Goal: Task Accomplishment & Management: Contribute content

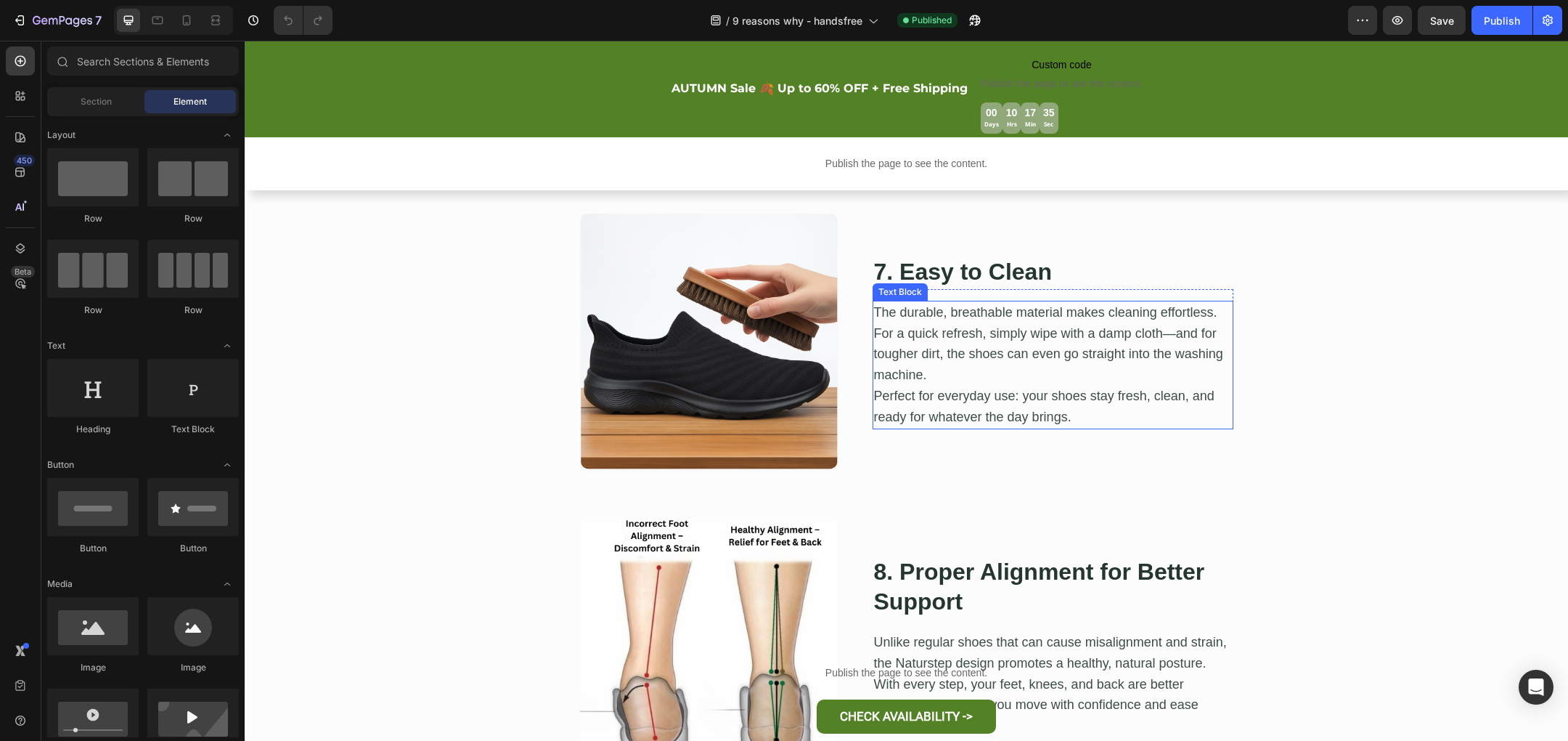
scroll to position [2327, 0]
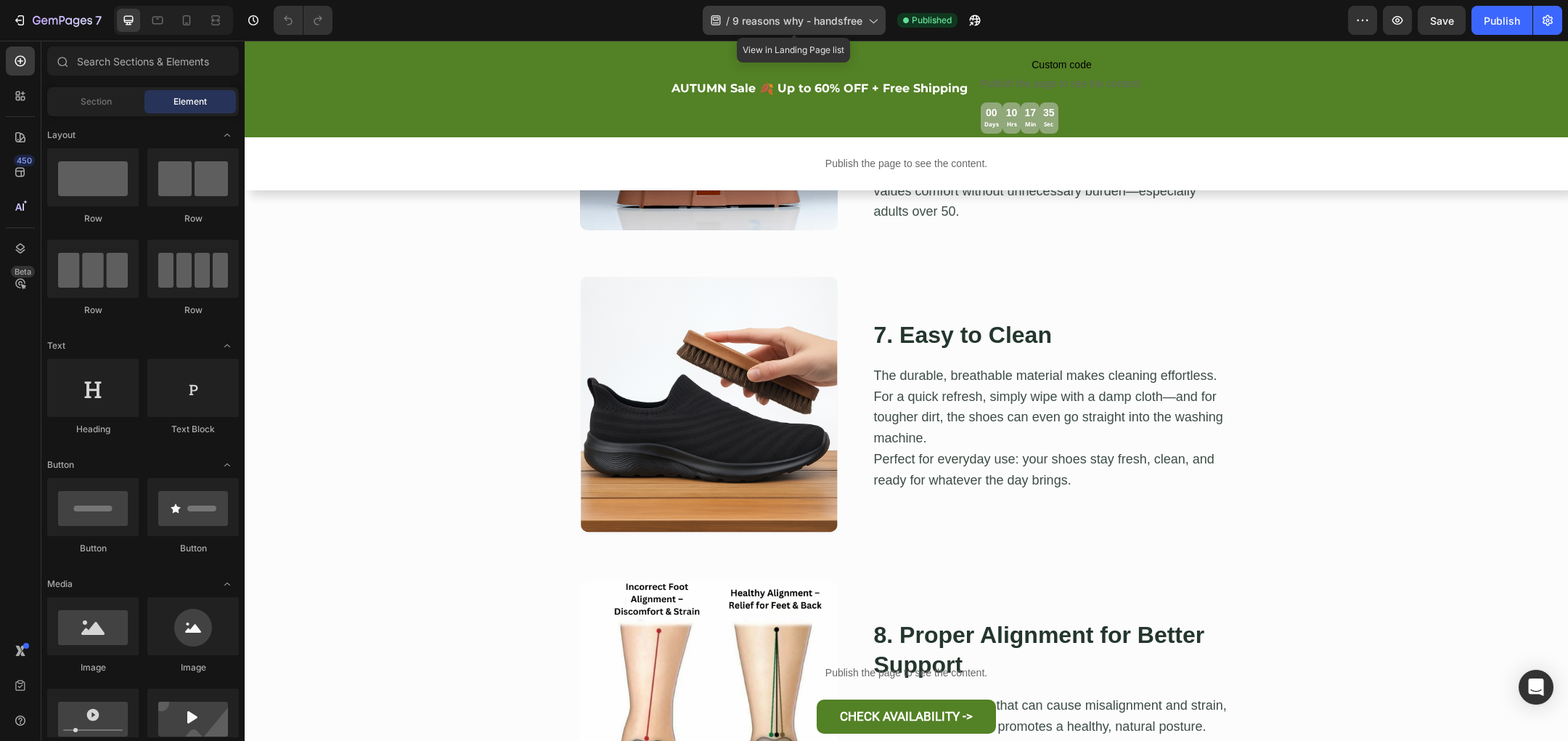
click at [870, 18] on icon at bounding box center [872, 20] width 15 height 15
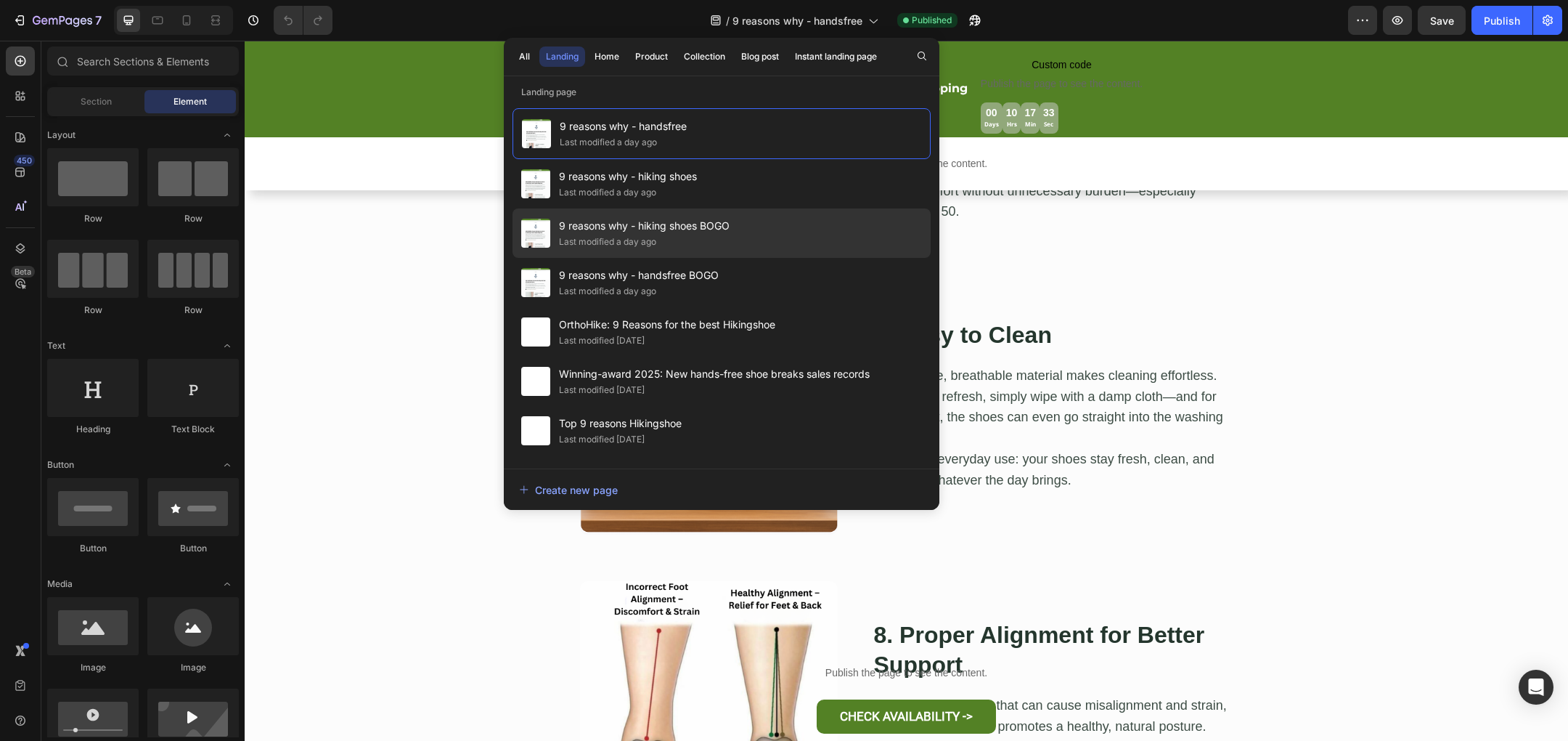
click at [808, 231] on div "9 reasons why - hiking shoes BOGO Last modified a day ago" at bounding box center [722, 233] width 418 height 50
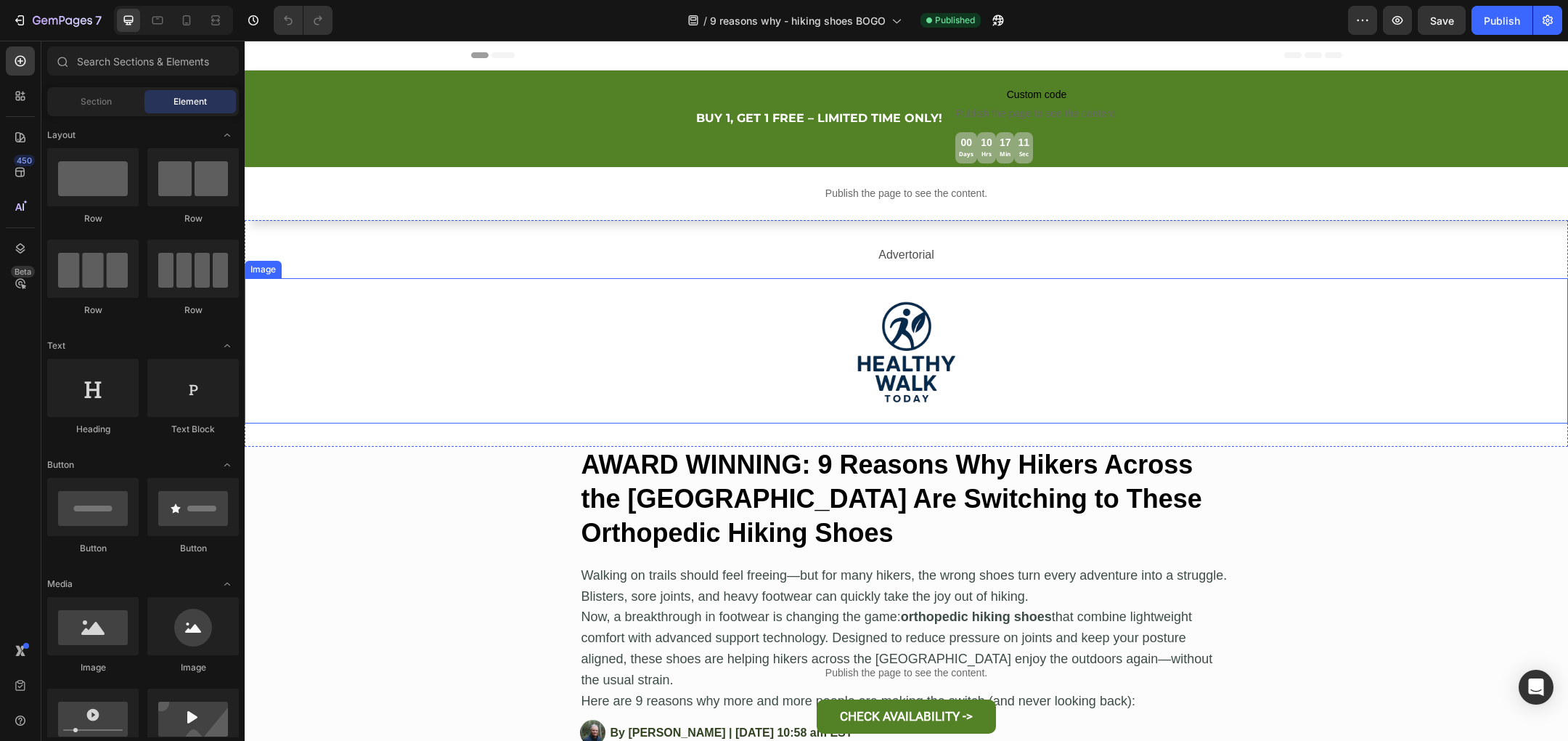
scroll to position [45, 0]
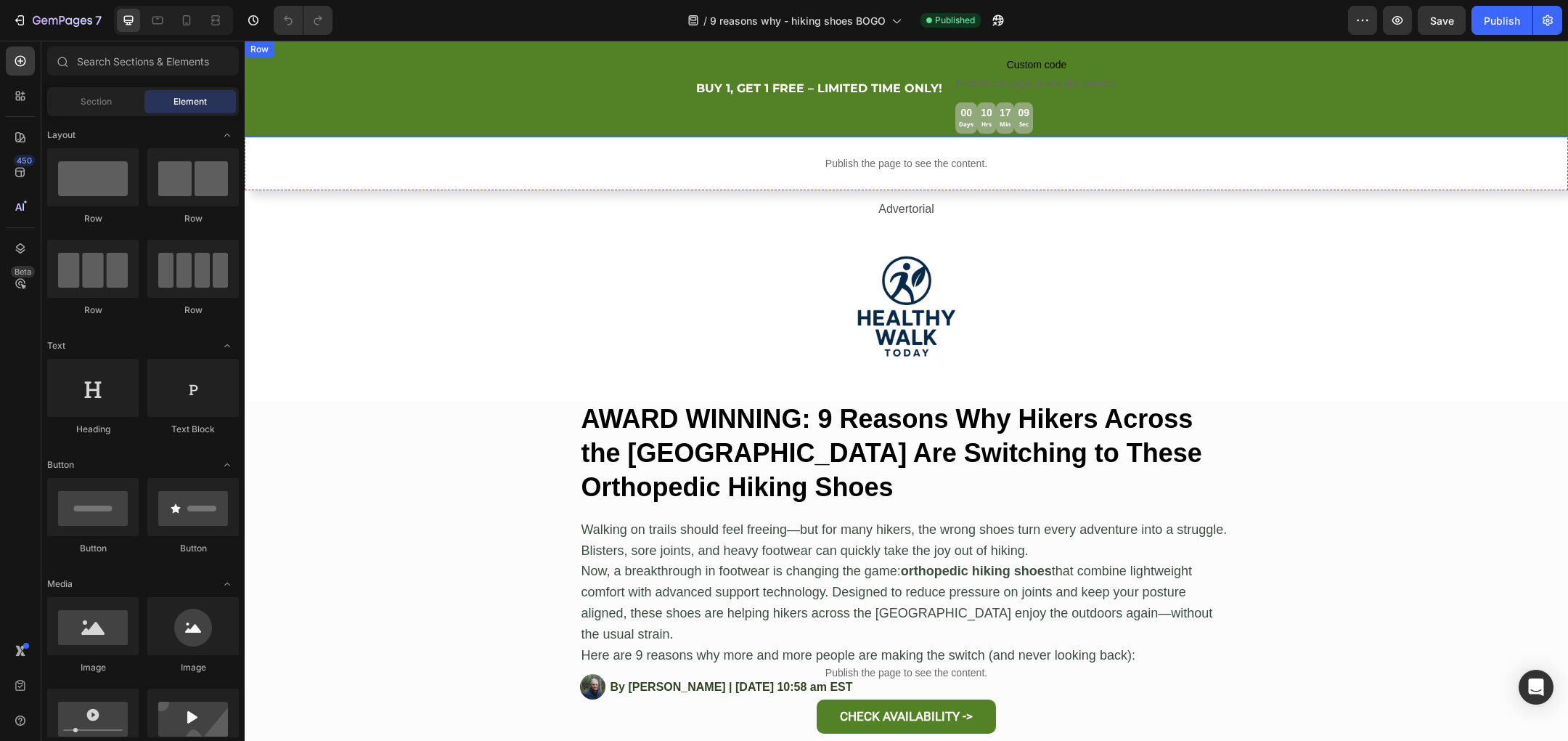
click at [608, 91] on div "BUY 1, GET 1 FREE – LIMITED TIME ONLY! Heading Custom code Publish the page to …" at bounding box center [906, 89] width 1323 height 97
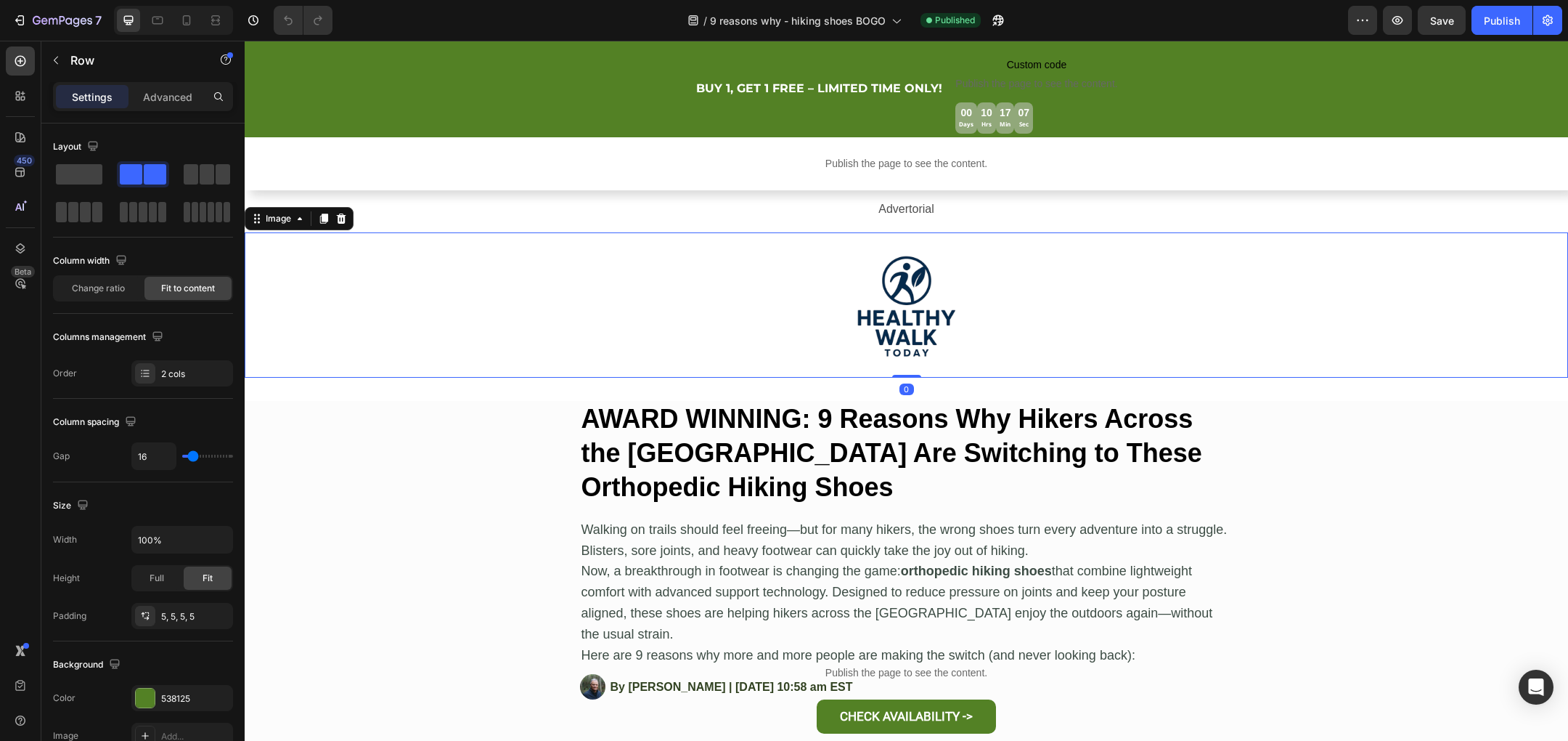
click at [447, 337] on div at bounding box center [906, 305] width 1323 height 146
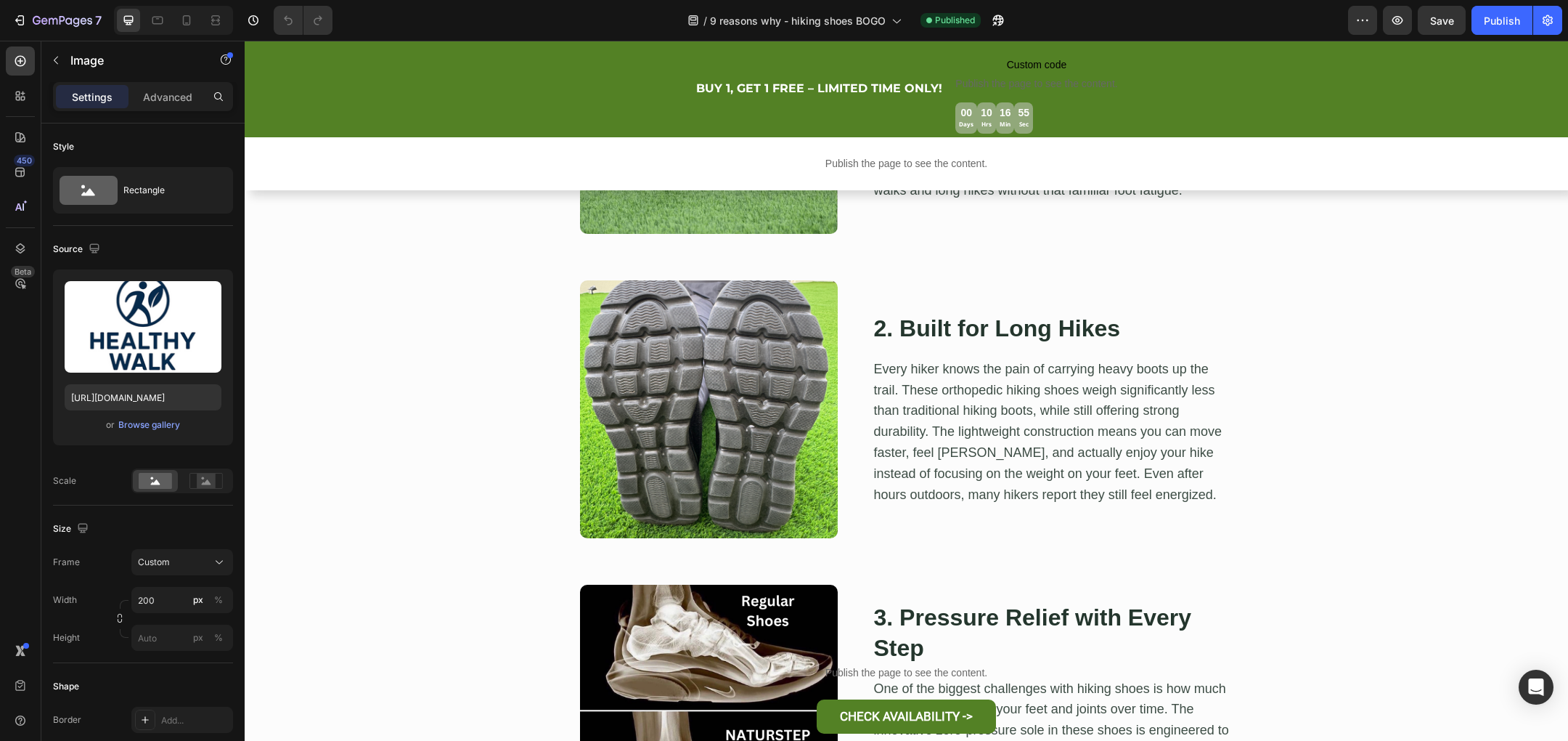
scroll to position [879, 0]
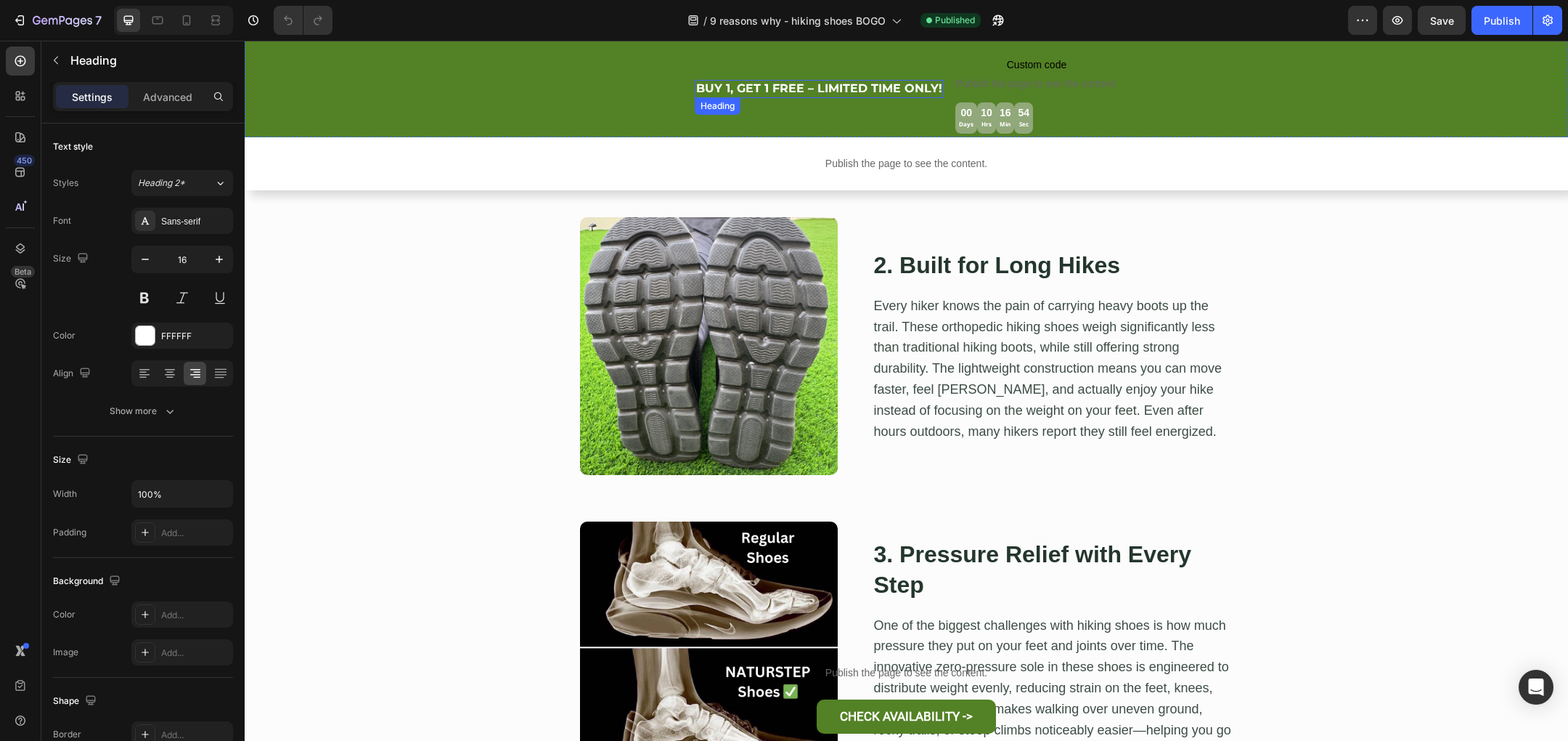
click at [885, 87] on strong "BUY 1, GET 1 FREE – LIMITED TIME ONLY!" at bounding box center [819, 88] width 246 height 14
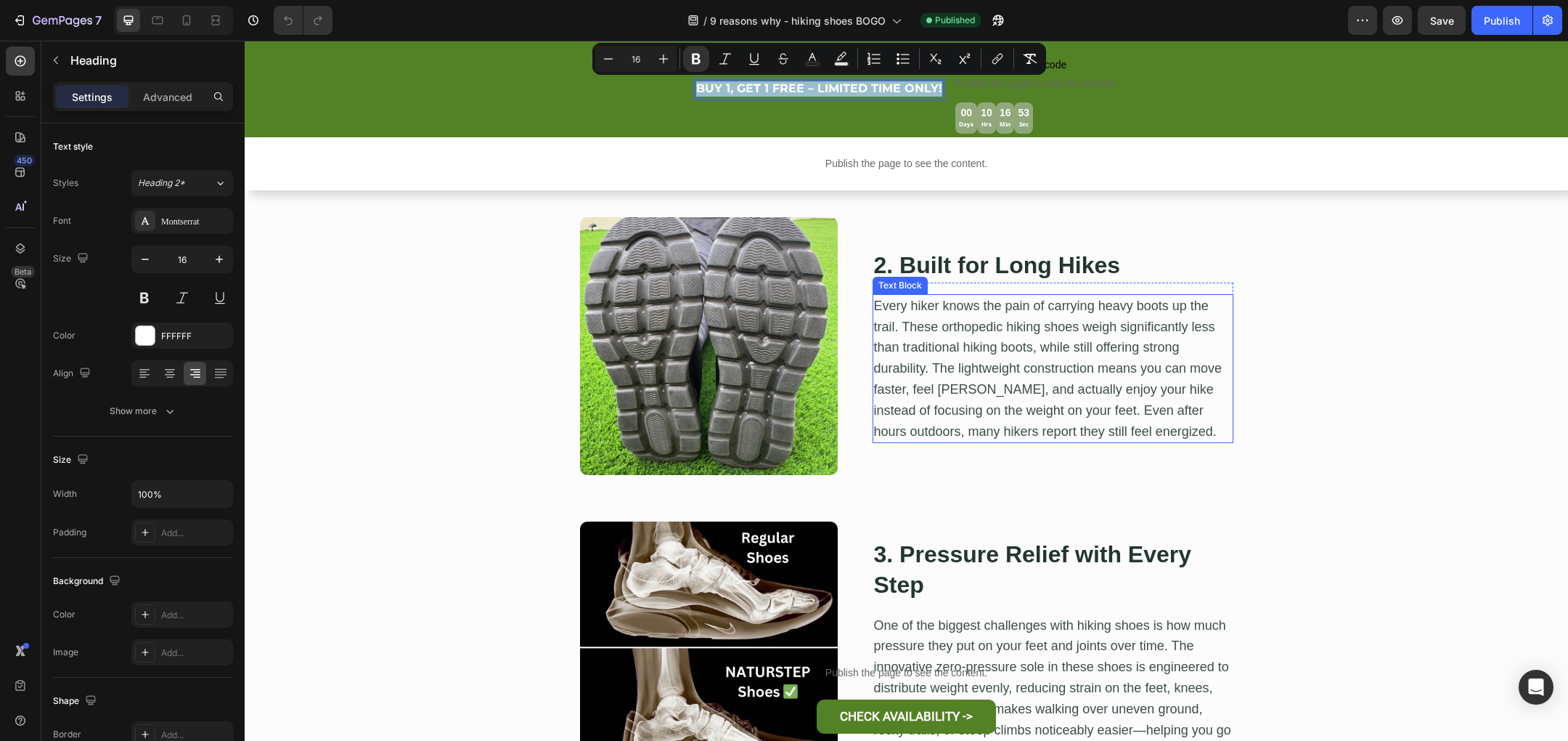
copy strong "BUY 1, GET 1 FREE – LIMITED TIME ONLY!"
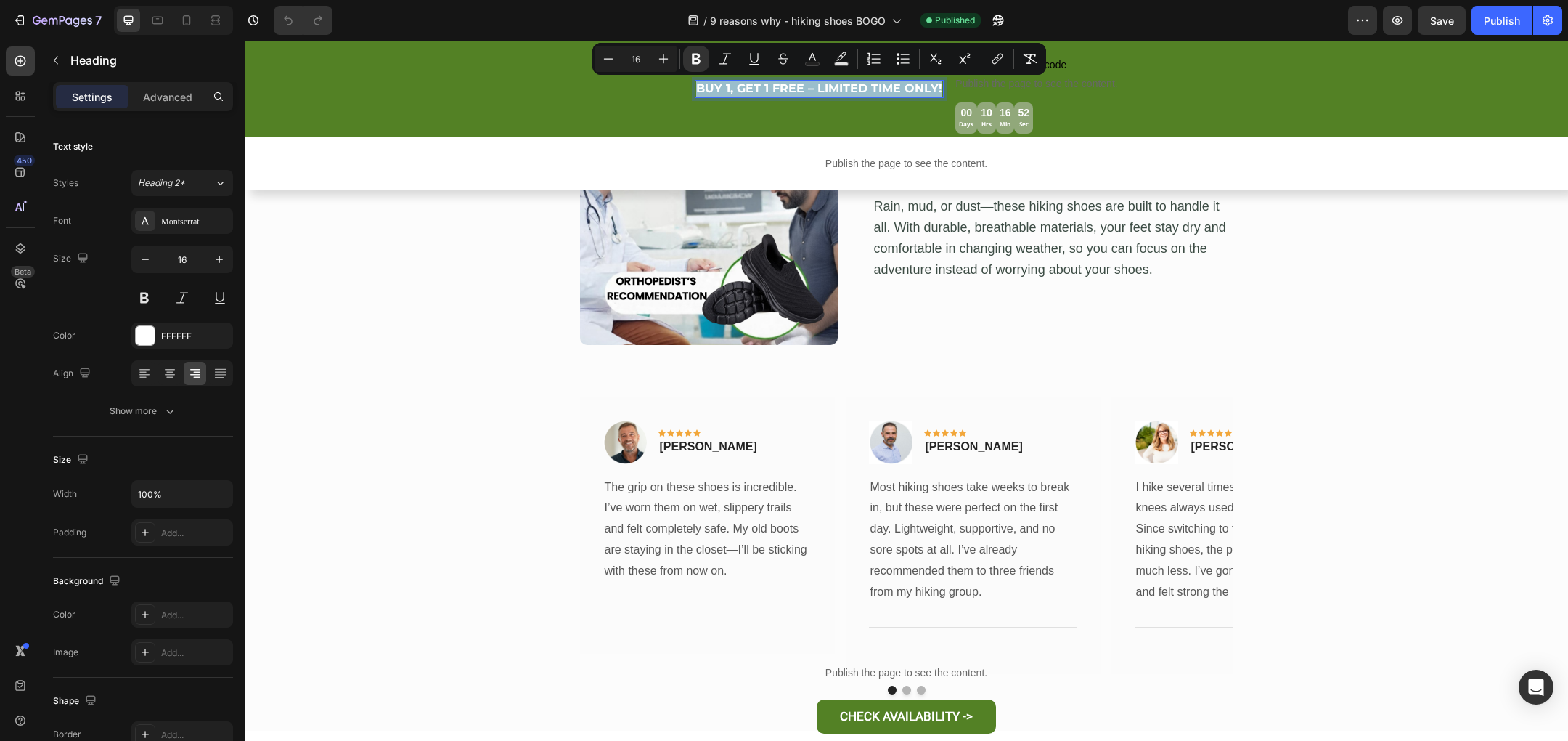
scroll to position [3500, 0]
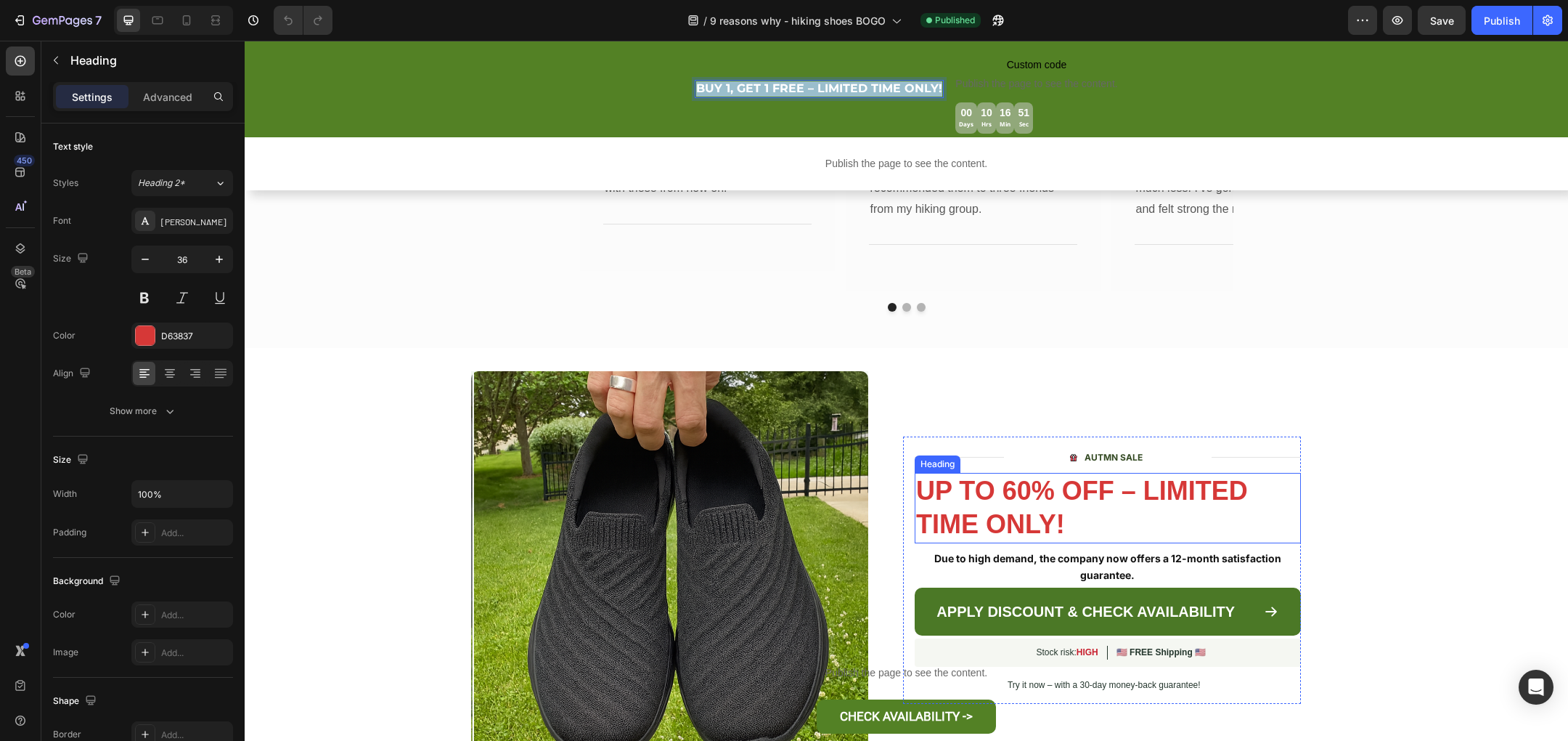
click at [1071, 494] on strong "UP TO 60% OFF – LIMITED TIME ONLY!" at bounding box center [1082, 507] width 332 height 64
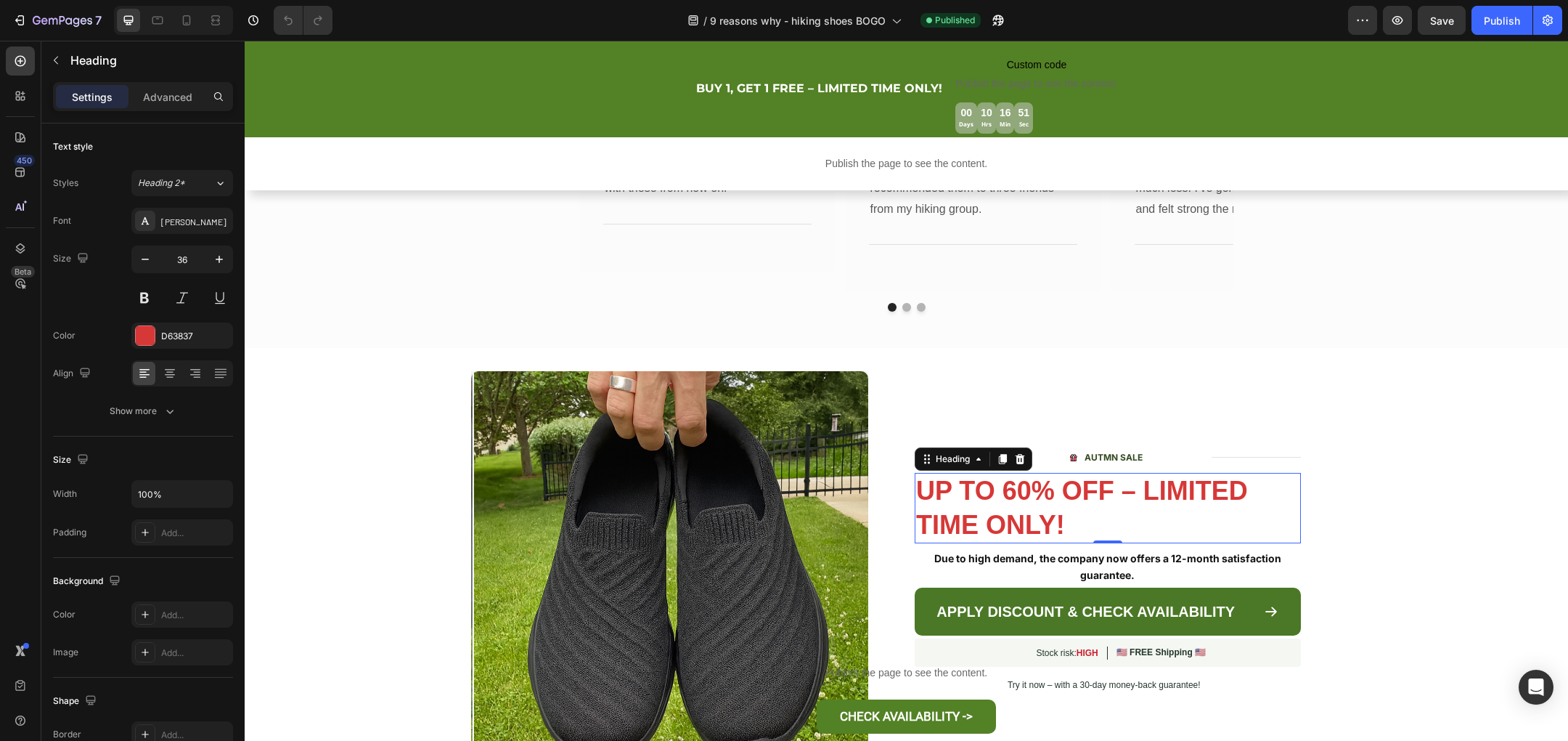
click at [1071, 494] on strong "UP TO 60% OFF – LIMITED TIME ONLY!" at bounding box center [1082, 507] width 332 height 64
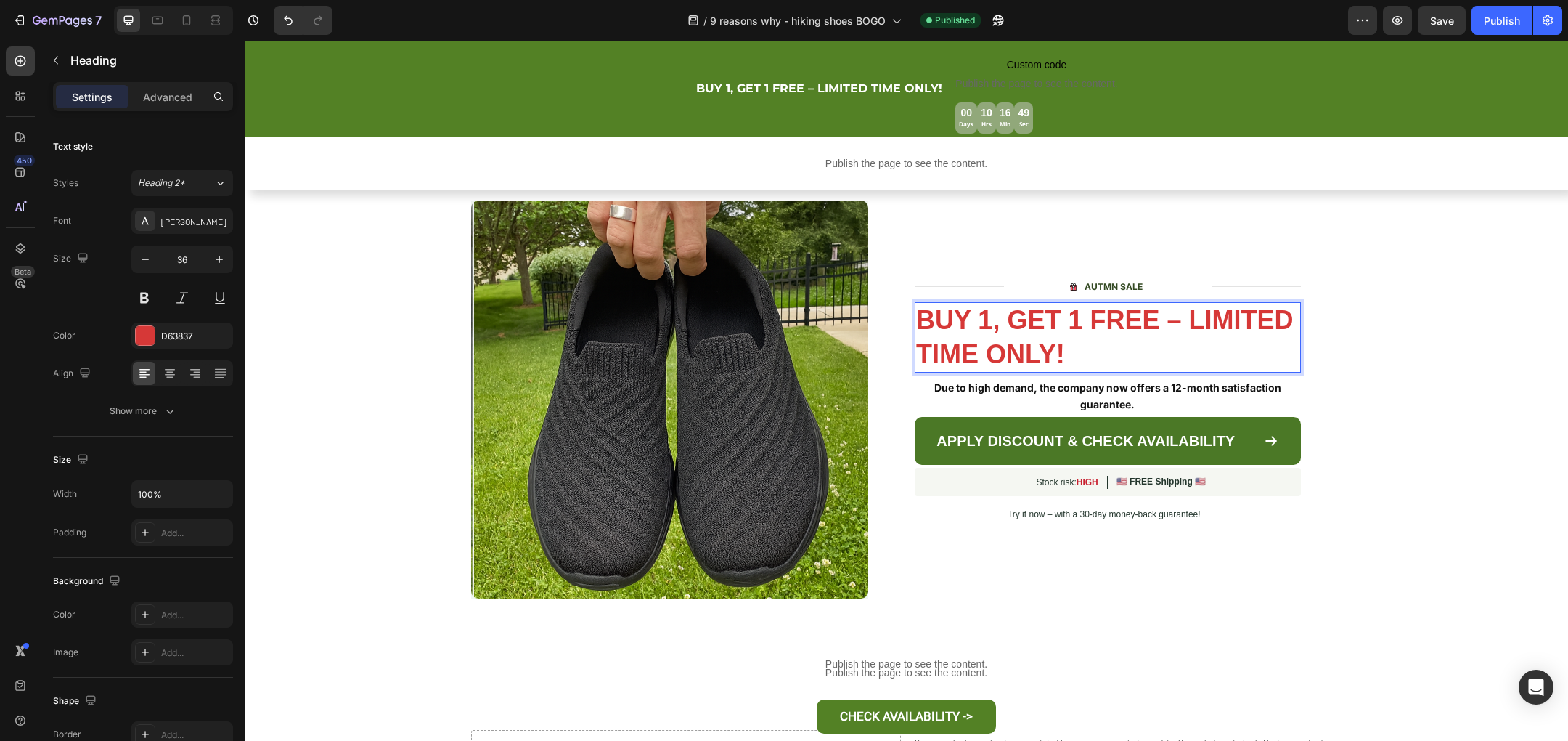
scroll to position [3674, 0]
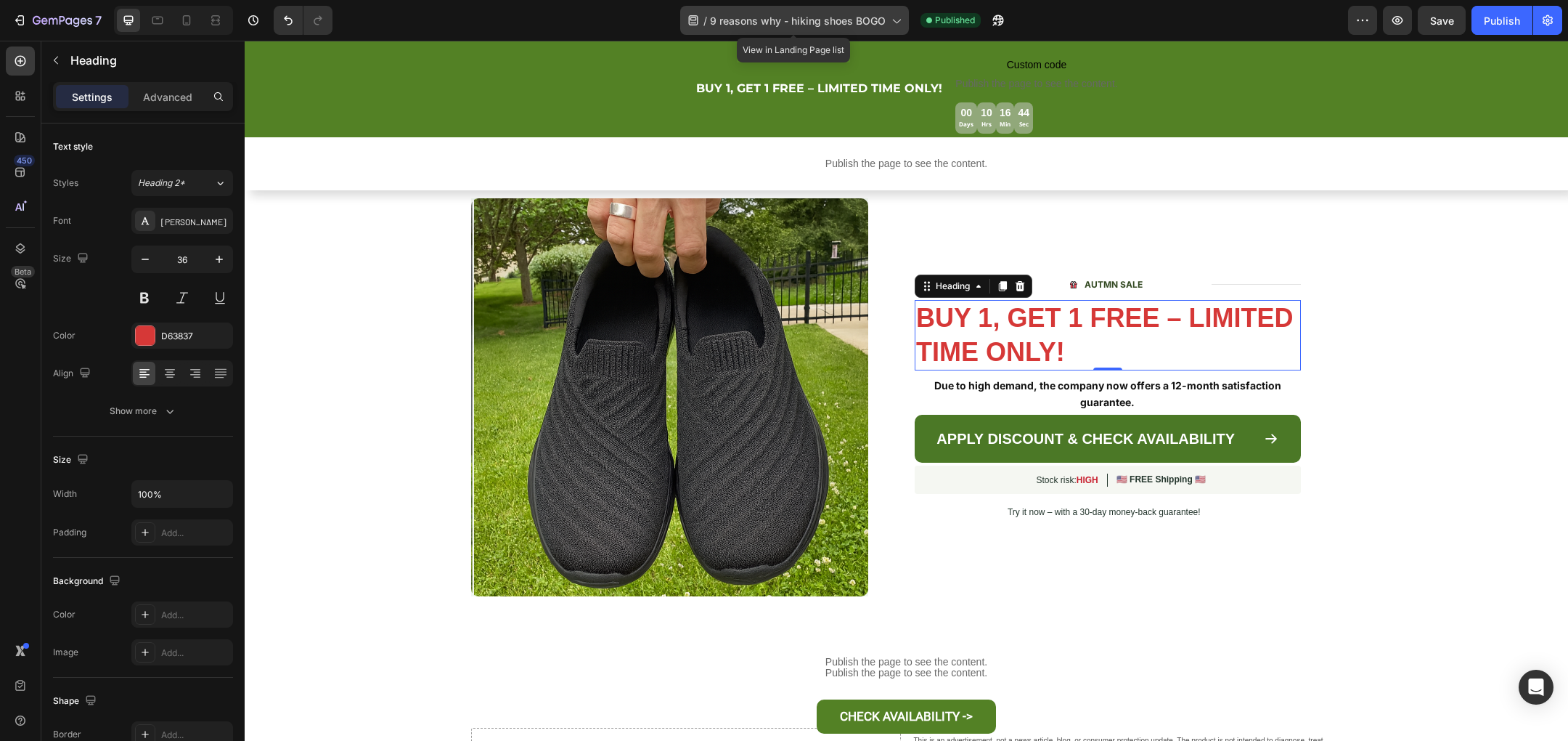
click at [886, 27] on div "/ 9 reasons why - hiking shoes BOGO" at bounding box center [794, 20] width 228 height 29
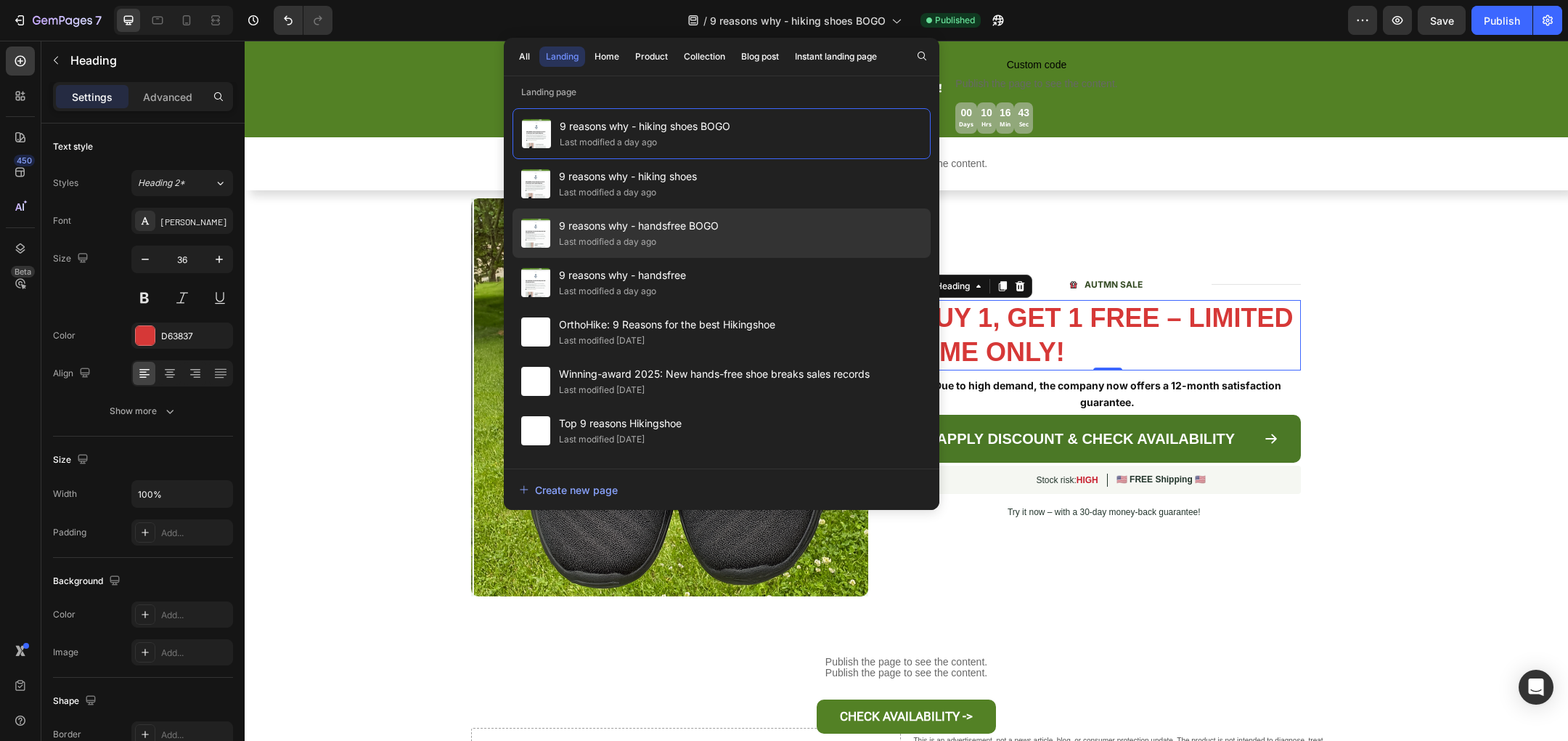
click at [805, 211] on div "9 reasons why - handsfree BOGO Last modified a day ago" at bounding box center [722, 233] width 418 height 50
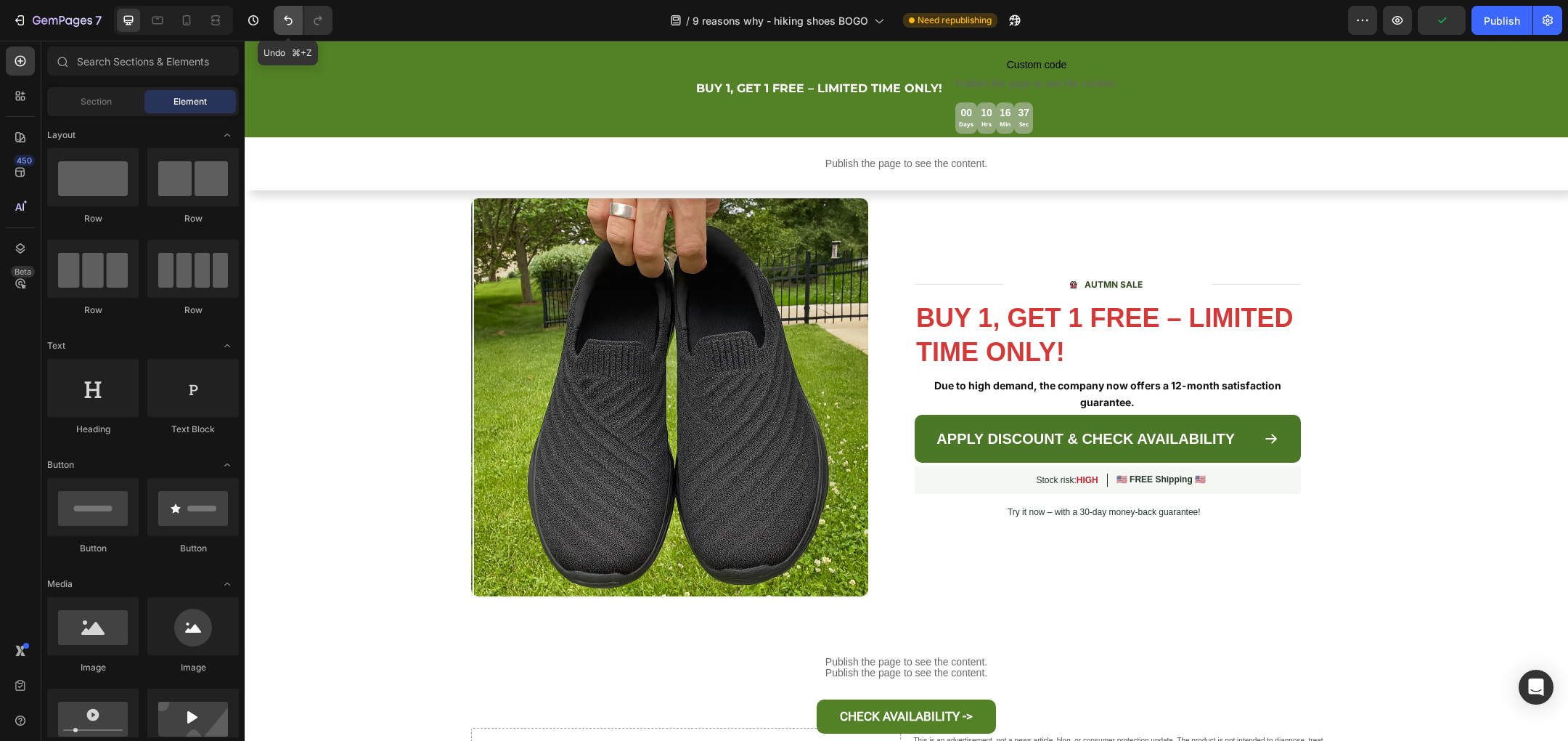
click at [290, 26] on icon "Undo/Redo" at bounding box center [288, 20] width 15 height 15
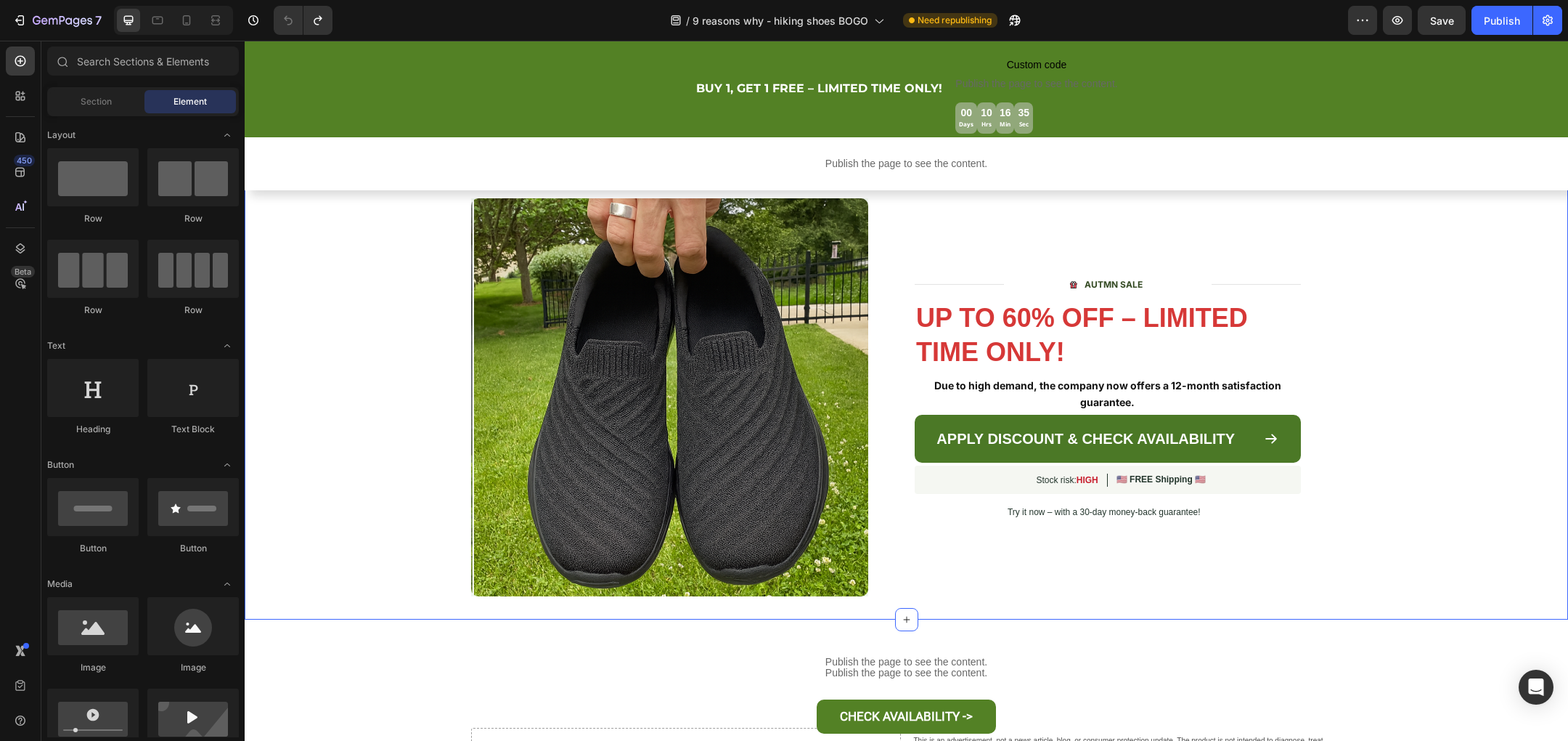
click at [341, 338] on div "Image Row Title Line Image AUTMN SALE Text Block Advanced List Title Line Row U…" at bounding box center [906, 397] width 1323 height 398
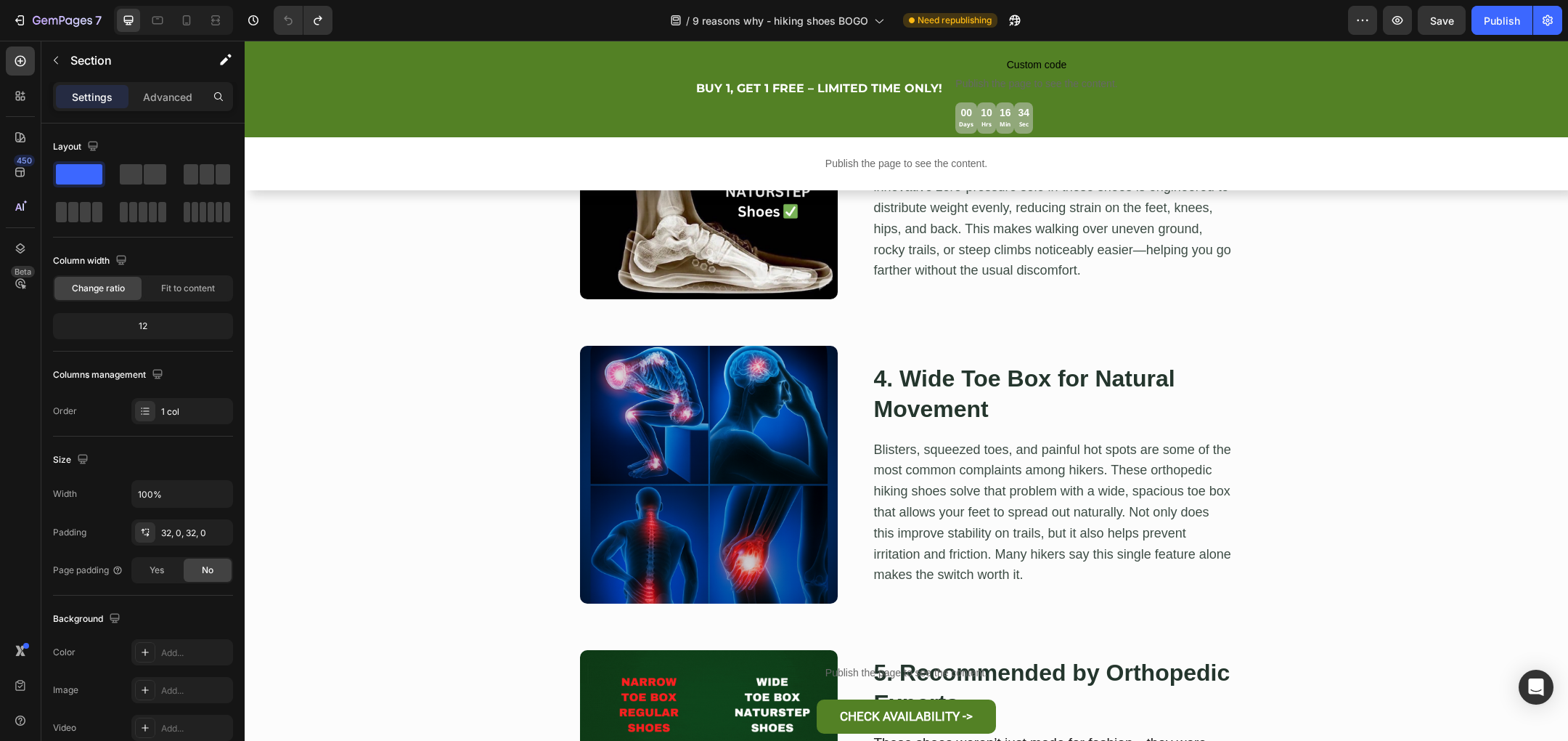
scroll to position [0, 0]
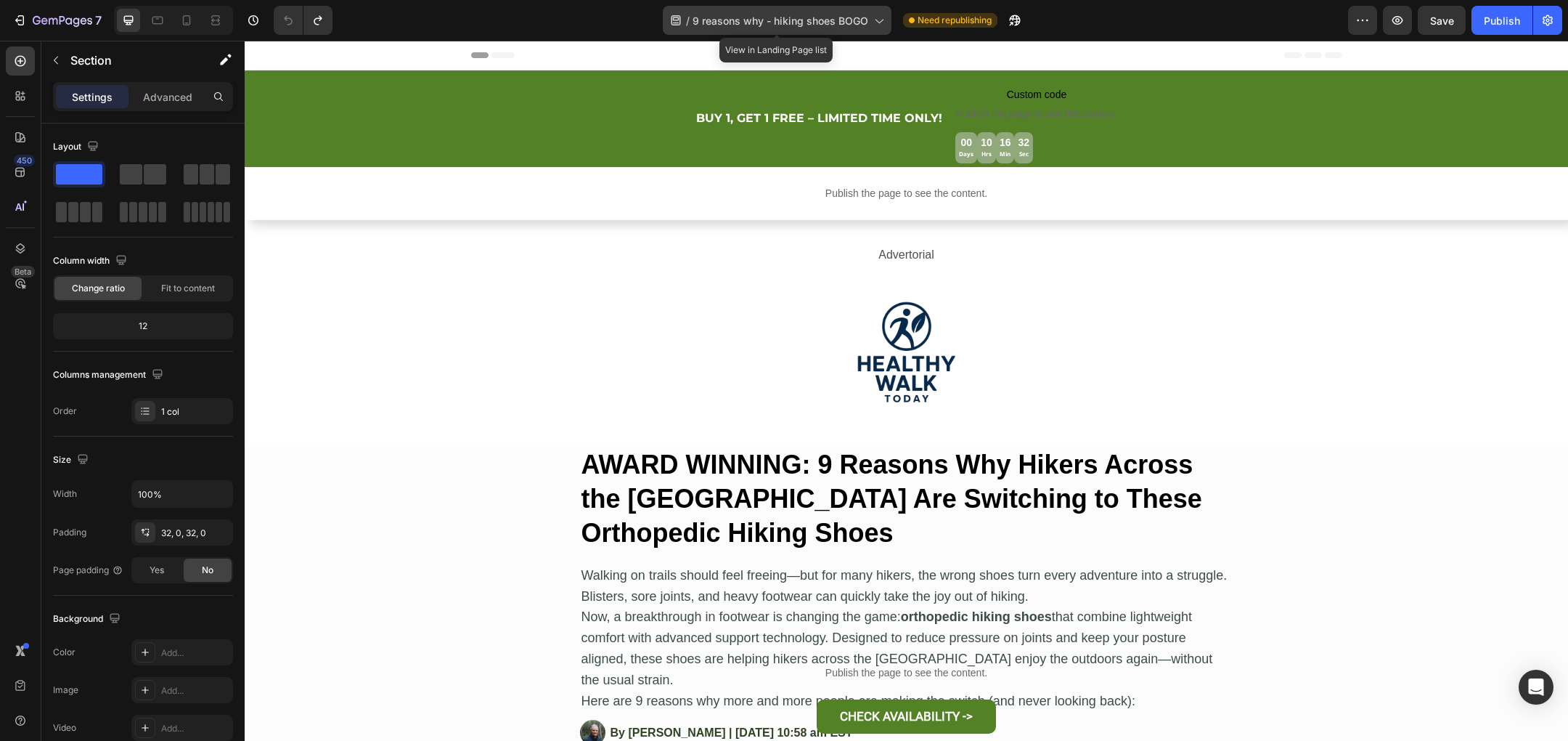
click at [871, 15] on icon at bounding box center [878, 20] width 15 height 15
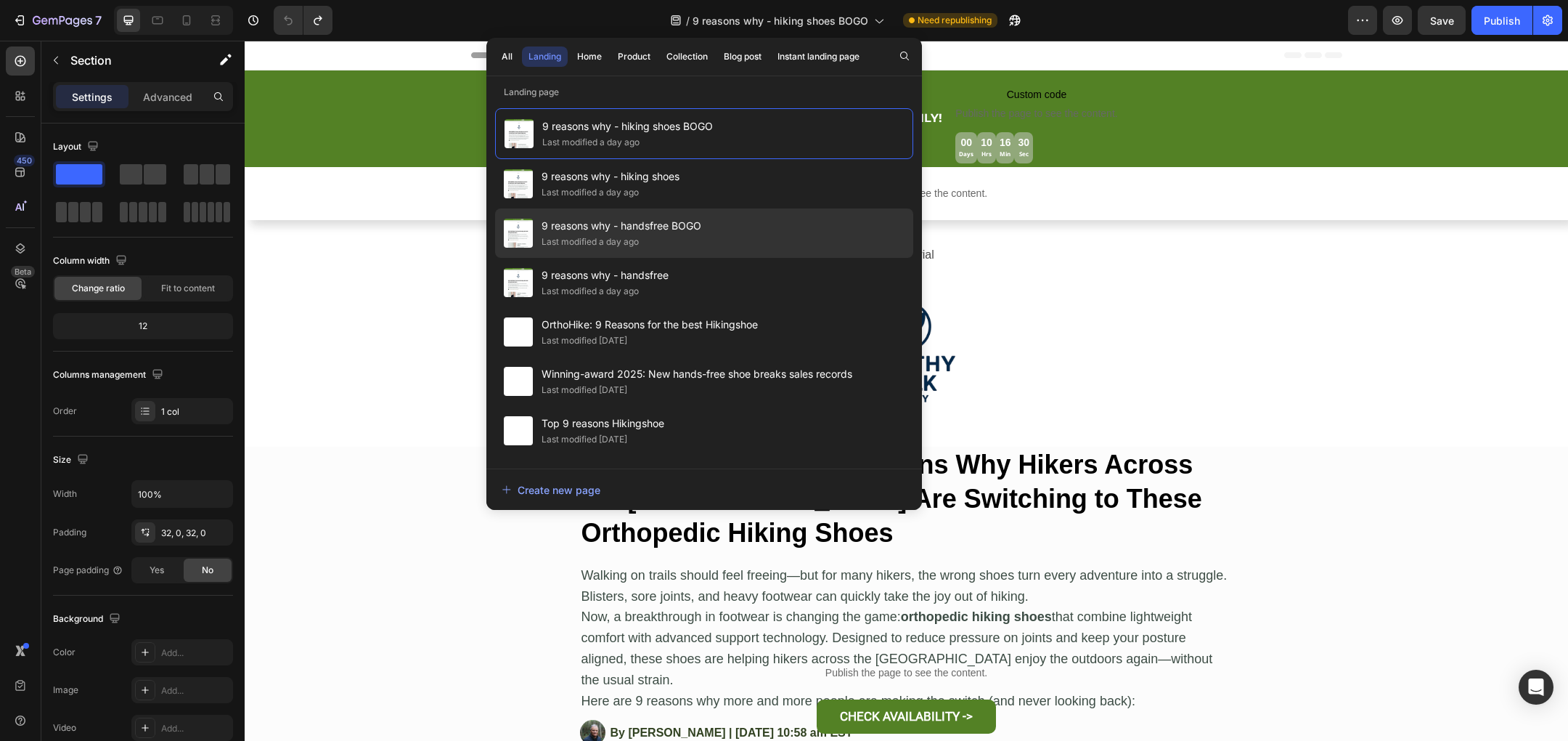
click at [764, 232] on div "9 reasons why - handsfree BOGO Last modified a day ago" at bounding box center [704, 233] width 418 height 50
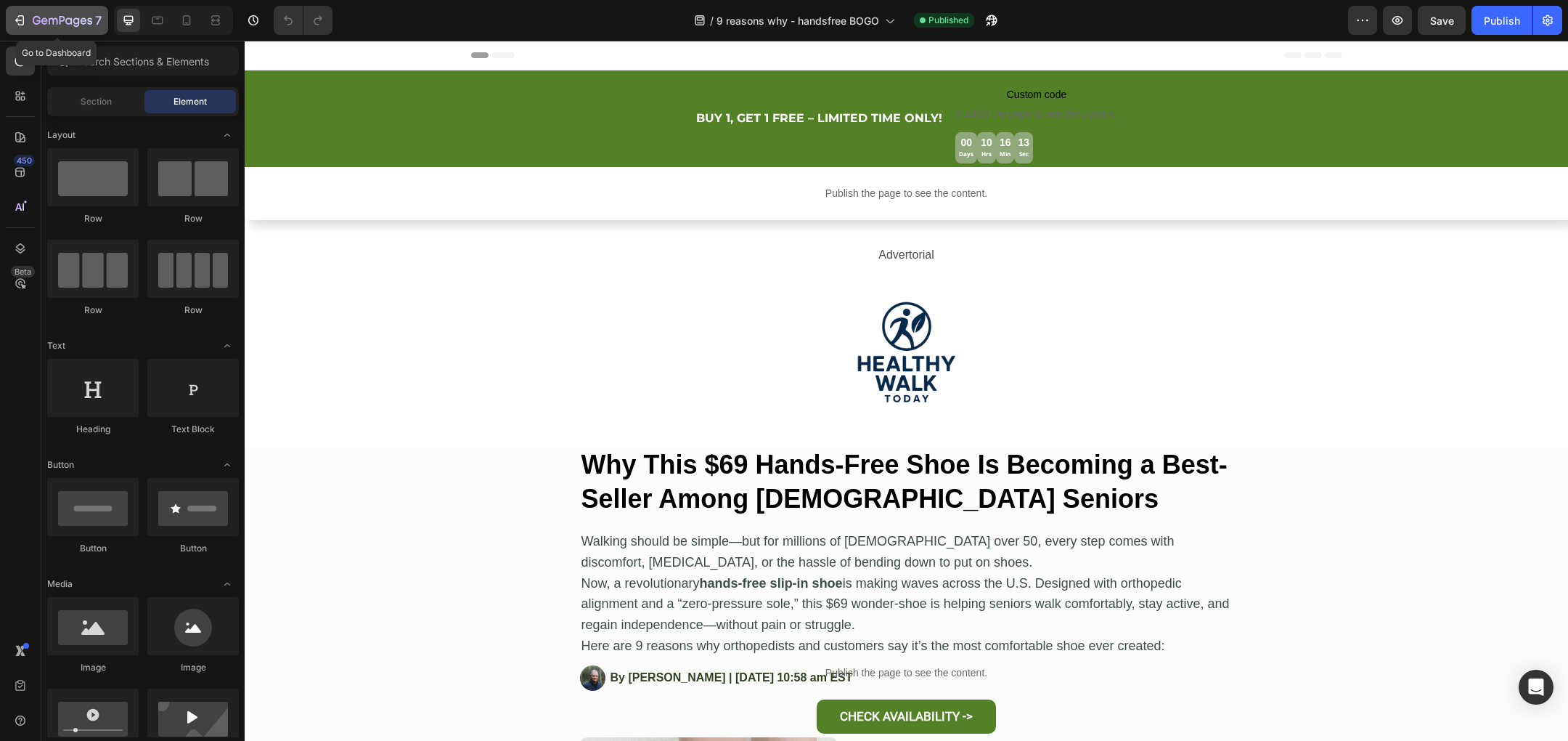
click at [26, 25] on div "7" at bounding box center [57, 20] width 89 height 17
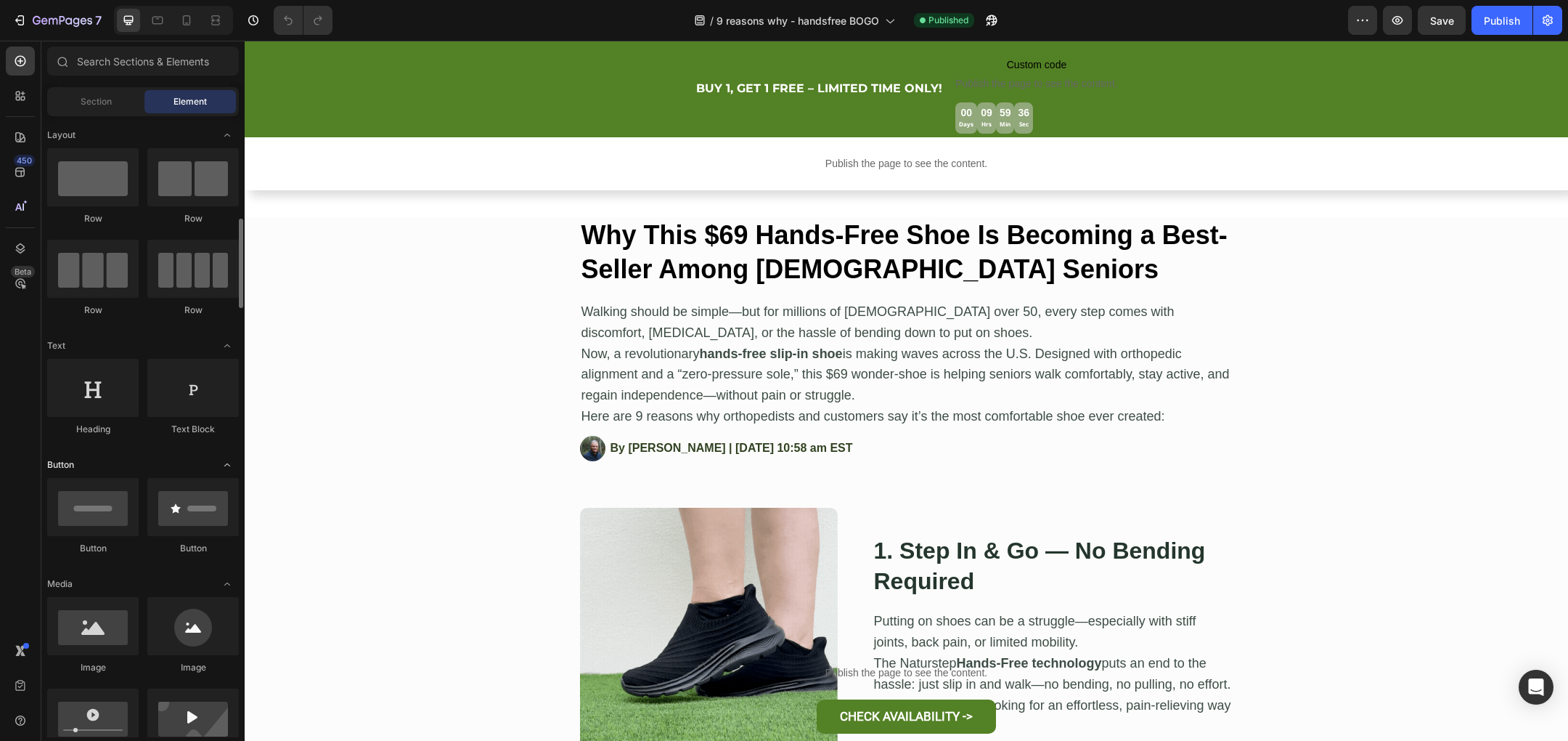
scroll to position [127, 0]
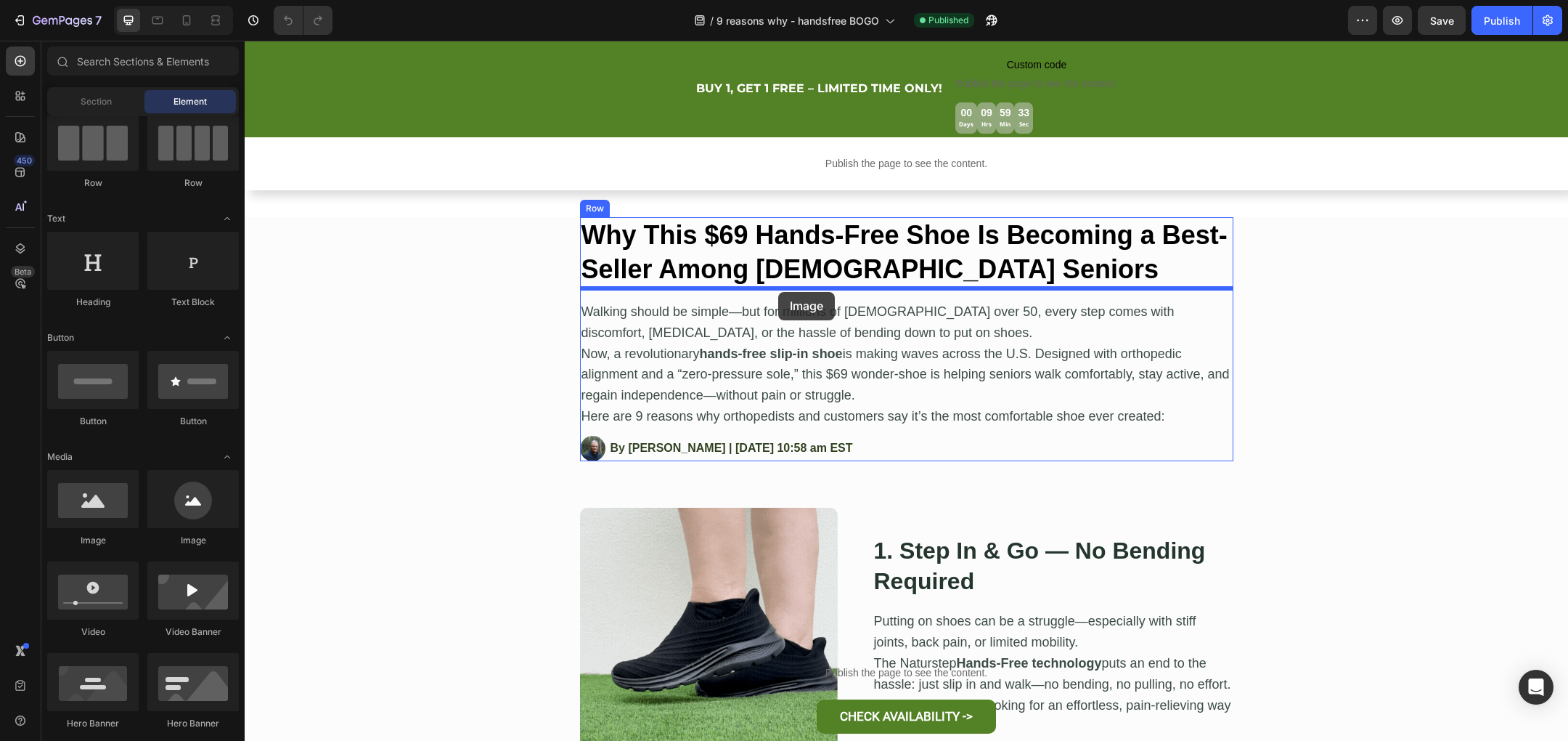
drag, startPoint x: 354, startPoint y: 551, endPoint x: 777, endPoint y: 292, distance: 496.0
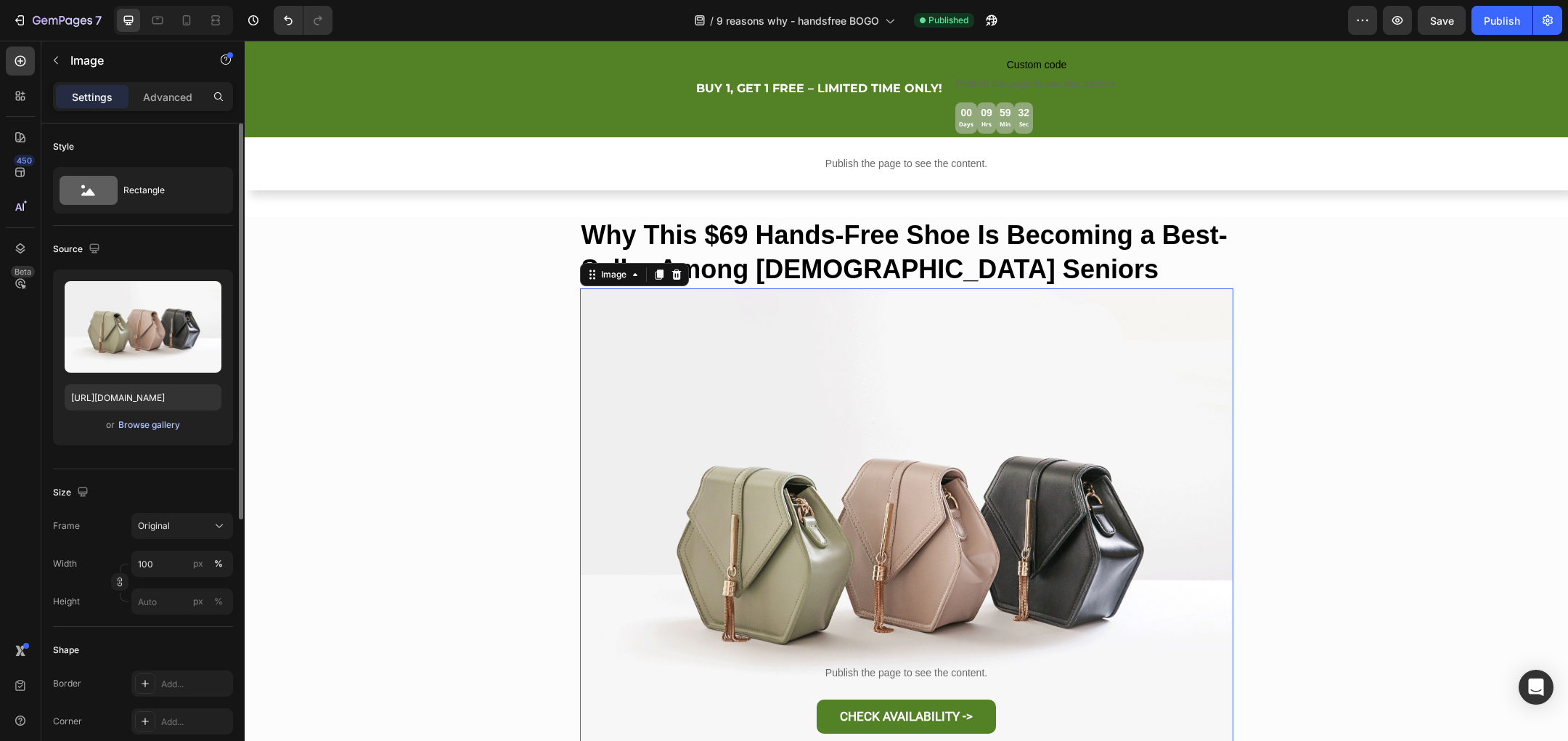
click at [155, 425] on div "Browse gallery" at bounding box center [149, 425] width 62 height 13
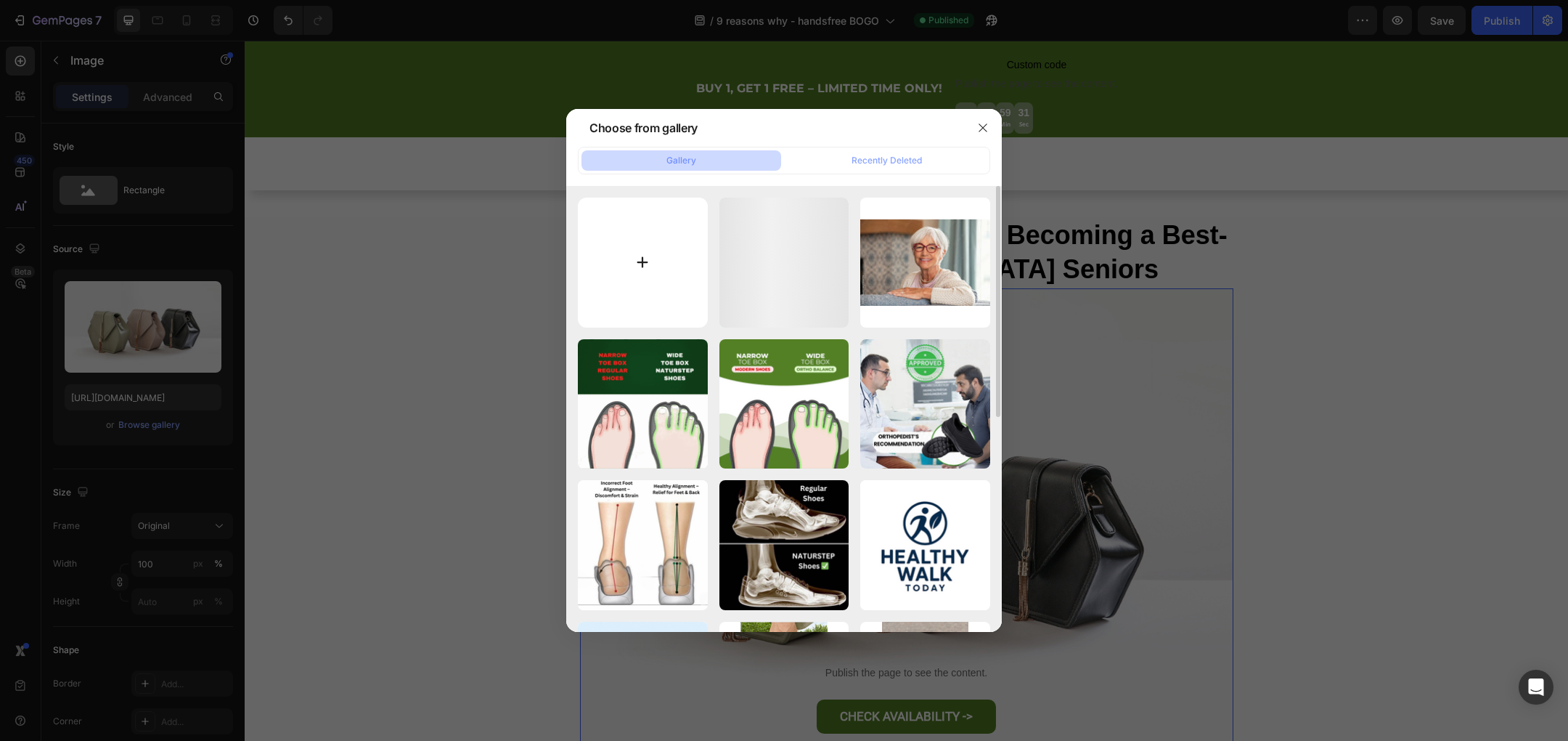
click at [628, 257] on input "file" at bounding box center [642, 262] width 130 height 130
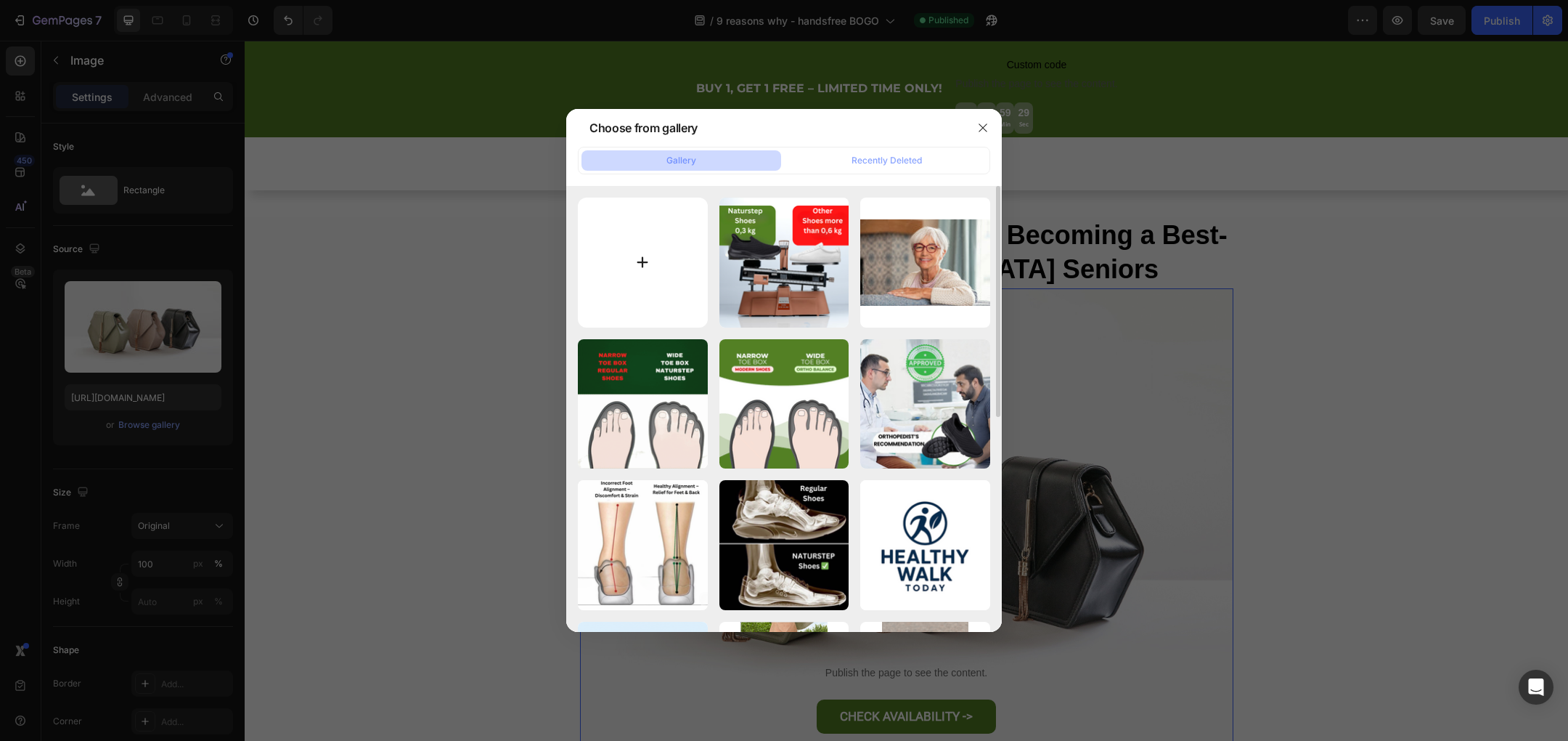
type input "C:\fakepath\3.png"
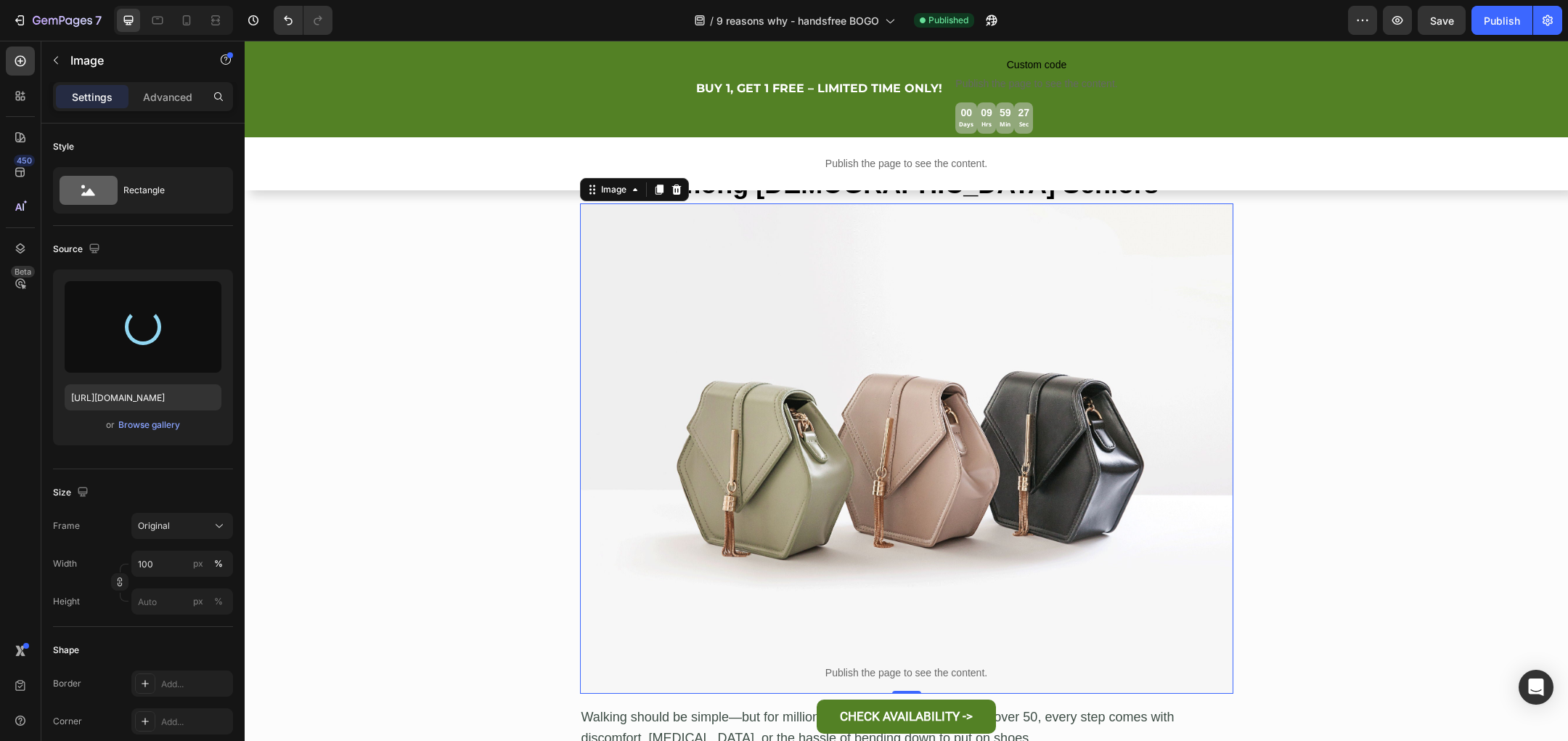
scroll to position [288, 0]
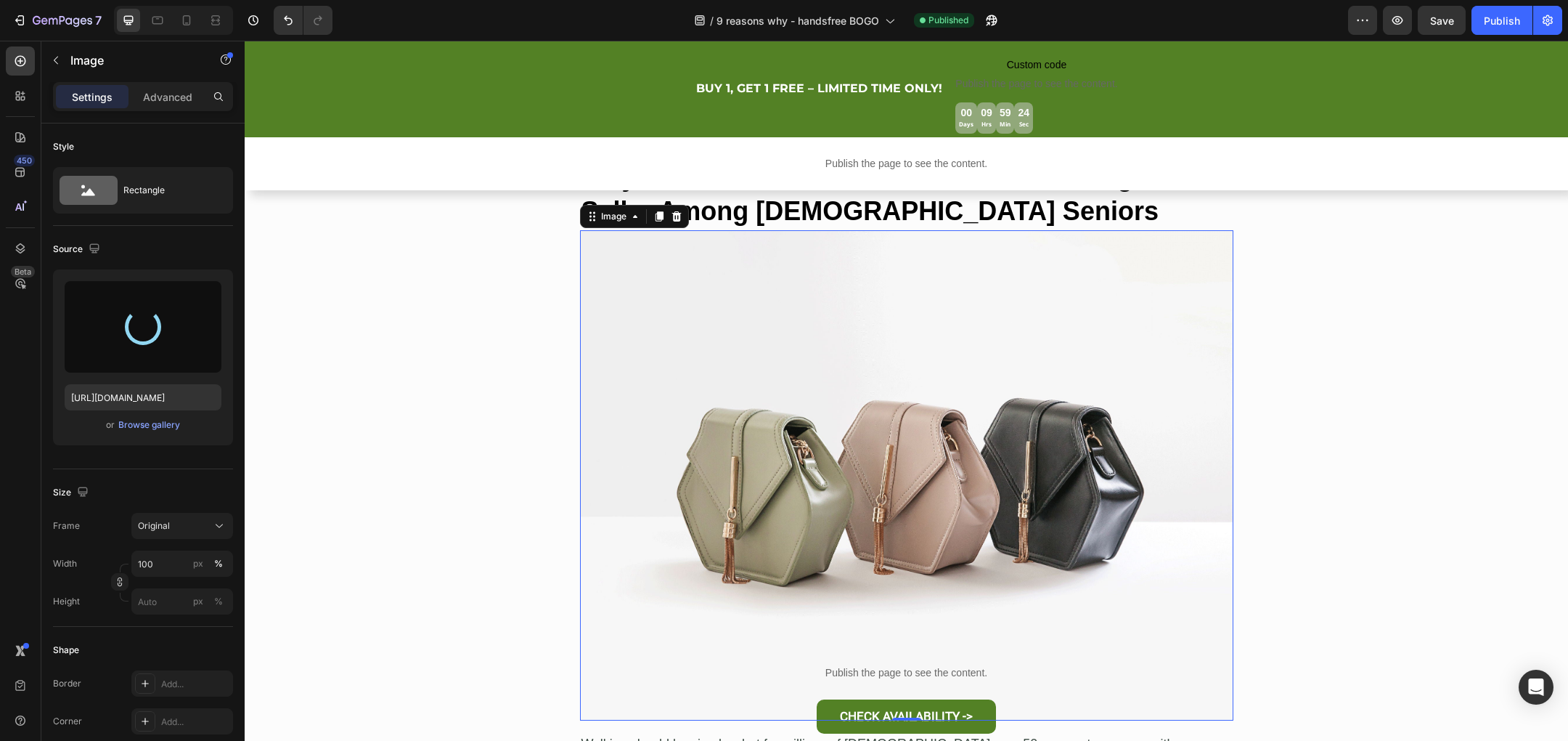
type input "https://cdn.shopify.com/s/files/1/0734/7155/7885/files/gempages_547484519586858…"
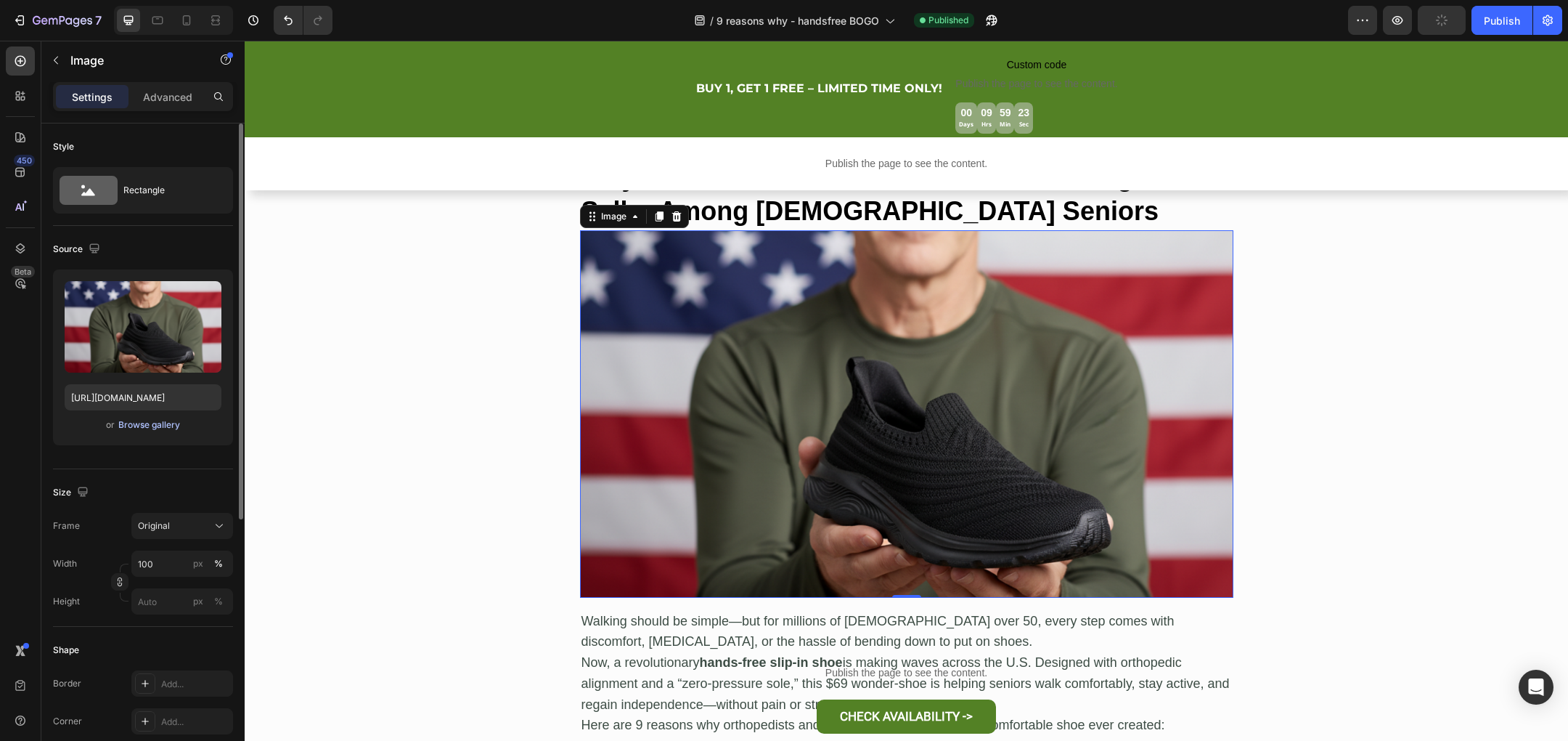
click at [154, 423] on div "Browse gallery" at bounding box center [149, 425] width 62 height 13
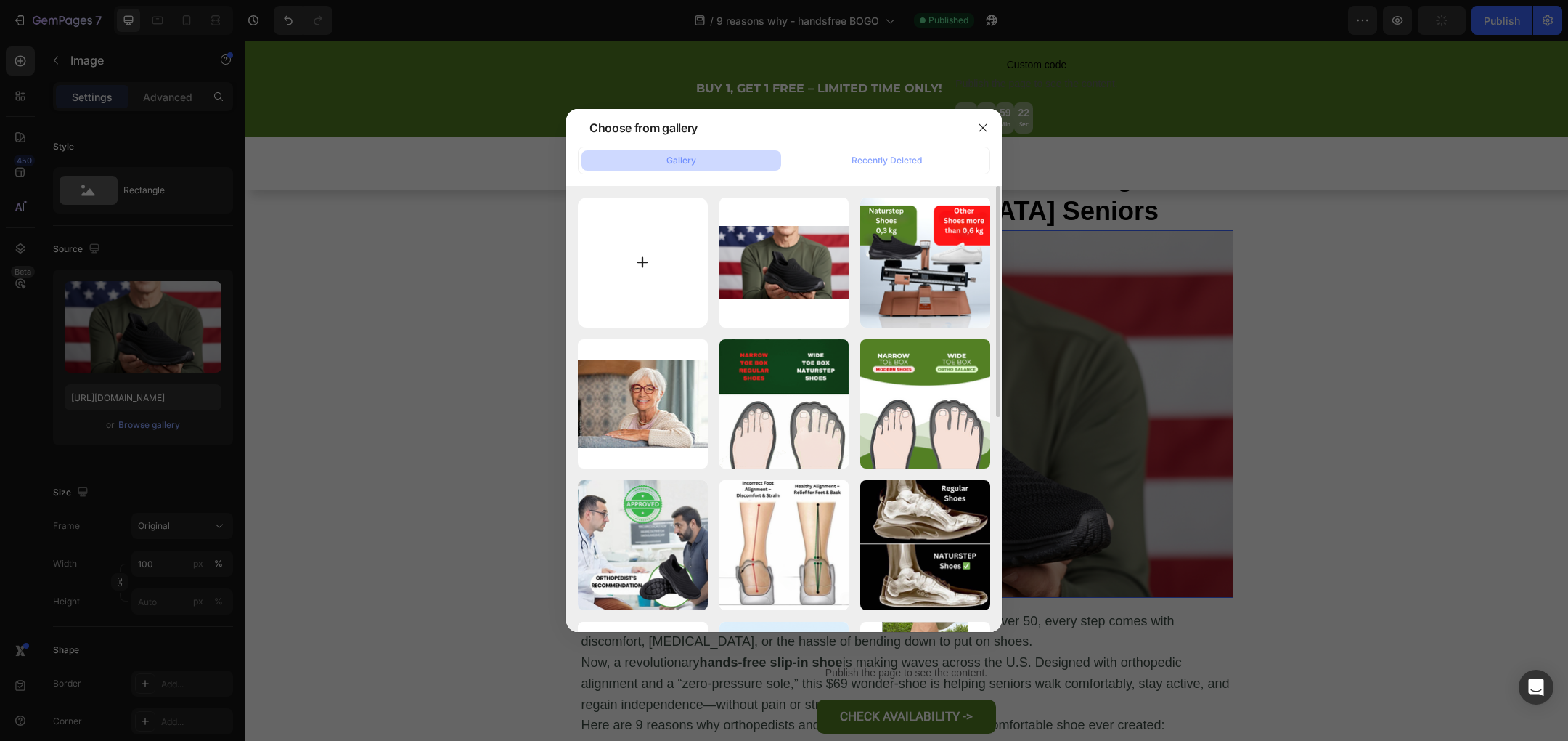
click at [636, 264] on input "file" at bounding box center [642, 262] width 130 height 130
type input "C:\fakepath\nano-banana-2025-09-26T19-56-57.png"
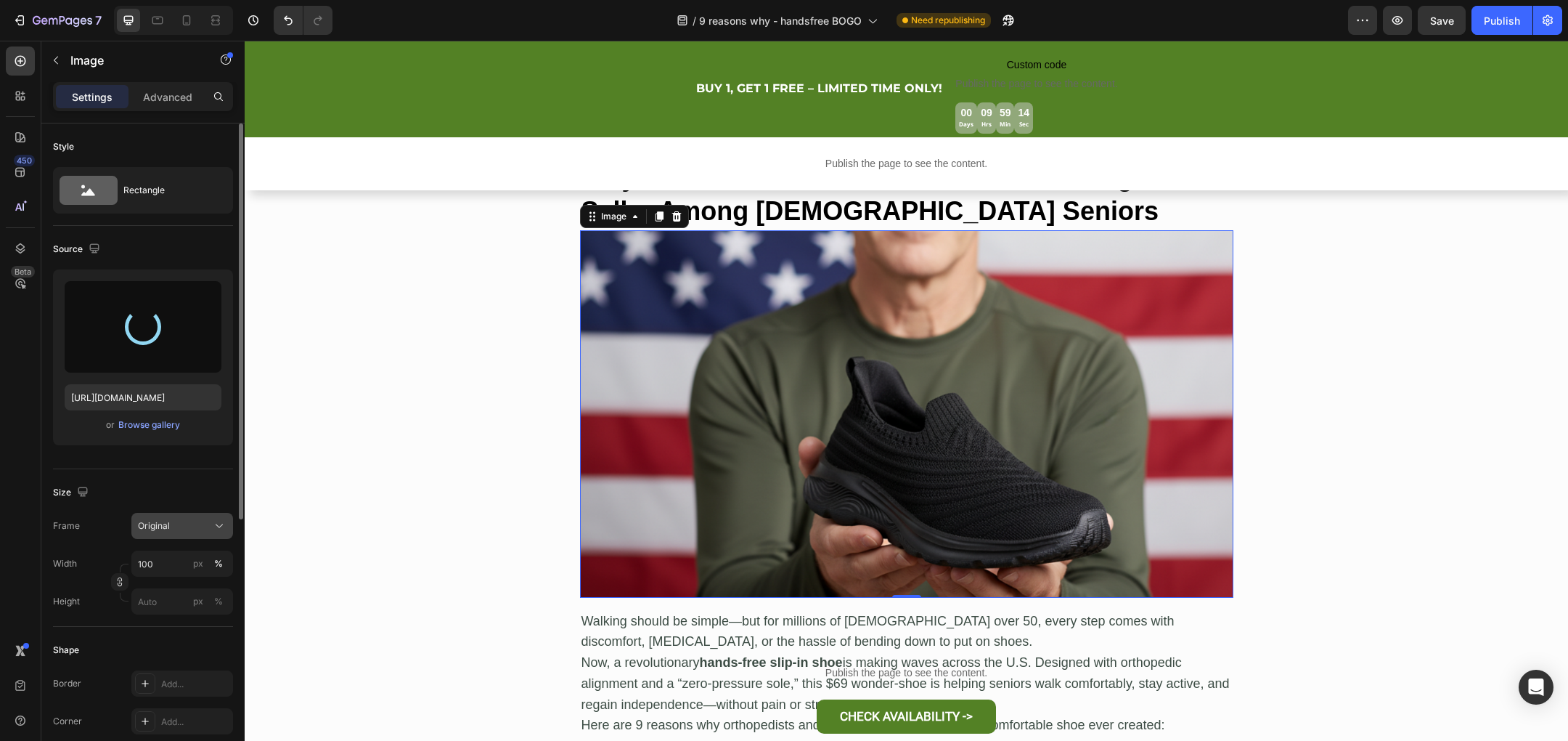
type input "[URL][DOMAIN_NAME]"
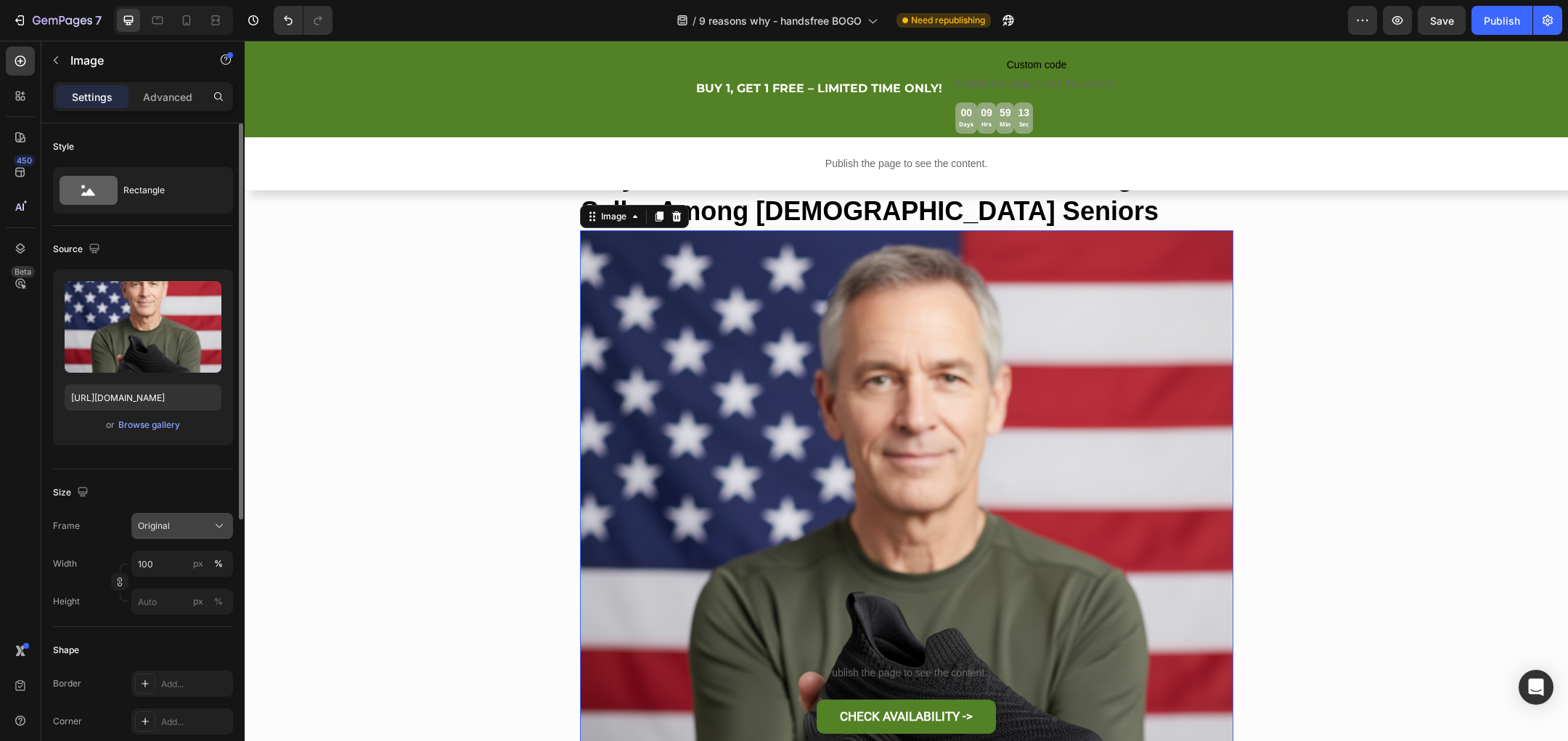
click at [193, 528] on div "Original" at bounding box center [173, 526] width 71 height 13
click at [166, 614] on span "Horizontal" at bounding box center [158, 616] width 43 height 15
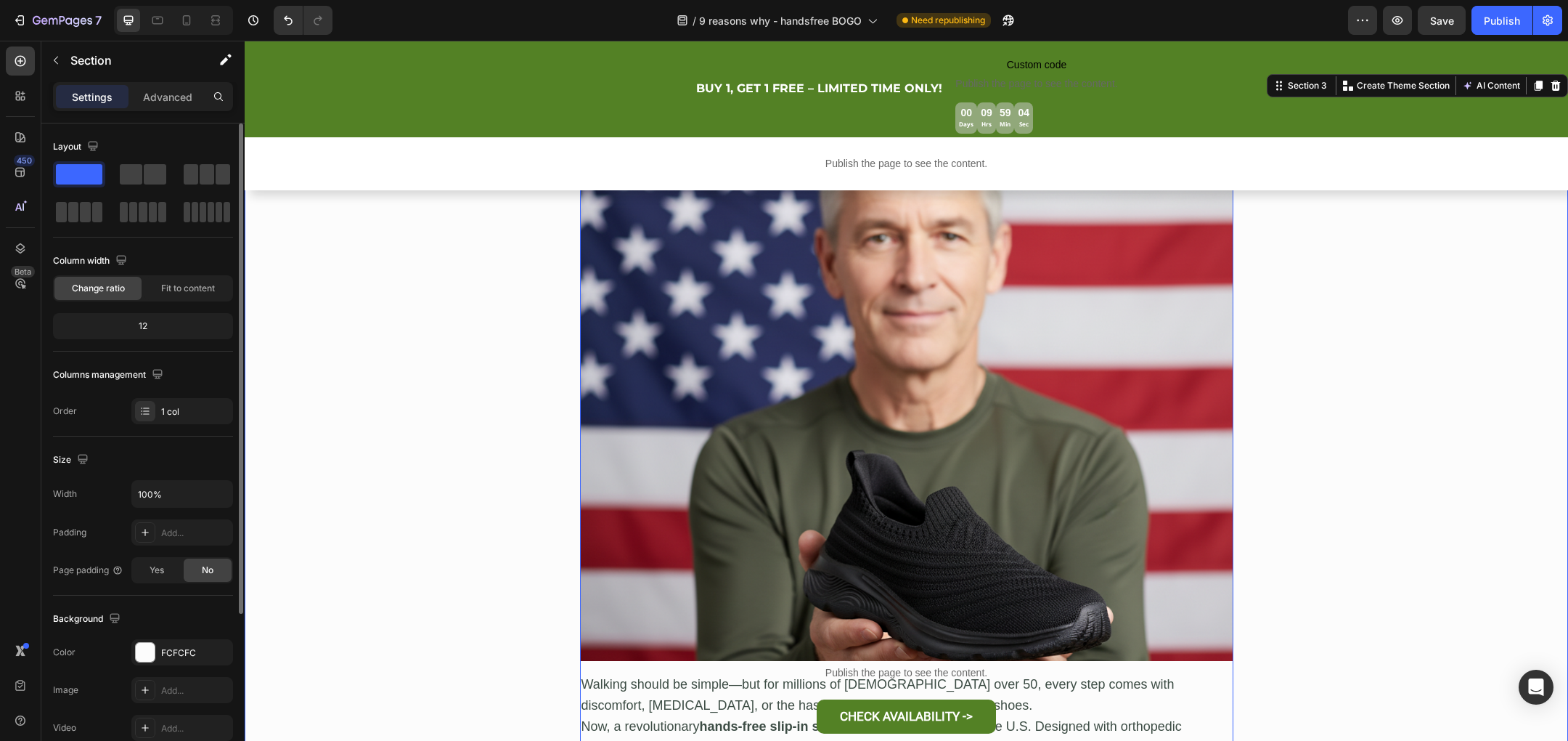
scroll to position [350, 0]
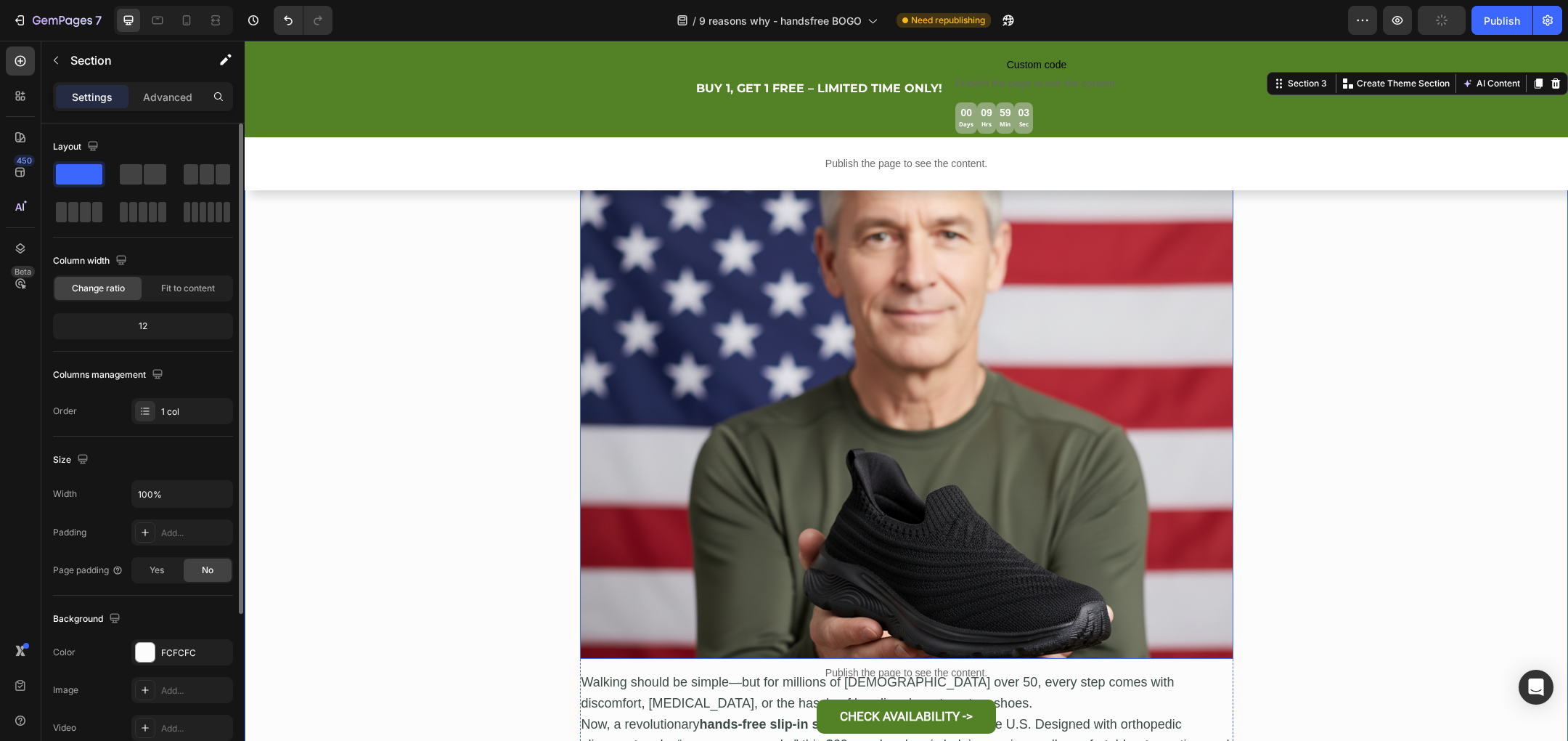
click at [862, 406] on img at bounding box center [906, 413] width 654 height 490
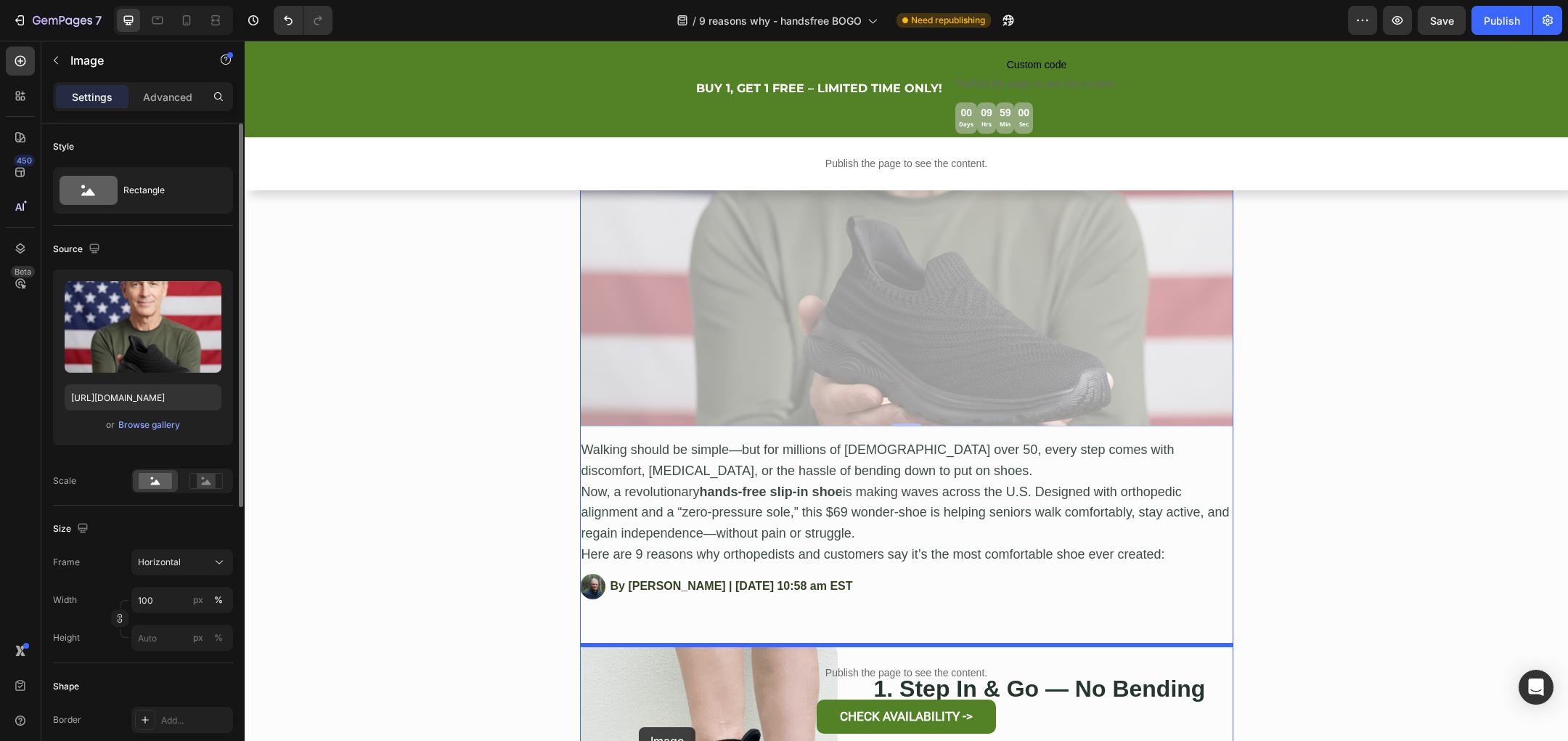
scroll to position [590, 0]
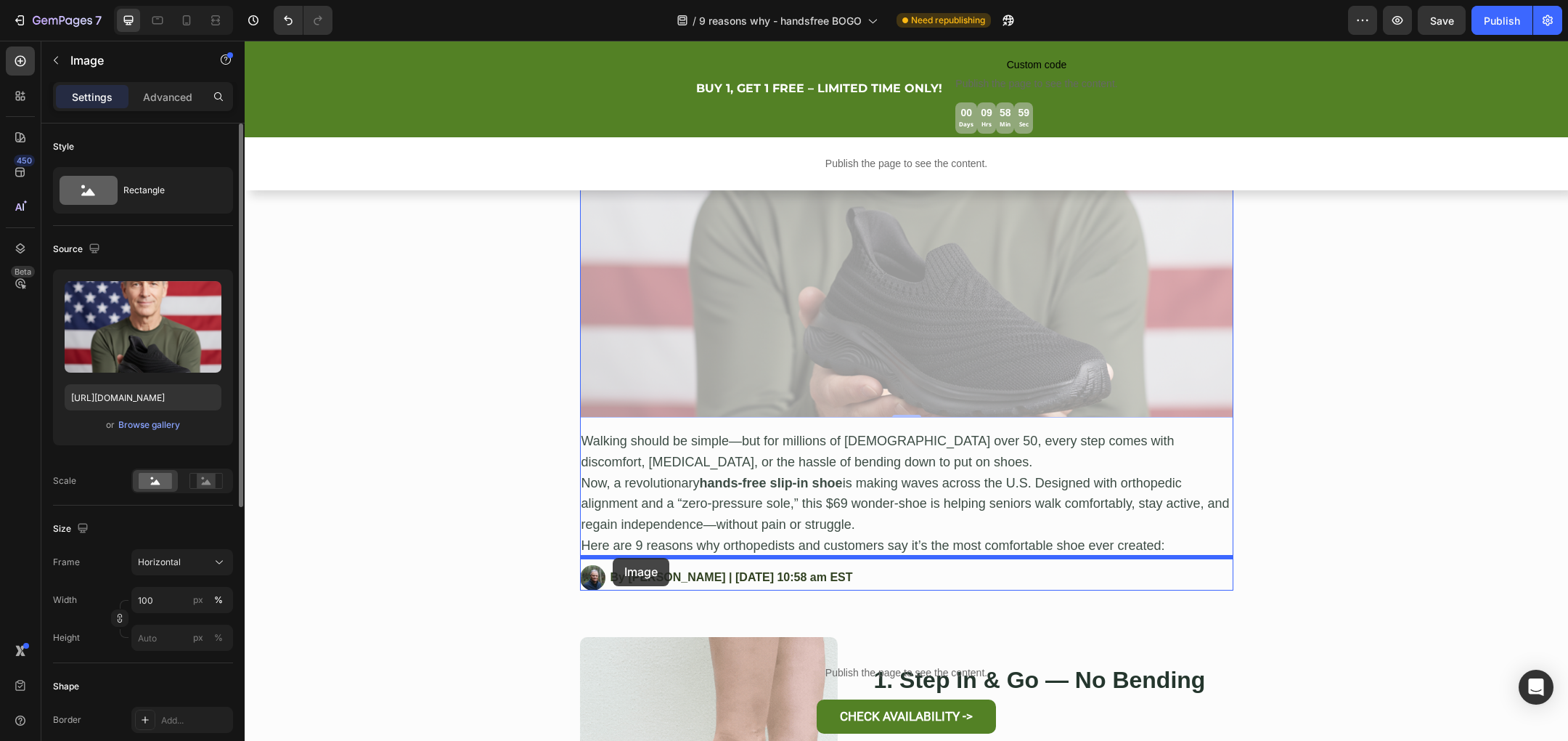
drag, startPoint x: 593, startPoint y: 156, endPoint x: 613, endPoint y: 558, distance: 402.5
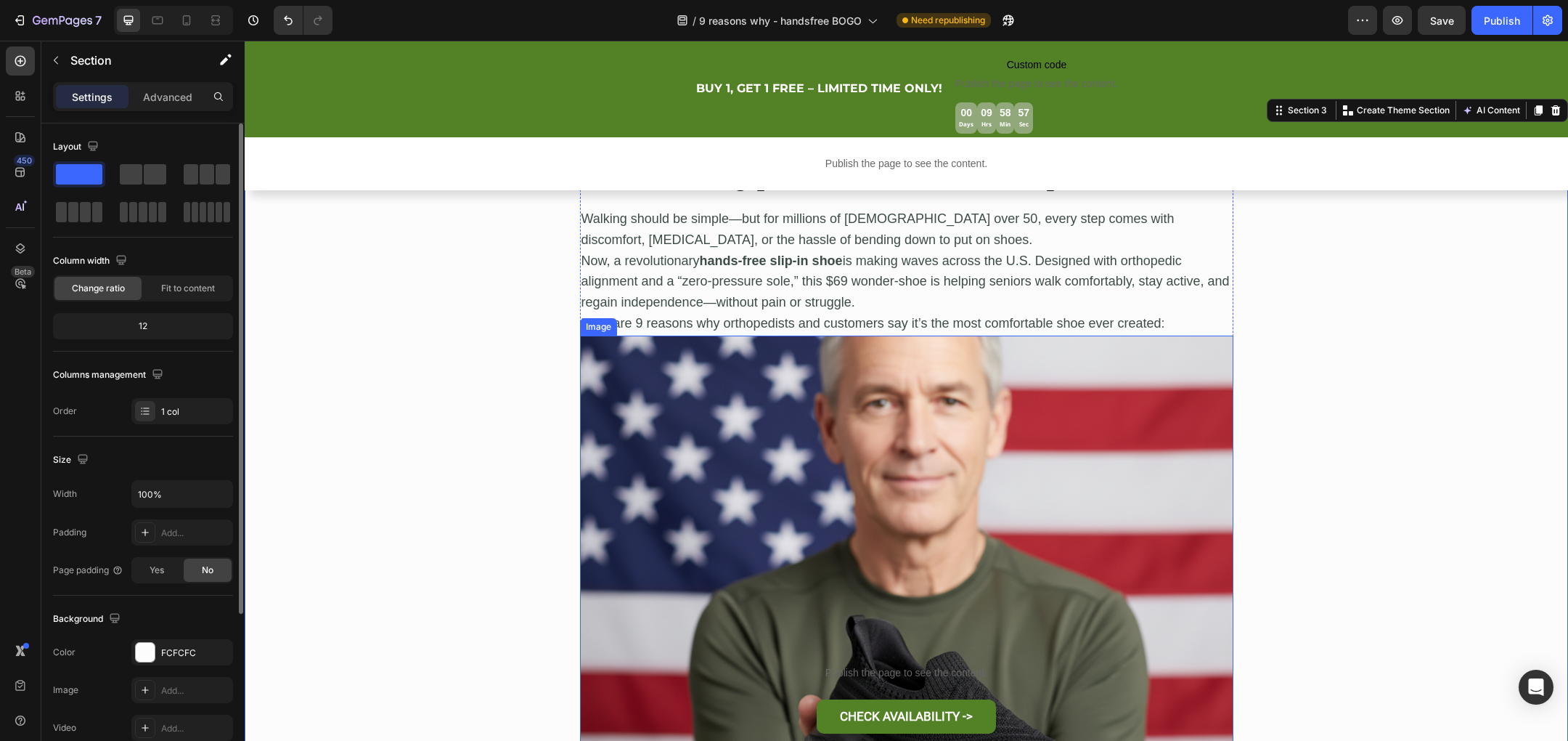
scroll to position [324, 0]
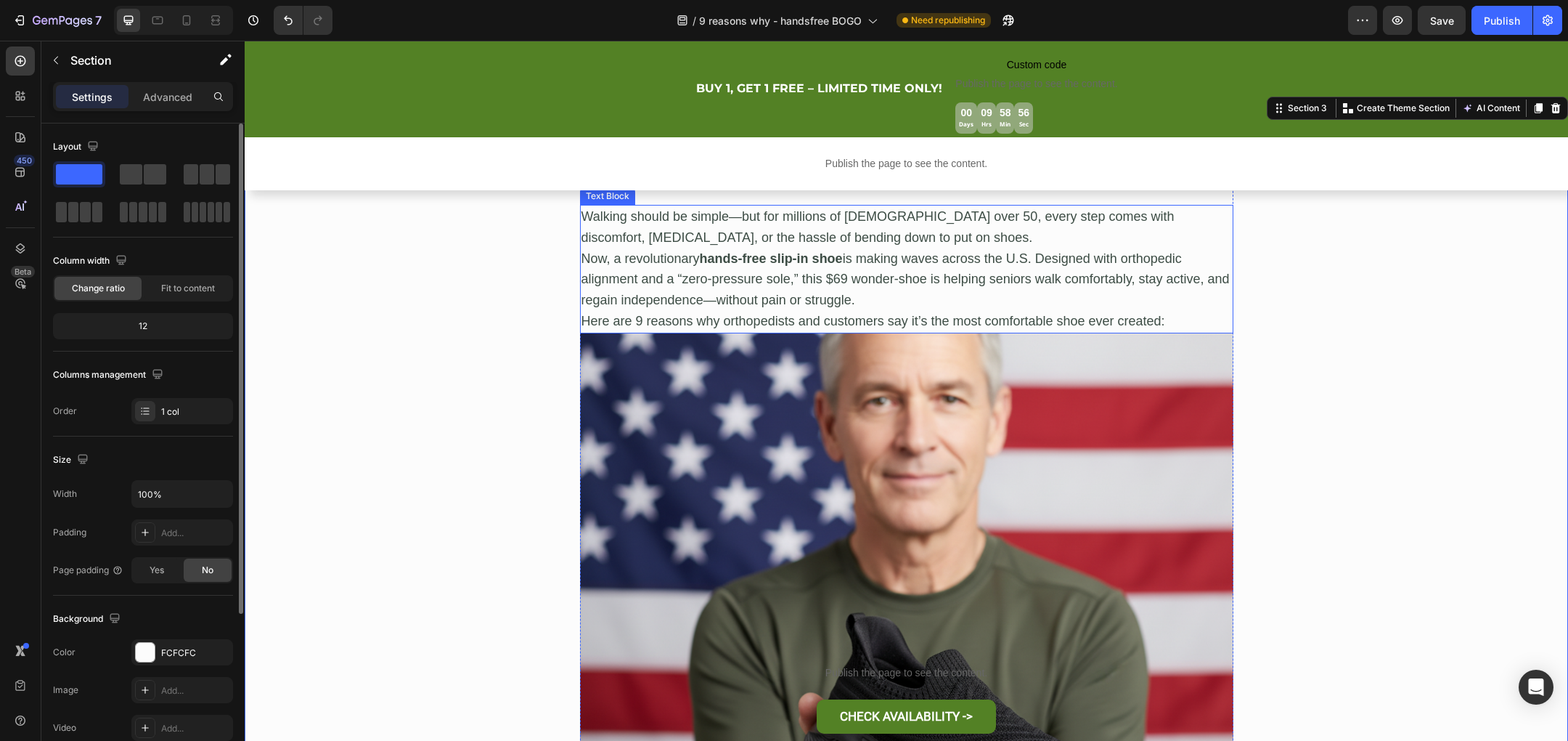
click at [1062, 306] on p "Now, a revolutionary hands-free slip-in shoe is making waves across the U.S. De…" at bounding box center [906, 280] width 650 height 63
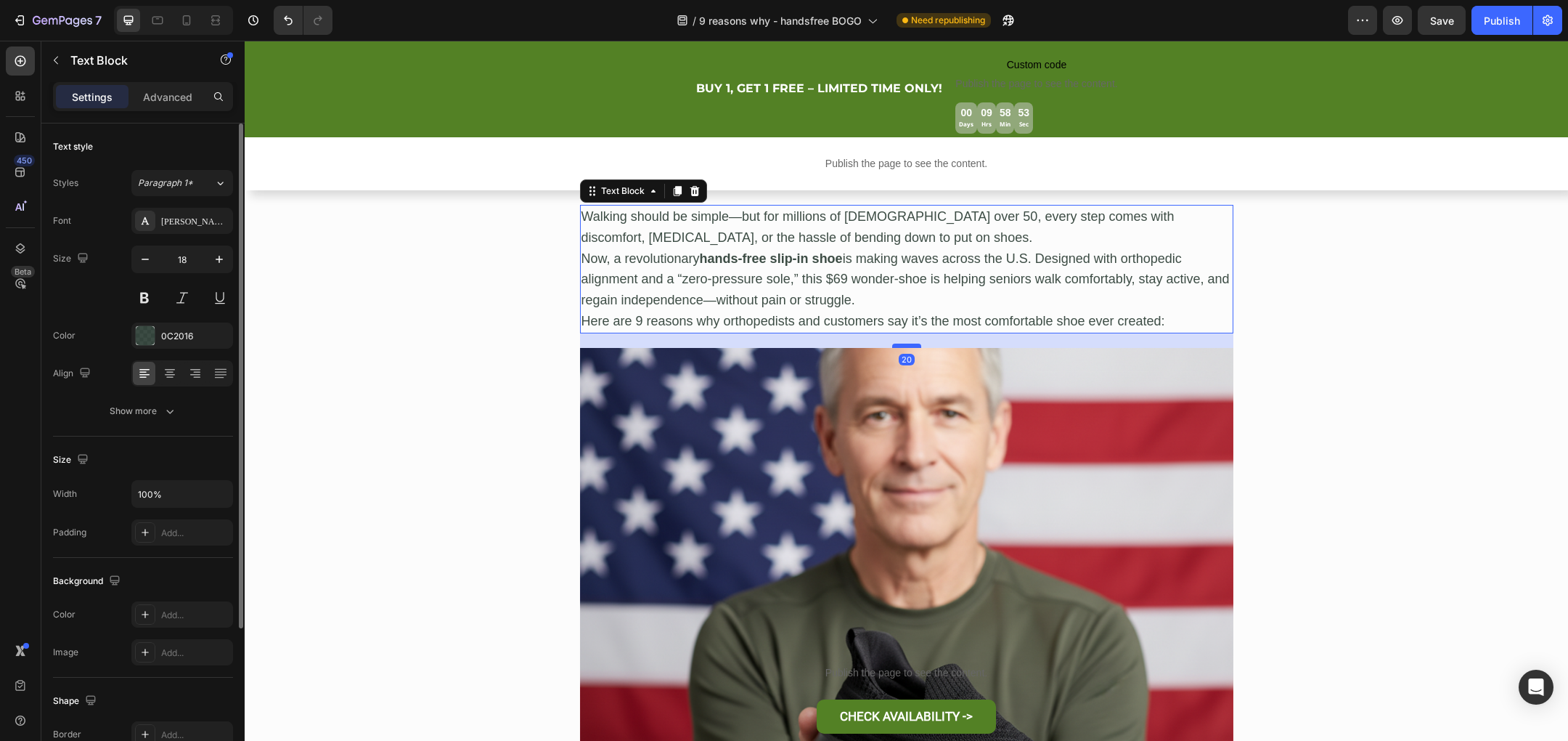
drag, startPoint x: 910, startPoint y: 331, endPoint x: 912, endPoint y: 346, distance: 15.1
click at [912, 346] on div at bounding box center [906, 345] width 29 height 4
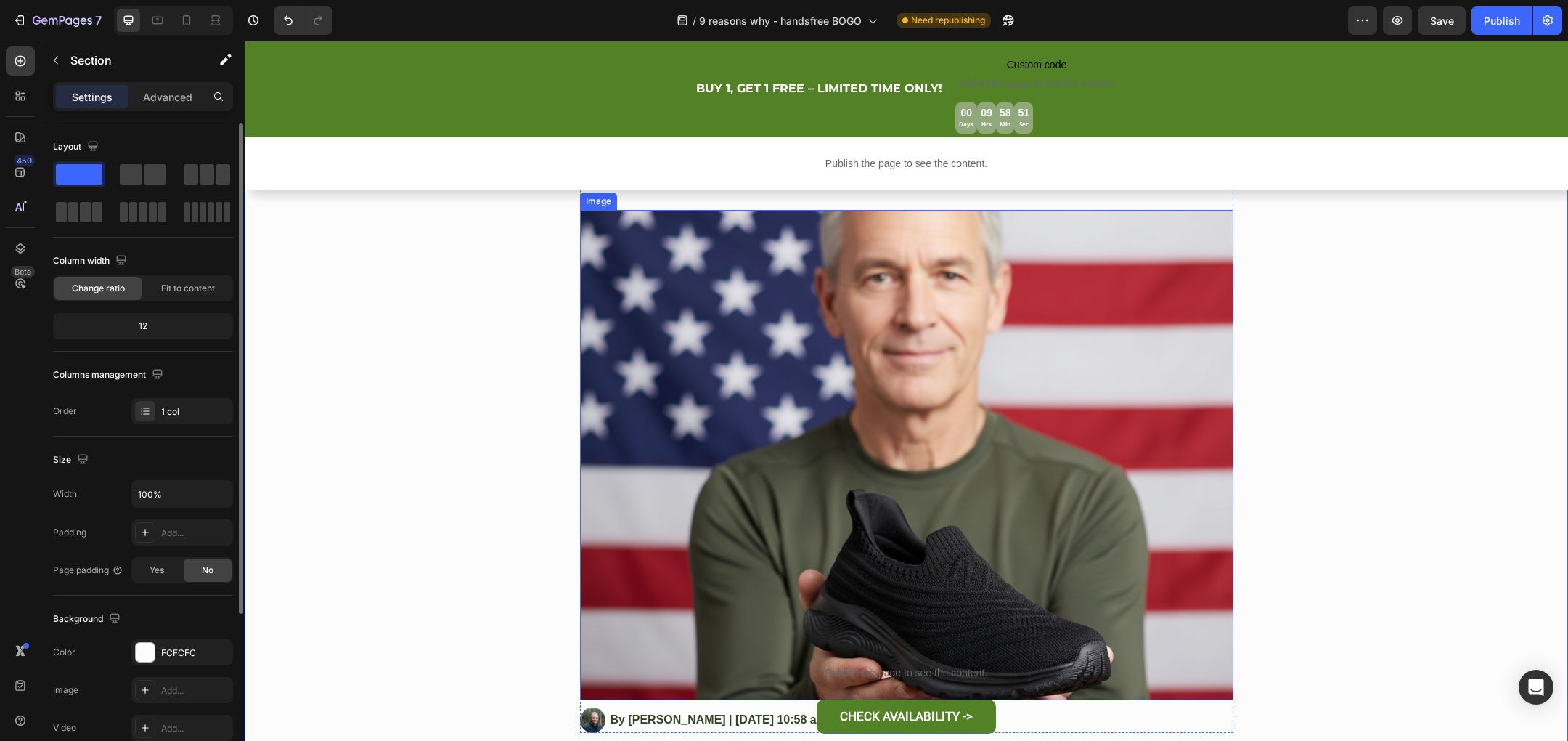
scroll to position [489, 0]
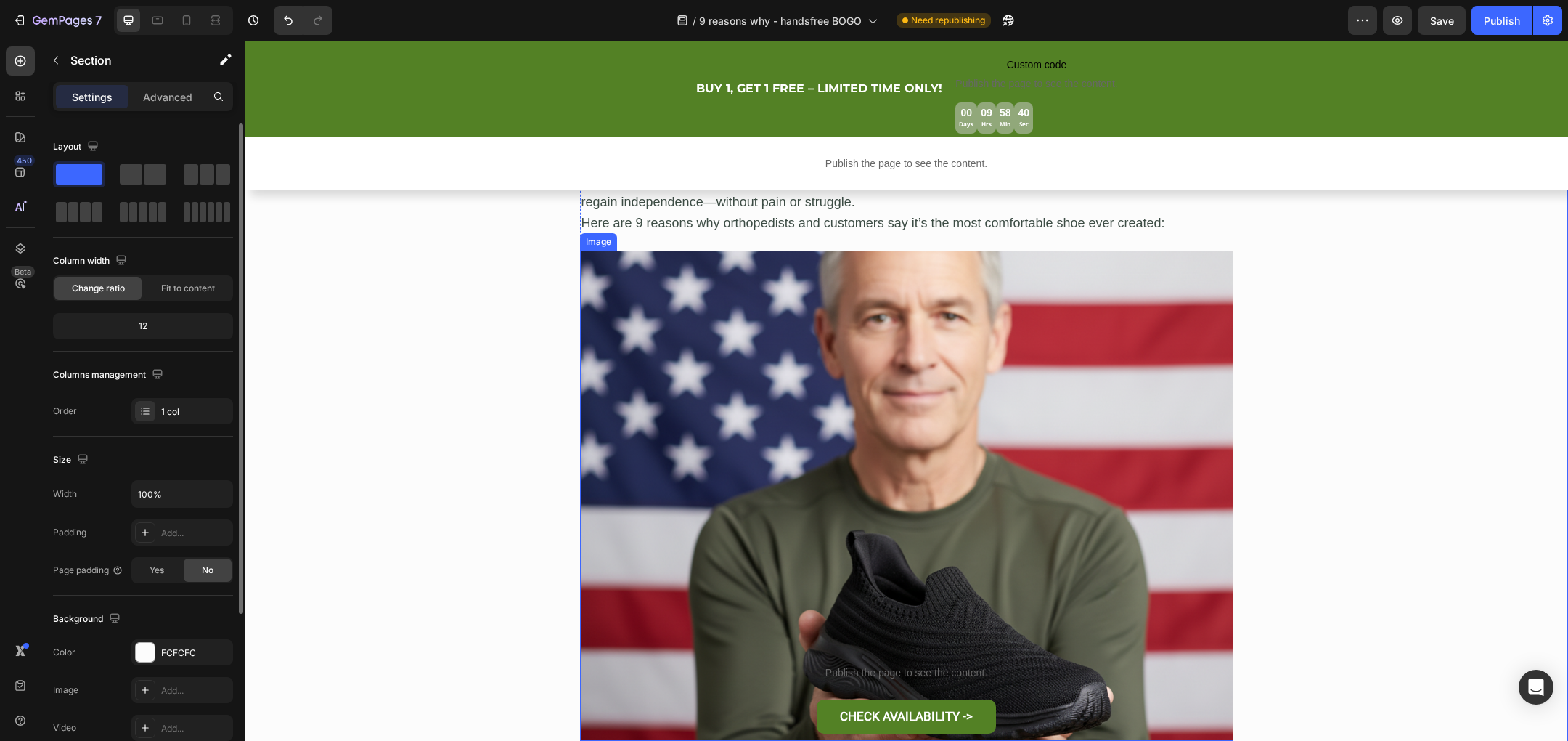
scroll to position [559, 0]
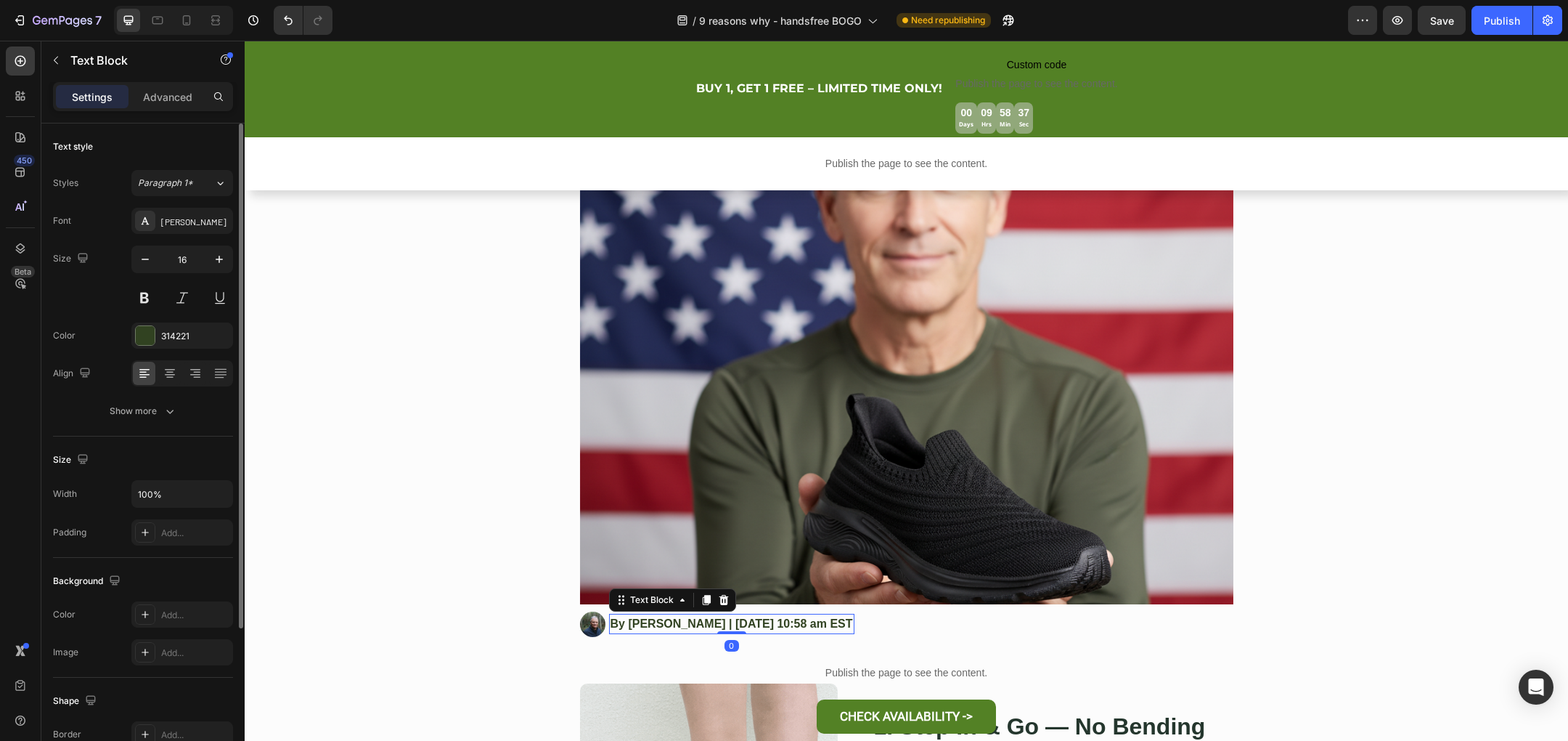
click at [627, 622] on strong "By [PERSON_NAME] | [DATE] 10:58 am EST" at bounding box center [731, 623] width 242 height 12
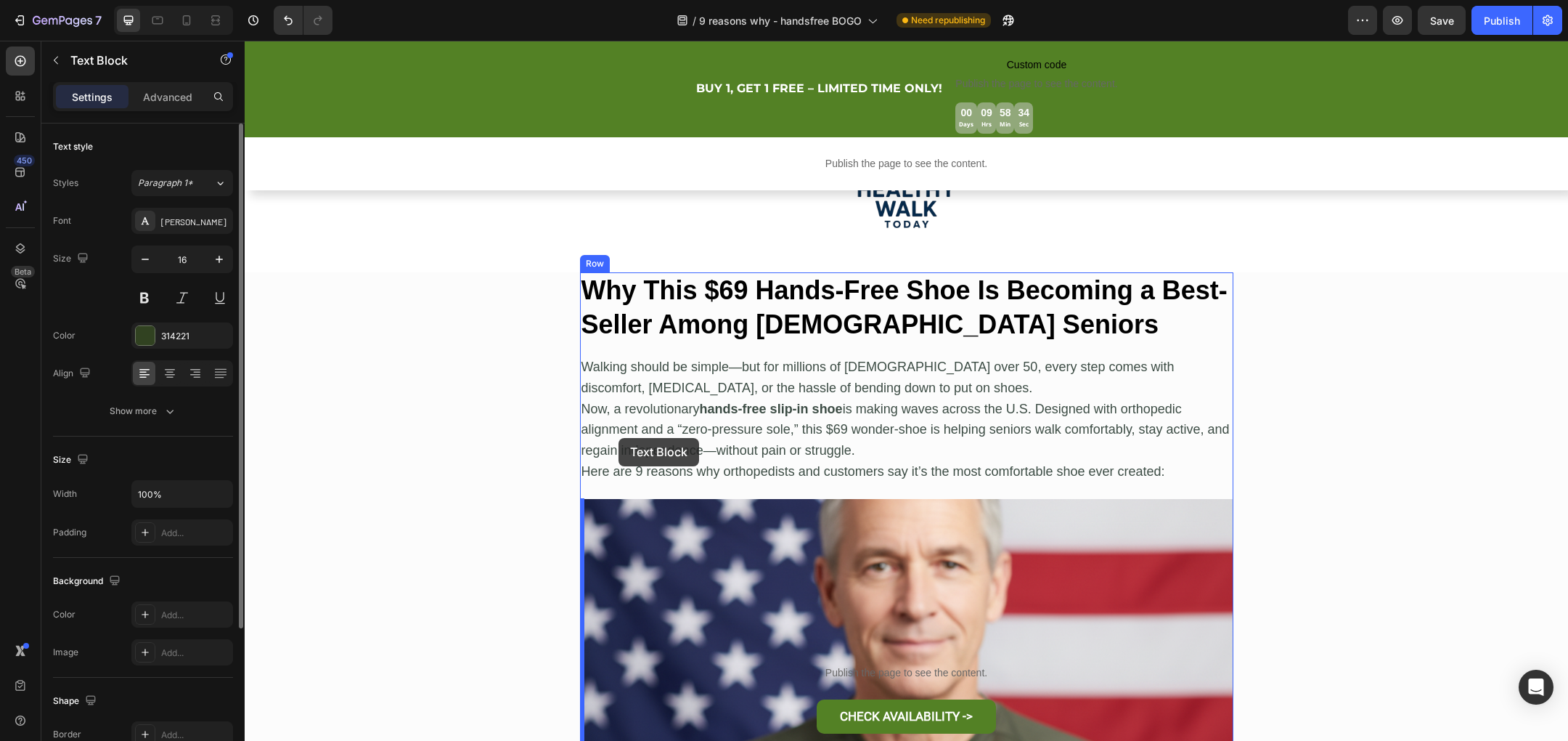
scroll to position [173, 0]
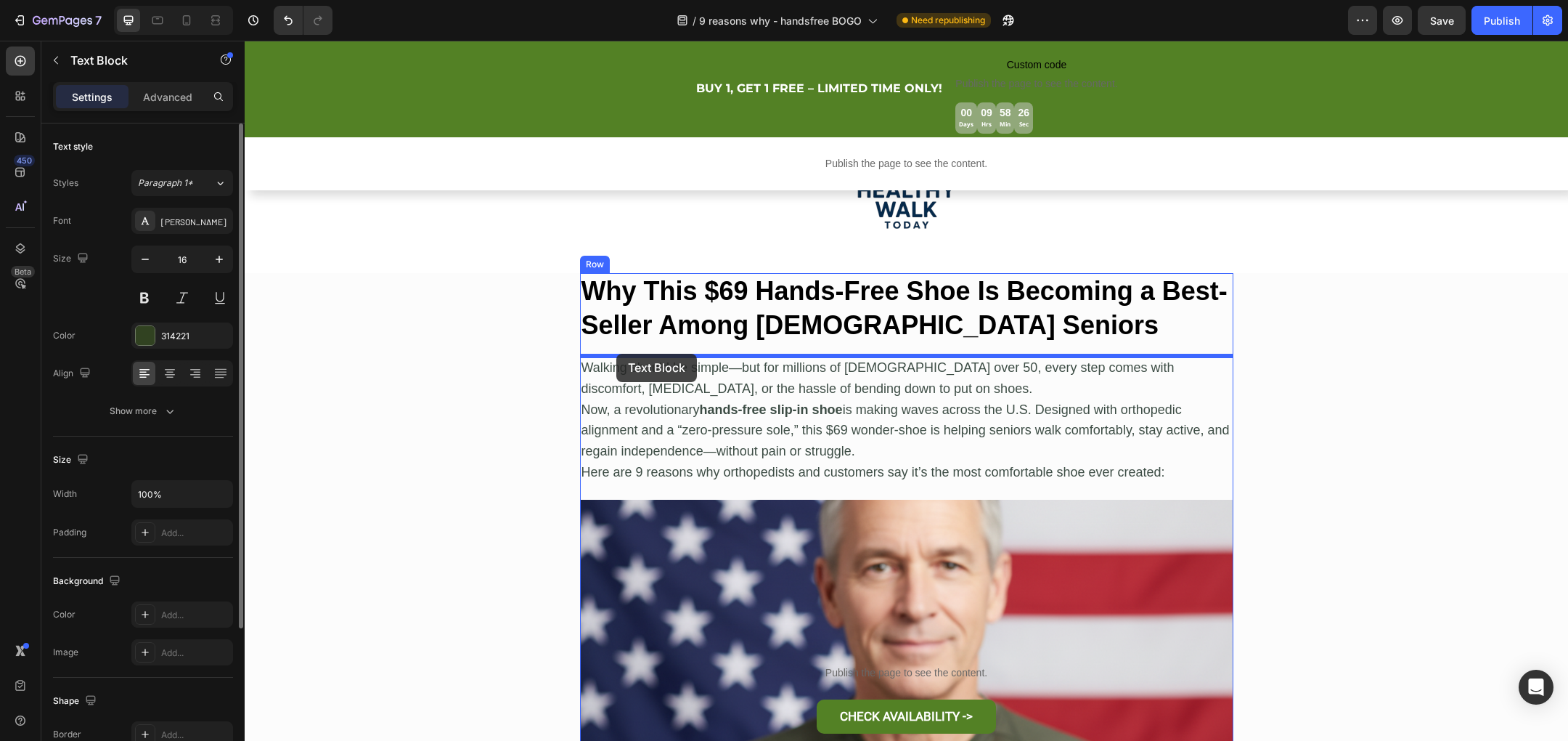
drag, startPoint x: 621, startPoint y: 602, endPoint x: 616, endPoint y: 354, distance: 248.1
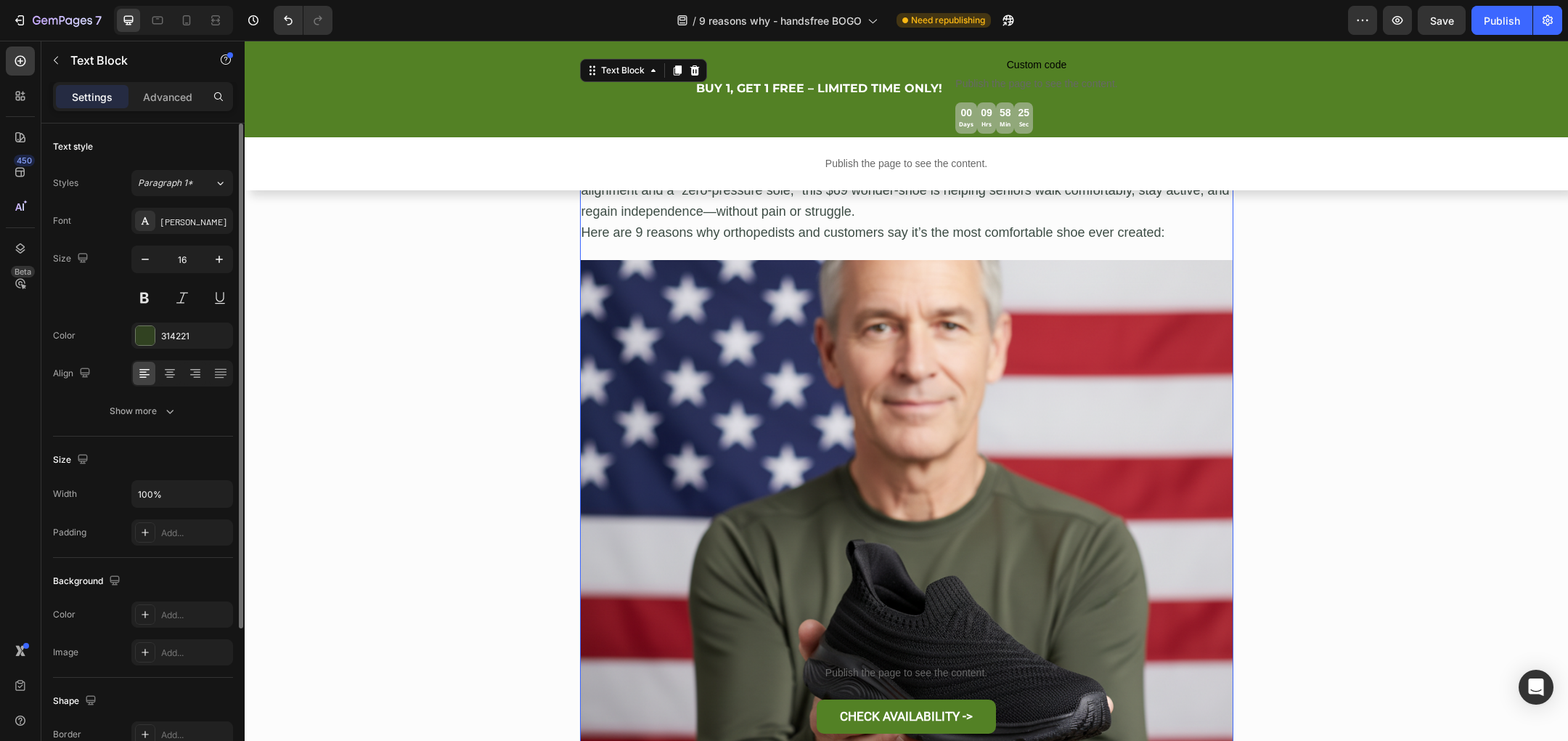
scroll to position [683, 0]
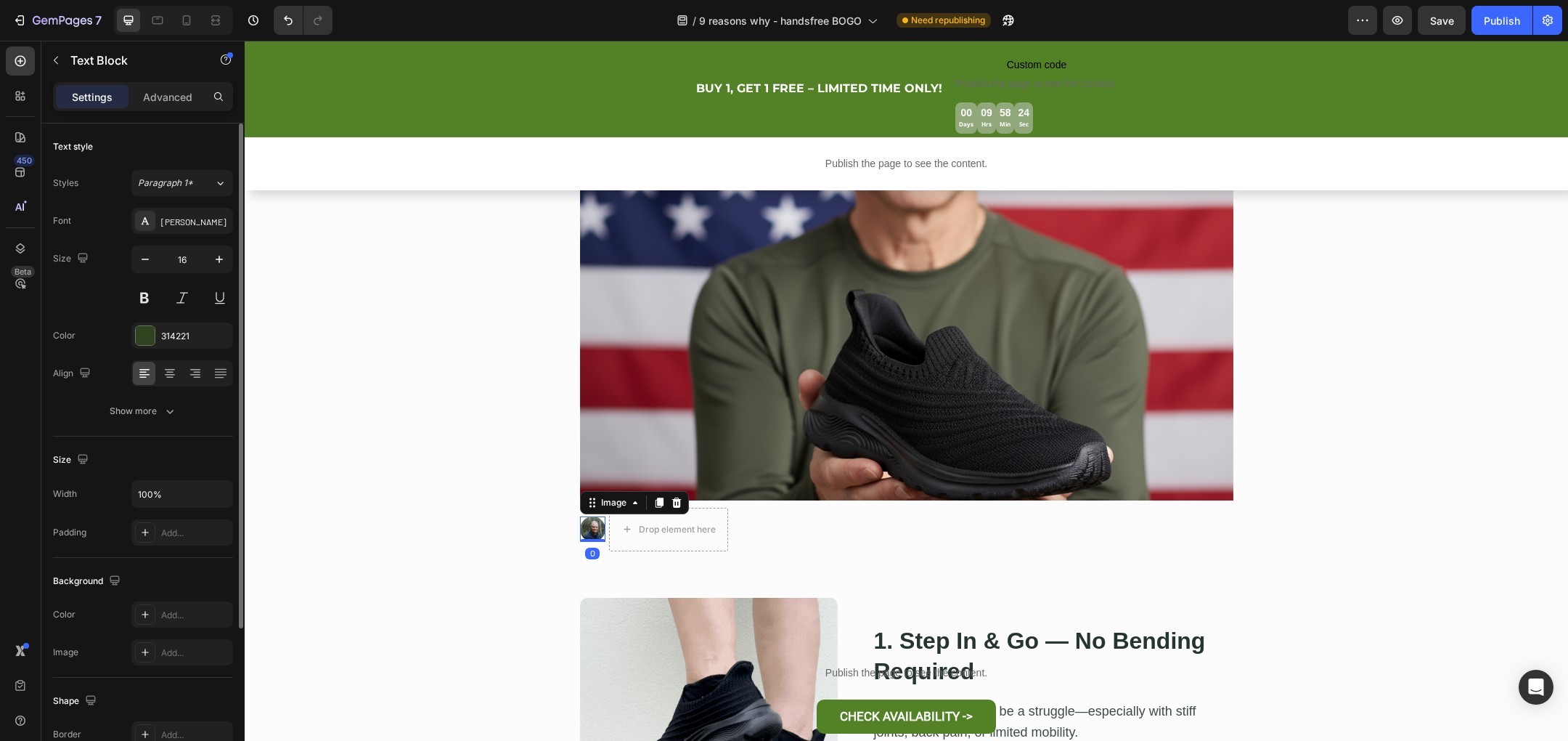
click at [590, 524] on img at bounding box center [592, 528] width 25 height 25
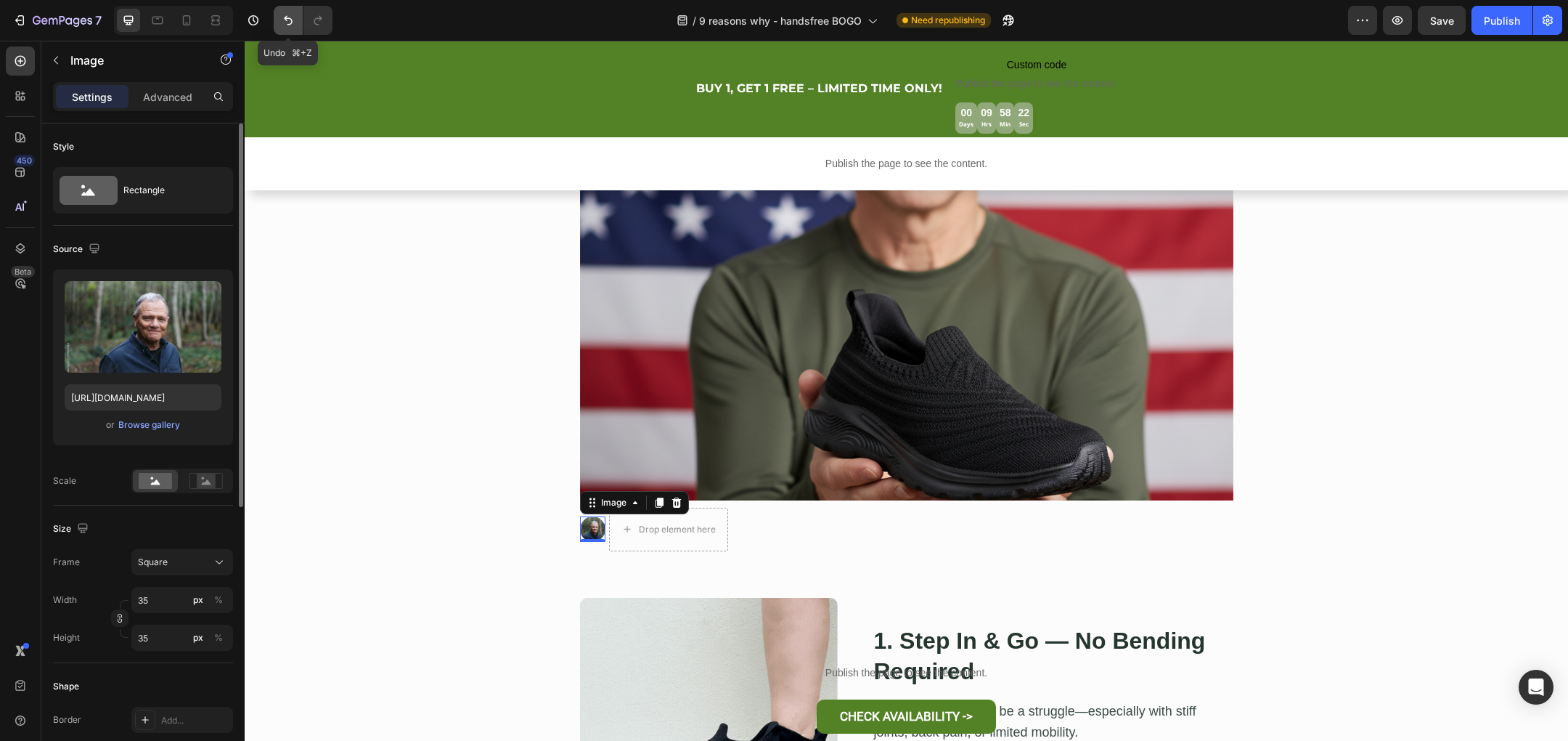
click at [284, 19] on icon "Undo/Redo" at bounding box center [288, 20] width 15 height 15
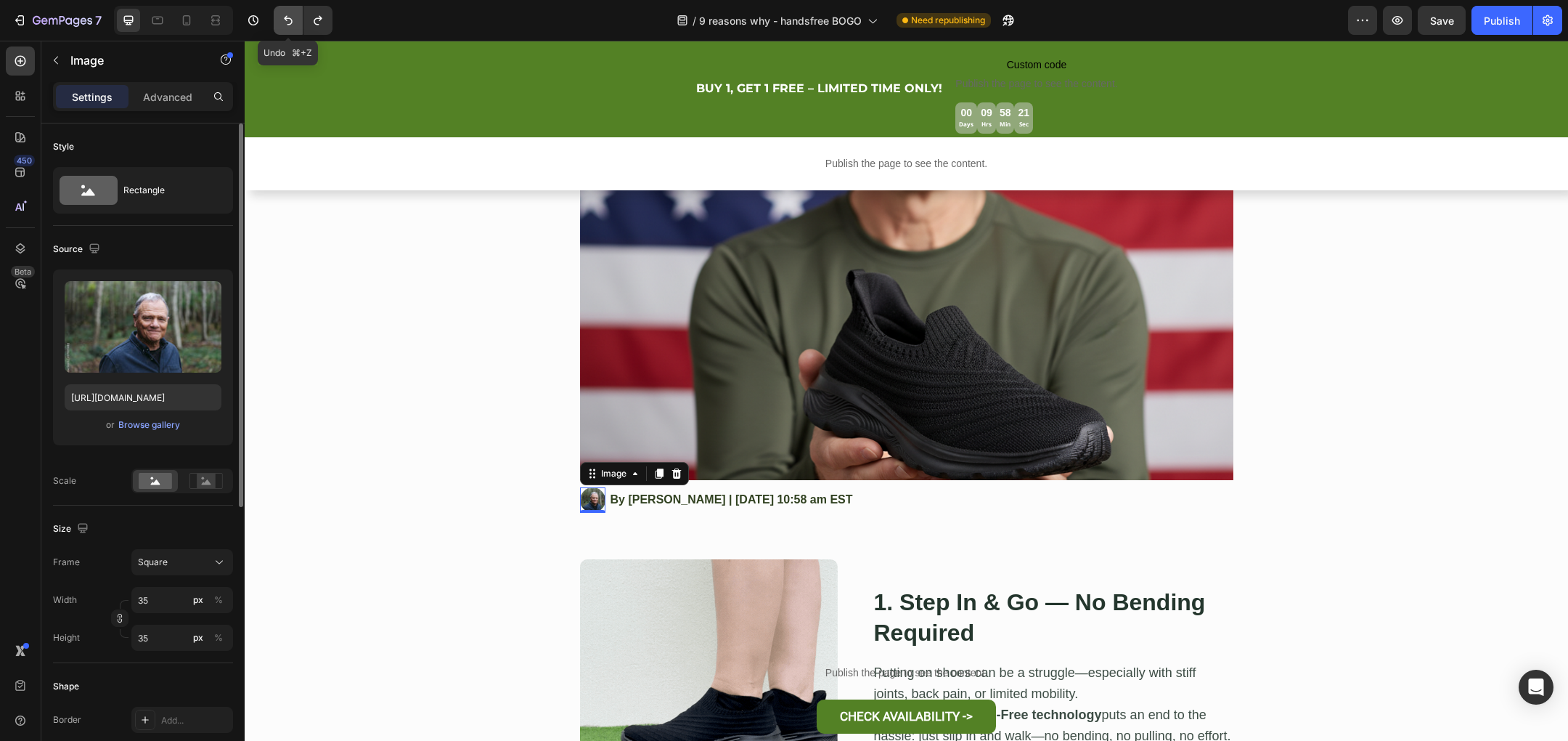
scroll to position [663, 0]
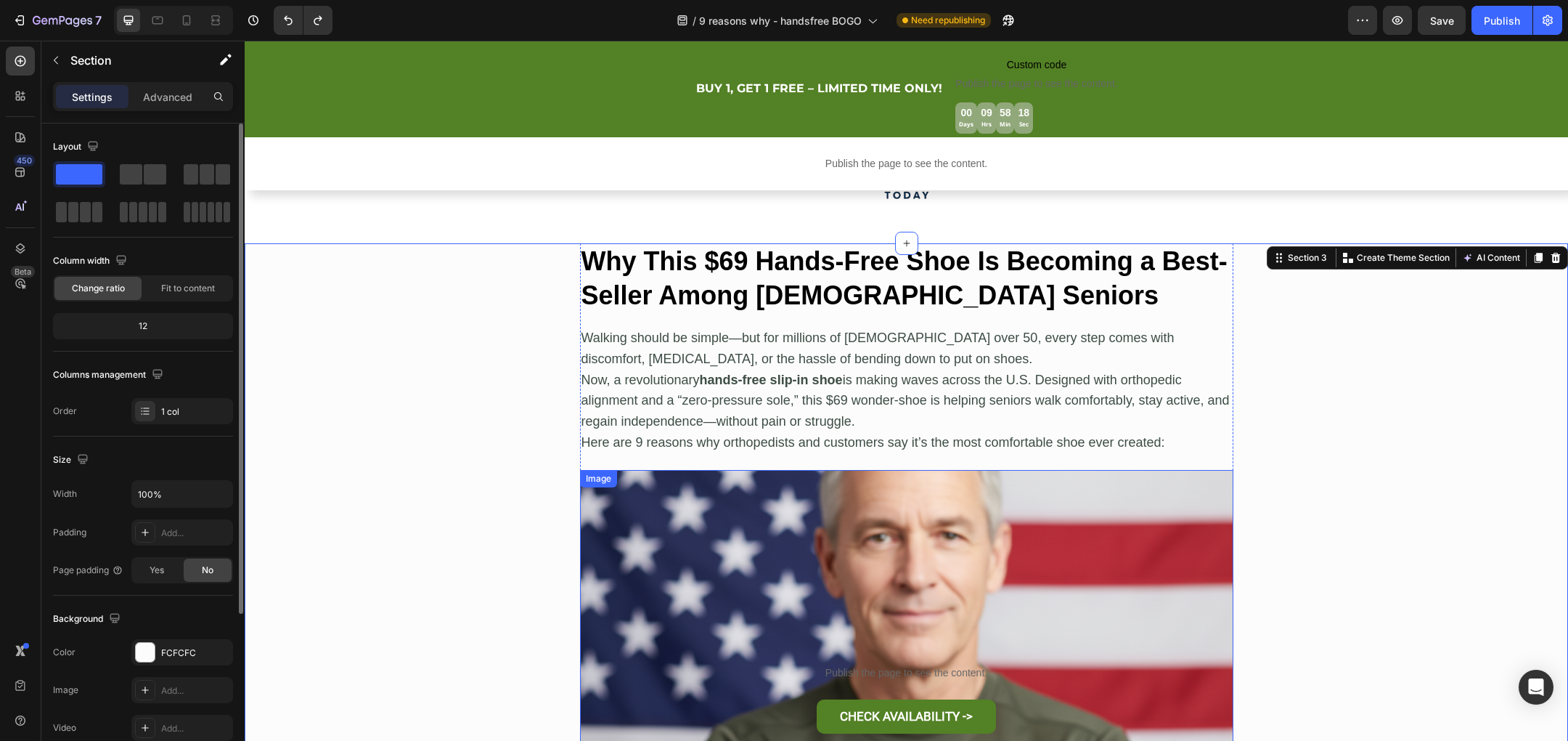
scroll to position [192, 0]
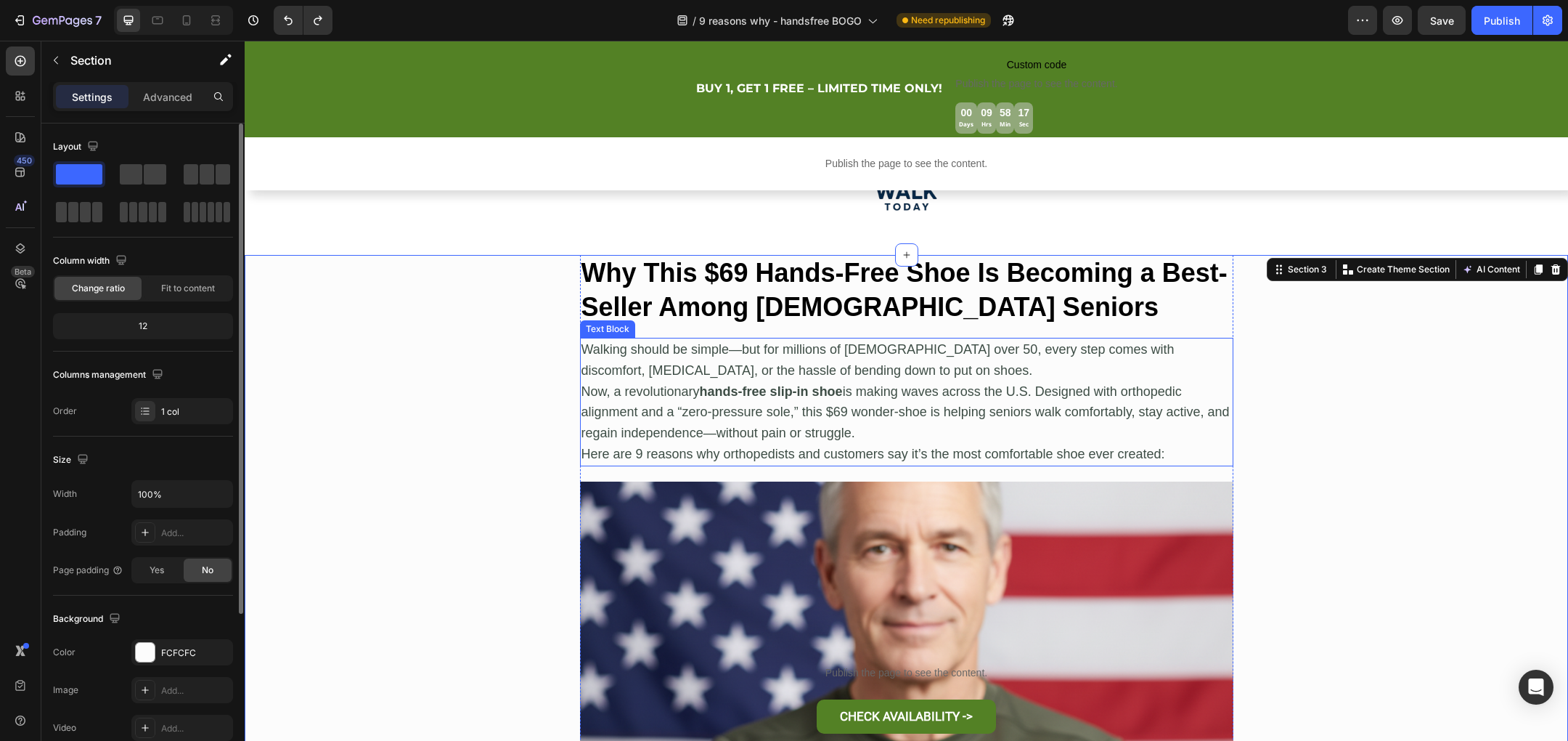
click at [654, 407] on p "Now, a revolutionary hands-free slip-in shoe is making waves across the U.S. De…" at bounding box center [906, 412] width 650 height 63
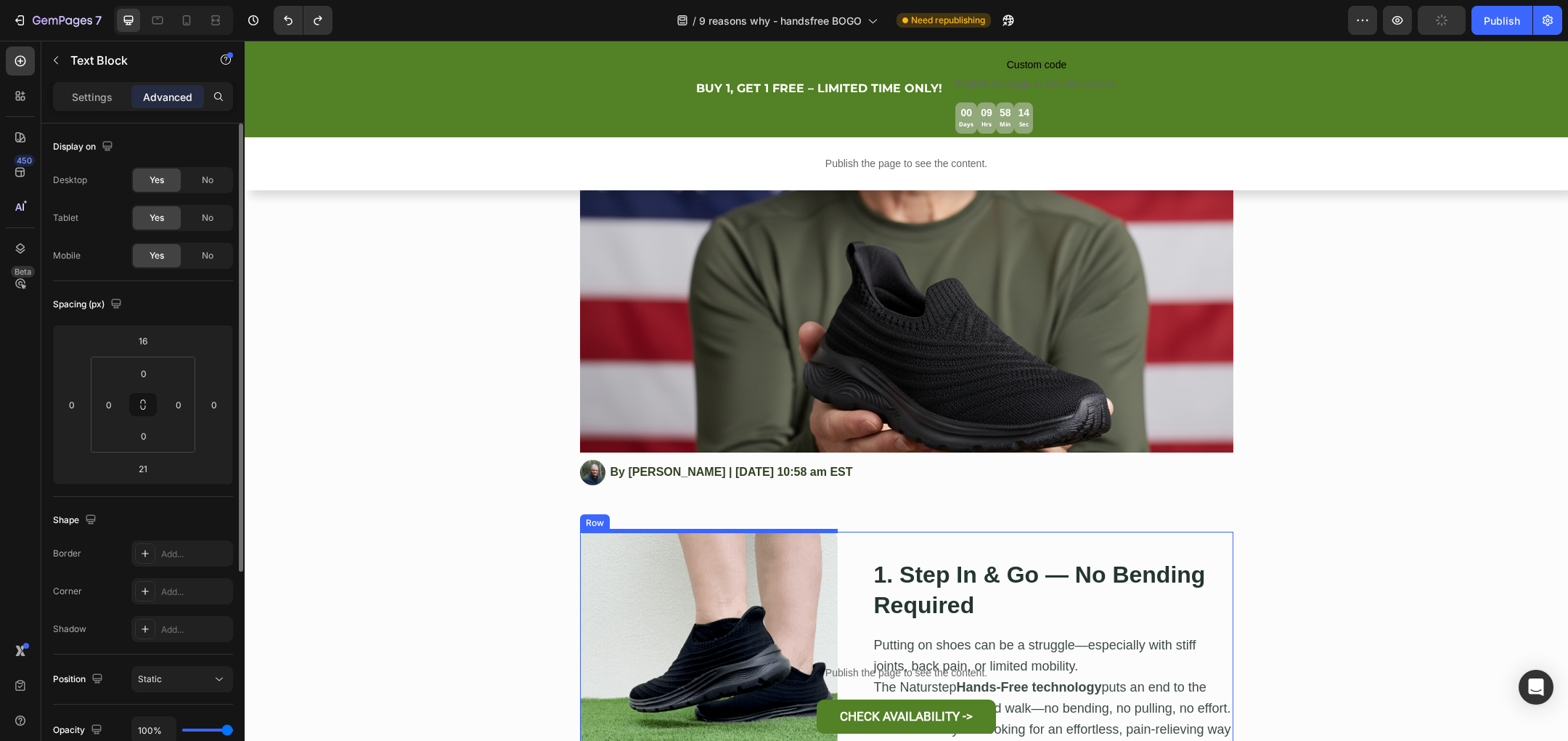
scroll to position [780, 0]
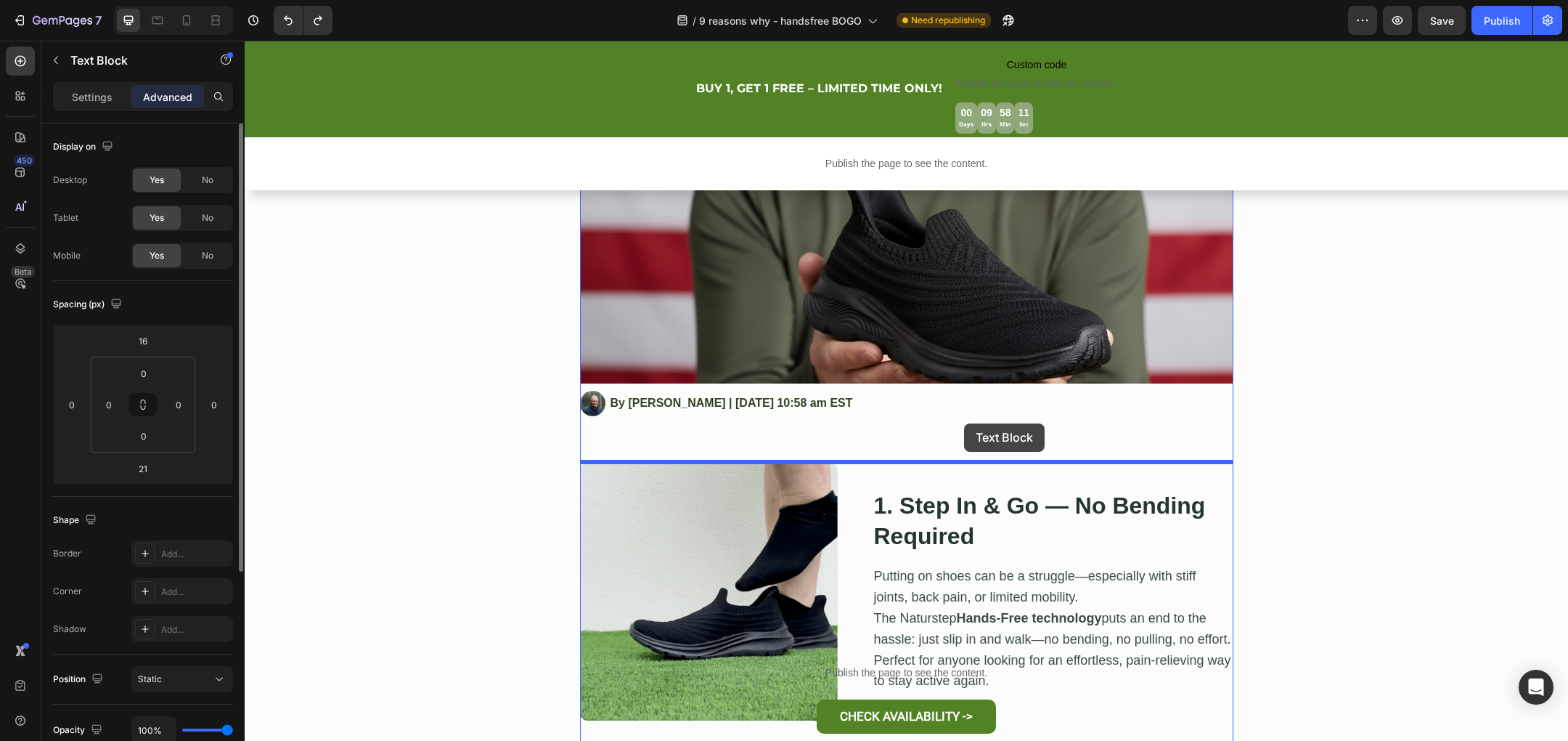
drag, startPoint x: 592, startPoint y: 327, endPoint x: 964, endPoint y: 424, distance: 384.4
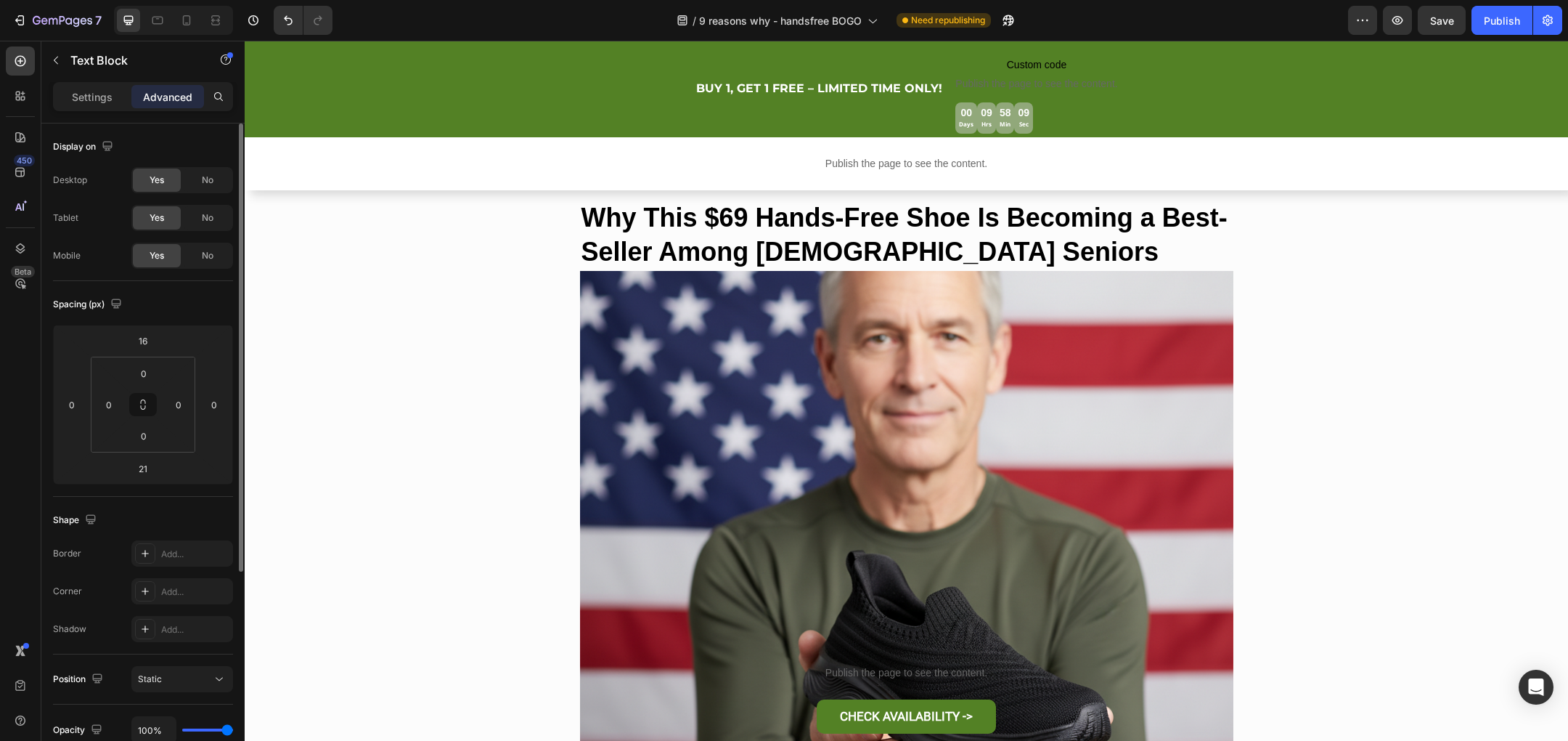
scroll to position [214, 0]
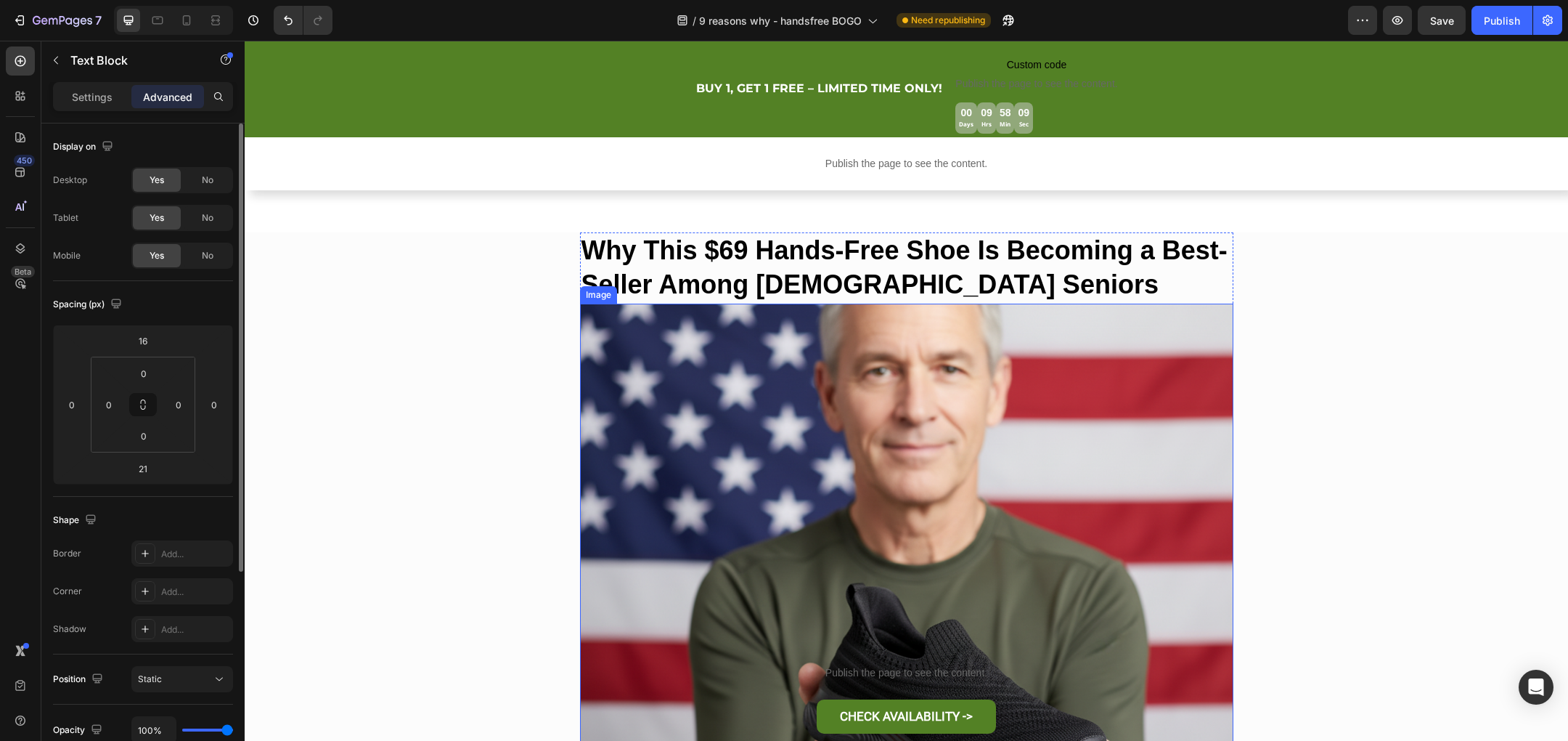
click at [736, 469] on img at bounding box center [906, 548] width 654 height 490
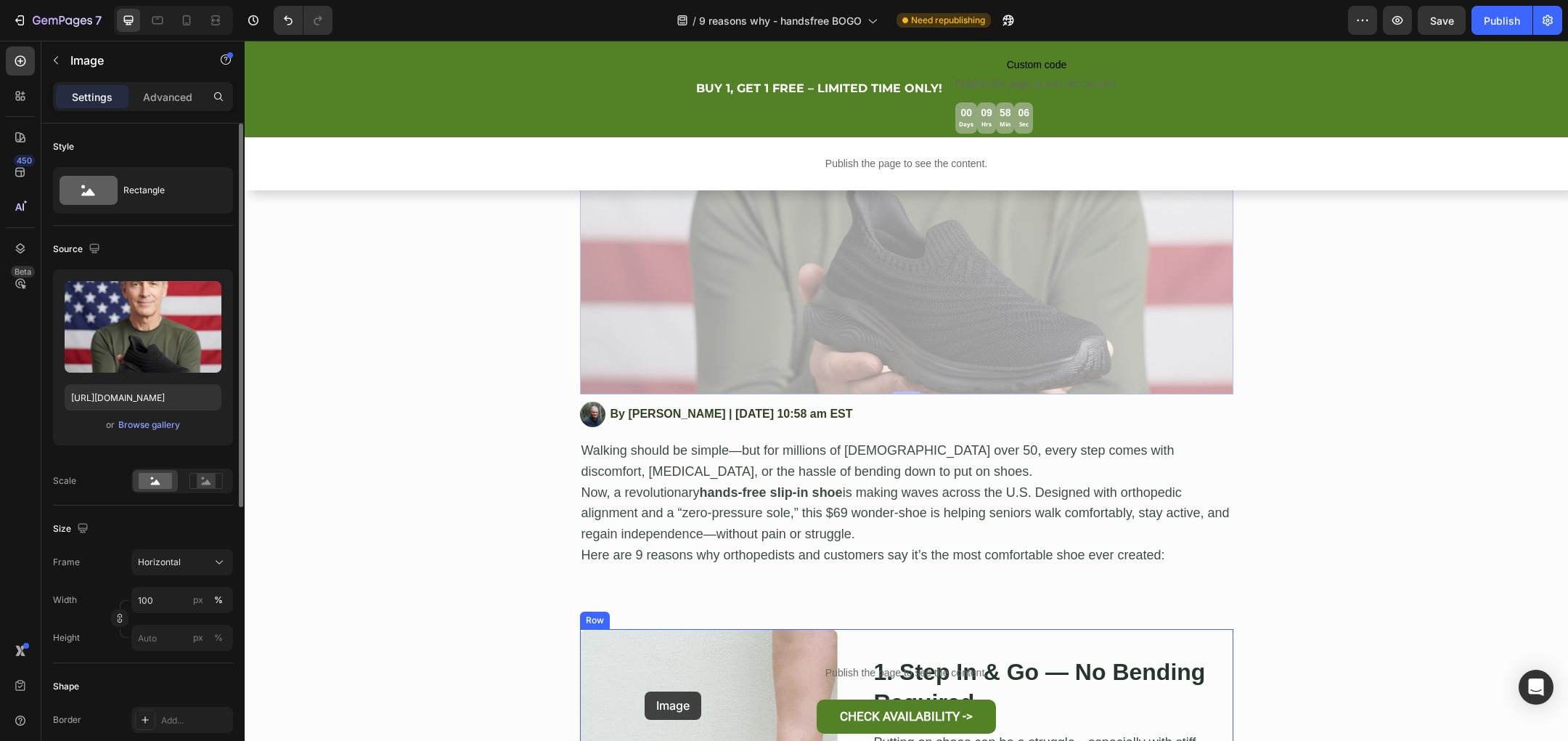
scroll to position [689, 0]
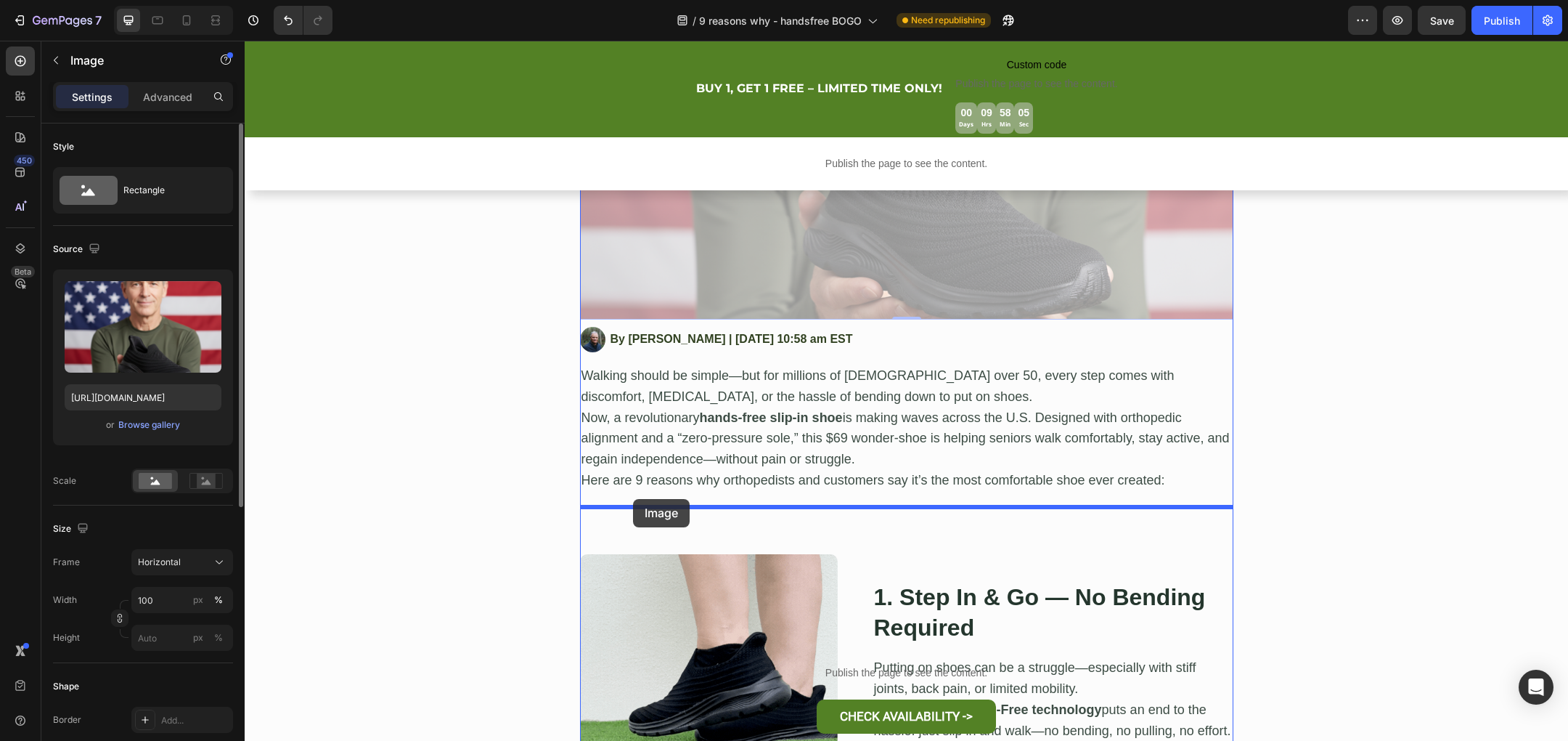
drag, startPoint x: 594, startPoint y: 293, endPoint x: 633, endPoint y: 499, distance: 209.7
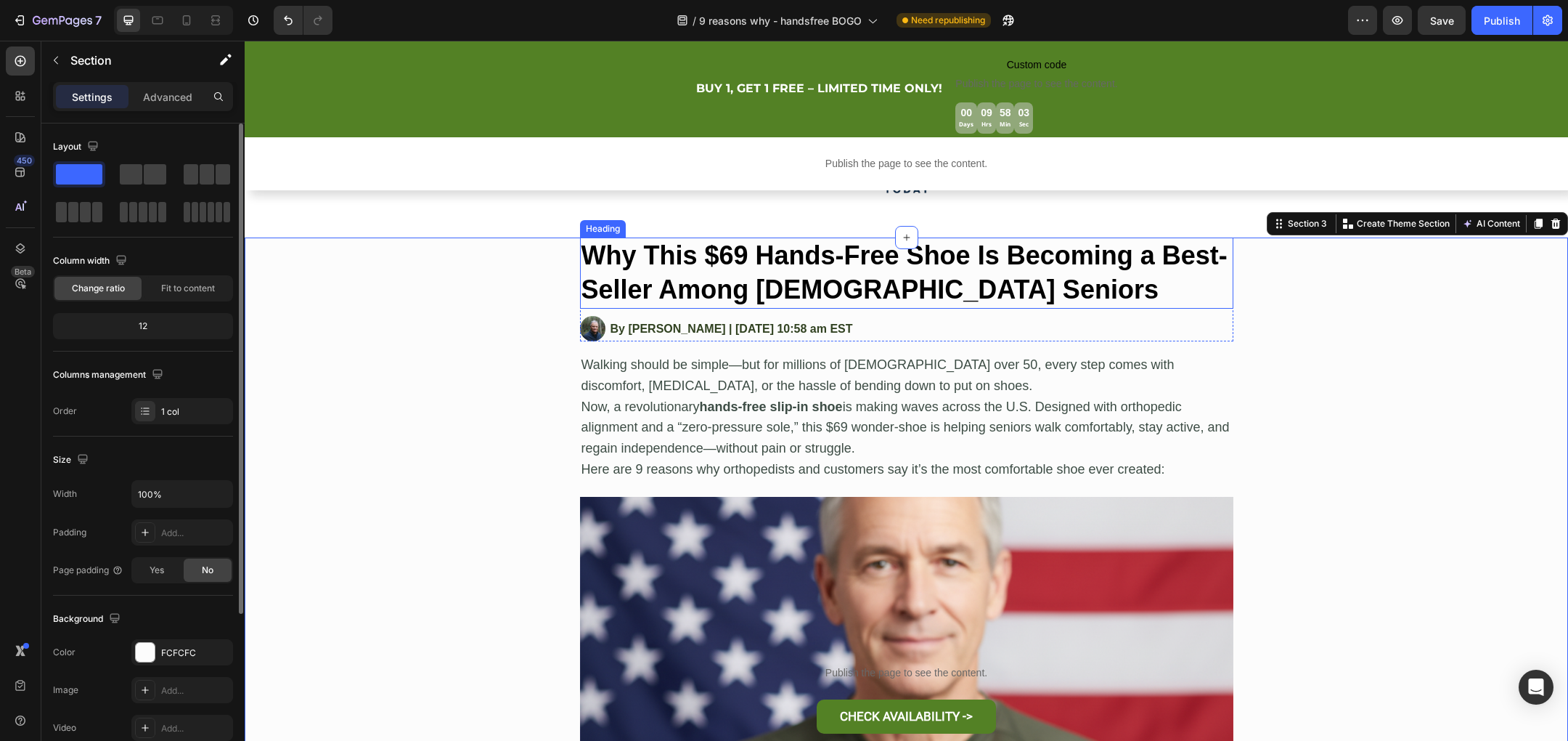
scroll to position [240, 0]
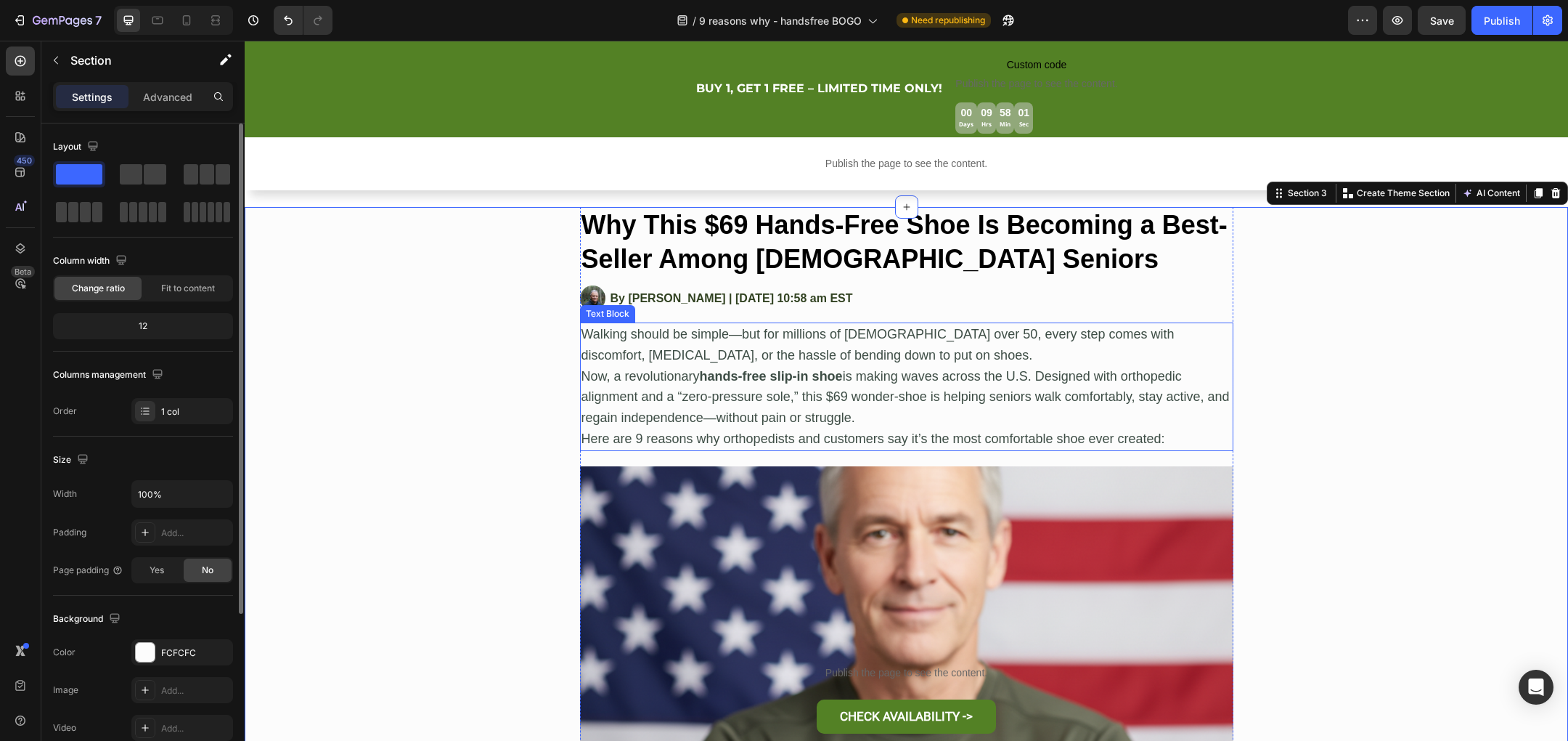
click at [689, 361] on p "Walking should be simple—but for millions of [DEMOGRAPHIC_DATA] over 50, every …" at bounding box center [906, 344] width 650 height 42
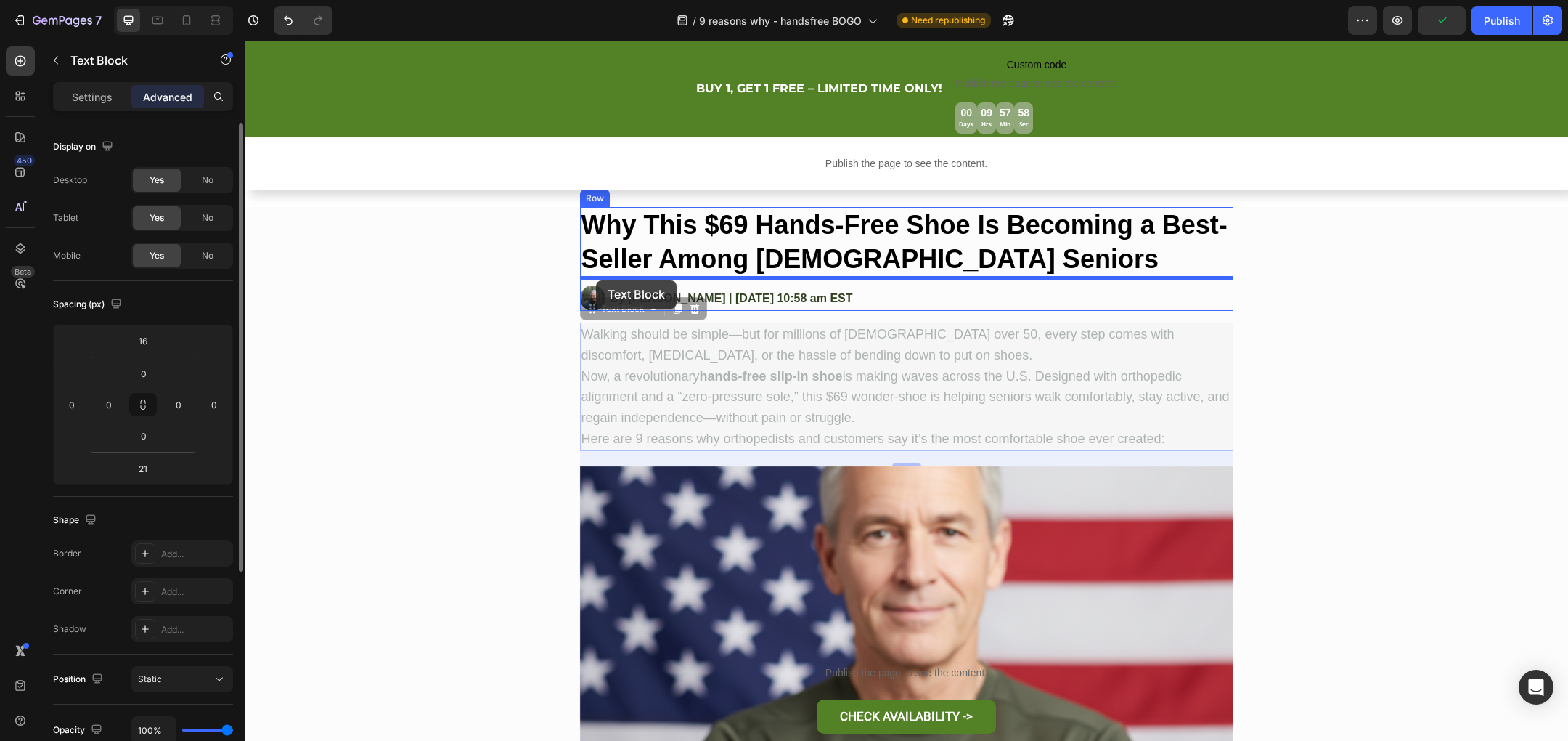
drag, startPoint x: 593, startPoint y: 315, endPoint x: 596, endPoint y: 280, distance: 35.1
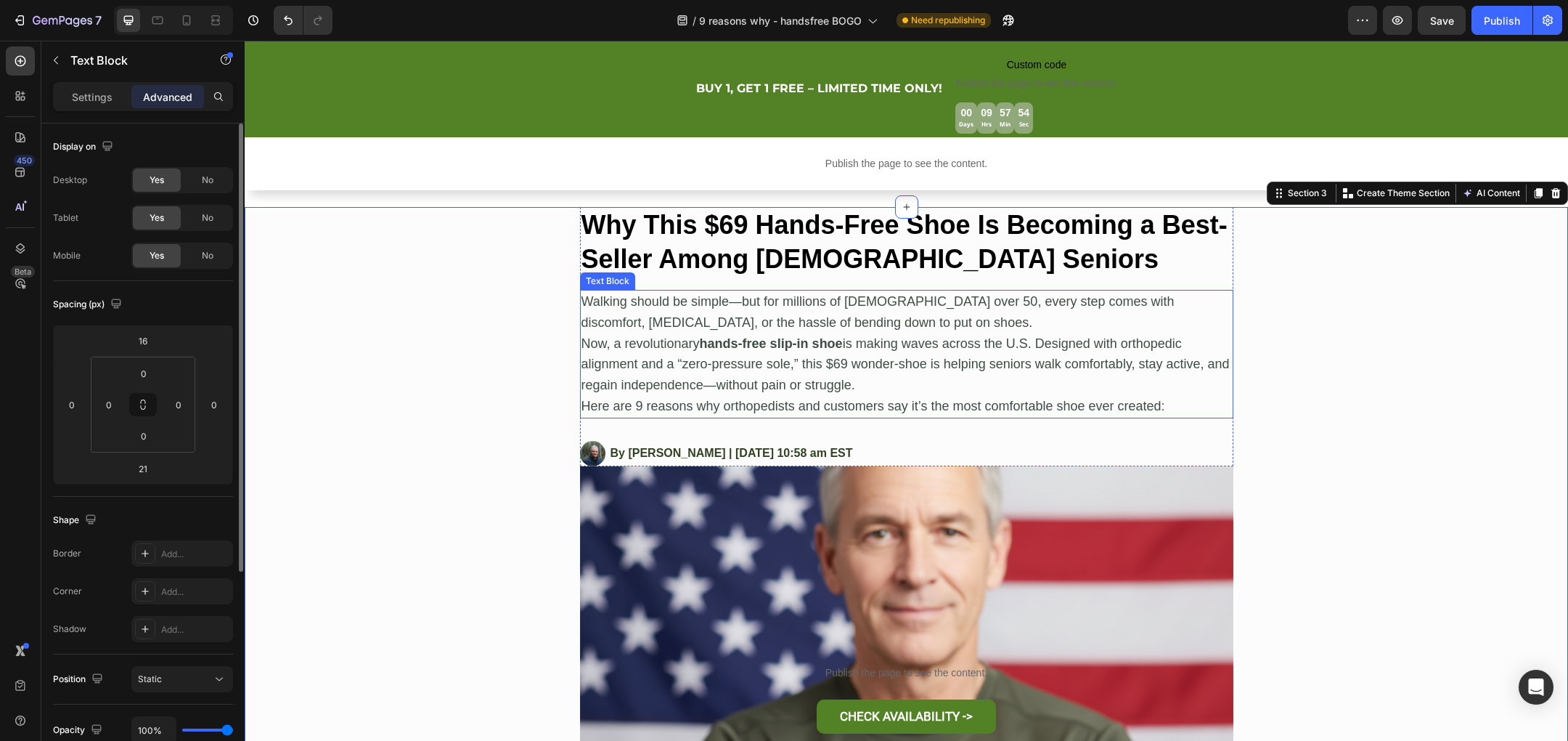
click at [869, 387] on p "Now, a revolutionary hands-free slip-in shoe is making waves across the U.S. De…" at bounding box center [906, 364] width 650 height 63
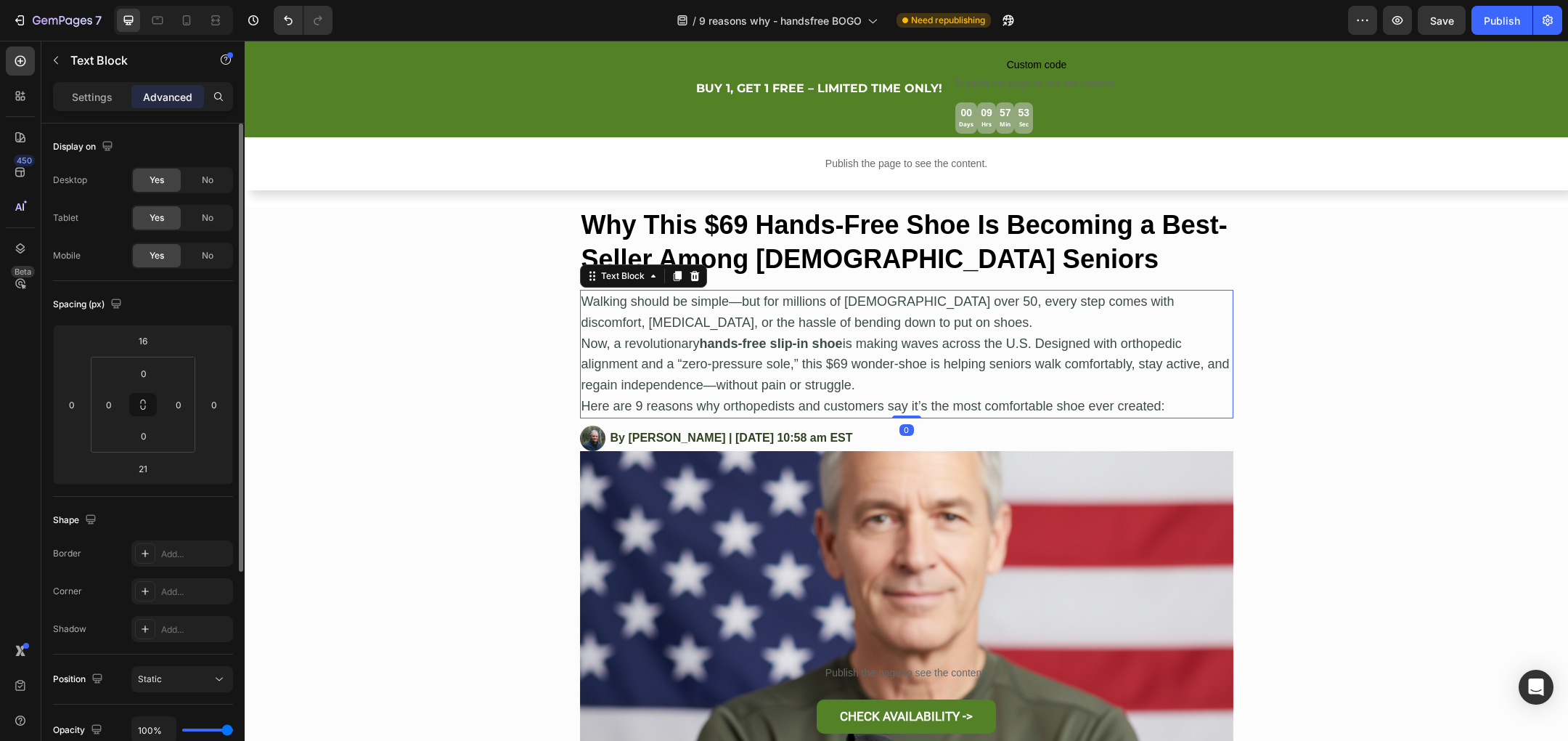
drag, startPoint x: 915, startPoint y: 430, endPoint x: 913, endPoint y: 345, distance: 85.0
click at [913, 345] on div "Walking should be simple—but for millions of Americans over 50, every step come…" at bounding box center [906, 353] width 654 height 128
type input "0"
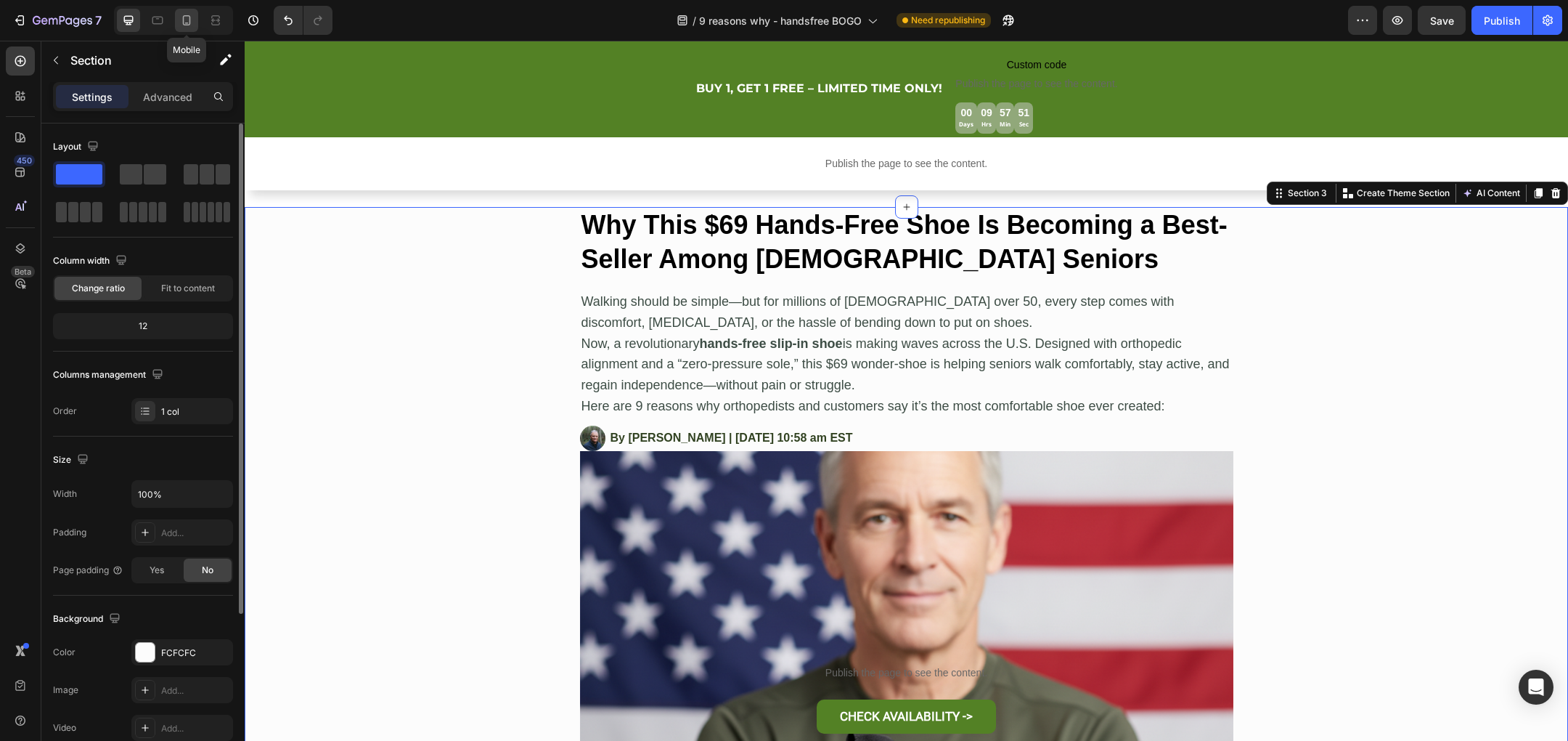
click at [189, 19] on icon at bounding box center [187, 20] width 15 height 15
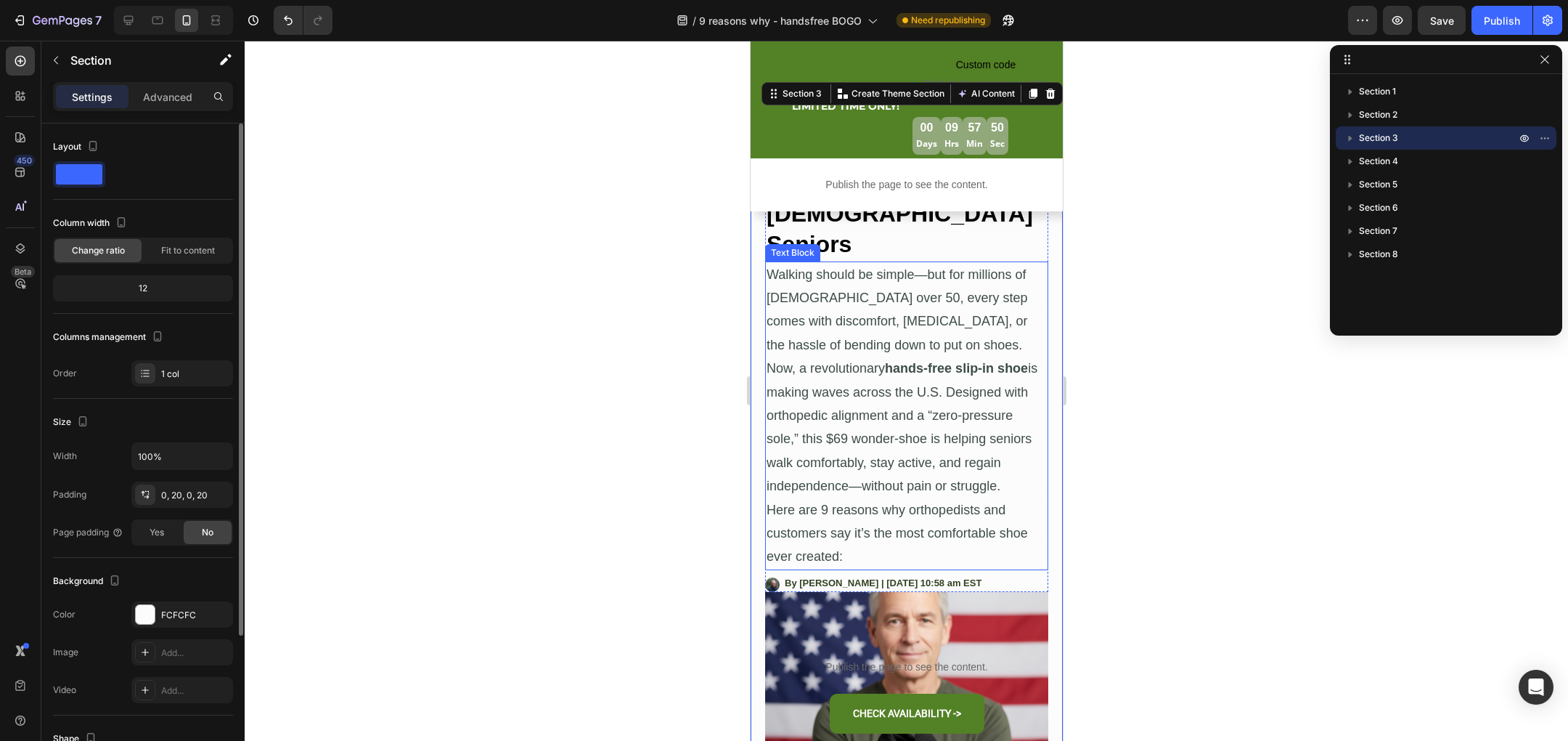
scroll to position [374, 0]
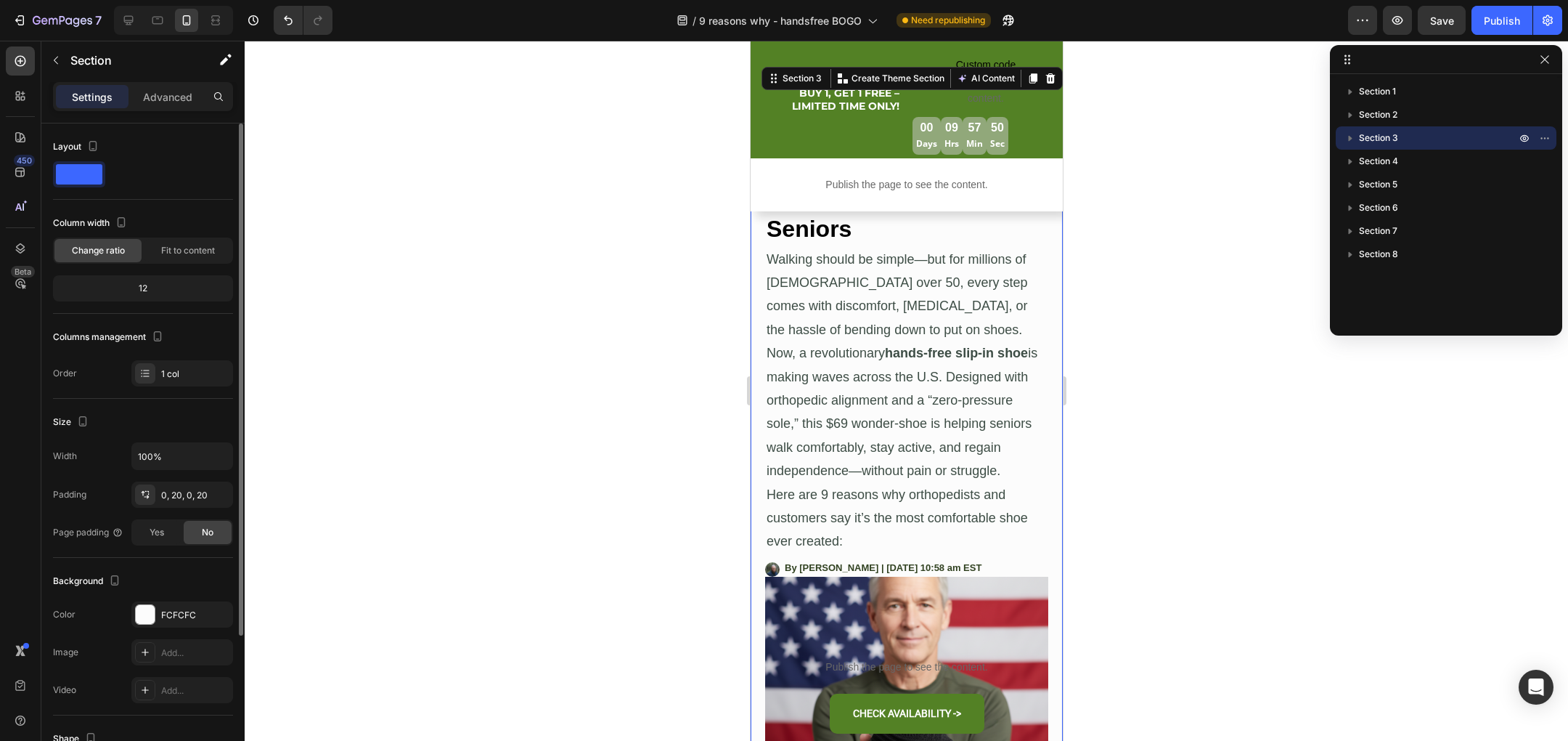
click at [1128, 448] on div at bounding box center [906, 391] width 1323 height 700
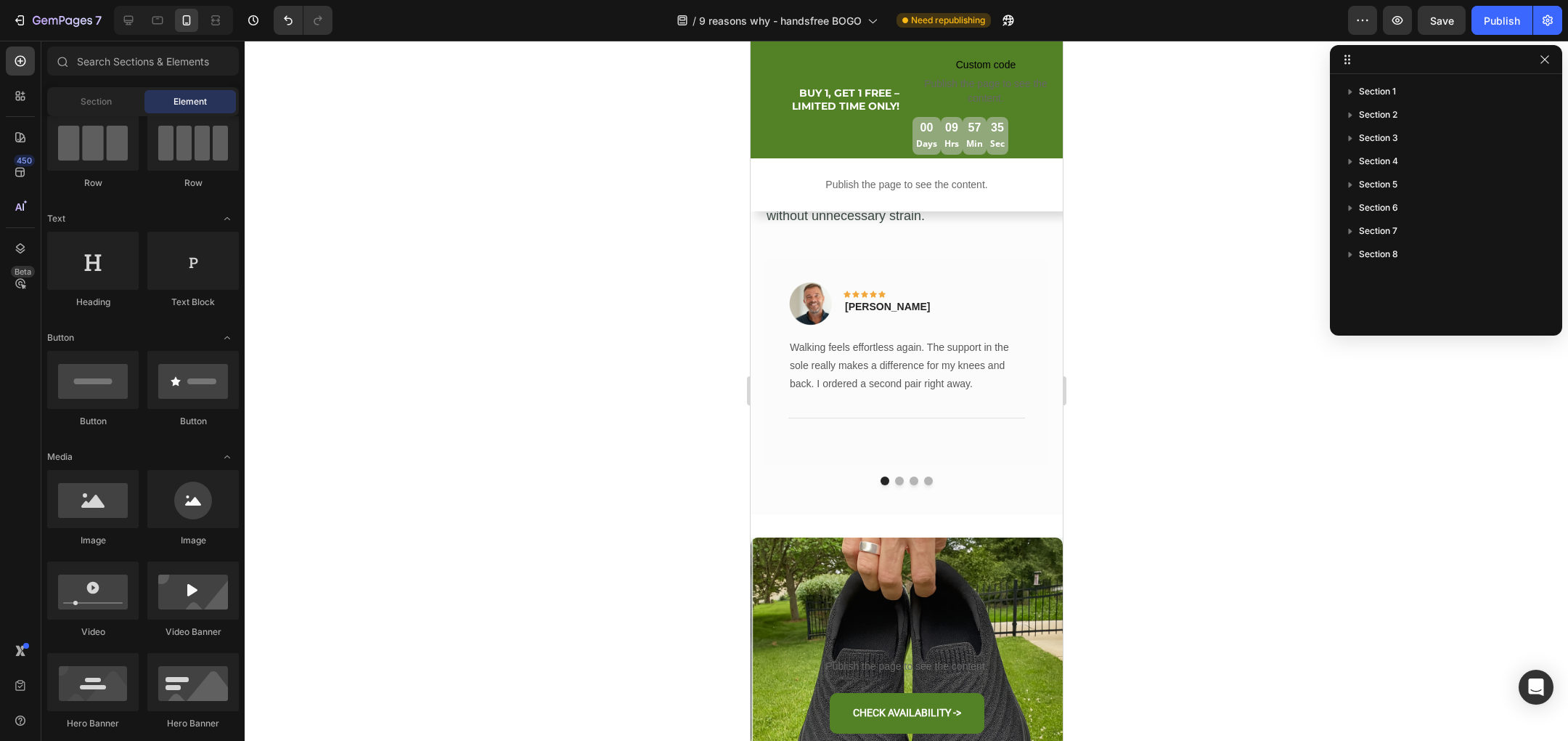
scroll to position [6322, 0]
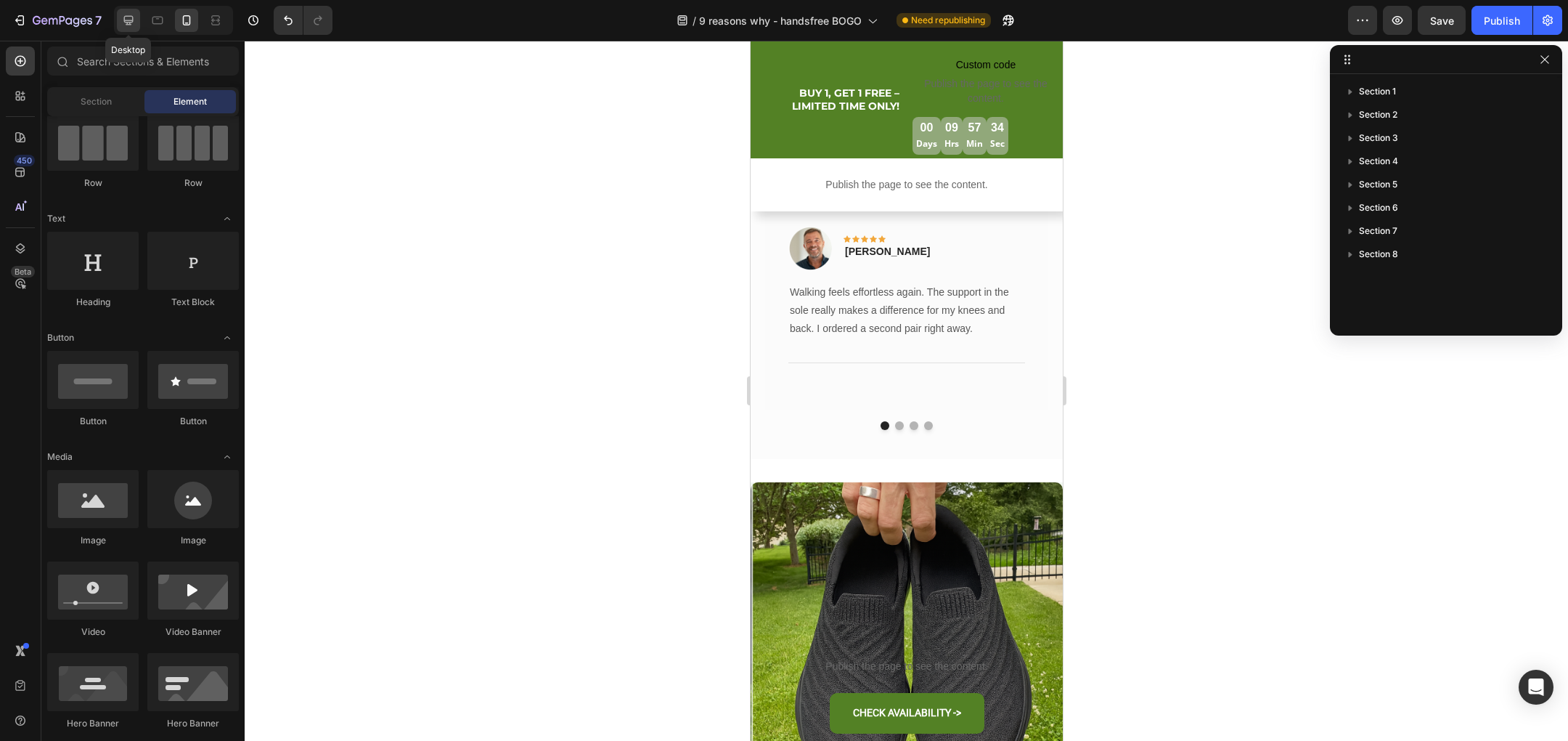
click at [130, 20] on icon at bounding box center [128, 20] width 10 height 10
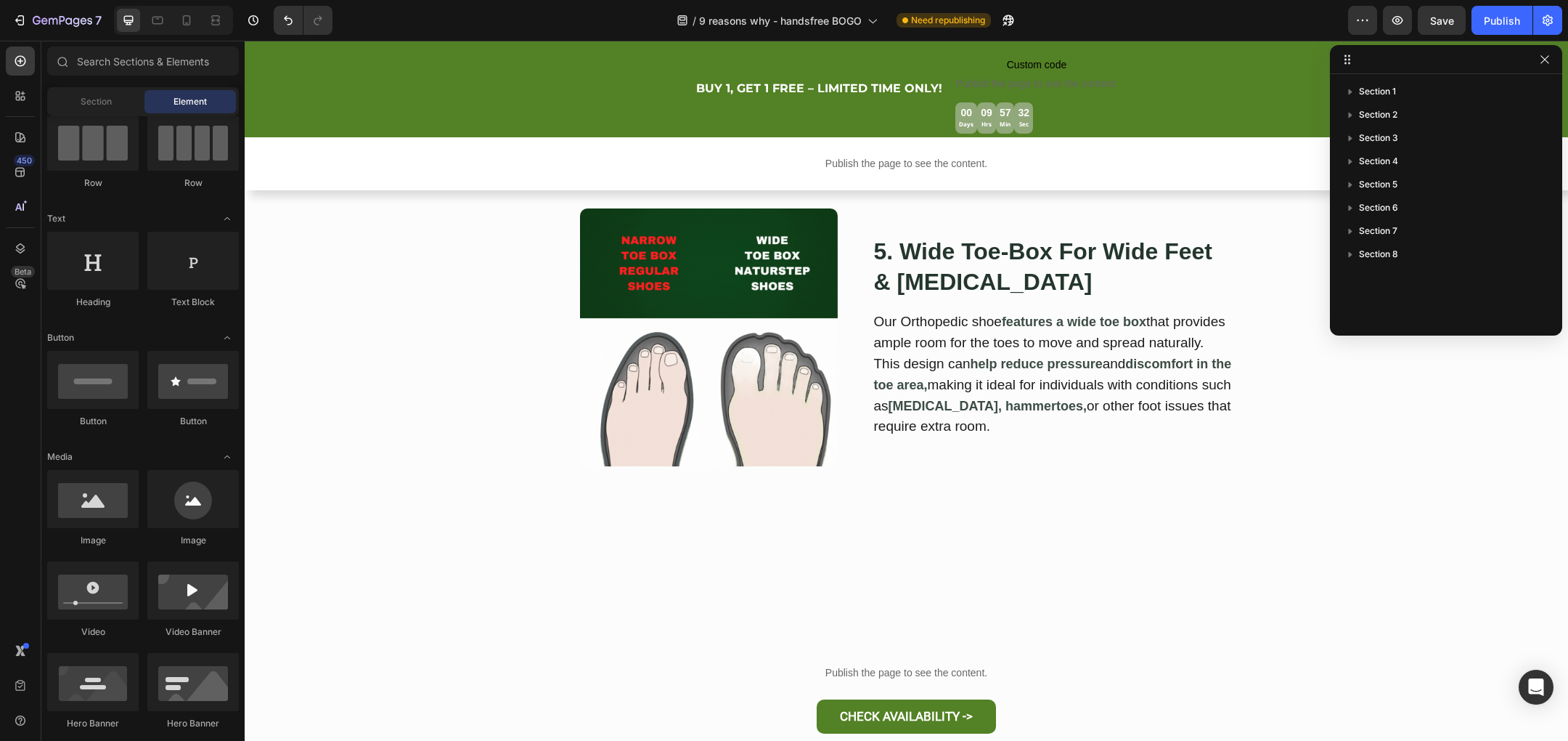
scroll to position [1798, 0]
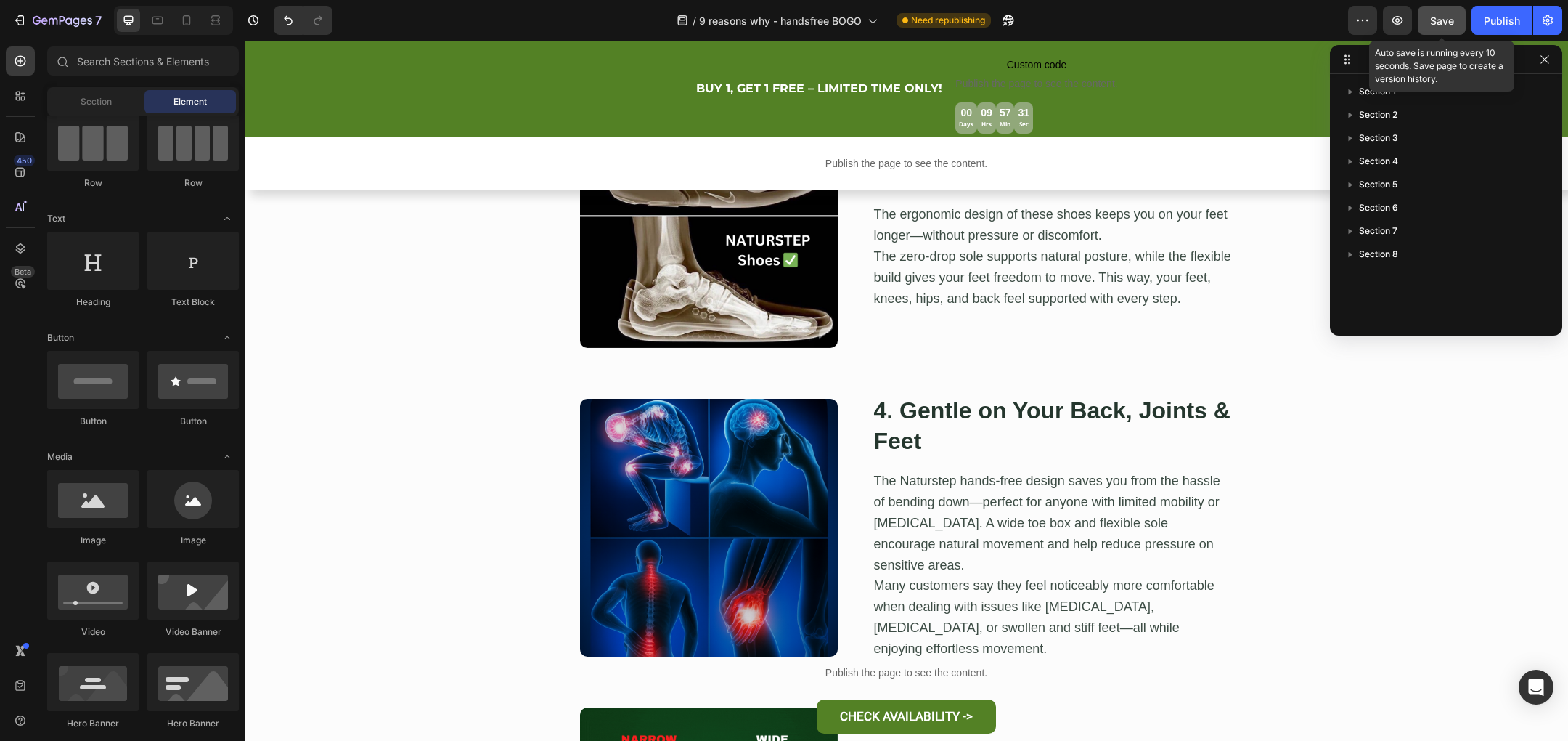
click at [1447, 20] on span "Save" at bounding box center [1442, 21] width 24 height 12
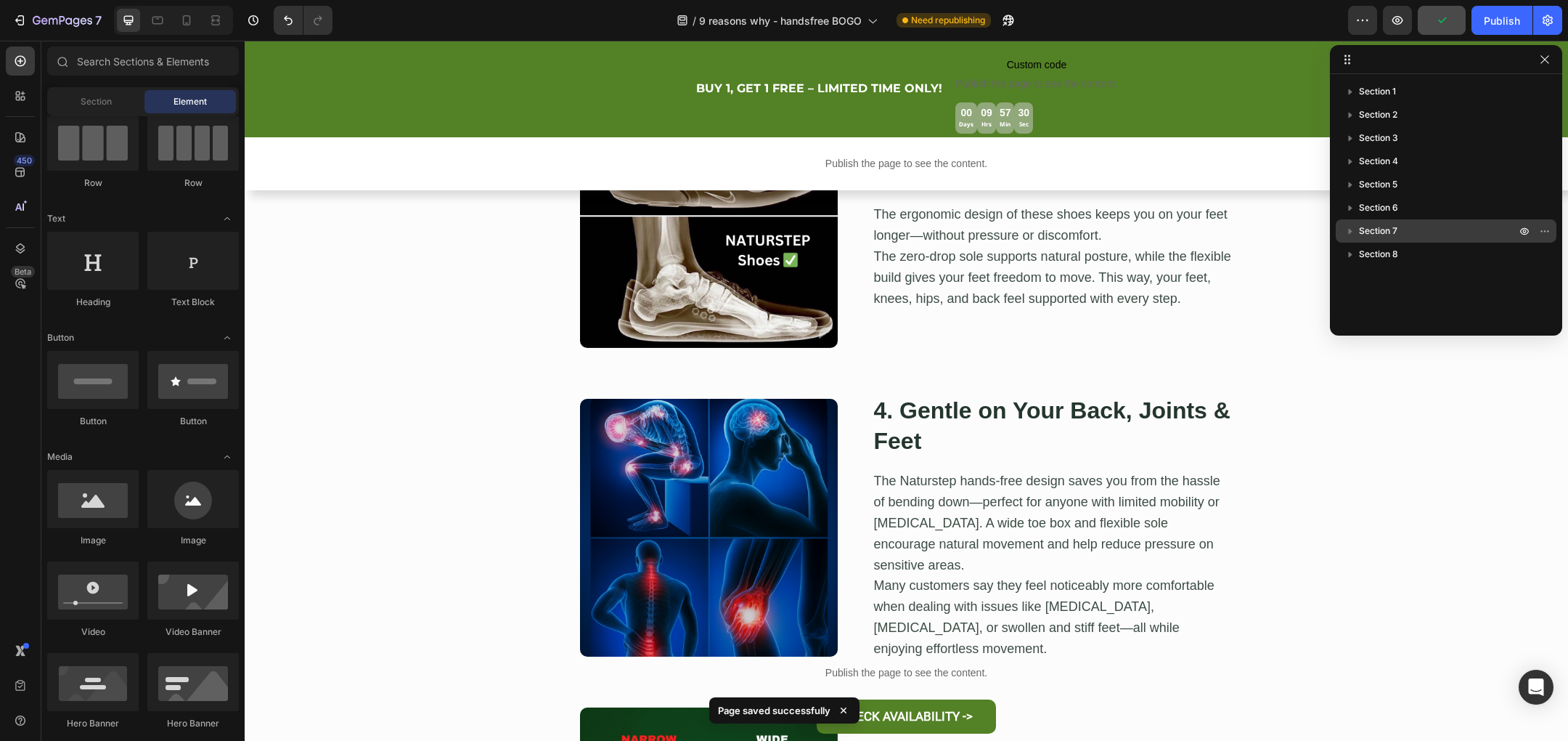
click at [1392, 226] on span "Section 7" at bounding box center [1378, 231] width 38 height 15
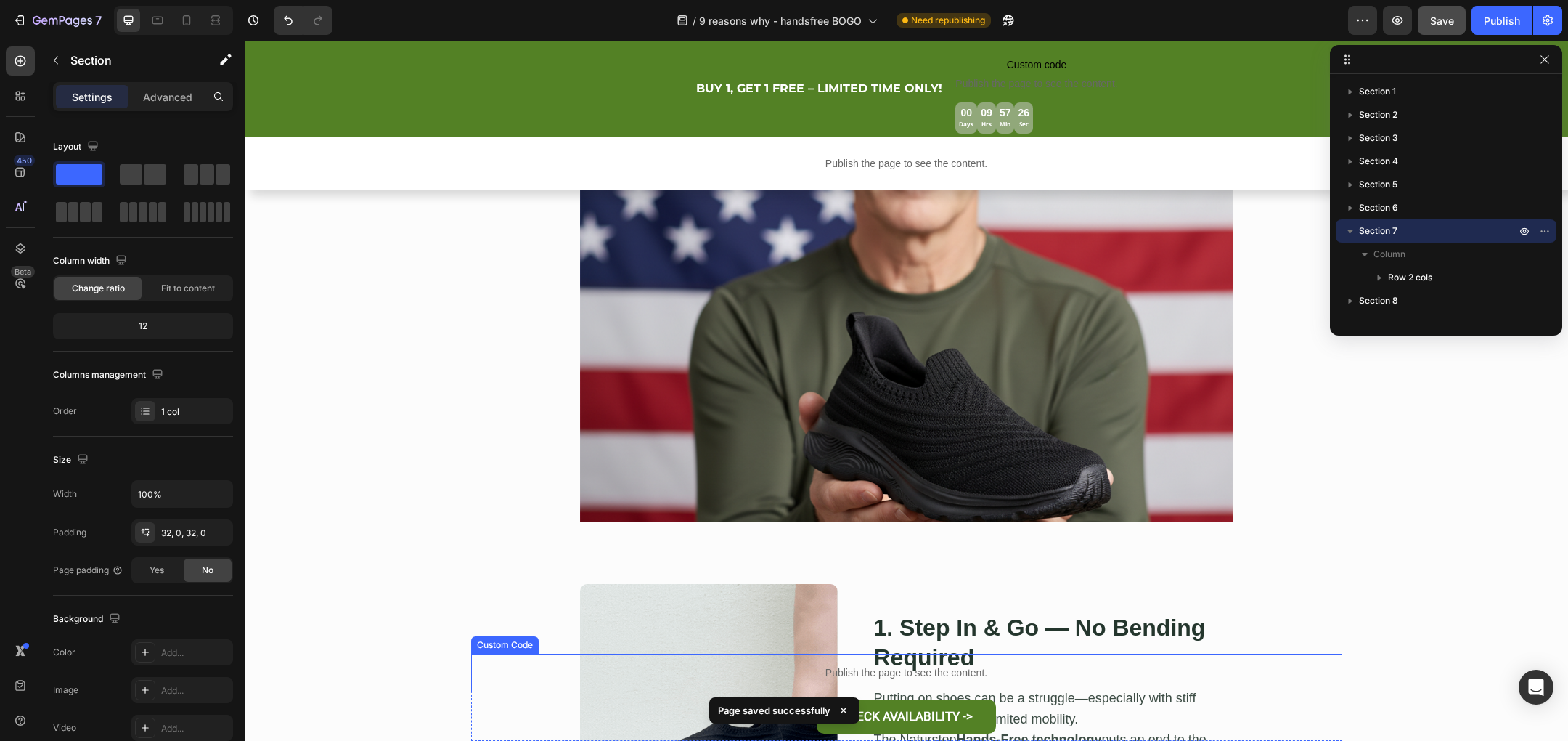
scroll to position [0, 0]
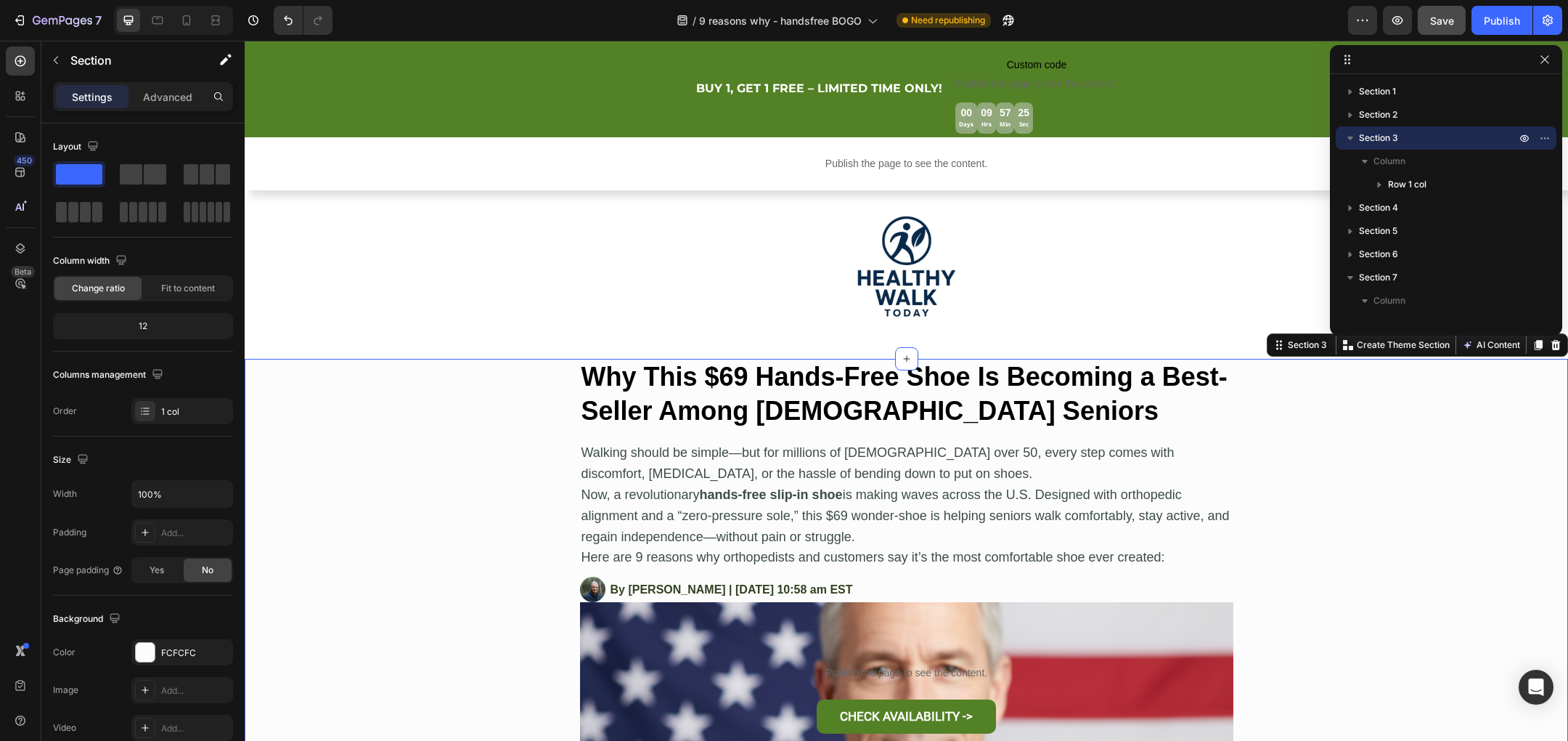
scroll to position [248, 0]
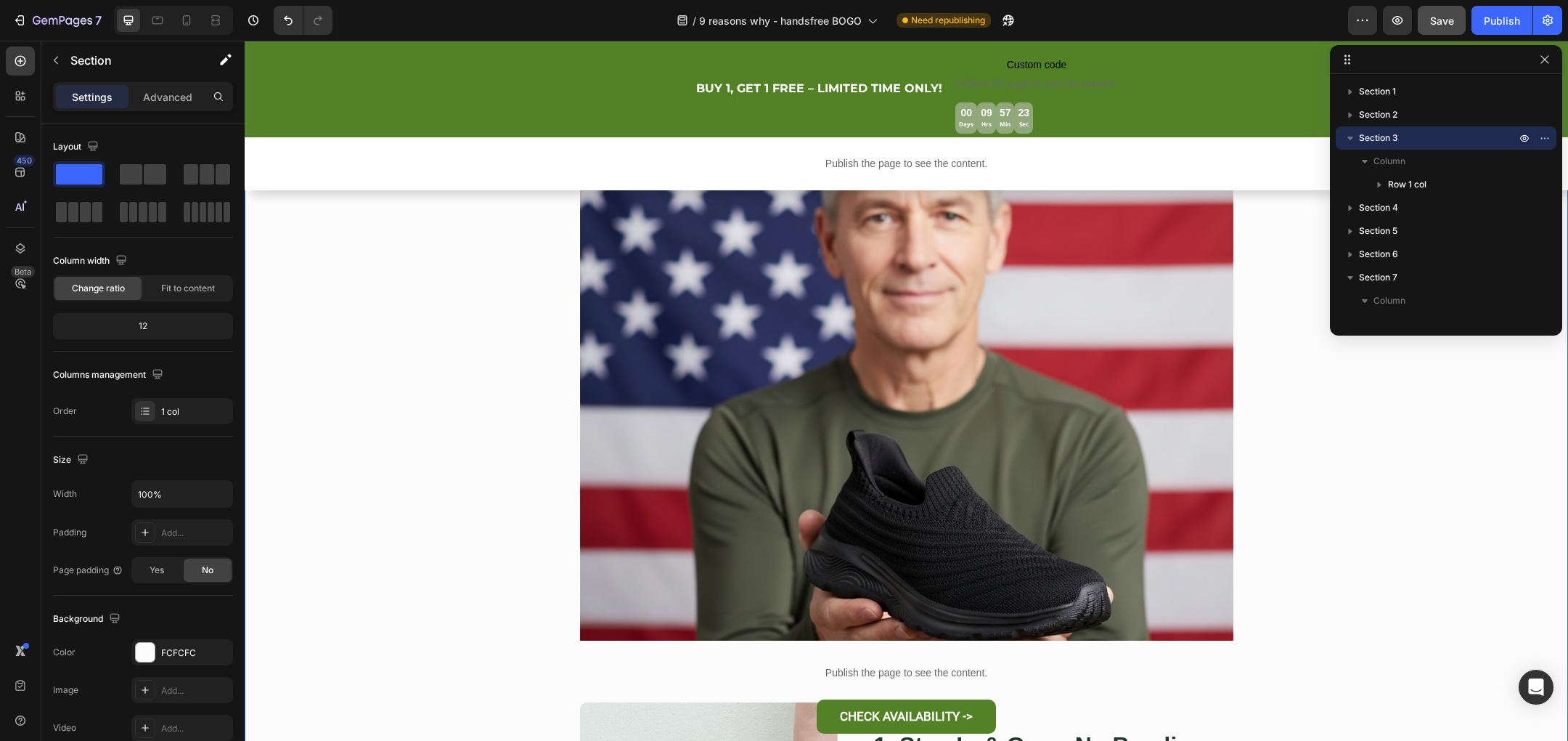
scroll to position [539, 0]
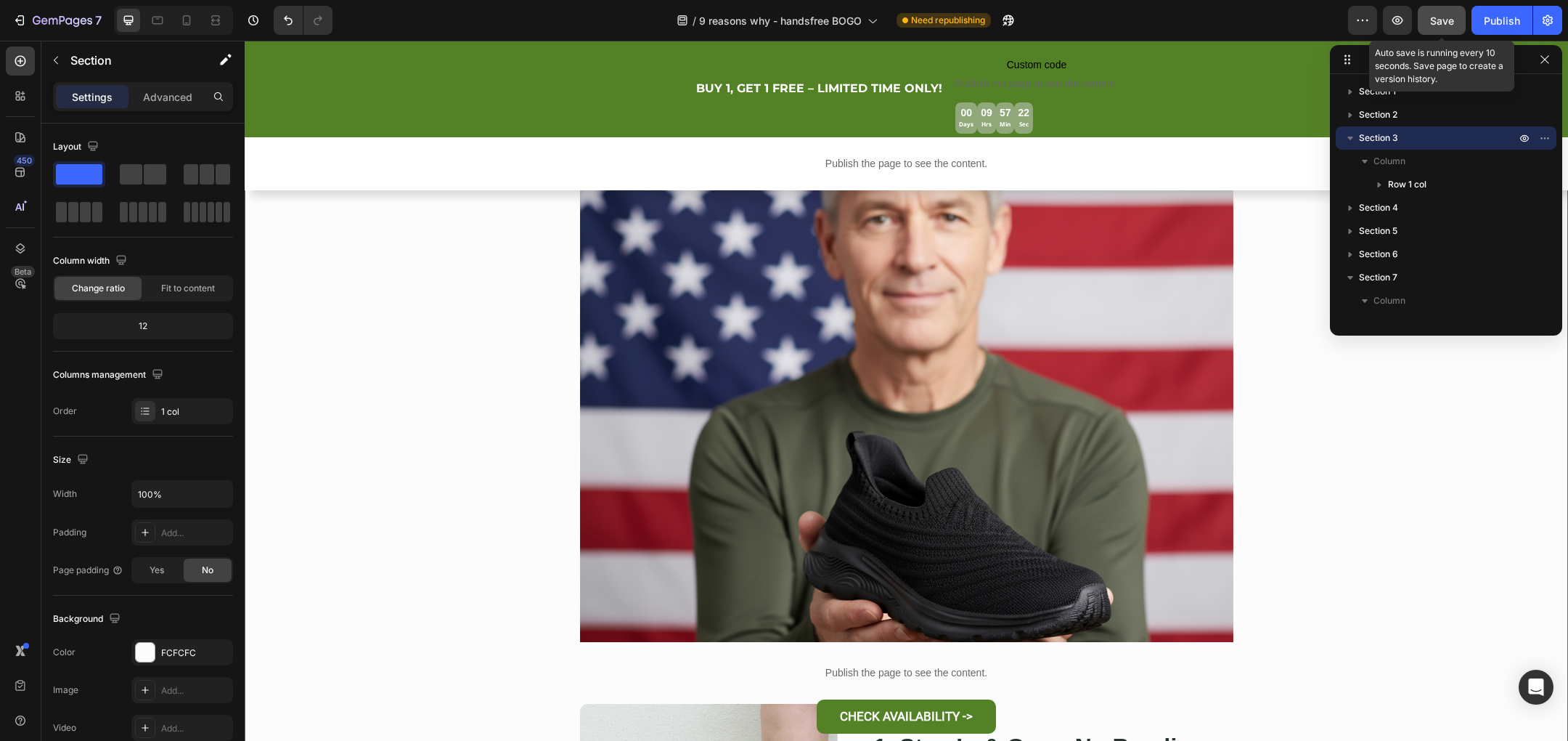
click at [1444, 27] on div "Save" at bounding box center [1442, 20] width 24 height 15
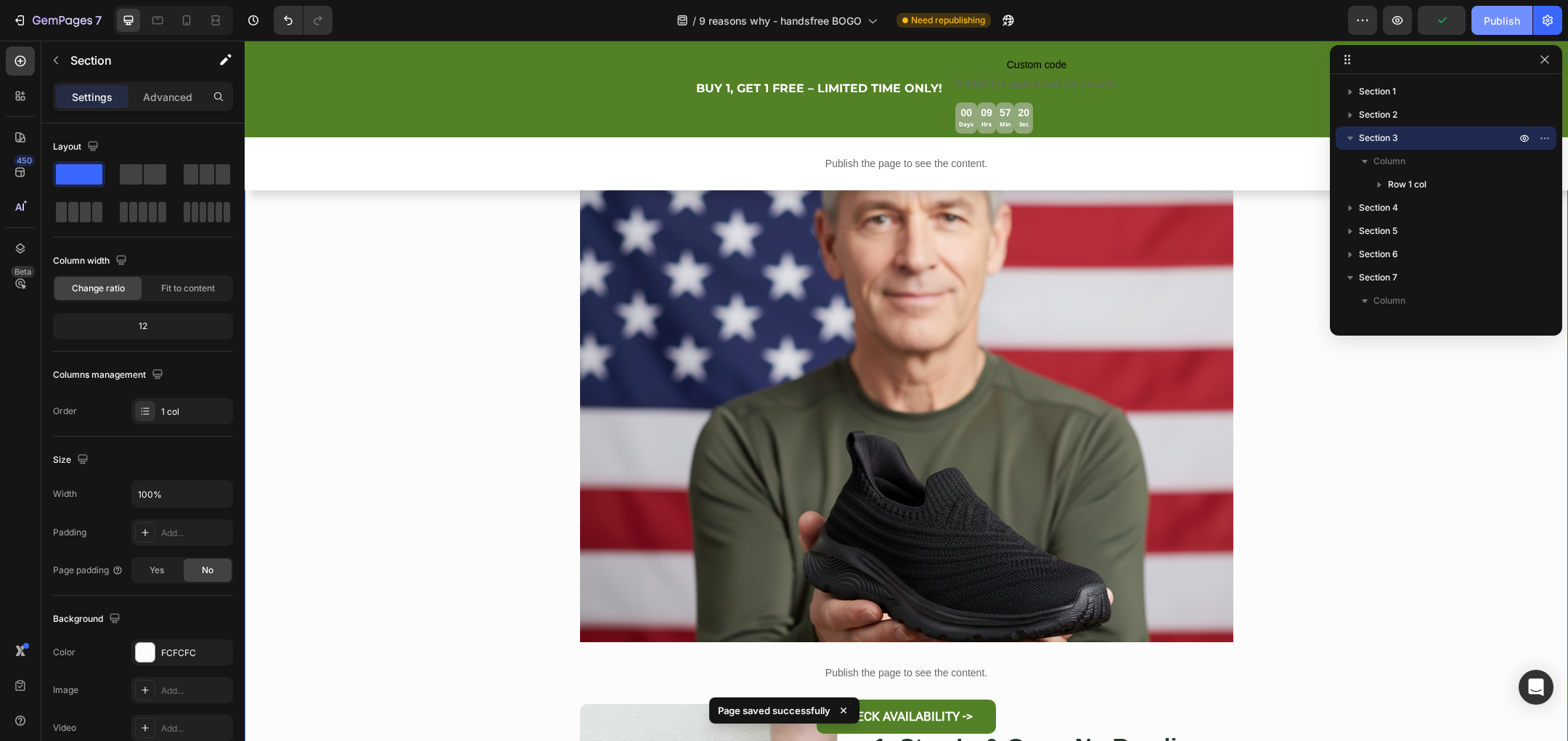
click at [1497, 17] on div "Publish" at bounding box center [1502, 20] width 37 height 15
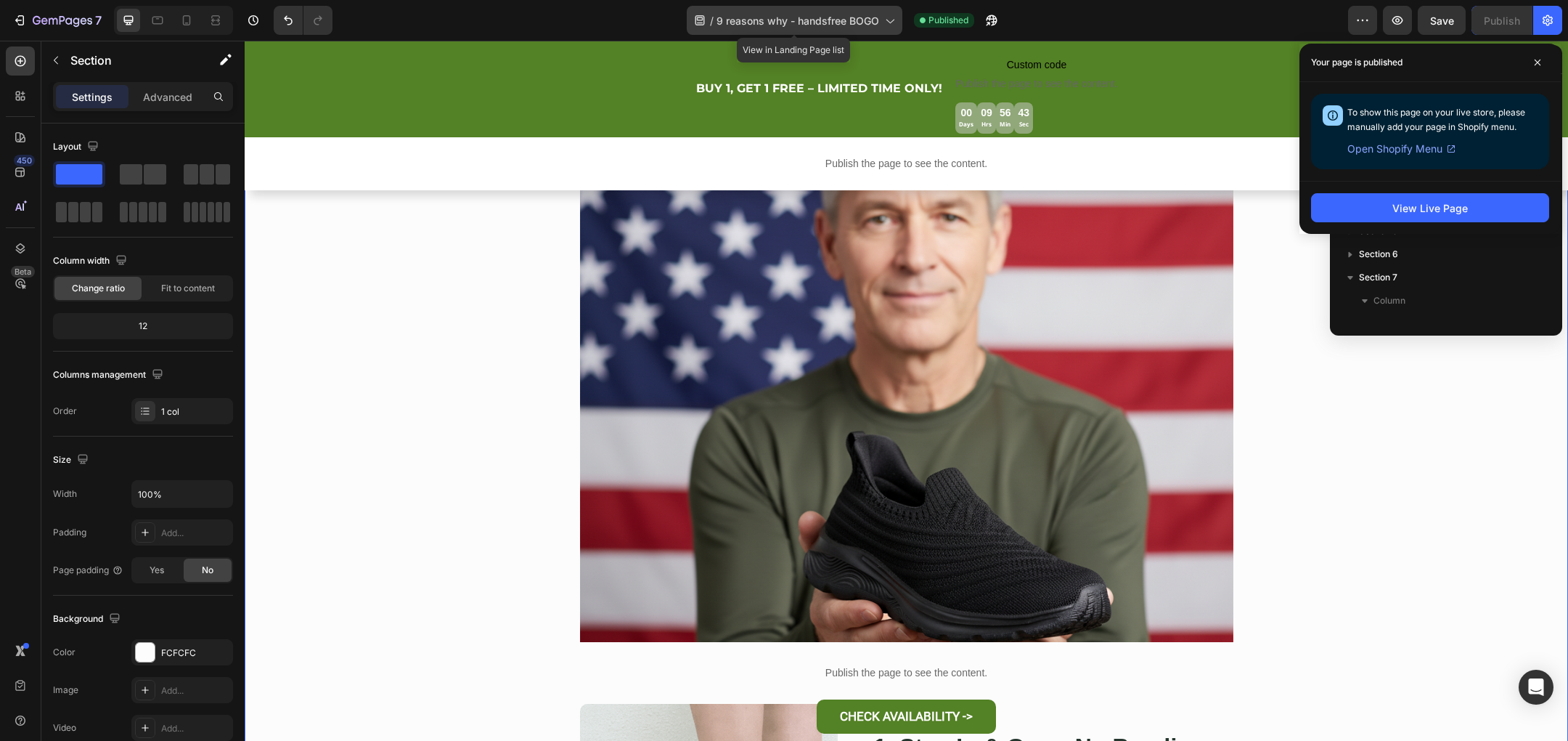
click at [871, 26] on span "9 reasons why - handsfree BOGO" at bounding box center [798, 20] width 163 height 15
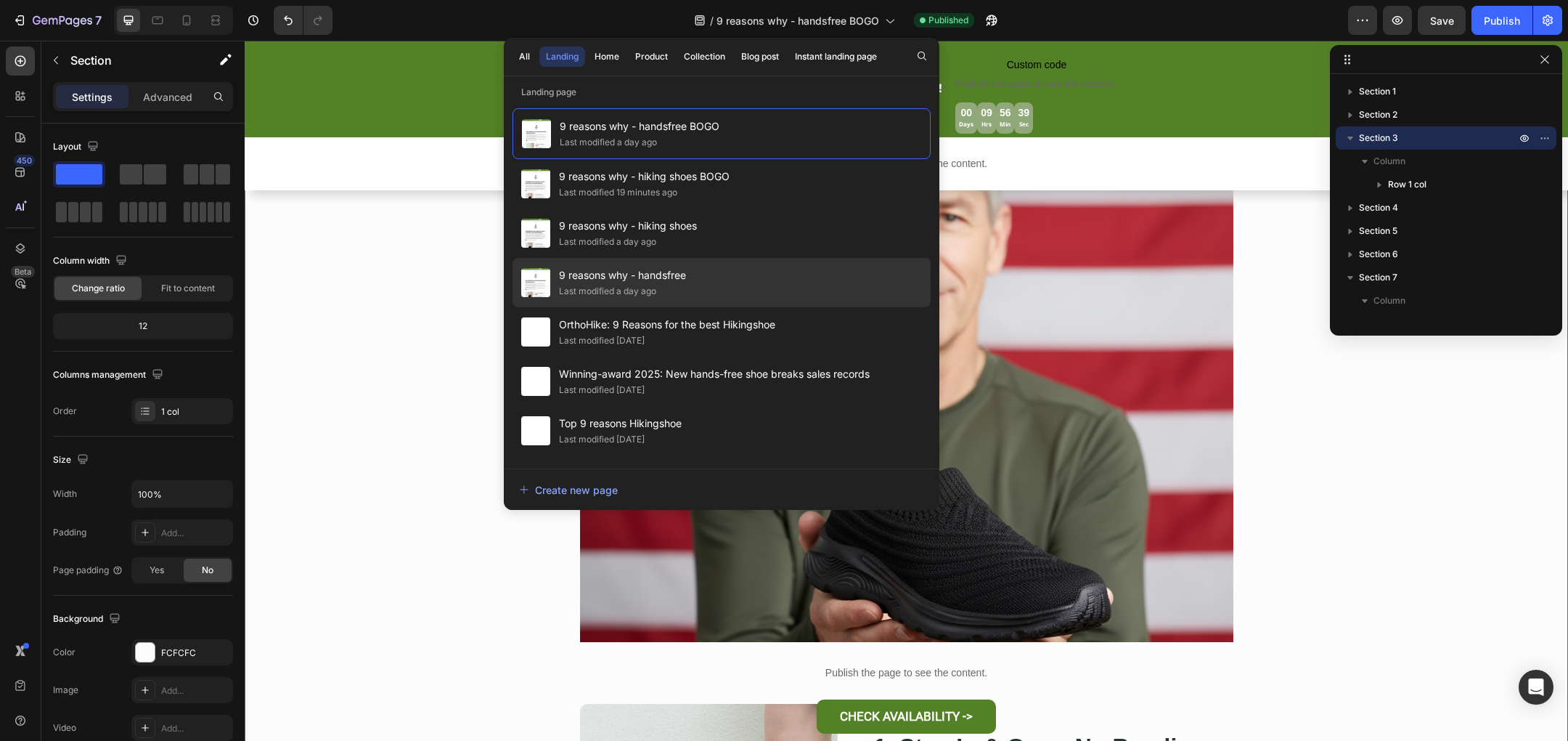
click at [743, 289] on div "9 reasons why - handsfree Last modified a day ago" at bounding box center [722, 282] width 418 height 50
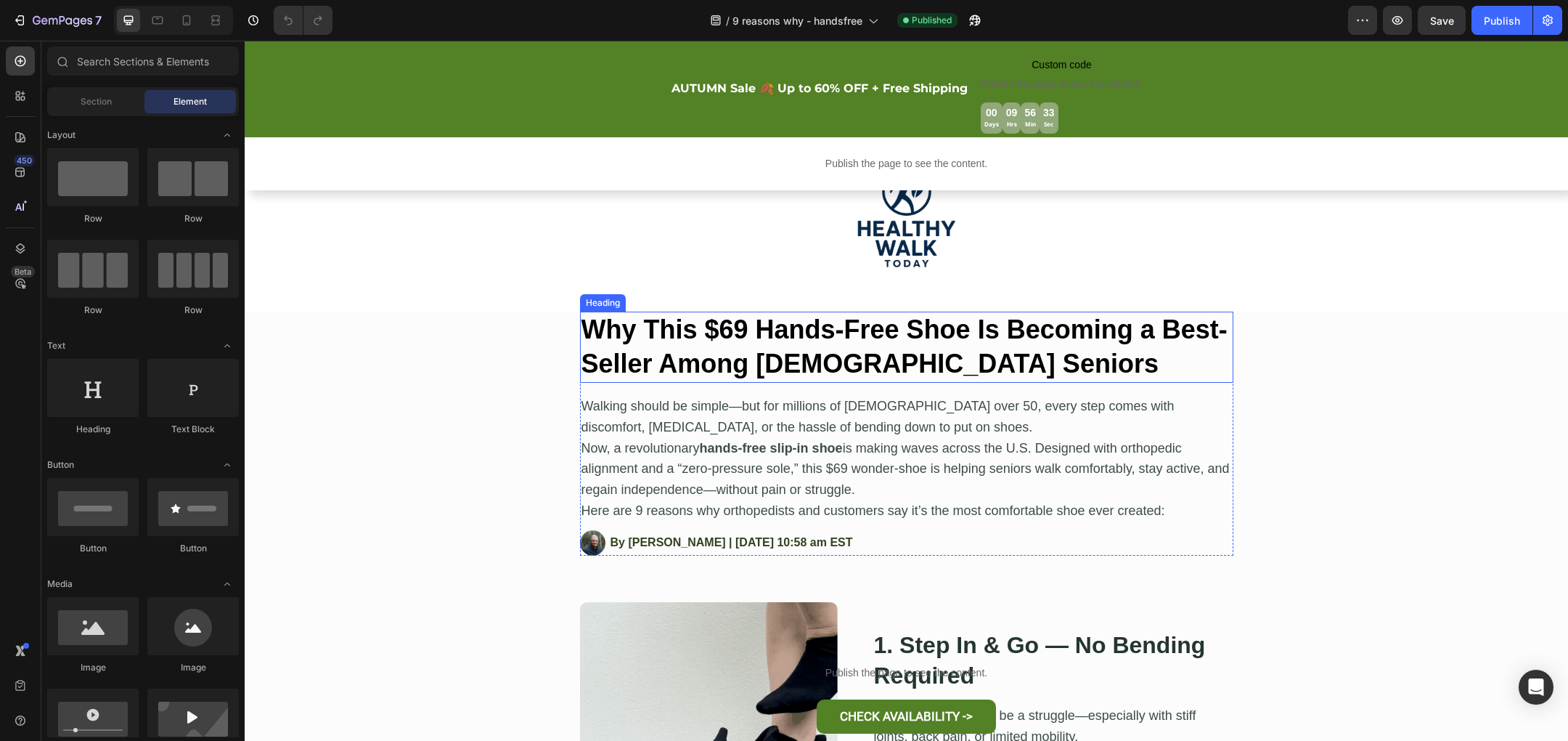
scroll to position [176, 0]
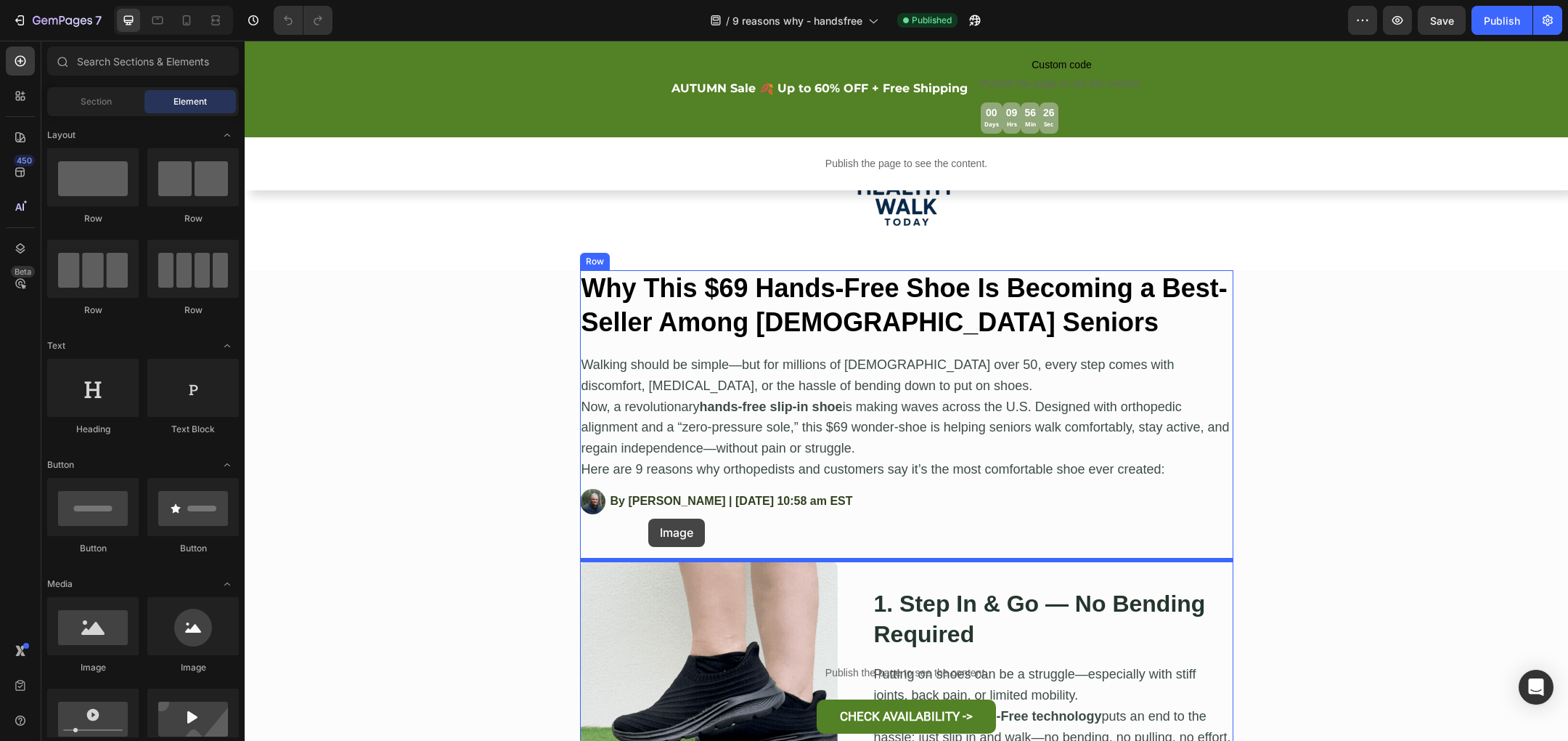
drag, startPoint x: 356, startPoint y: 669, endPoint x: 648, endPoint y: 519, distance: 328.3
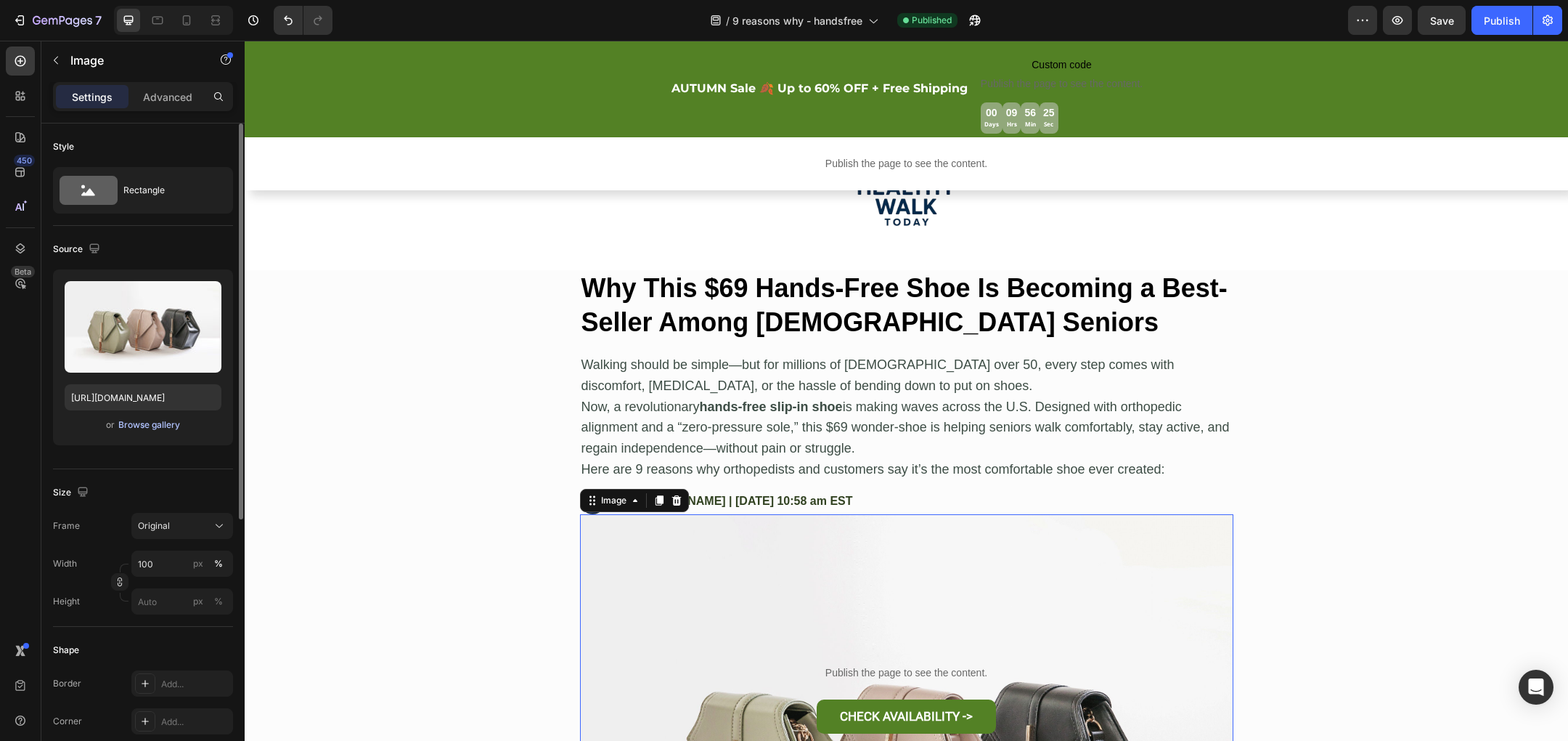
click at [135, 423] on div "Browse gallery" at bounding box center [149, 425] width 62 height 13
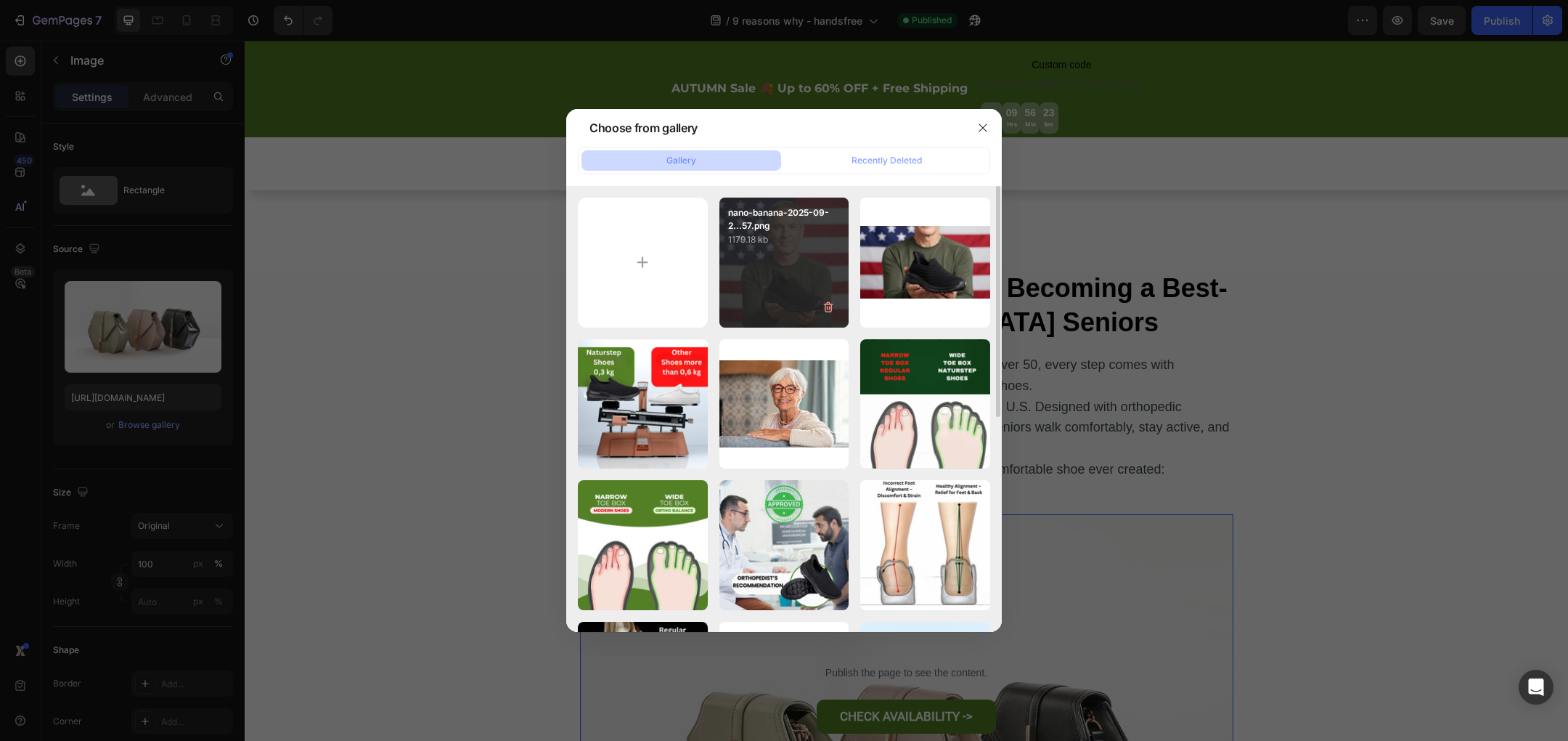
click at [802, 268] on div "nano-banana-2025-09-2...57.png 1179.18 kb" at bounding box center [784, 262] width 130 height 130
type input "[URL][DOMAIN_NAME]"
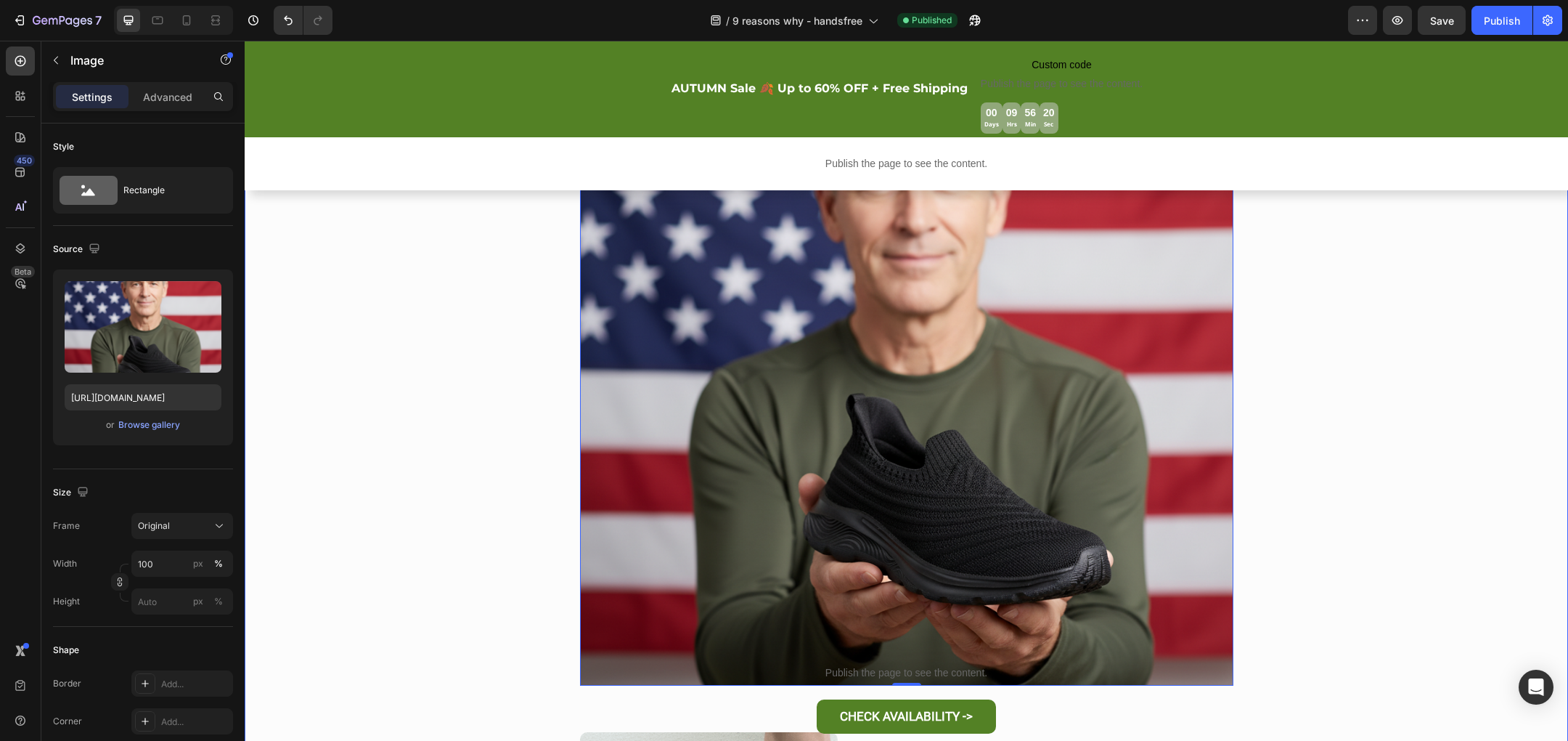
scroll to position [656, 0]
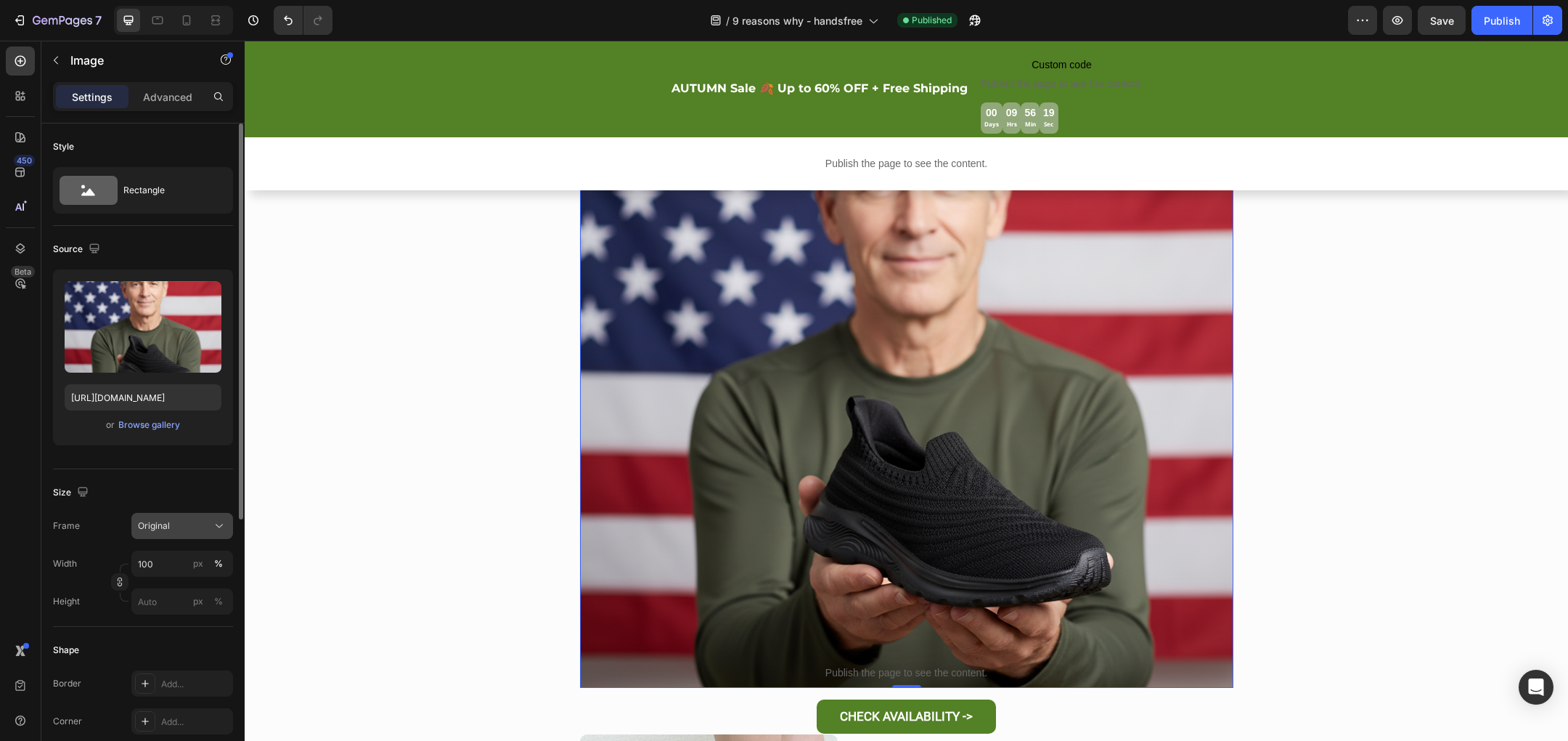
click at [189, 523] on div "Original" at bounding box center [173, 526] width 71 height 13
click at [176, 609] on span "Horizontal" at bounding box center [158, 616] width 43 height 15
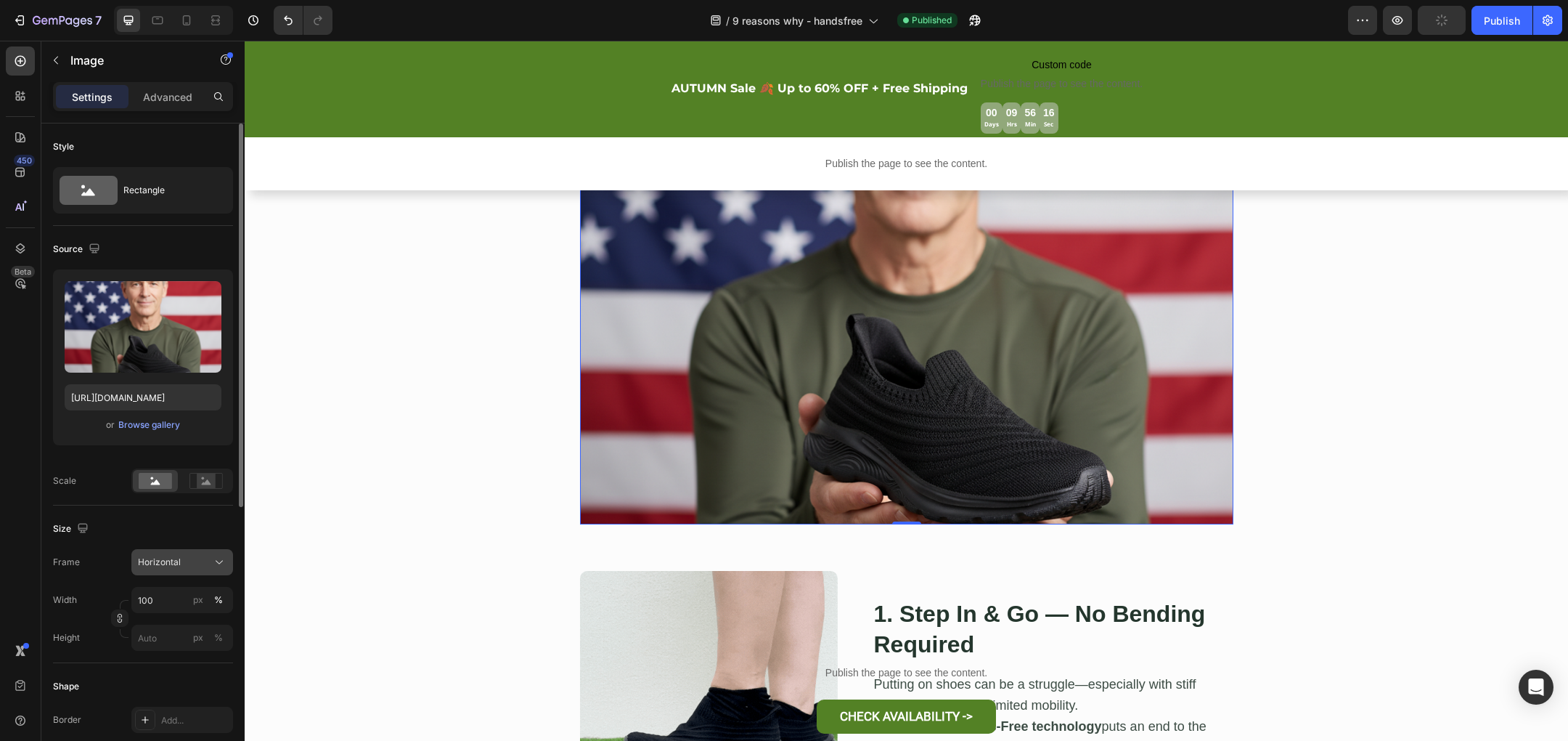
click at [184, 558] on div "Horizontal" at bounding box center [173, 561] width 71 height 13
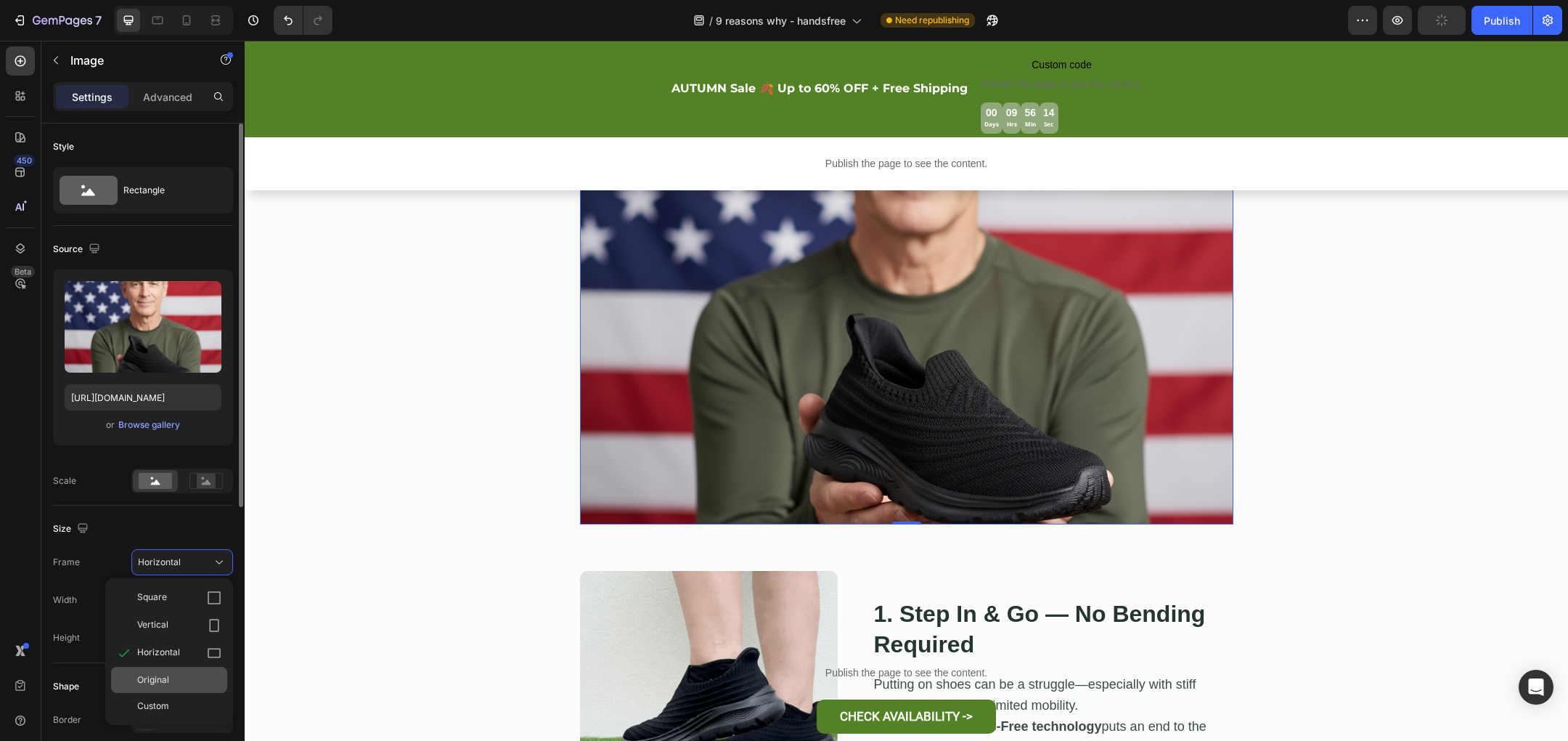
click at [167, 684] on span "Original" at bounding box center [153, 679] width 32 height 13
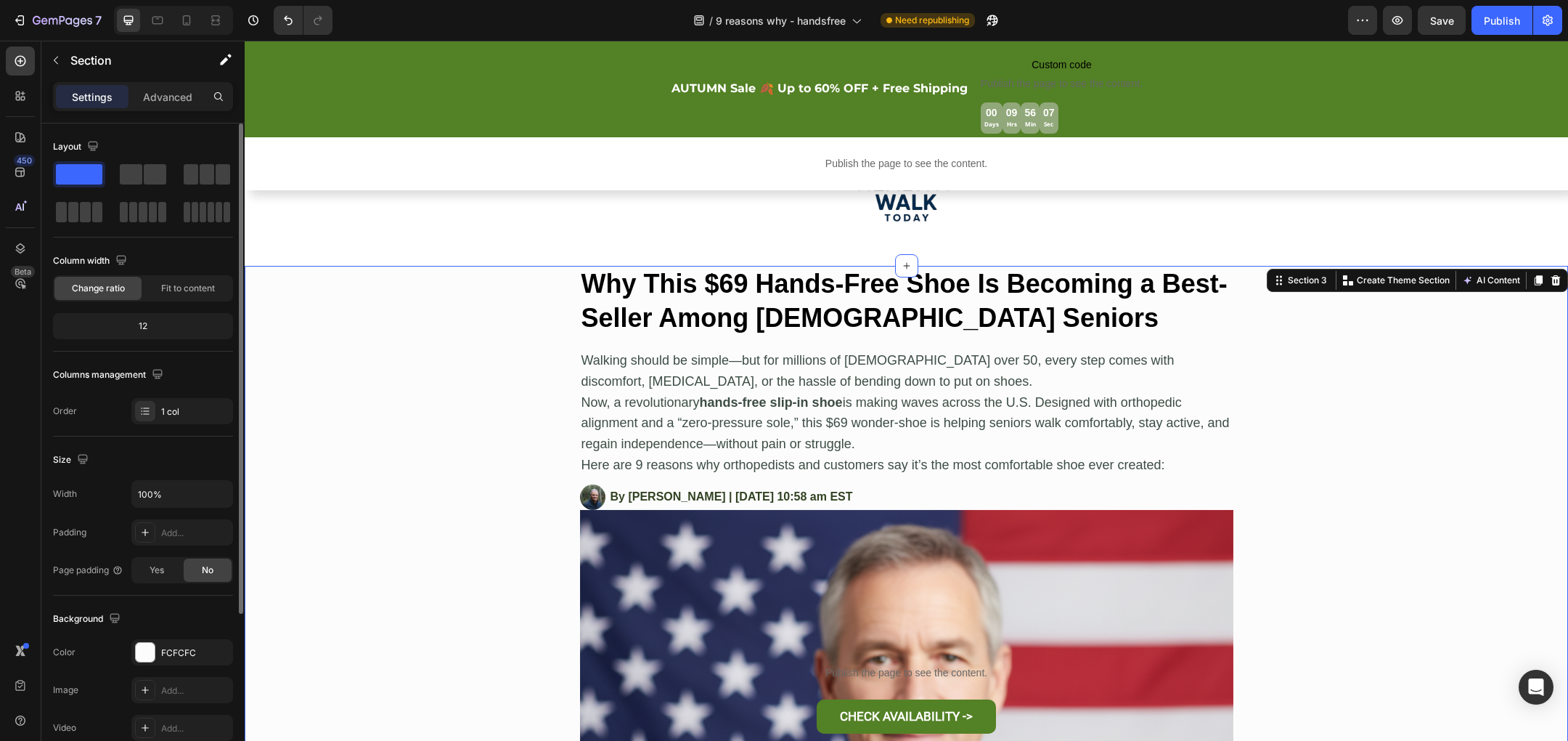
scroll to position [179, 0]
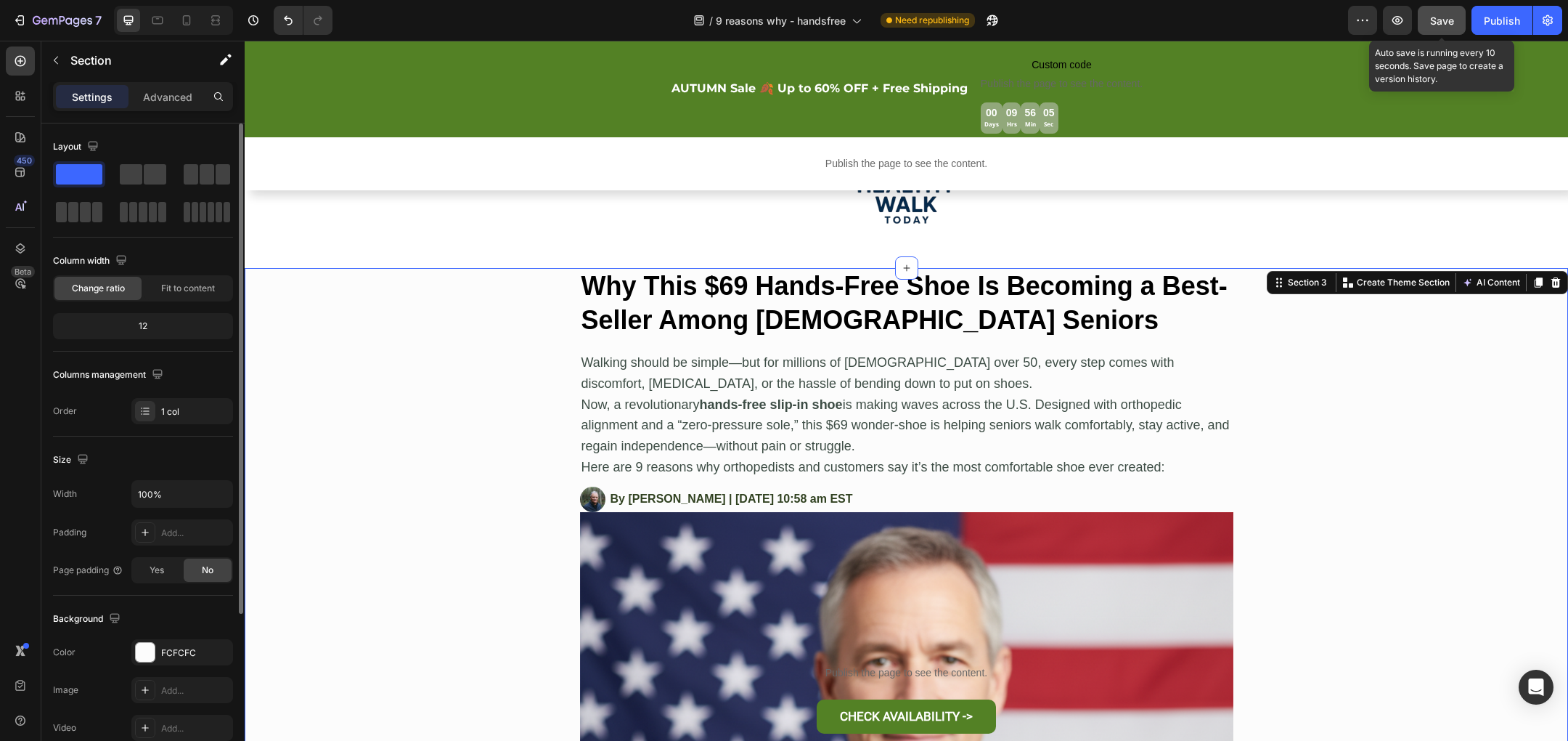
click at [1436, 24] on span "Save" at bounding box center [1442, 21] width 24 height 12
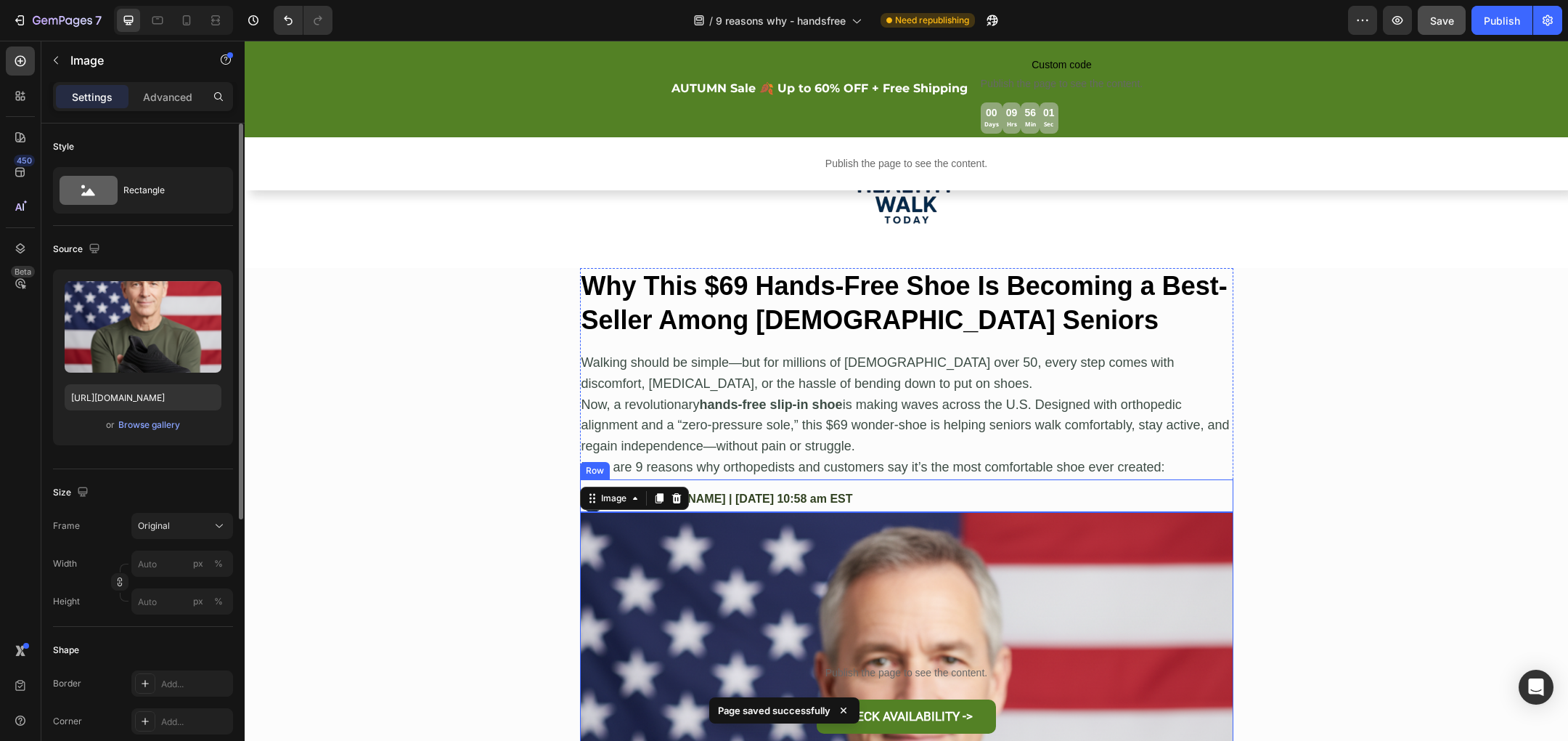
click at [954, 492] on div "Image By James Taylor | September 2nd, 2025 | 10:58 am EST Text Block Row" at bounding box center [906, 495] width 654 height 32
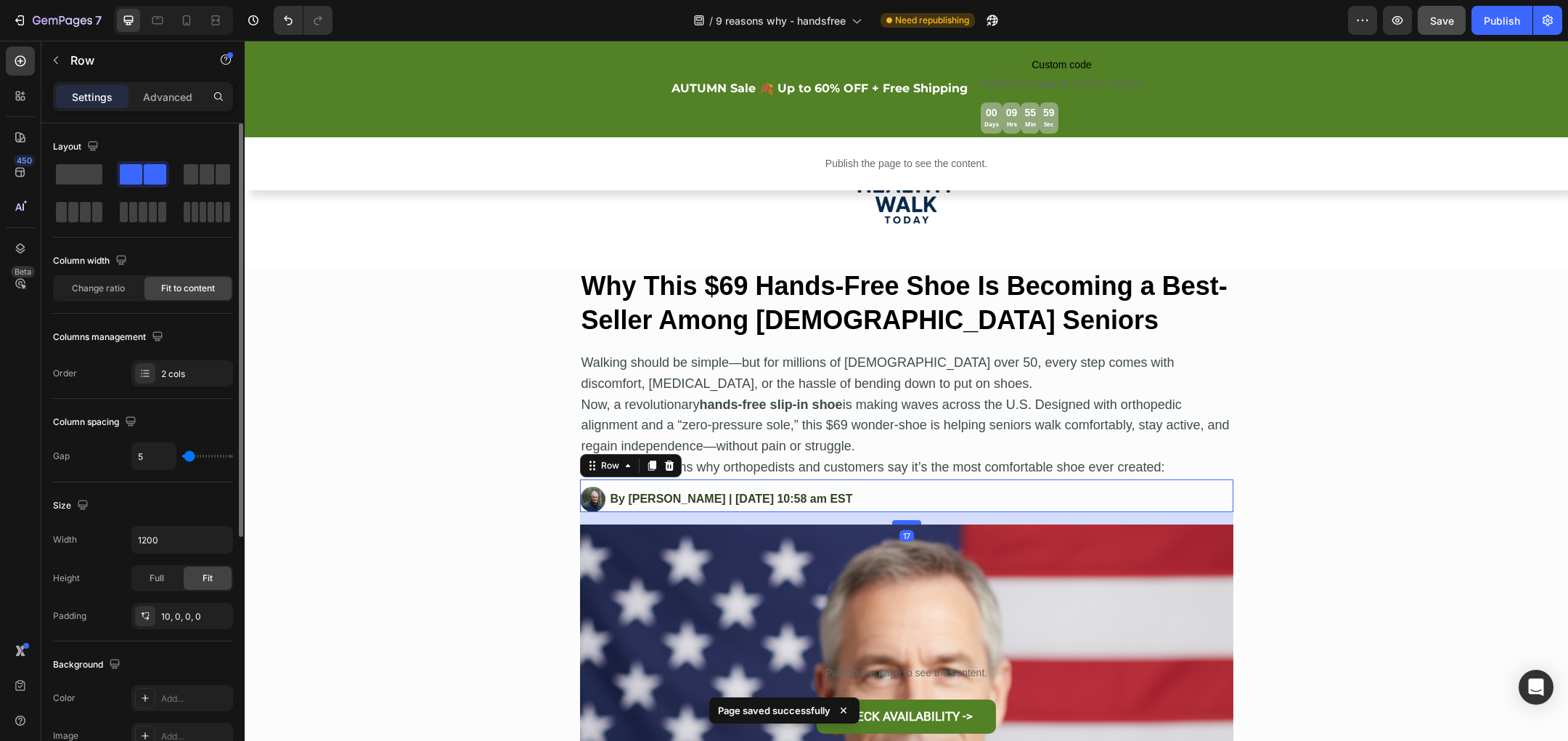
drag, startPoint x: 913, startPoint y: 511, endPoint x: 913, endPoint y: 523, distance: 12.0
click at [913, 523] on div at bounding box center [906, 521] width 29 height 4
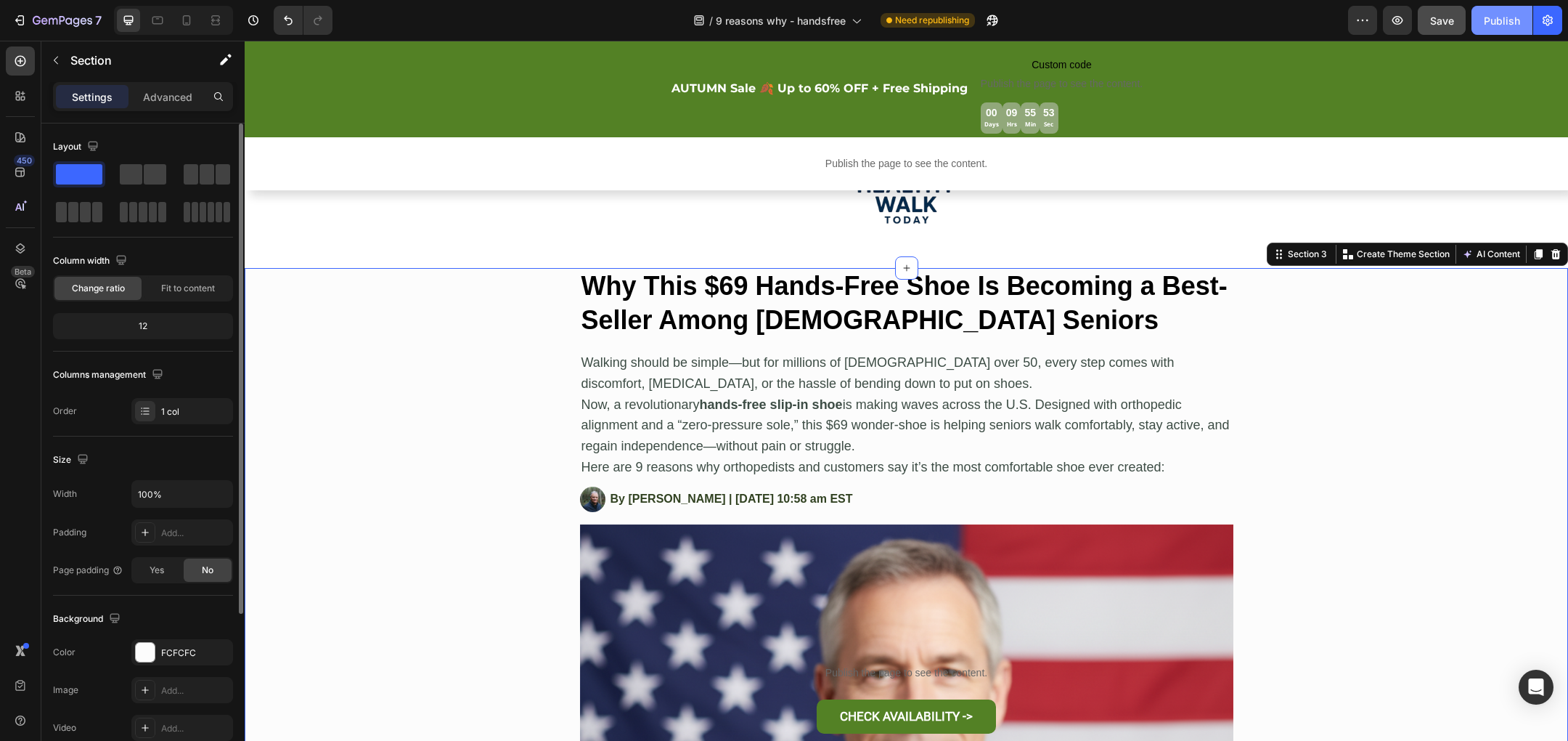
click at [1498, 24] on div "Publish" at bounding box center [1502, 20] width 37 height 15
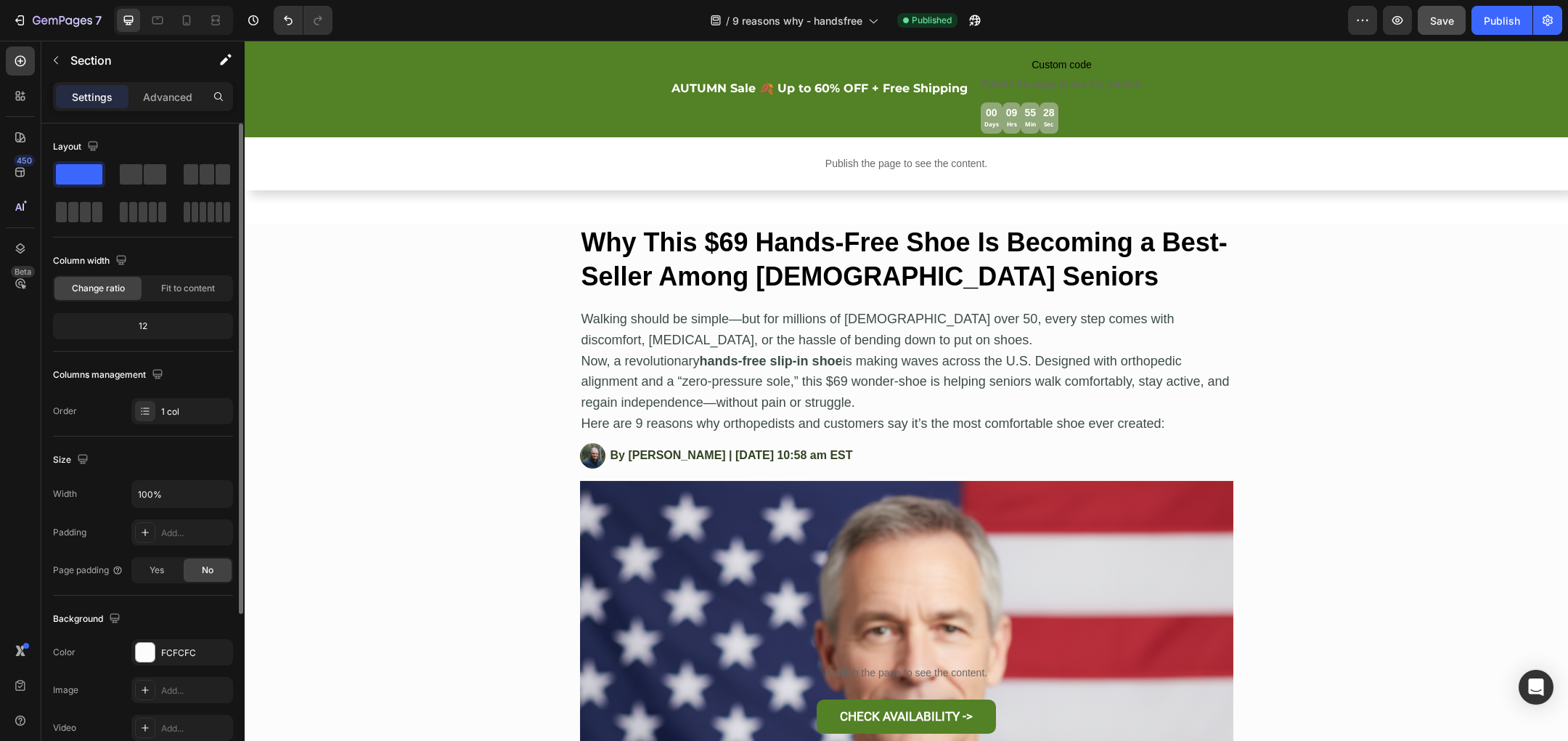
scroll to position [255, 0]
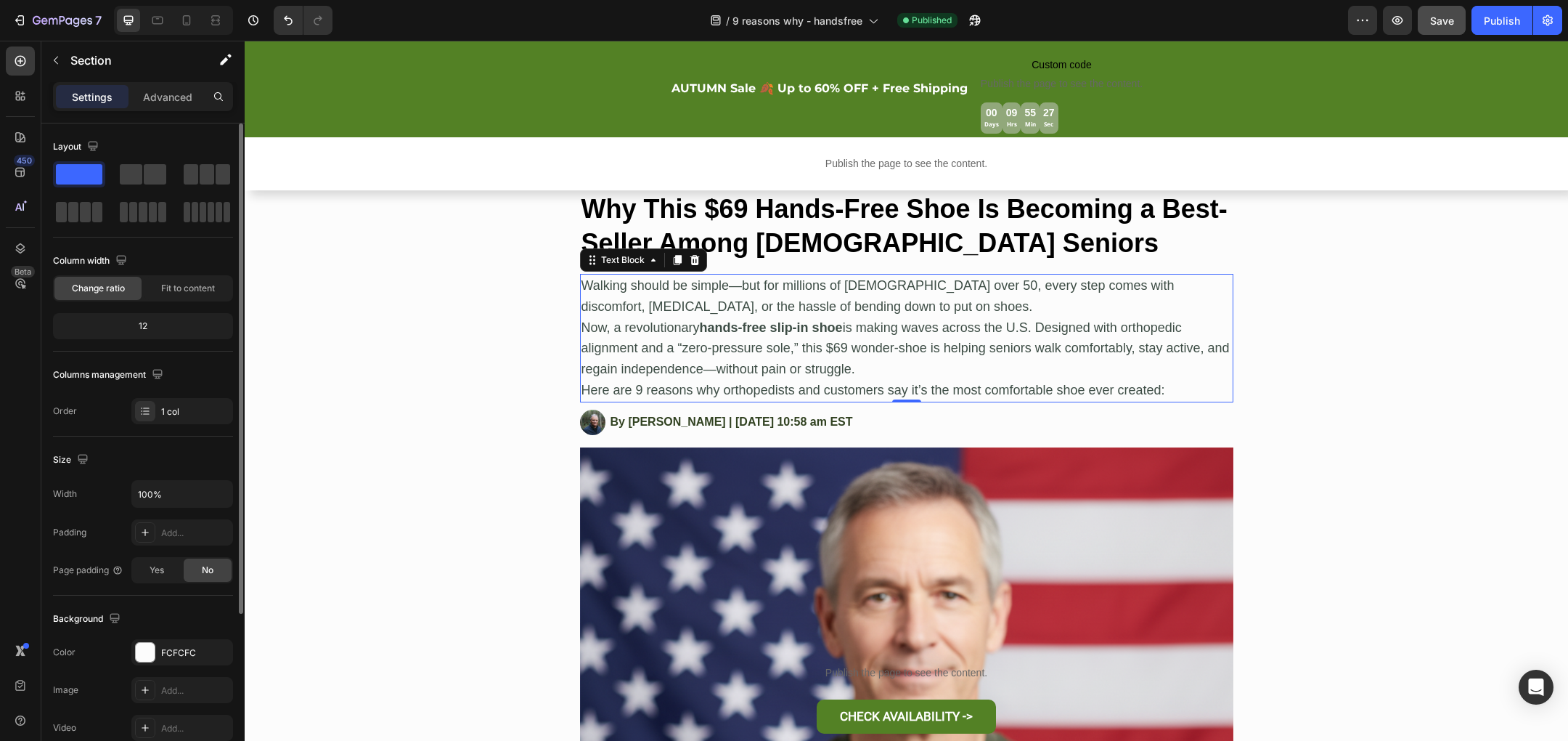
click at [890, 345] on p "Now, a revolutionary hands-free slip-in shoe is making waves across the U.S. De…" at bounding box center [906, 349] width 650 height 63
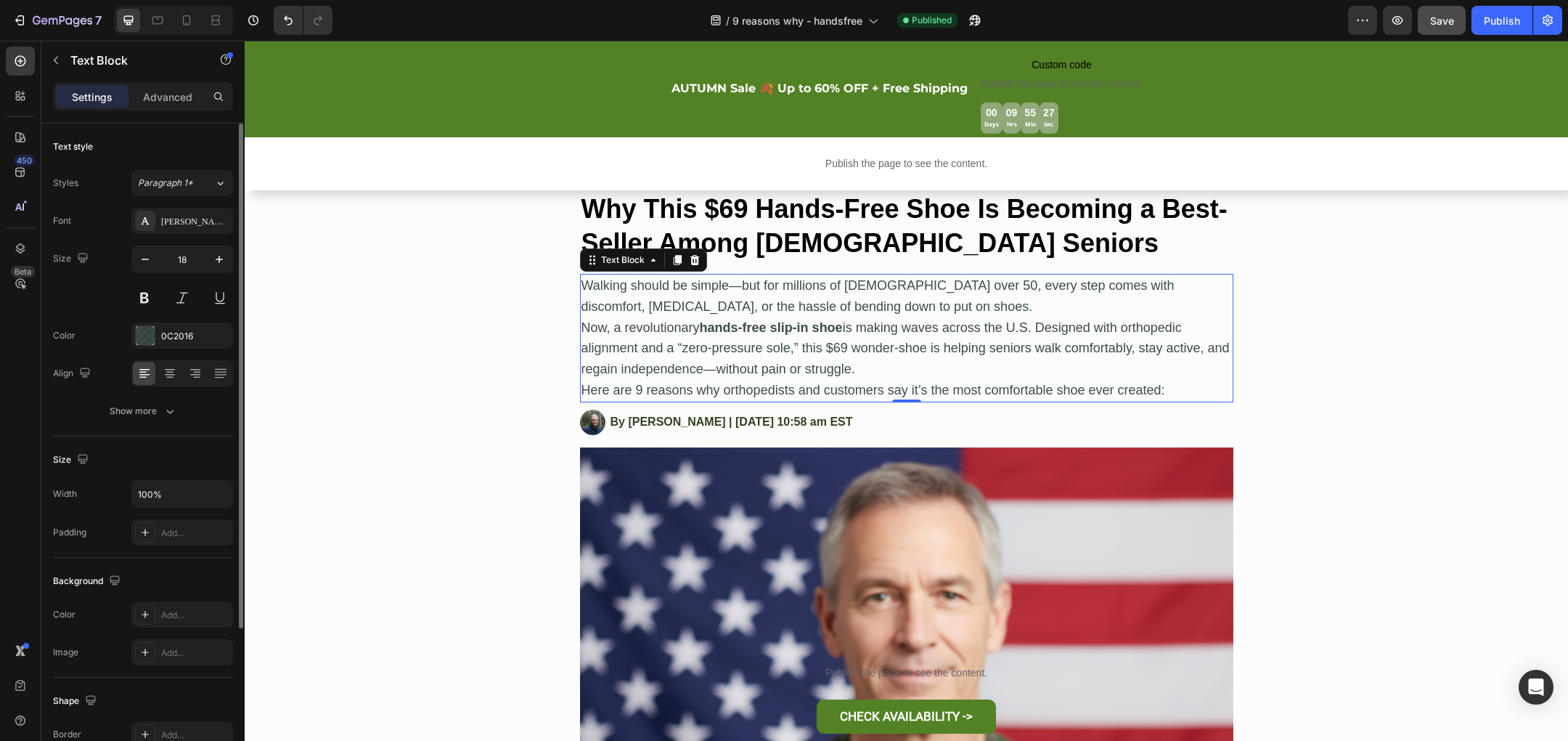
click at [885, 347] on p "Now, a revolutionary hands-free slip-in shoe is making waves across the U.S. De…" at bounding box center [906, 349] width 650 height 63
click at [897, 347] on p "Now, a revolutionary hands-free slip-in shoe is making waves across the U.S. De…" at bounding box center [906, 349] width 650 height 63
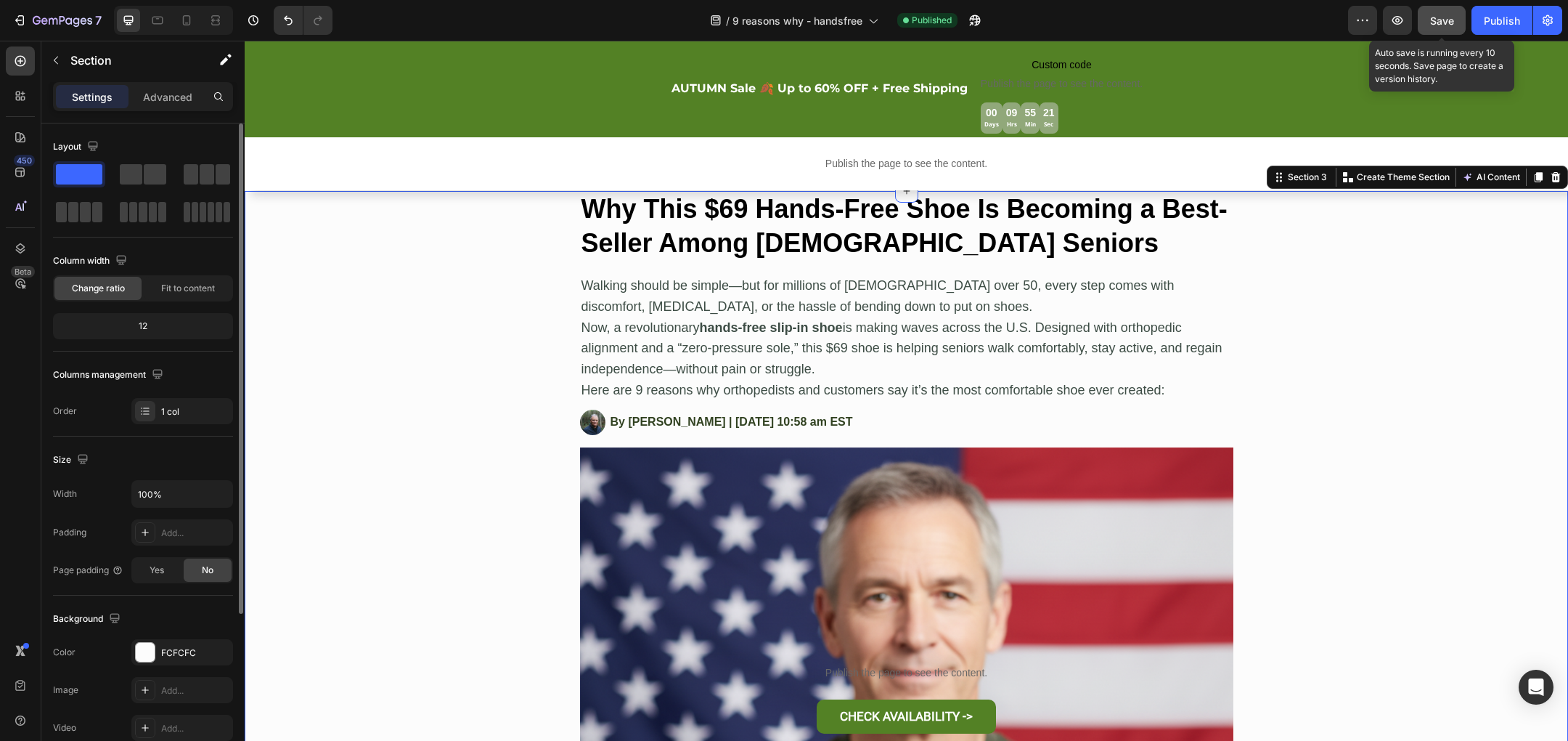
click at [1455, 32] on button "Save" at bounding box center [1442, 20] width 48 height 29
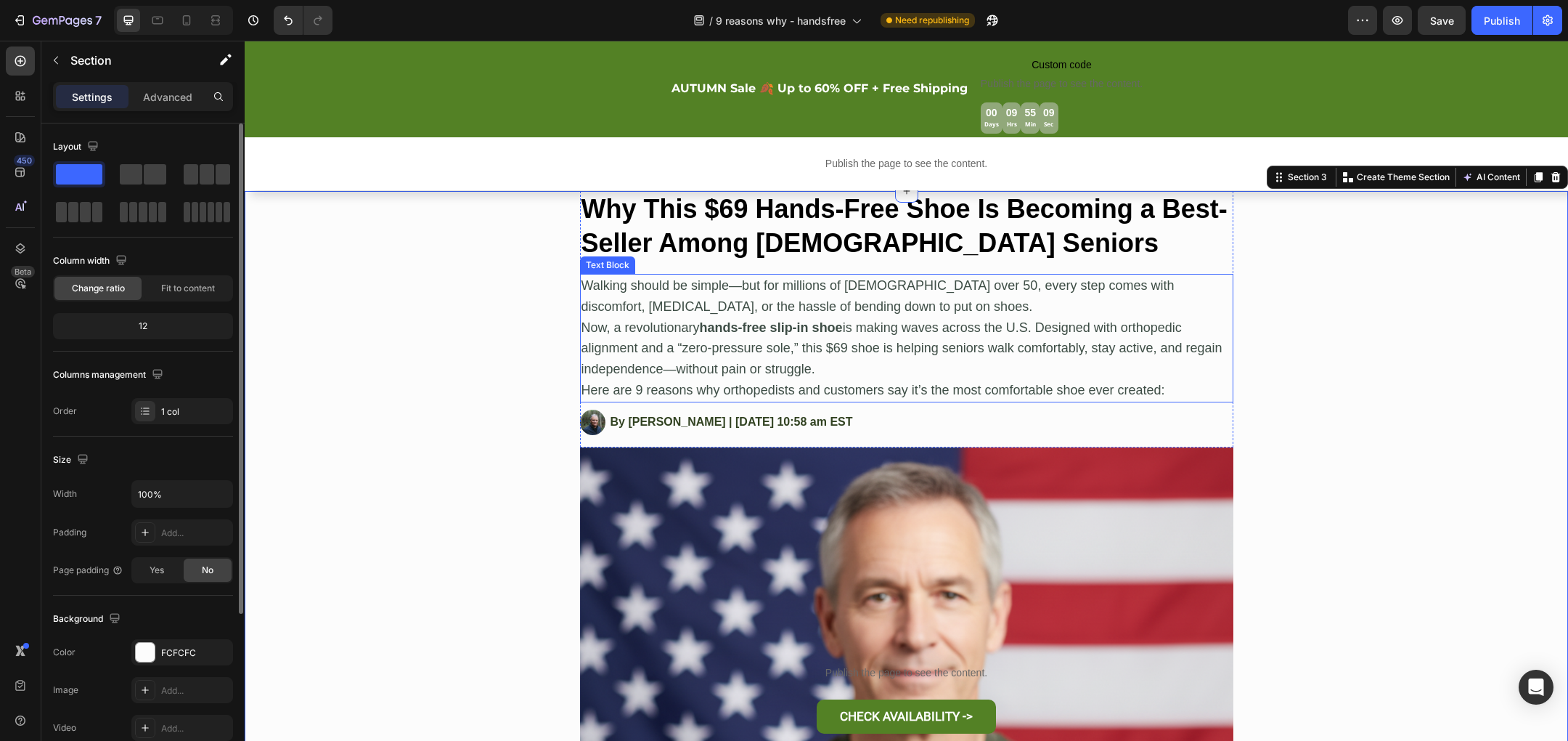
click at [776, 369] on p "Now, a revolutionary hands-free slip-in shoe is making waves across the U.S. De…" at bounding box center [906, 349] width 650 height 63
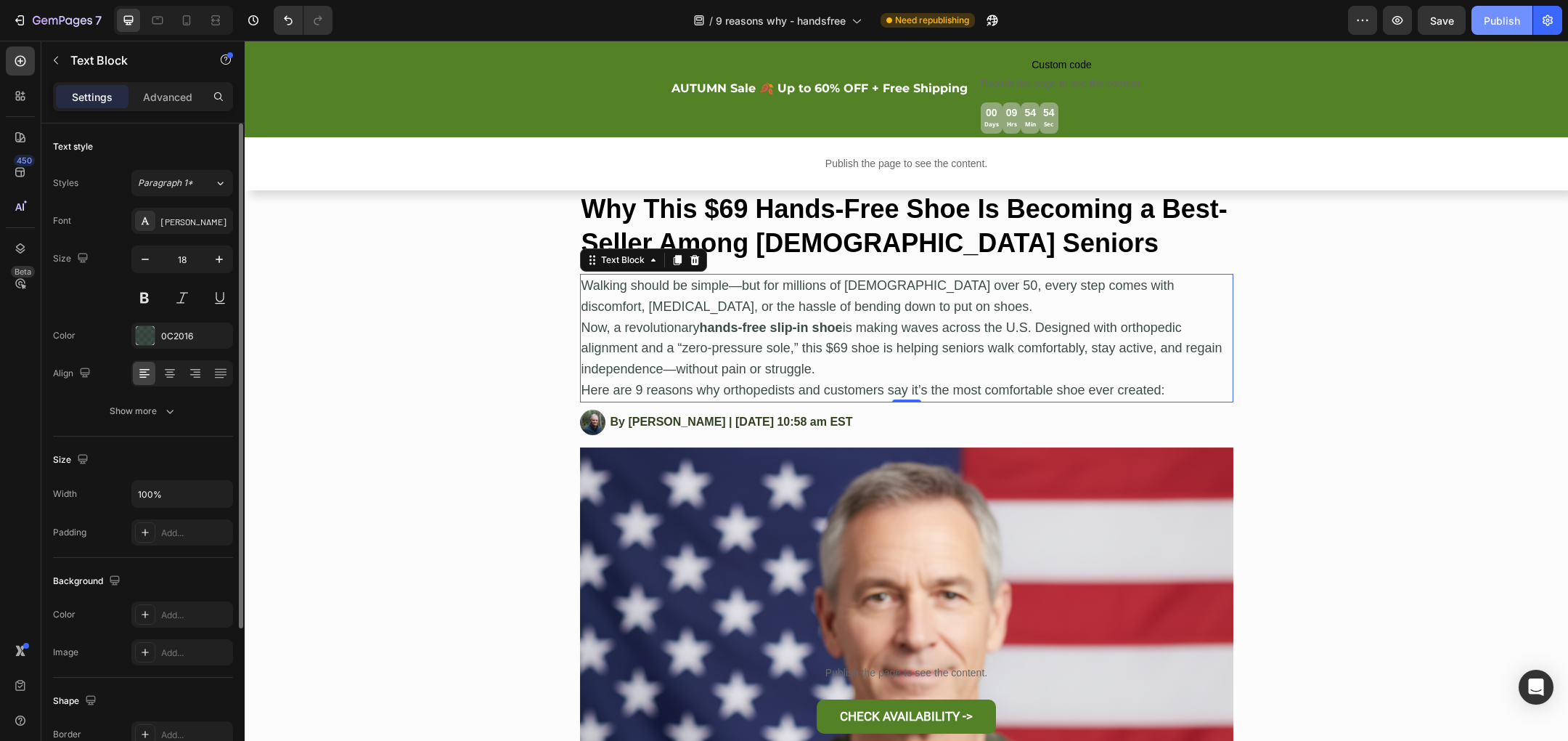
click at [1497, 28] on button "Publish" at bounding box center [1502, 20] width 61 height 29
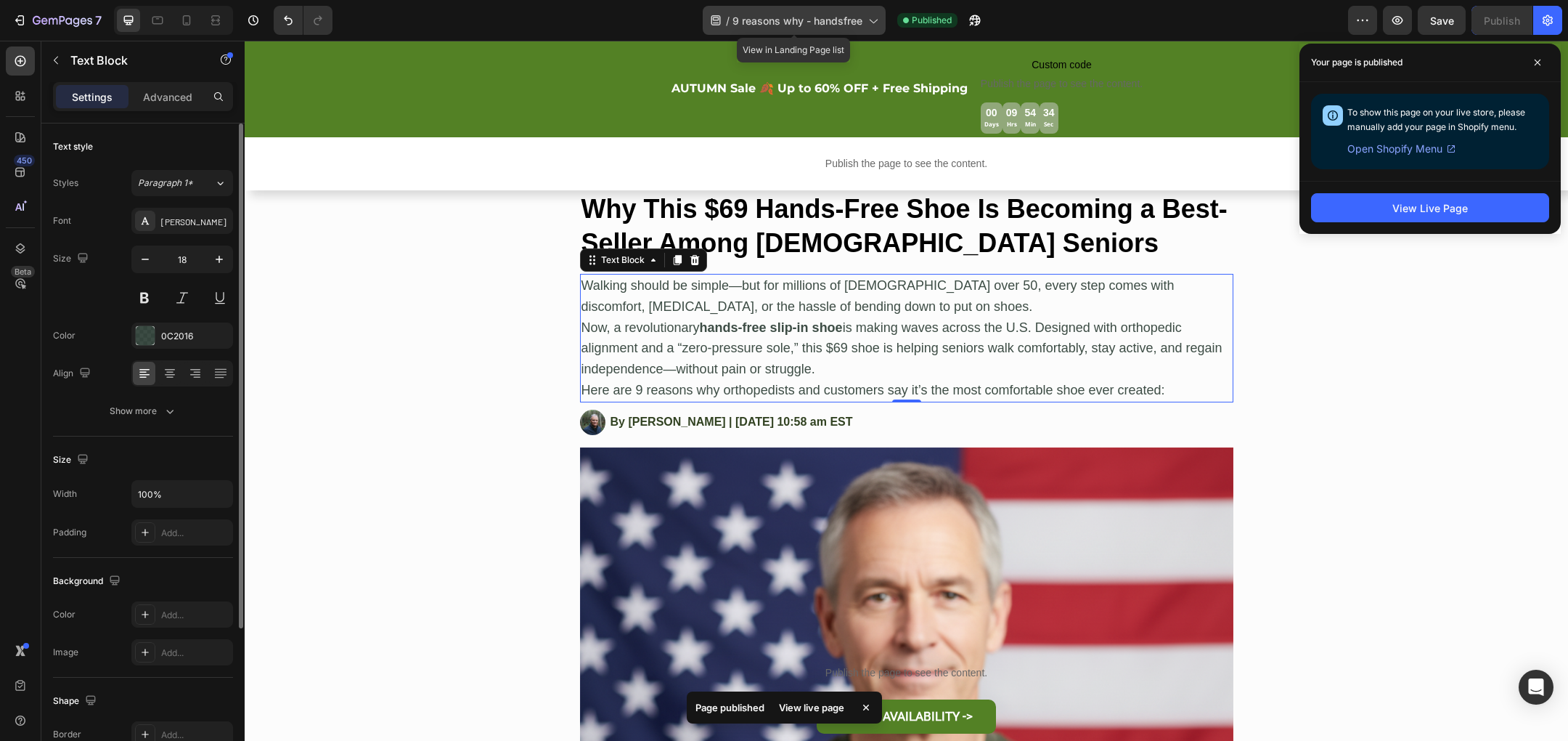
click at [842, 22] on span "9 reasons why - handsfree" at bounding box center [797, 20] width 130 height 15
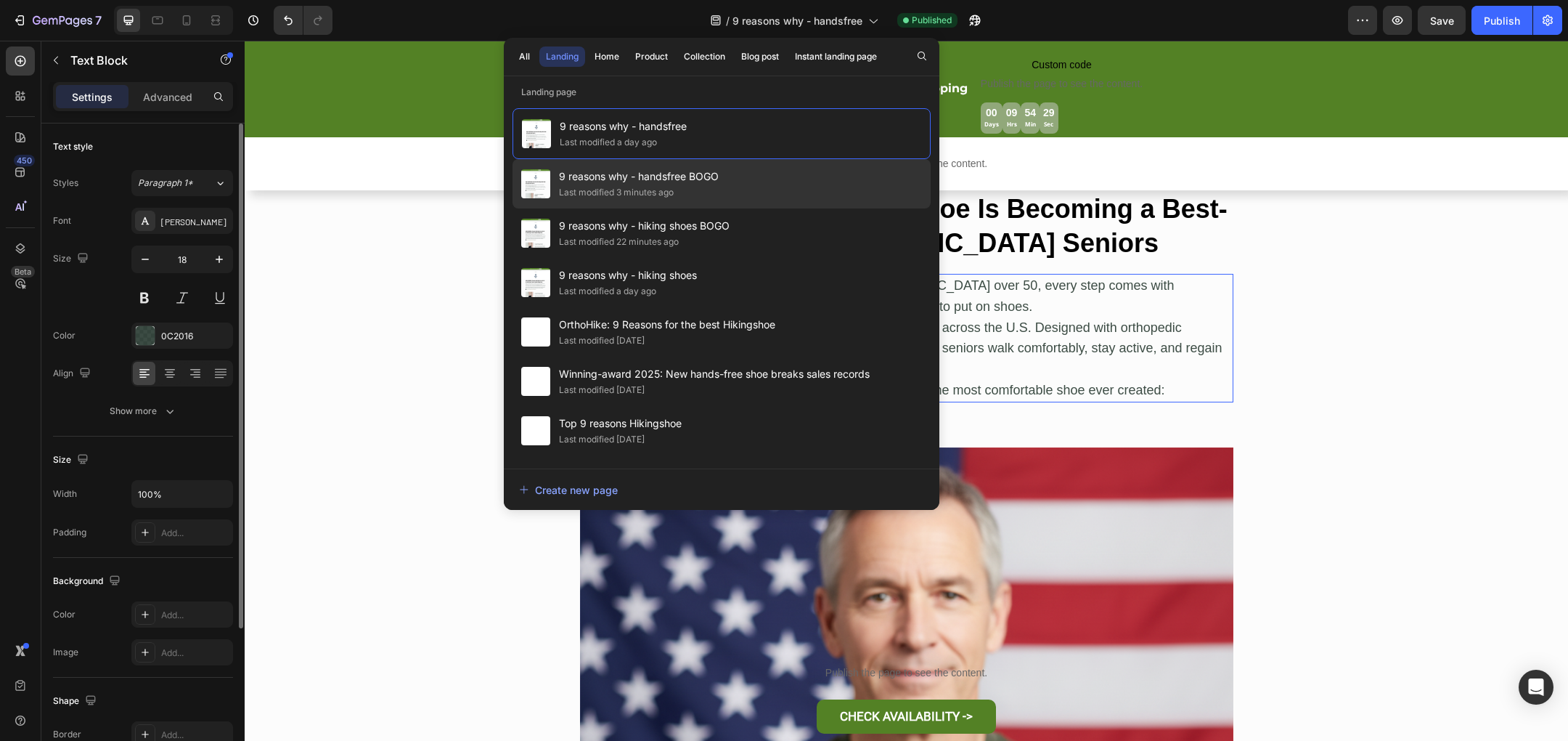
click at [799, 183] on div "9 reasons why - handsfree BOGO Last modified 3 minutes ago" at bounding box center [722, 183] width 418 height 50
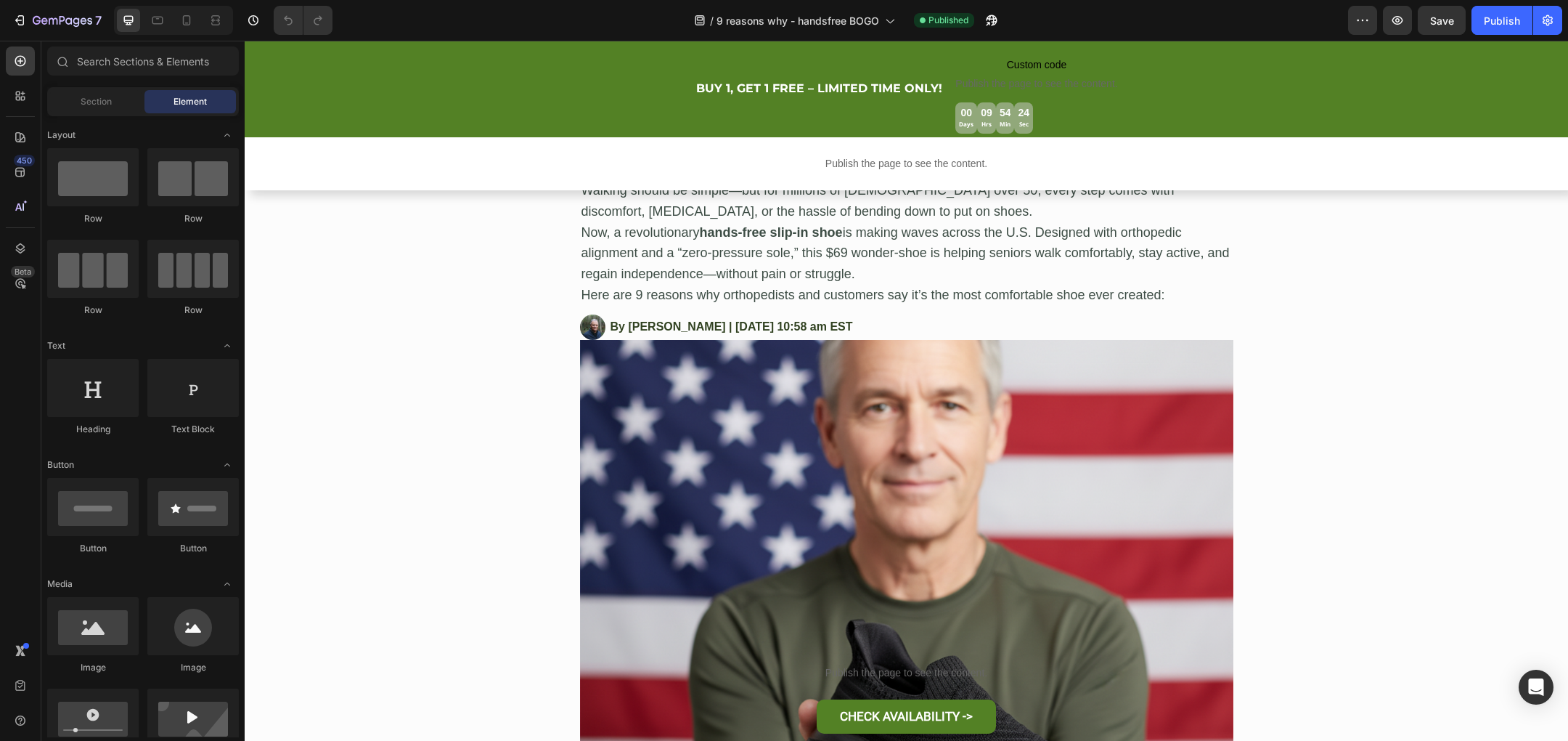
scroll to position [353, 0]
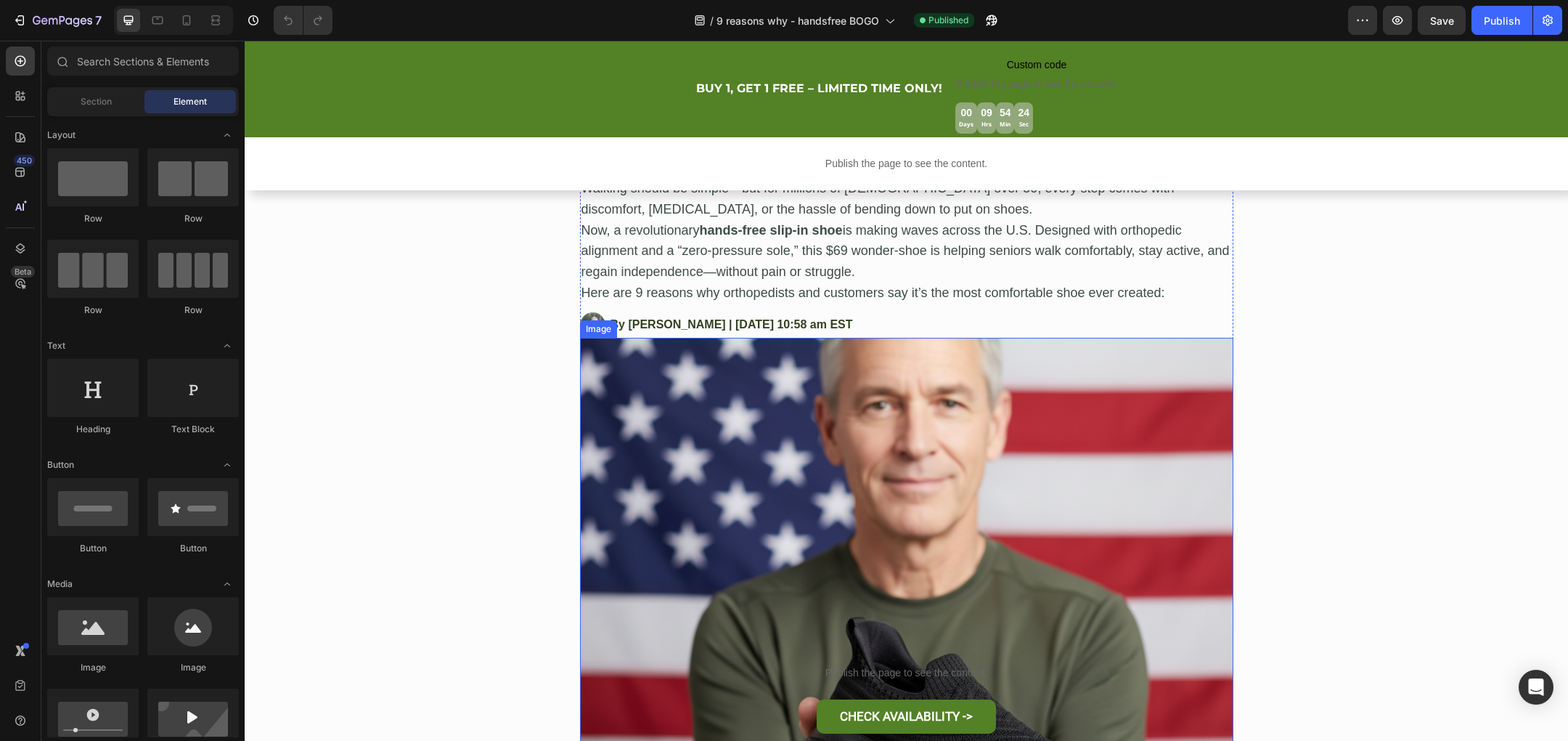
click at [868, 363] on img at bounding box center [906, 582] width 654 height 490
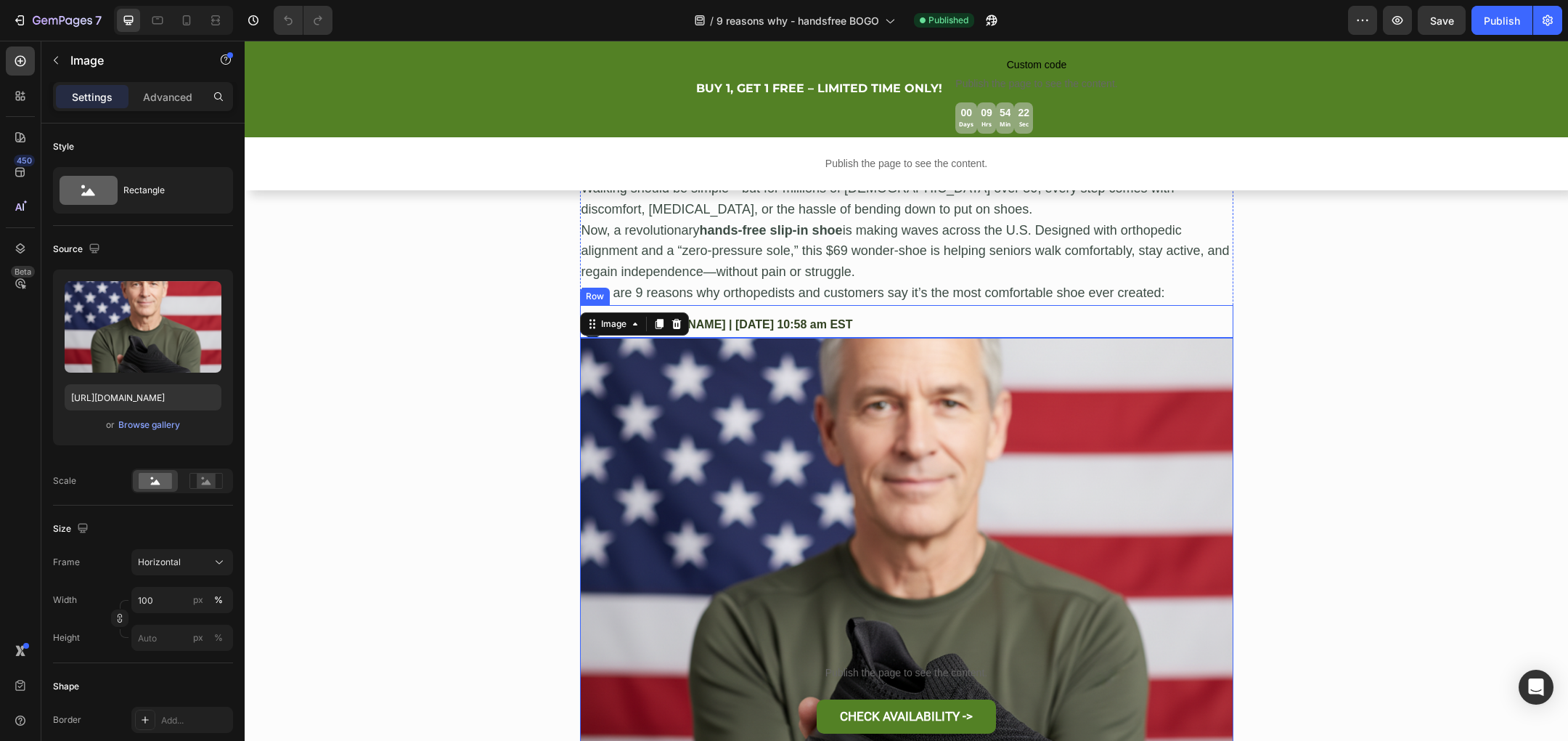
click at [1008, 321] on div "Image By [PERSON_NAME] | [DATE] 10:58 am EST Text Block Row" at bounding box center [906, 321] width 654 height 32
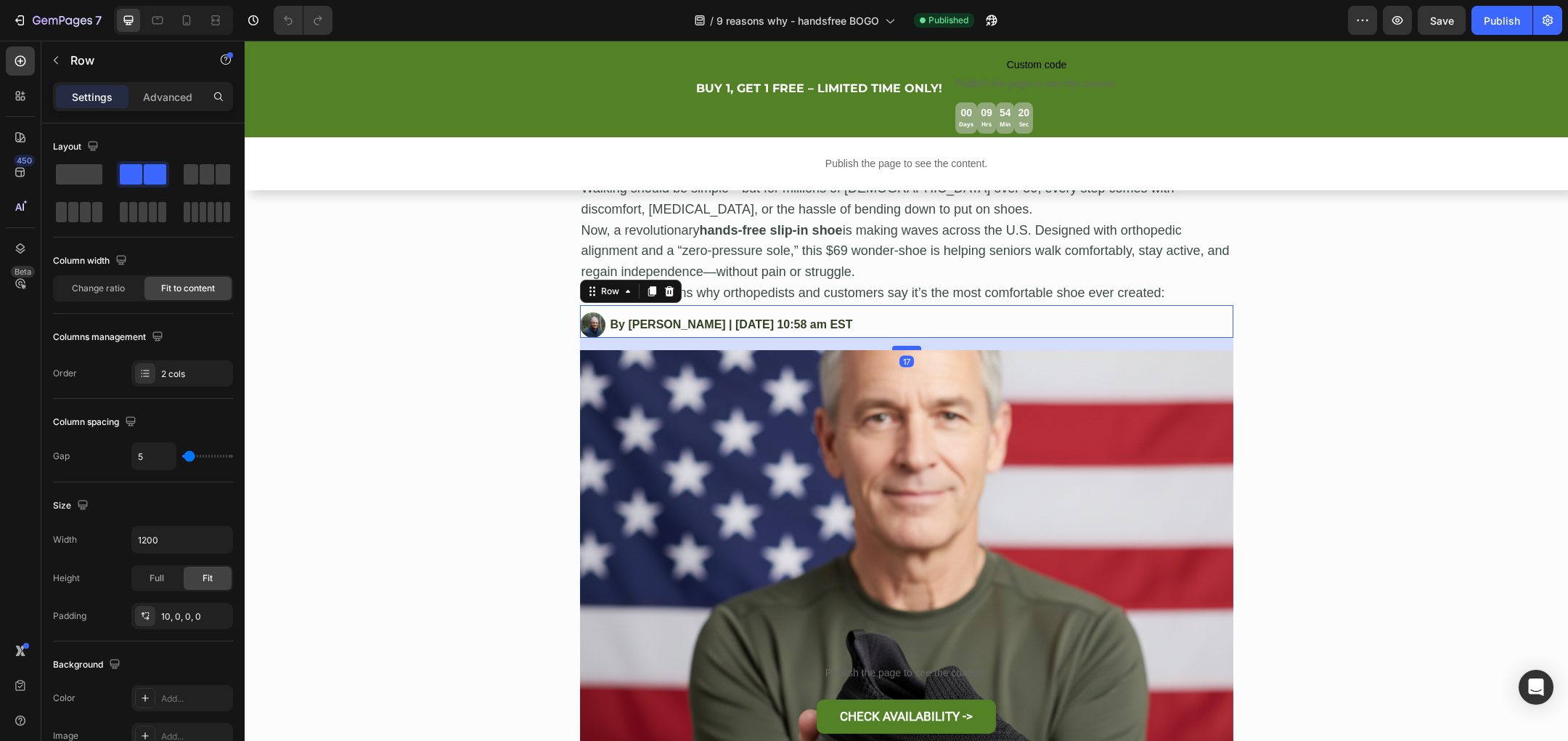
drag, startPoint x: 913, startPoint y: 335, endPoint x: 915, endPoint y: 348, distance: 13.2
click at [915, 348] on div at bounding box center [906, 347] width 29 height 4
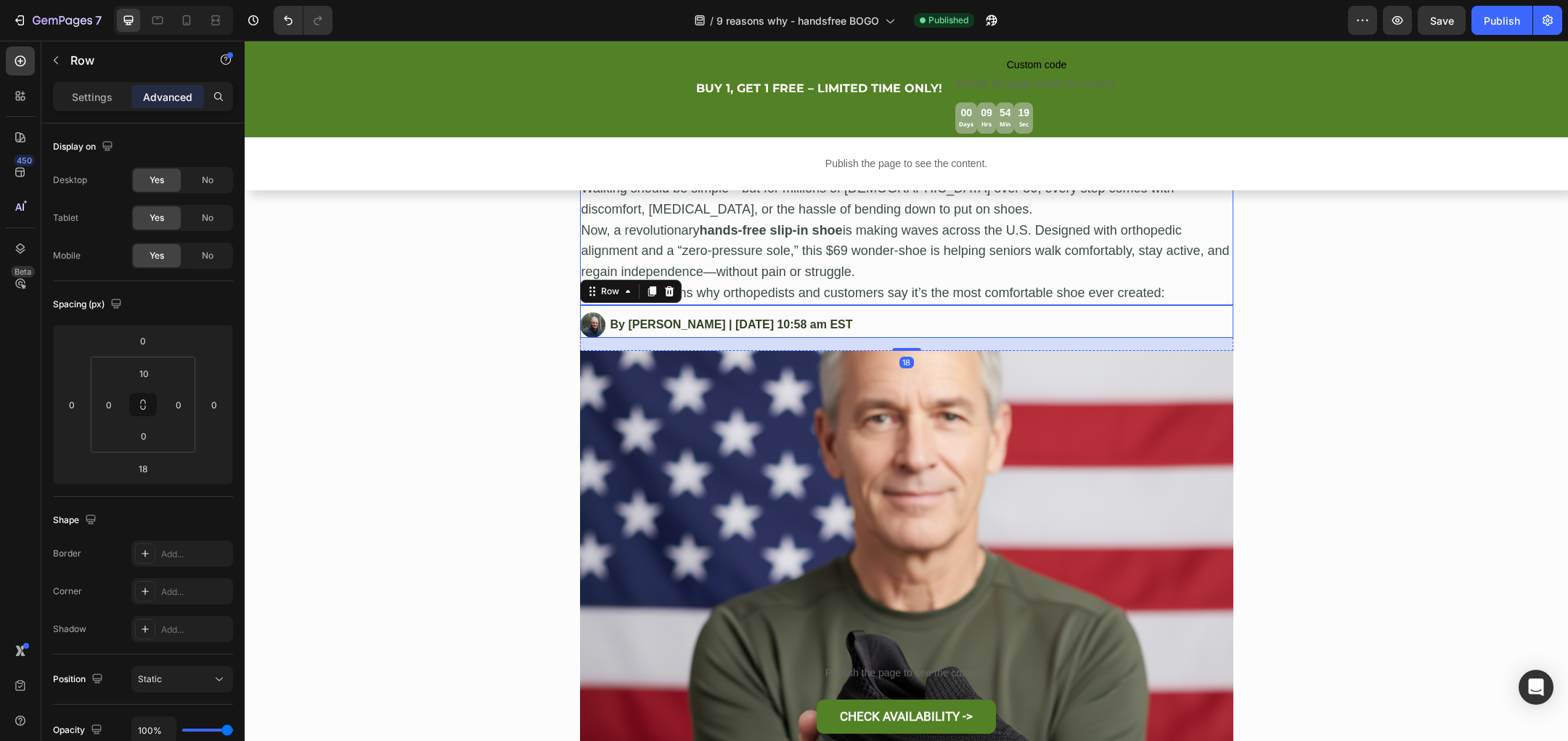
click at [886, 253] on p "Now, a revolutionary hands-free slip-in shoe is making waves across the U.S. De…" at bounding box center [906, 251] width 650 height 63
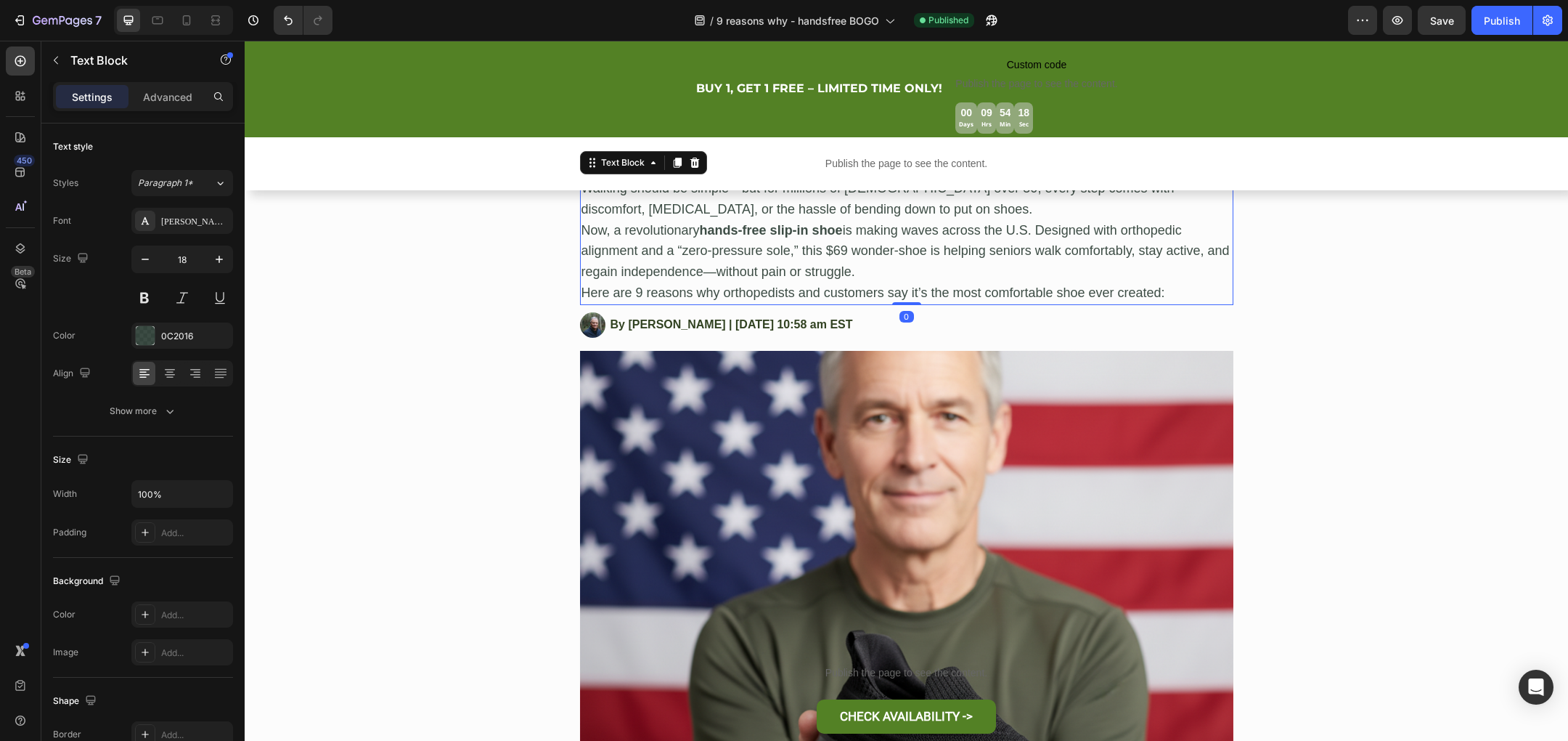
click at [897, 253] on p "Now, a revolutionary hands-free slip-in shoe is making waves across the U.S. De…" at bounding box center [906, 251] width 650 height 63
click at [1446, 28] on button "Save" at bounding box center [1442, 20] width 48 height 29
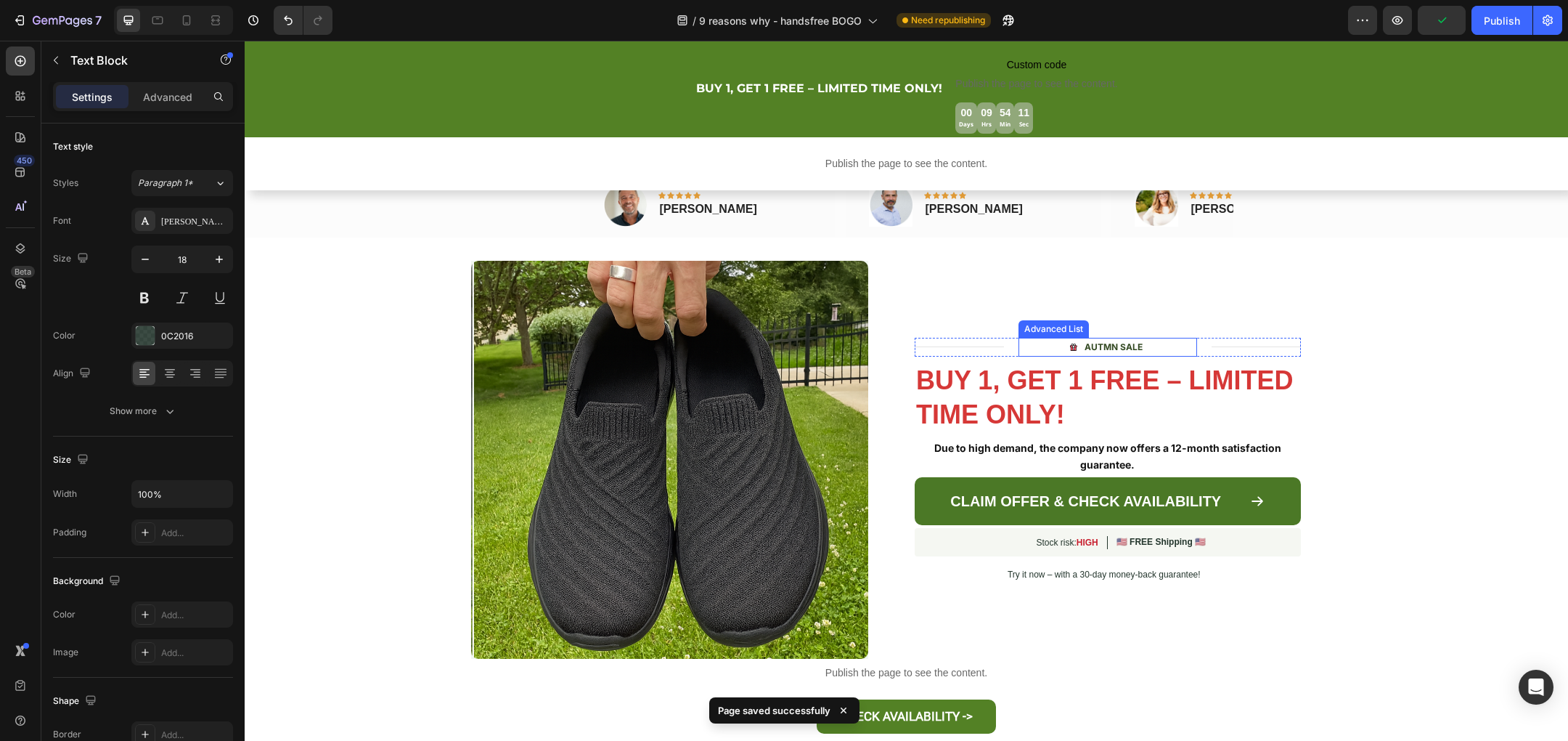
scroll to position [3888, 0]
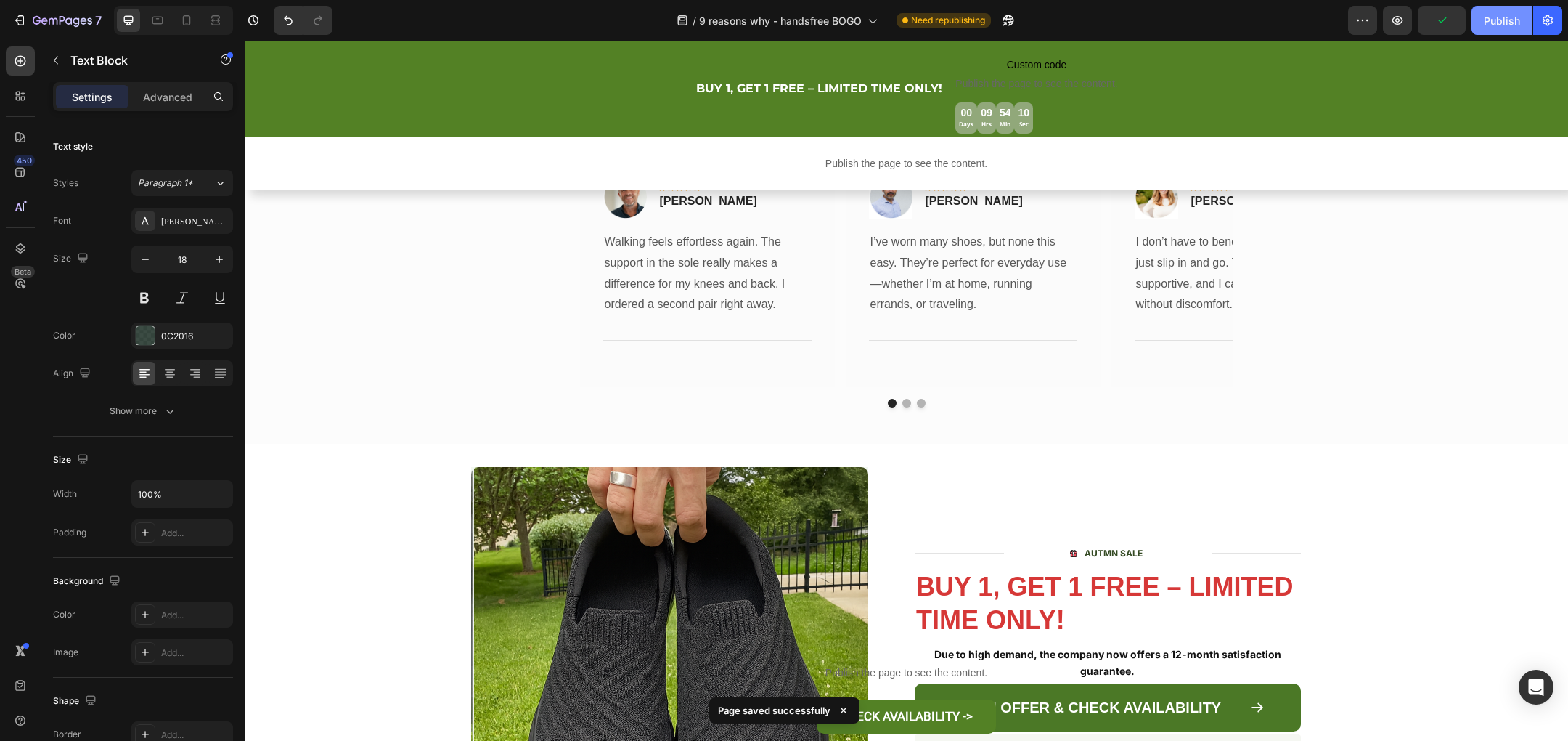
click at [1492, 23] on div "Publish" at bounding box center [1502, 20] width 37 height 15
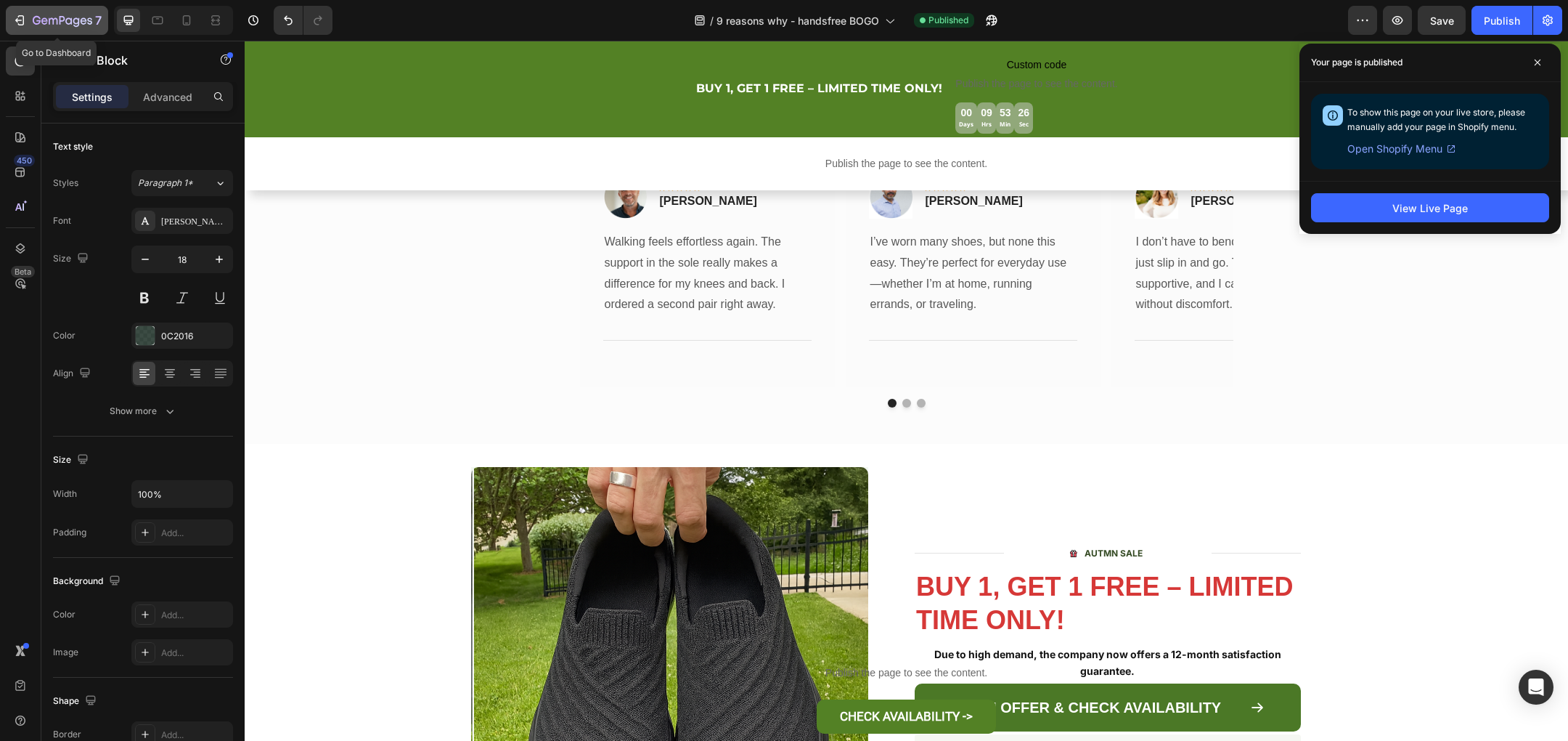
click at [27, 13] on div "7" at bounding box center [57, 20] width 89 height 17
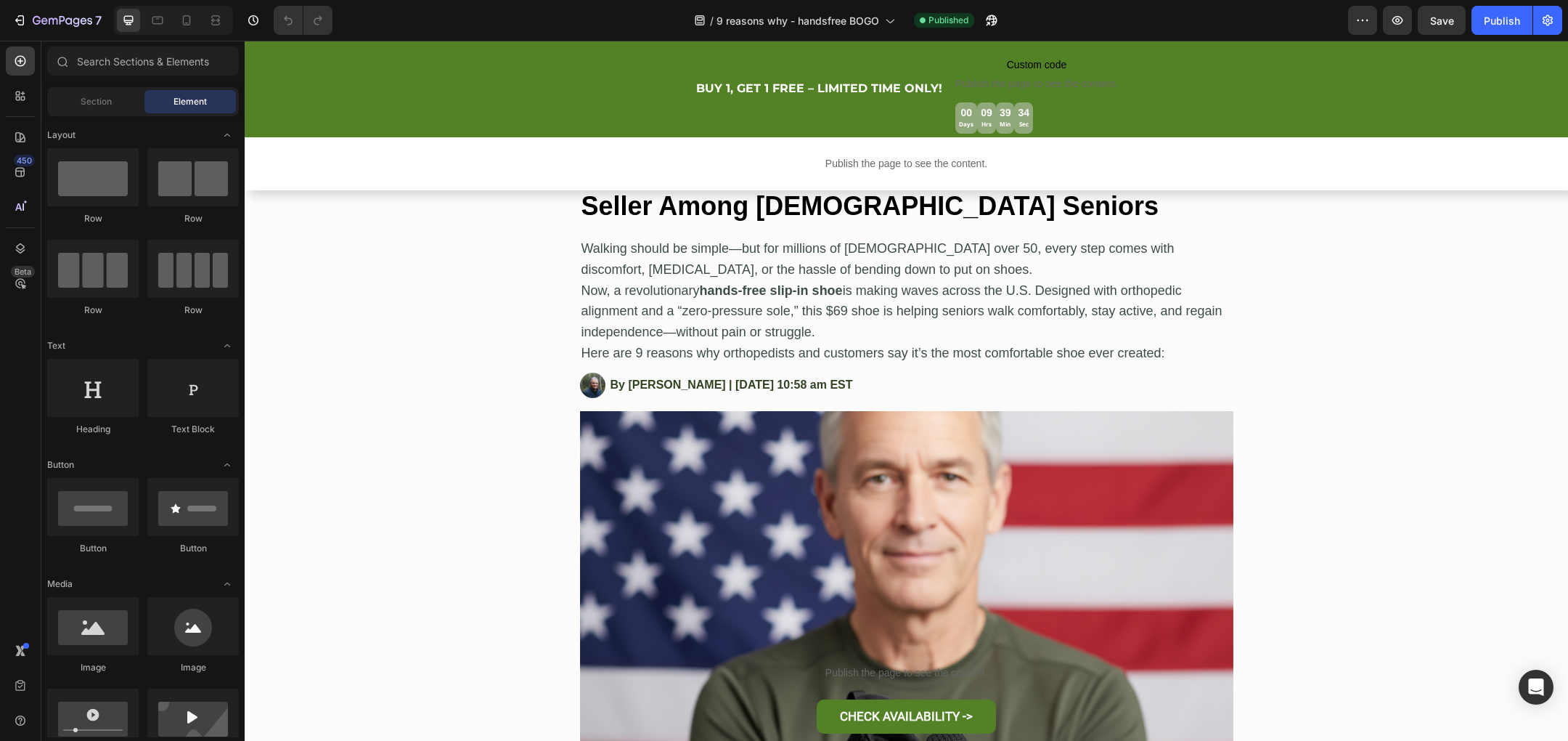
scroll to position [480, 0]
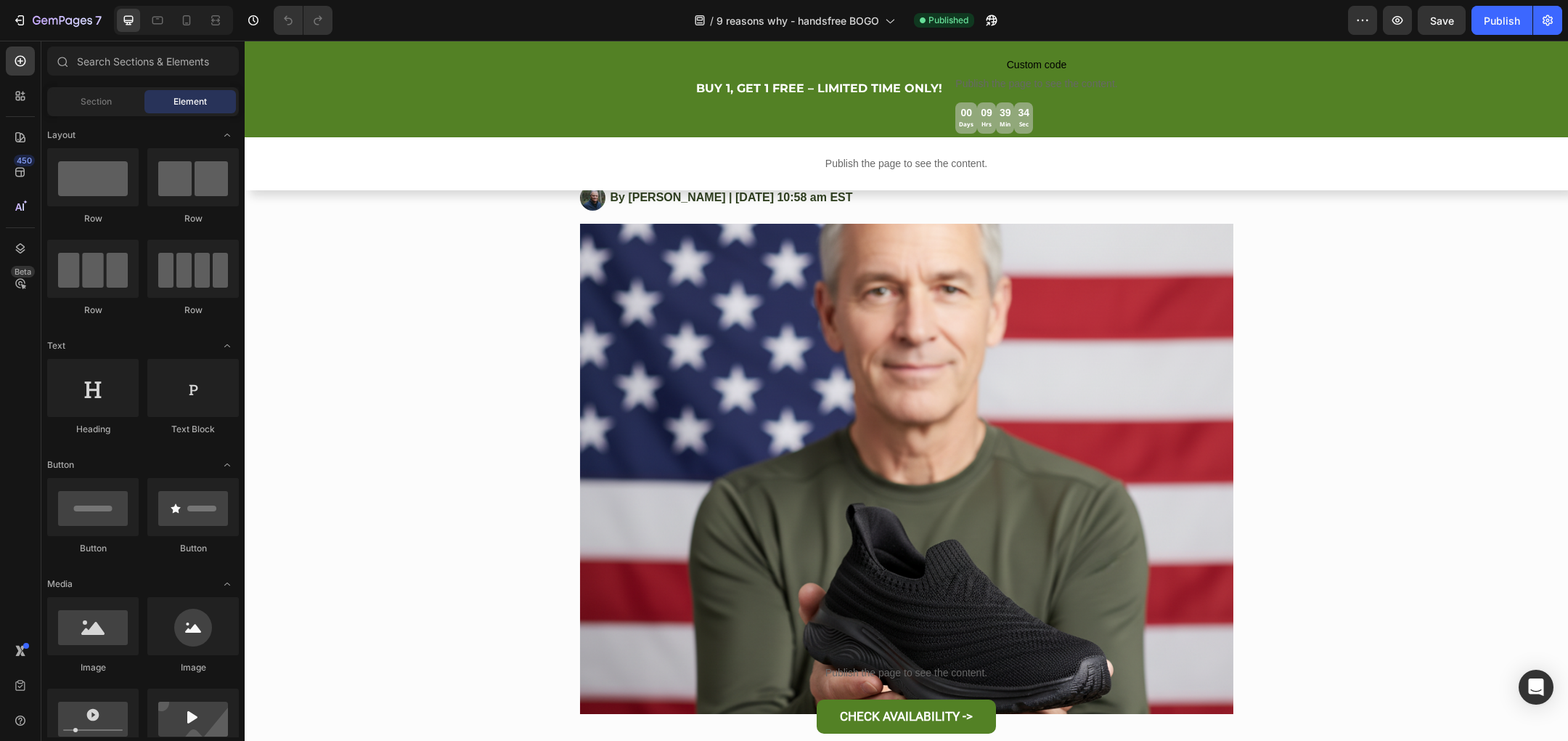
click at [761, 378] on img at bounding box center [906, 469] width 654 height 490
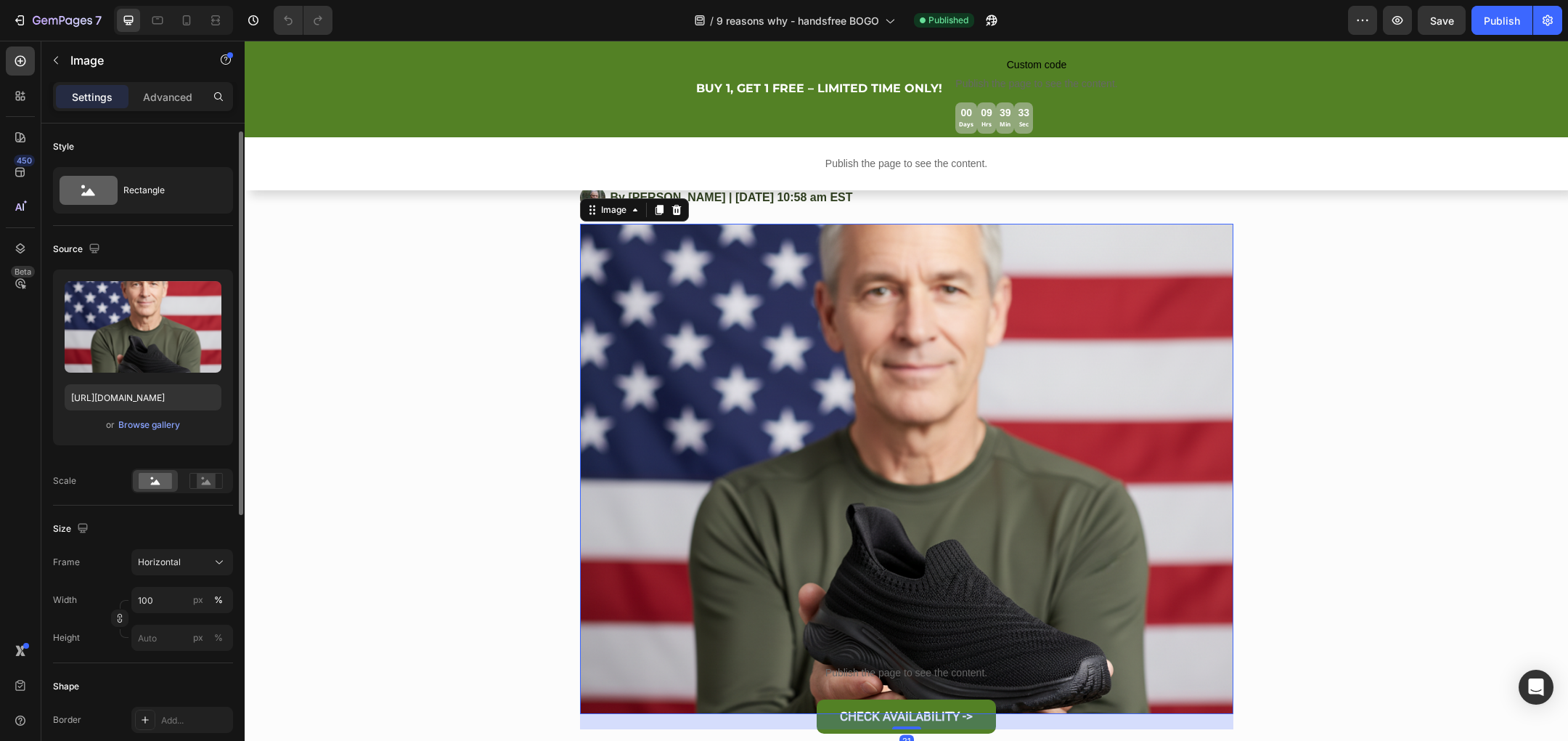
scroll to position [472, 0]
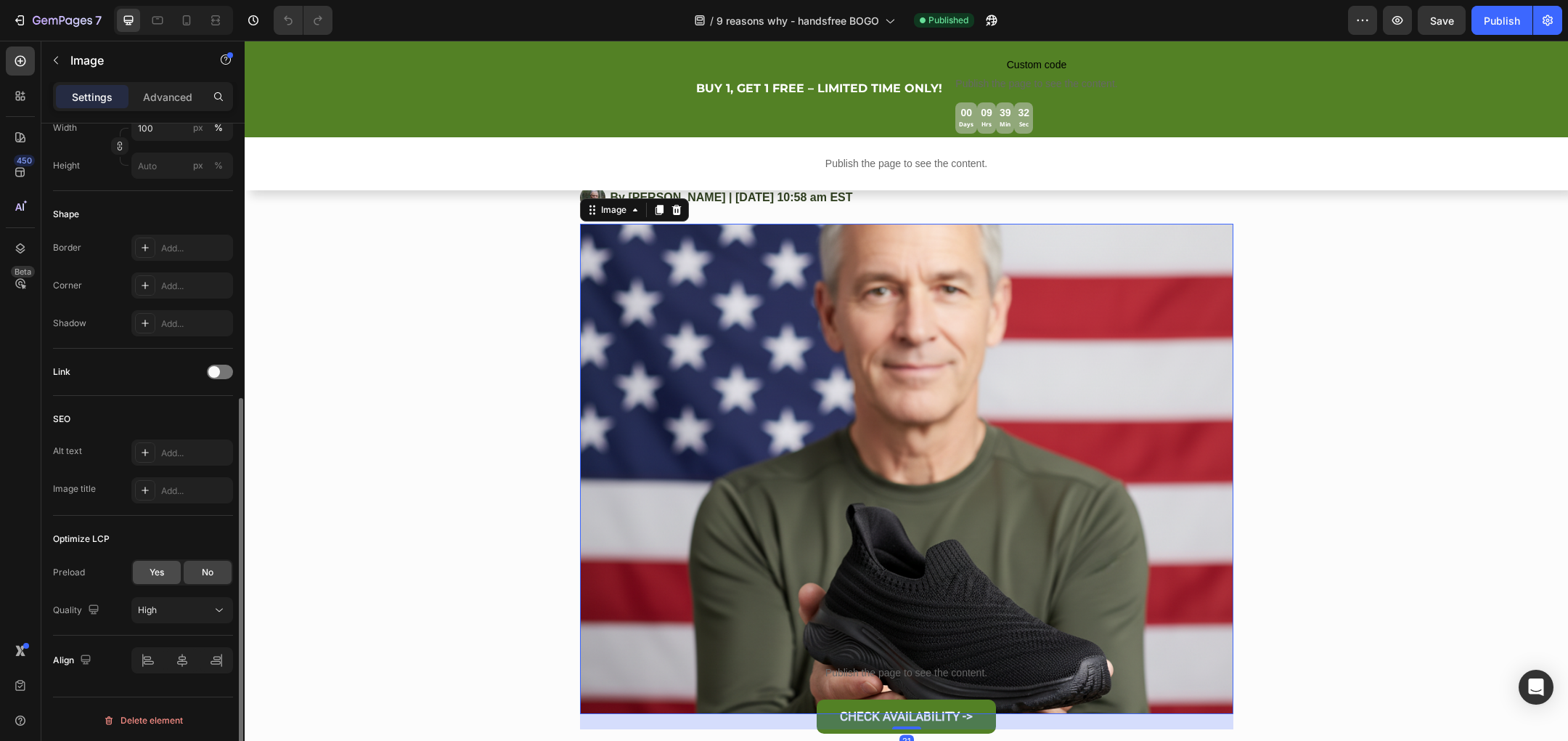
click at [163, 572] on span "Yes" at bounding box center [157, 572] width 15 height 13
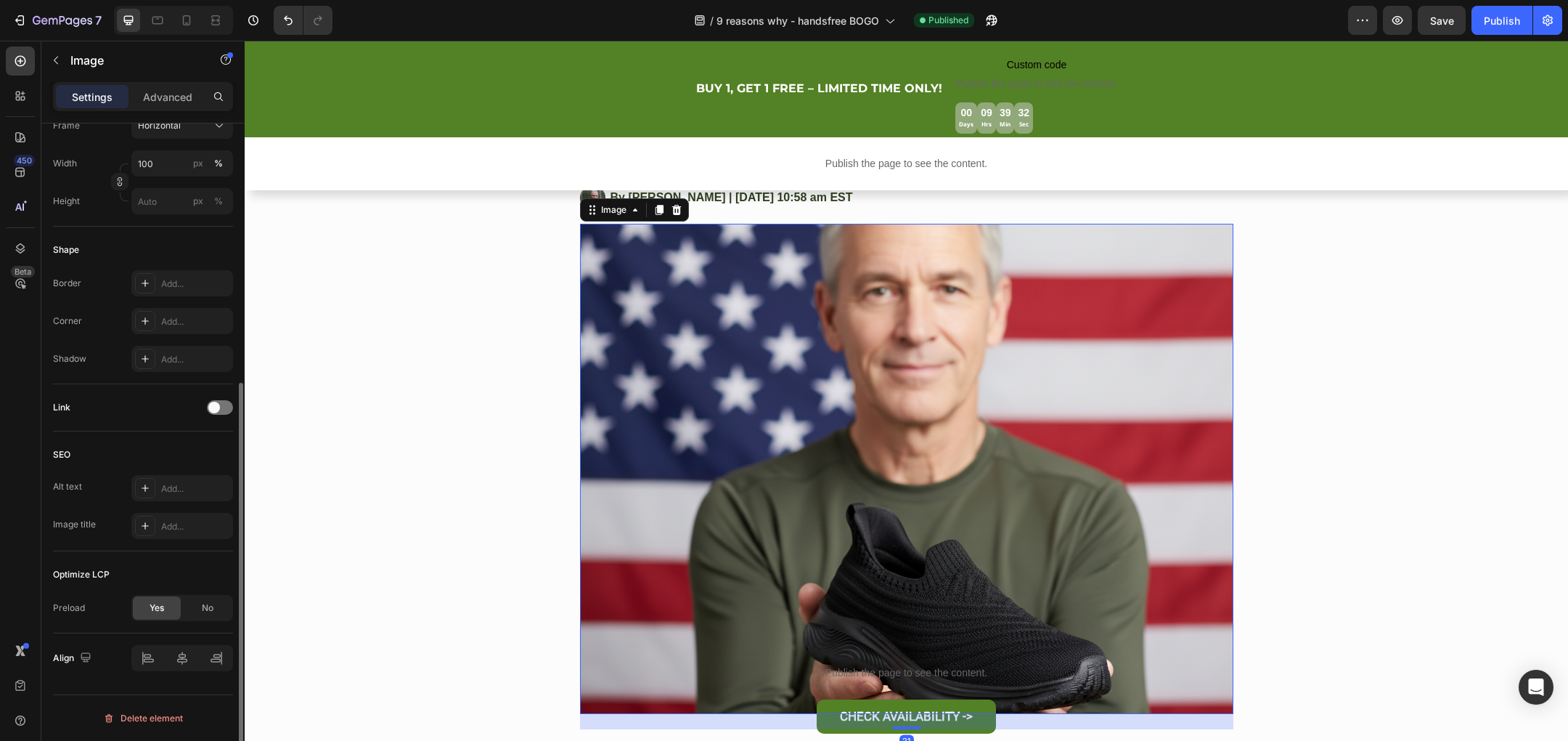
scroll to position [434, 0]
click at [1507, 19] on div "Publish" at bounding box center [1502, 20] width 37 height 15
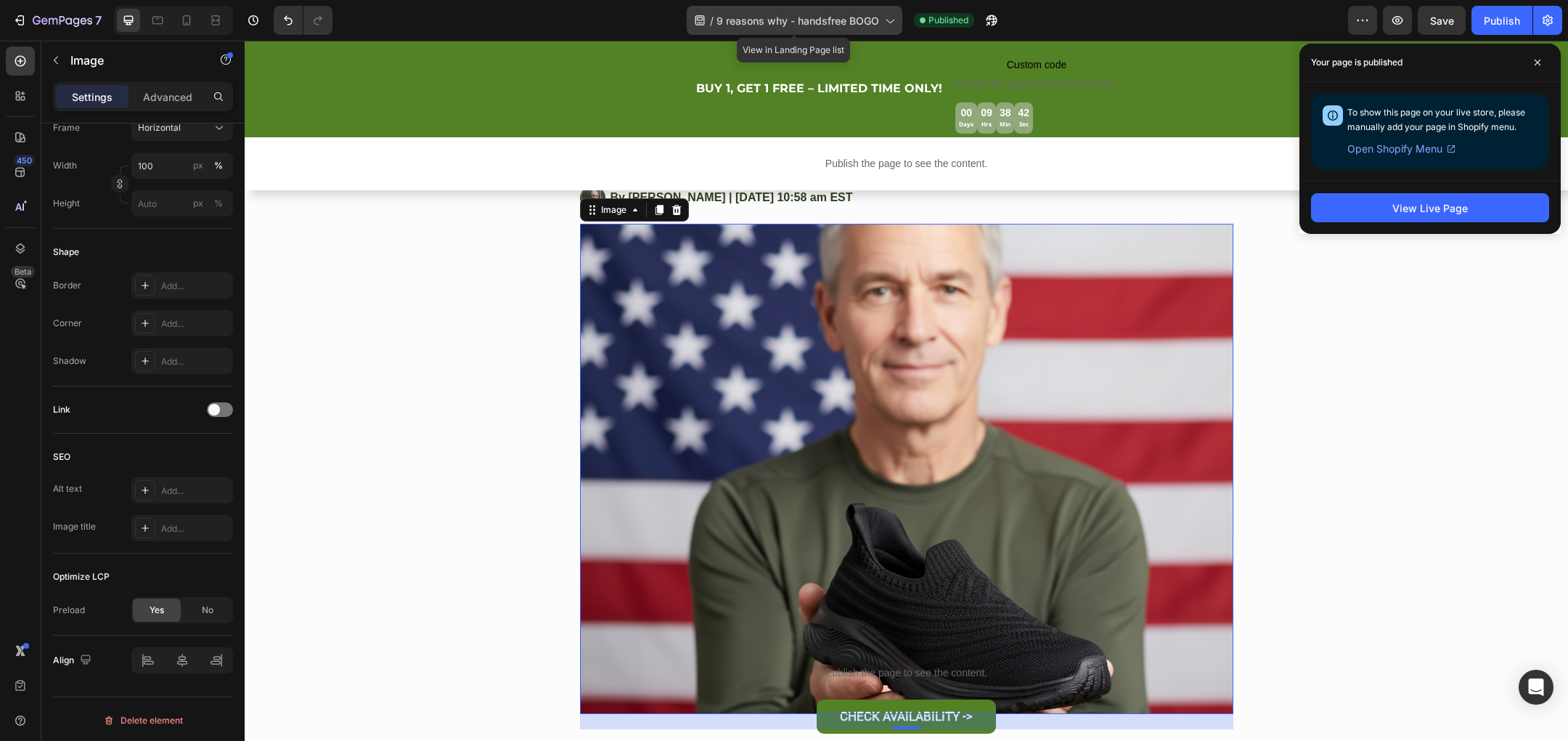
click at [882, 15] on icon at bounding box center [889, 20] width 15 height 15
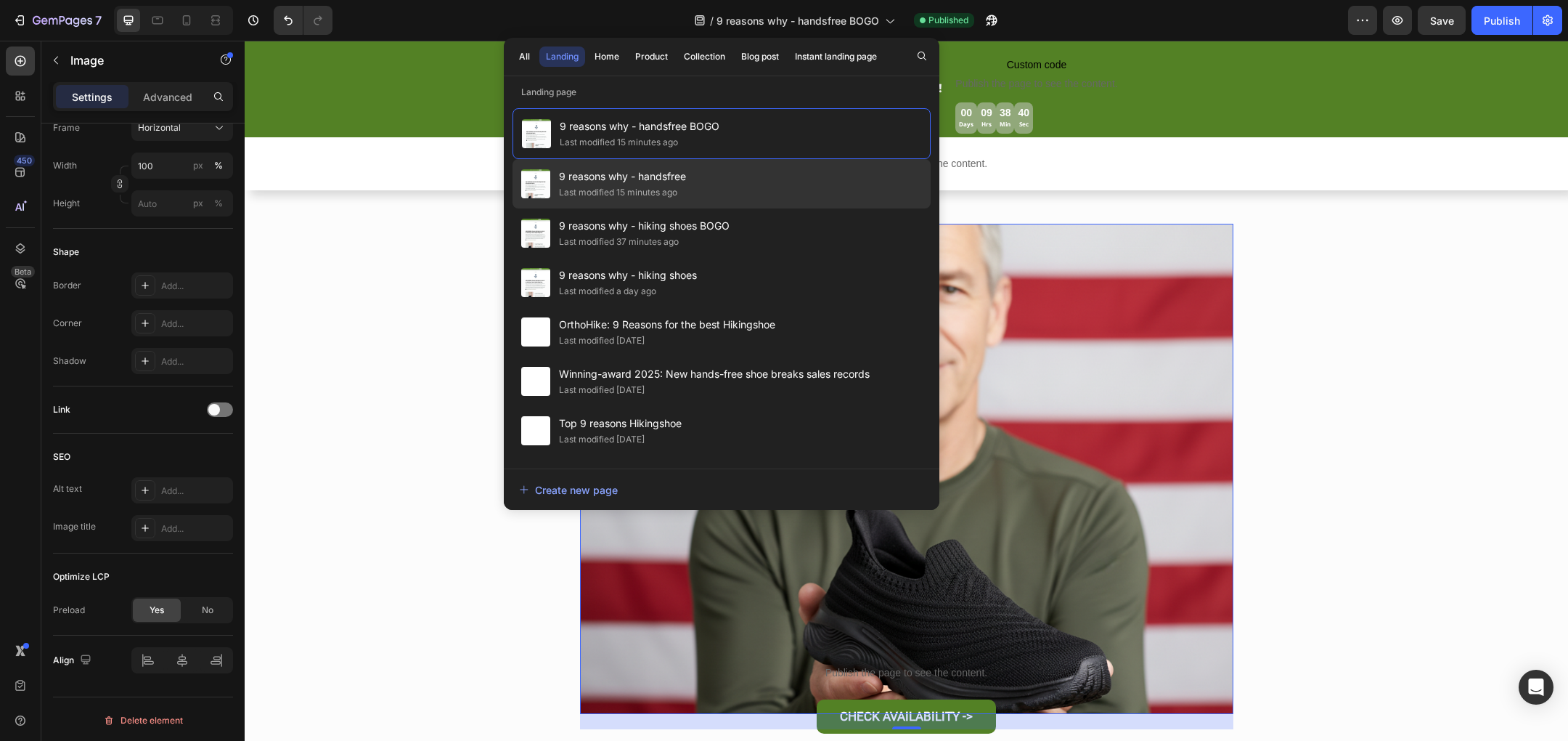
click at [811, 185] on div "9 reasons why - handsfree Last modified 15 minutes ago" at bounding box center [722, 183] width 418 height 50
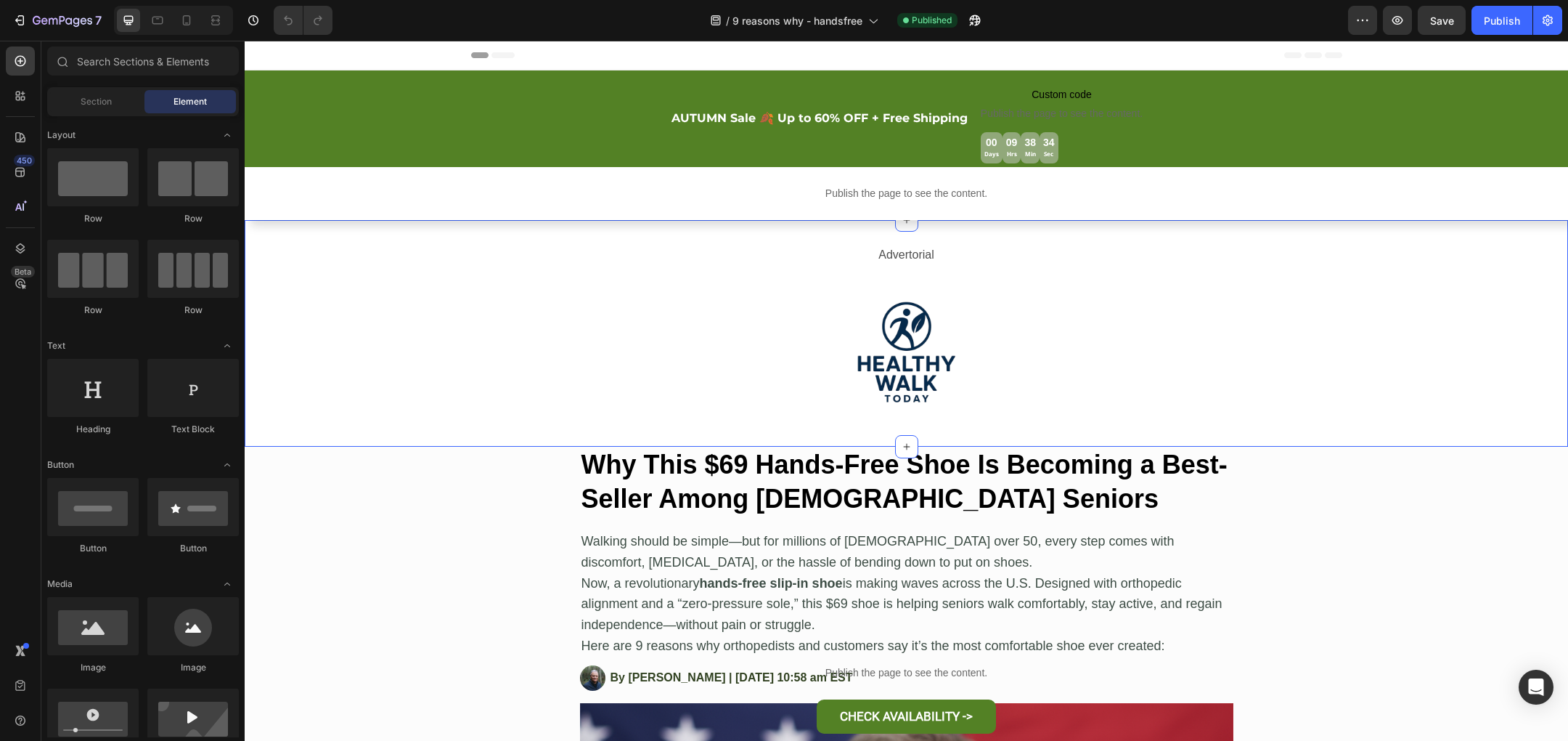
scroll to position [376, 0]
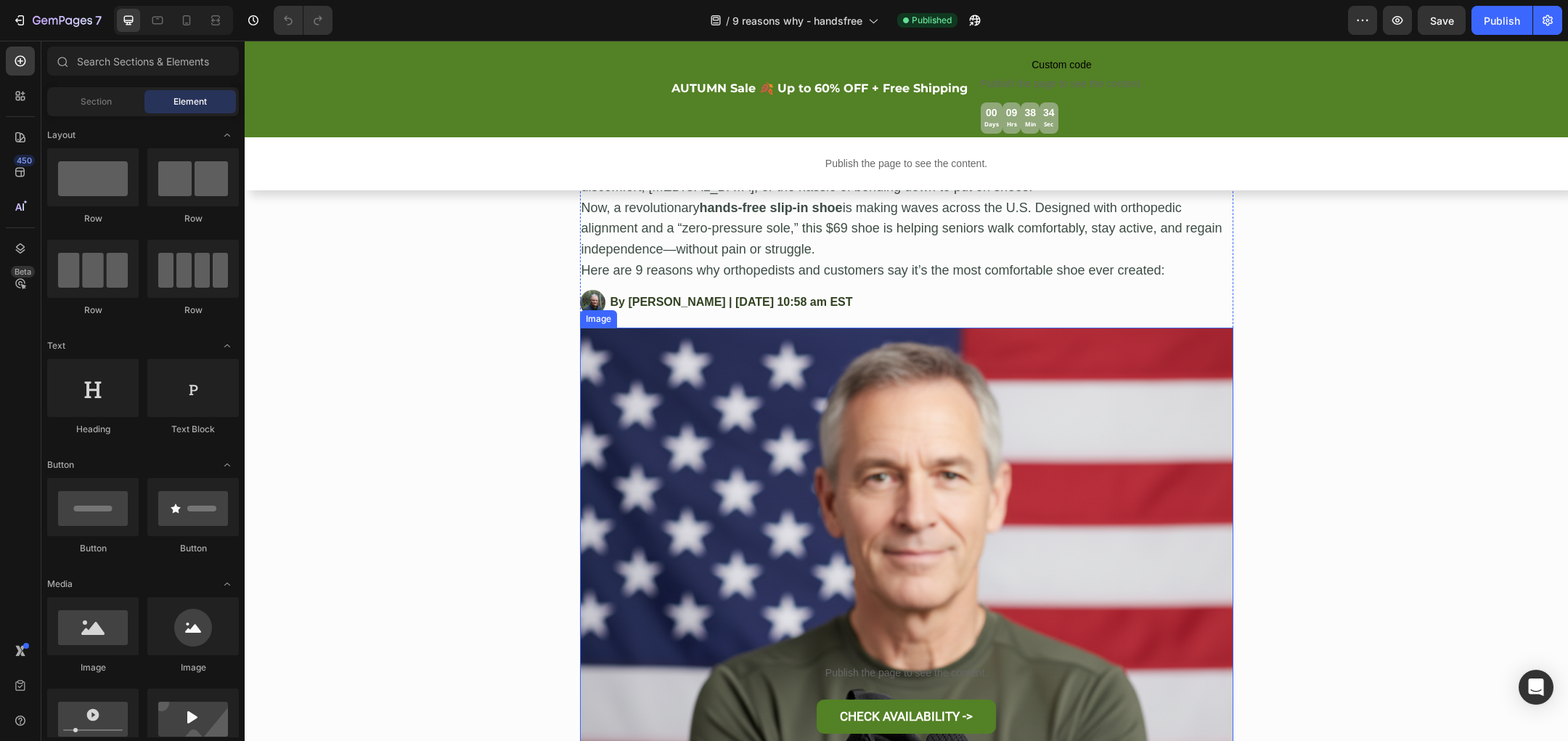
click at [814, 445] on img at bounding box center [906, 655] width 654 height 654
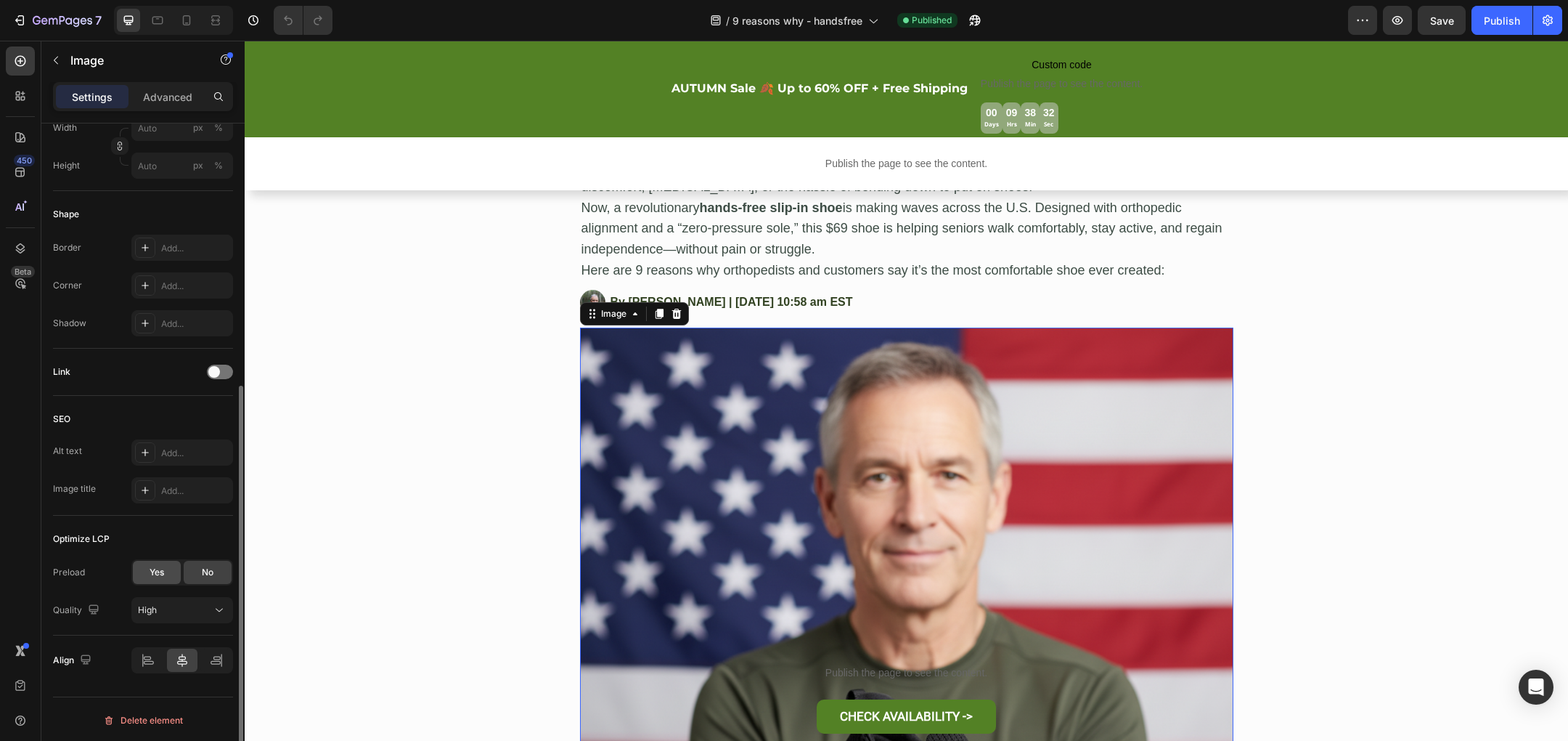
click at [152, 570] on span "Yes" at bounding box center [157, 572] width 15 height 13
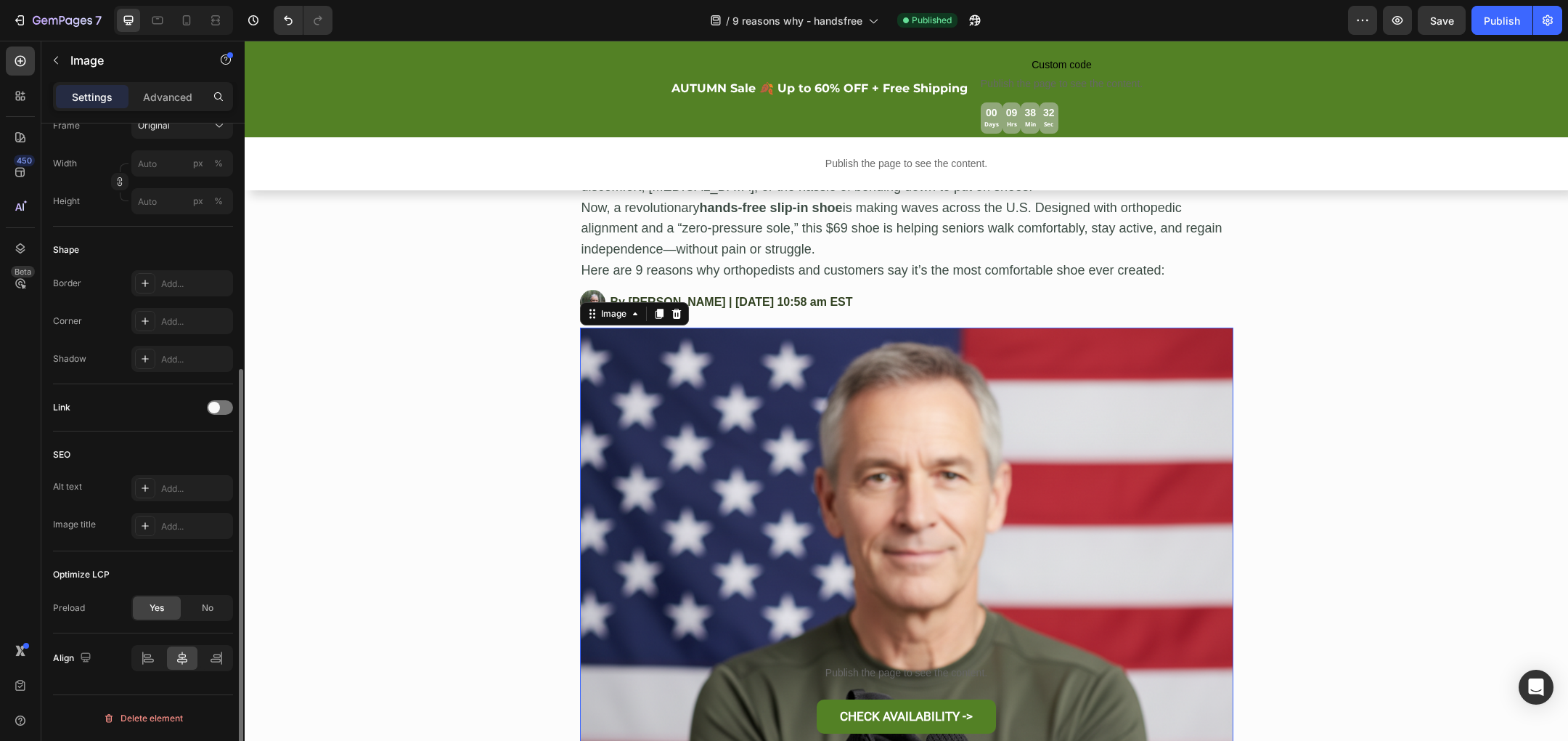
scroll to position [398, 0]
click at [1504, 24] on div "Publish" at bounding box center [1502, 20] width 37 height 15
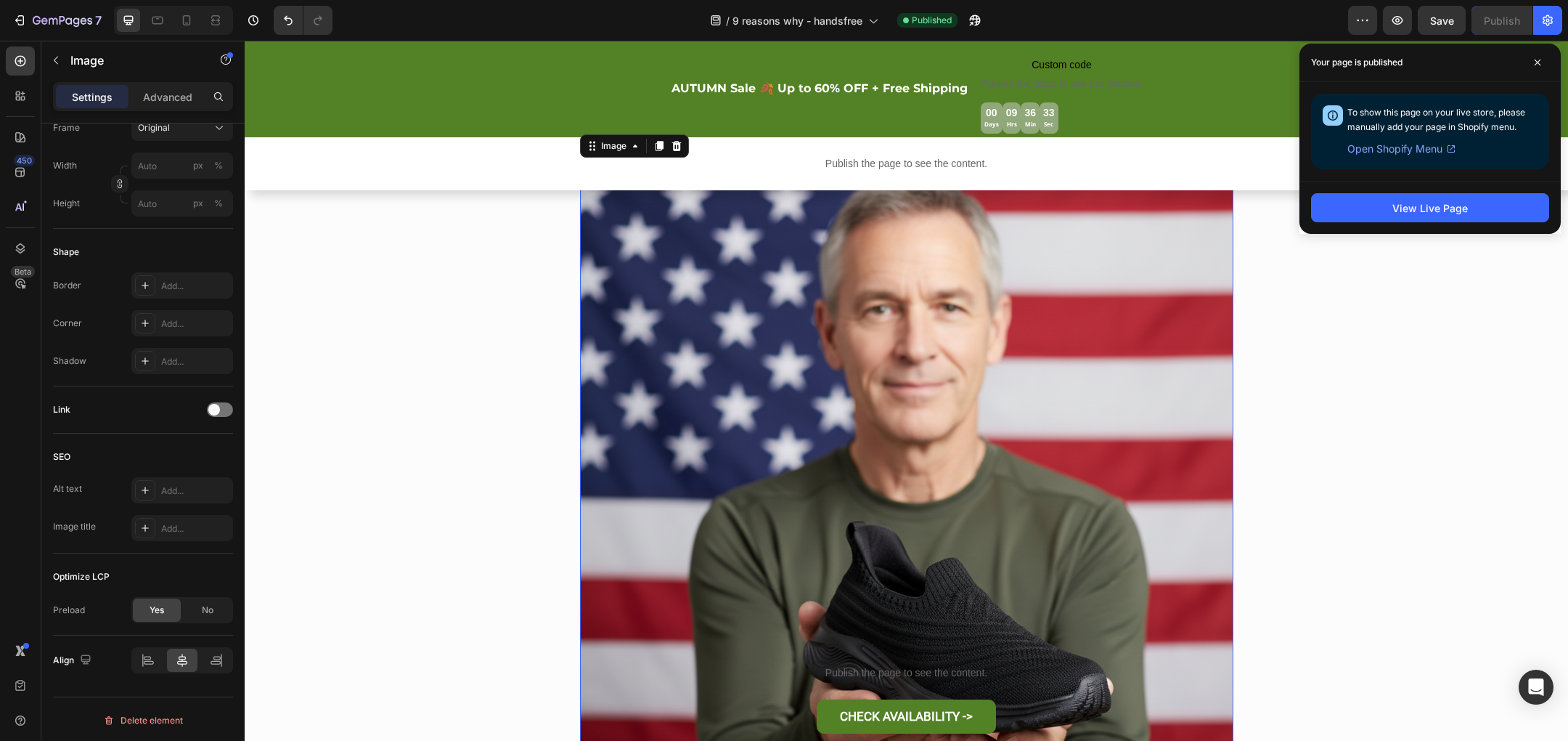
scroll to position [555, 0]
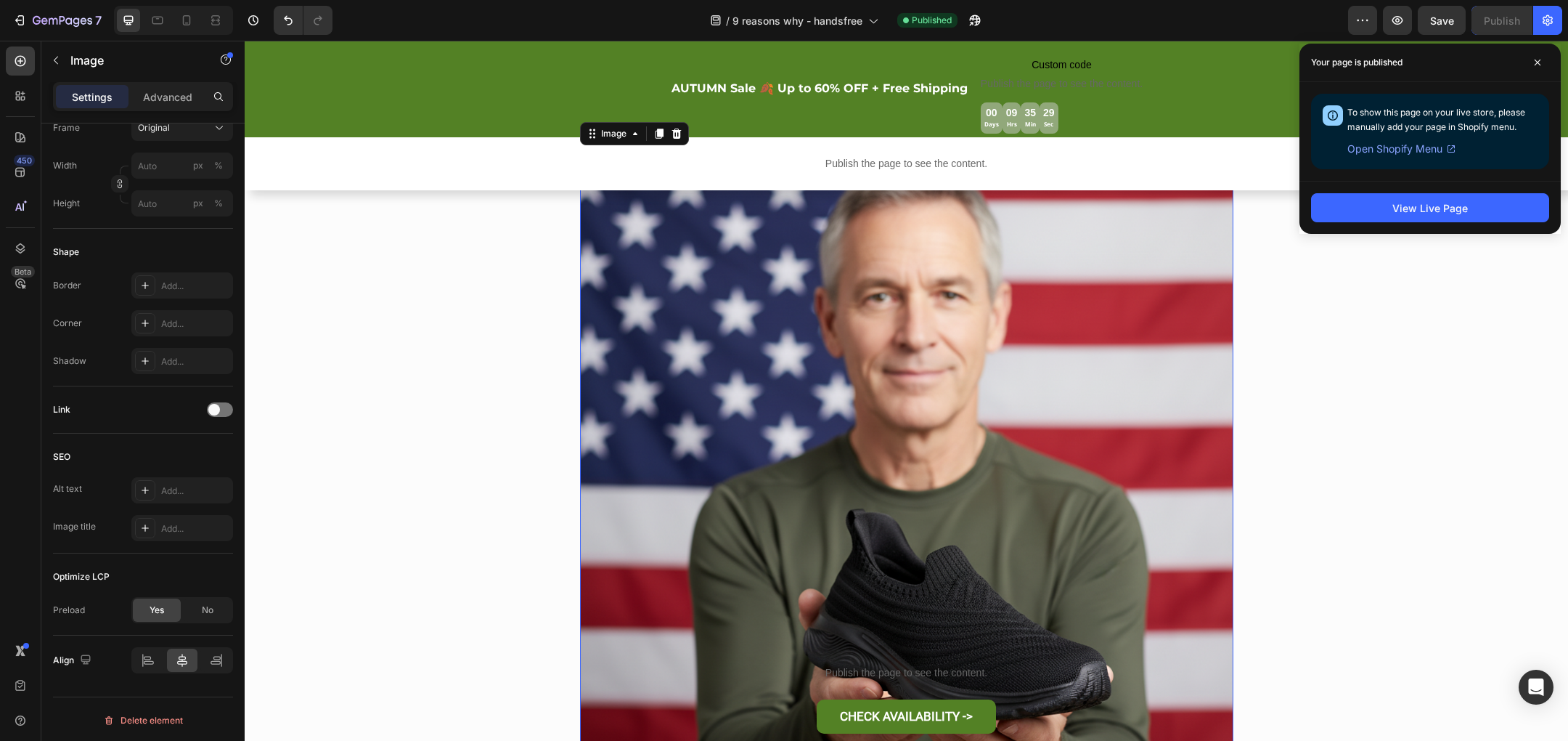
click at [727, 329] on img at bounding box center [906, 474] width 654 height 654
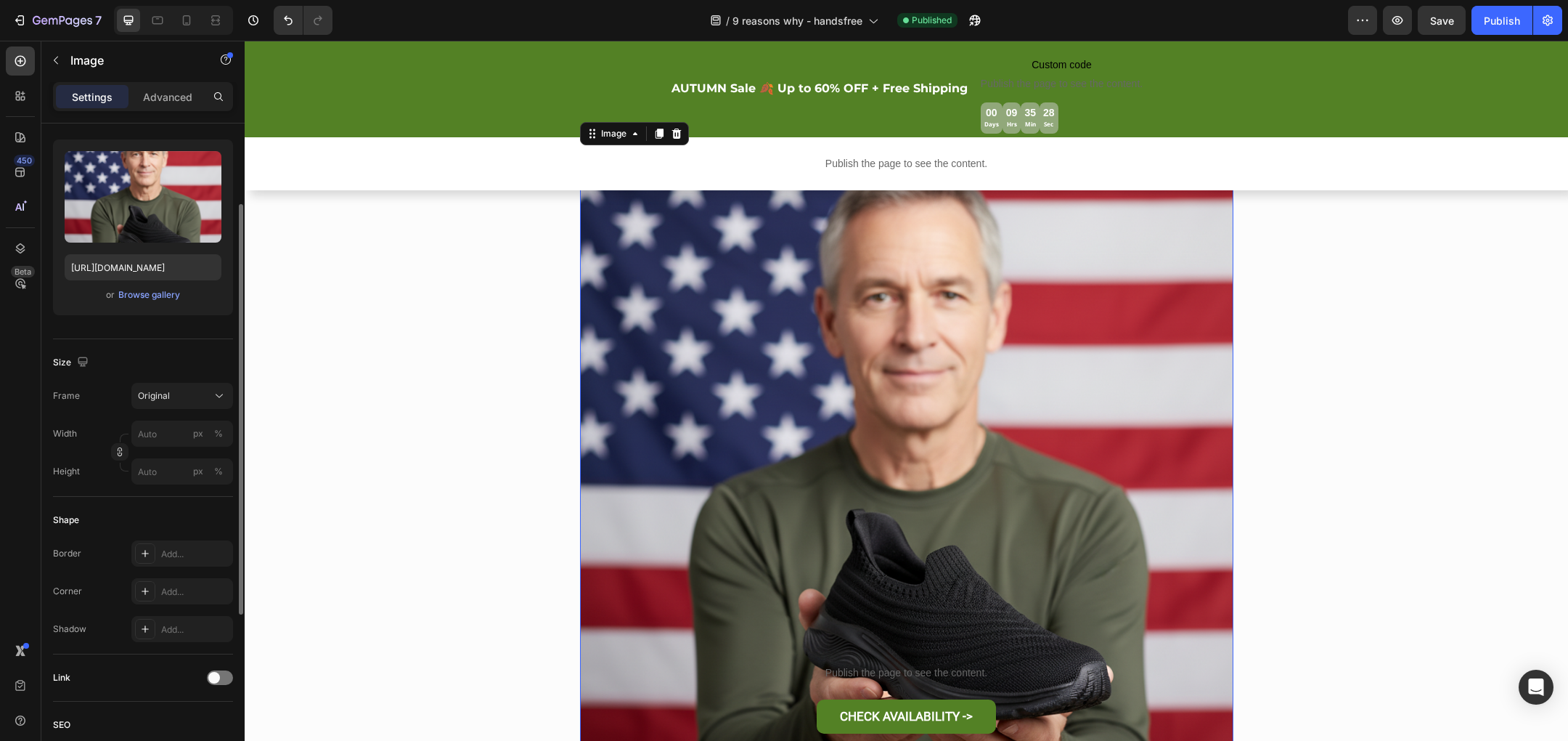
scroll to position [0, 0]
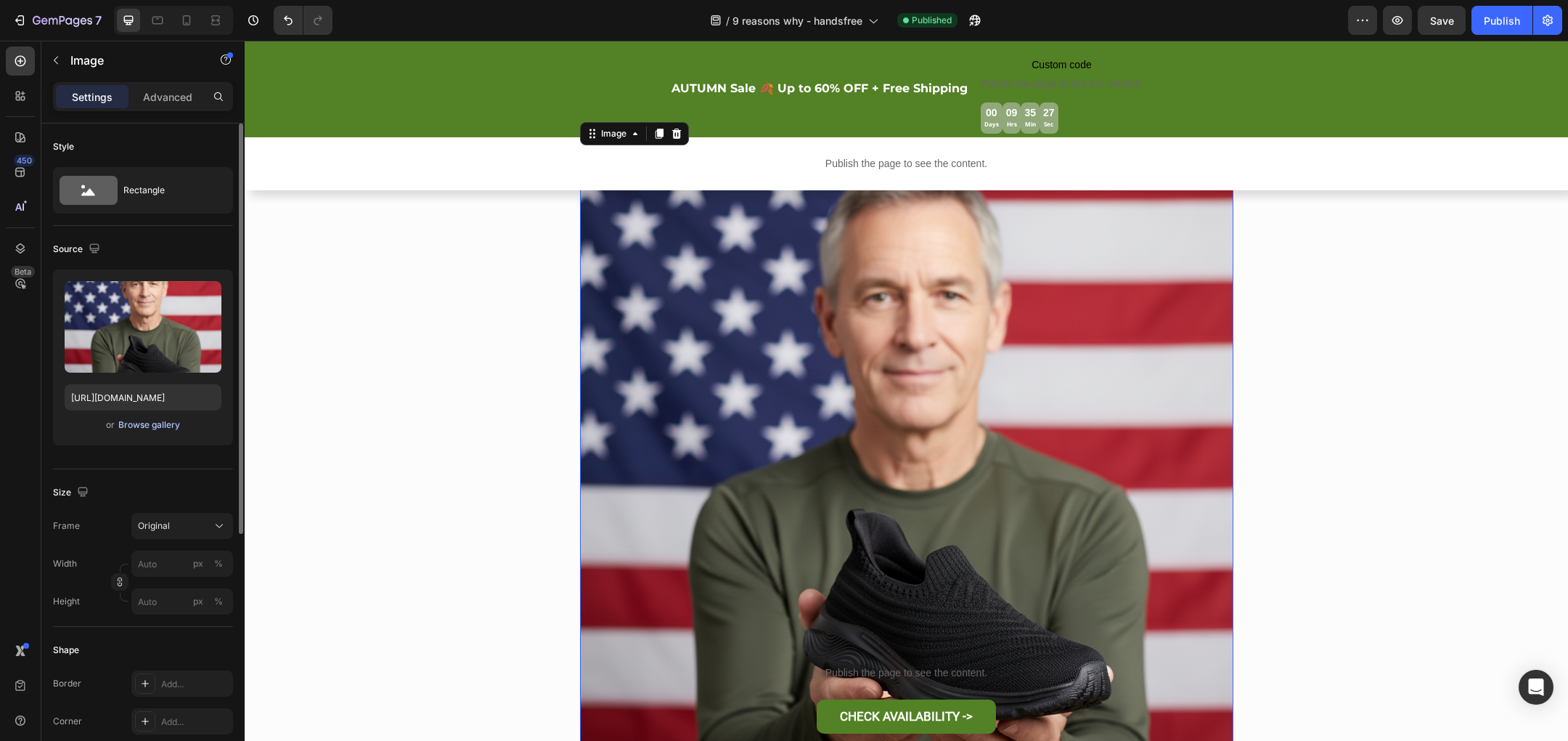
click at [159, 425] on div "Browse gallery" at bounding box center [149, 425] width 62 height 13
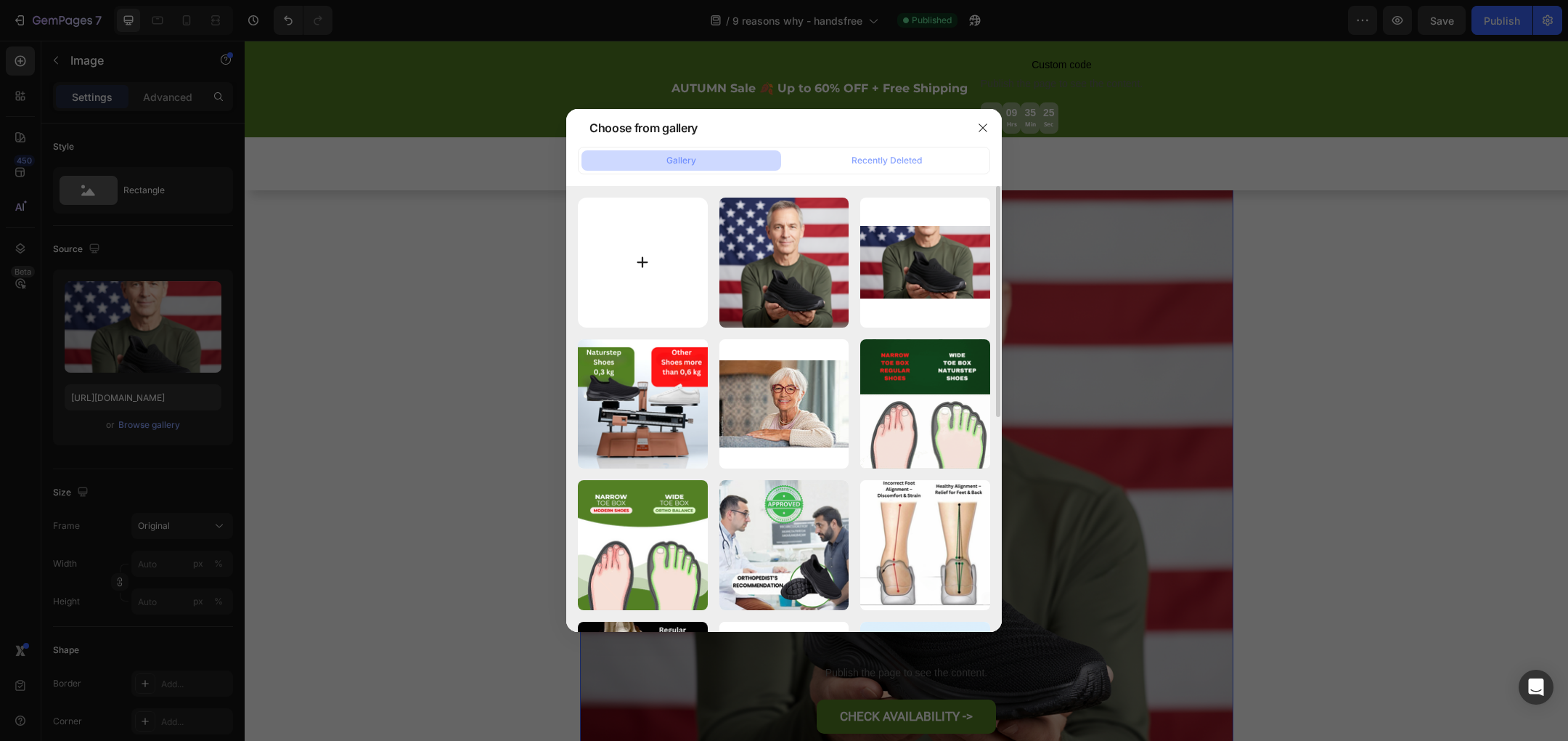
click at [634, 255] on input "file" at bounding box center [642, 262] width 130 height 130
type input "C:\fakepath\Kein Titel (1200 x 674 px) (1).png"
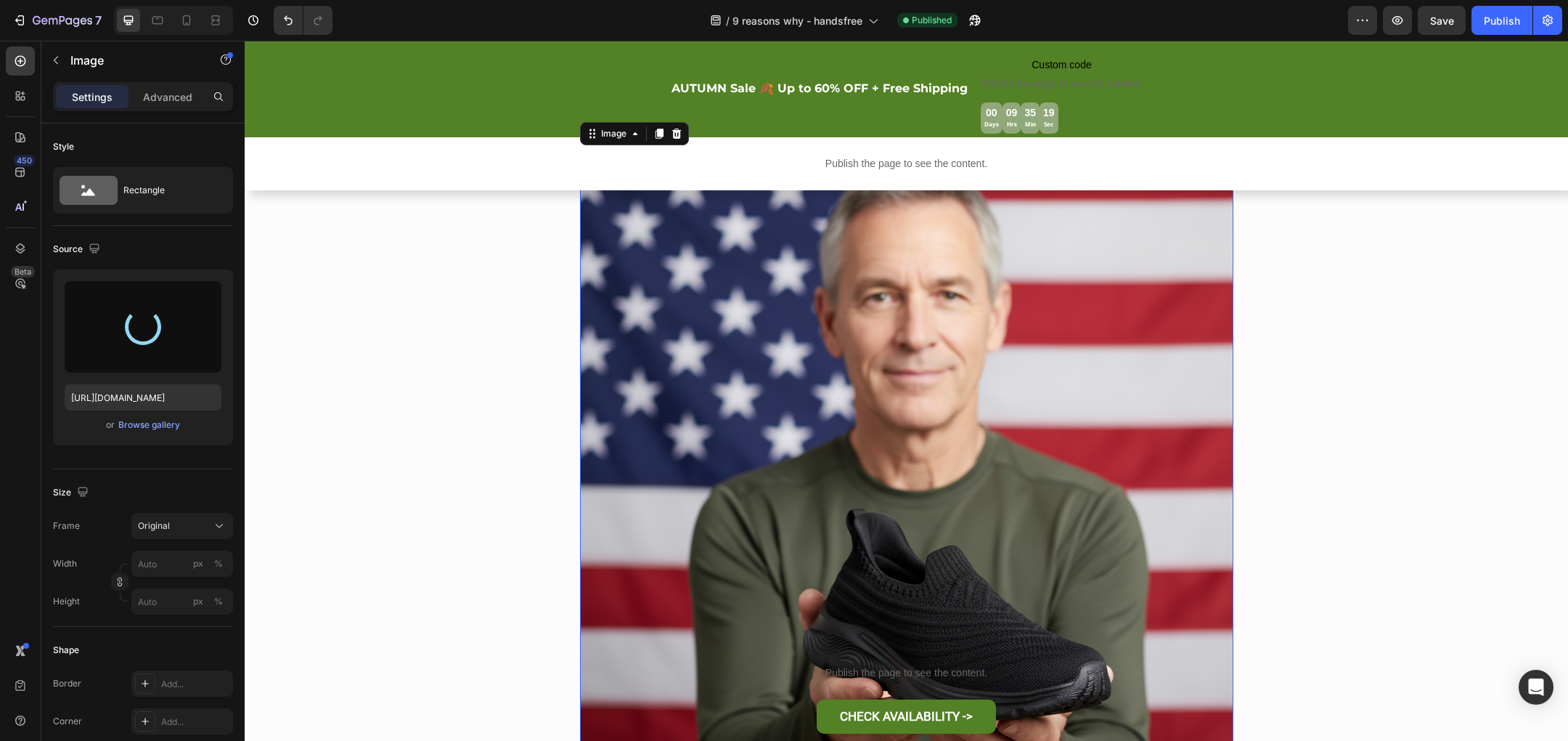
type input "[URL][DOMAIN_NAME]"
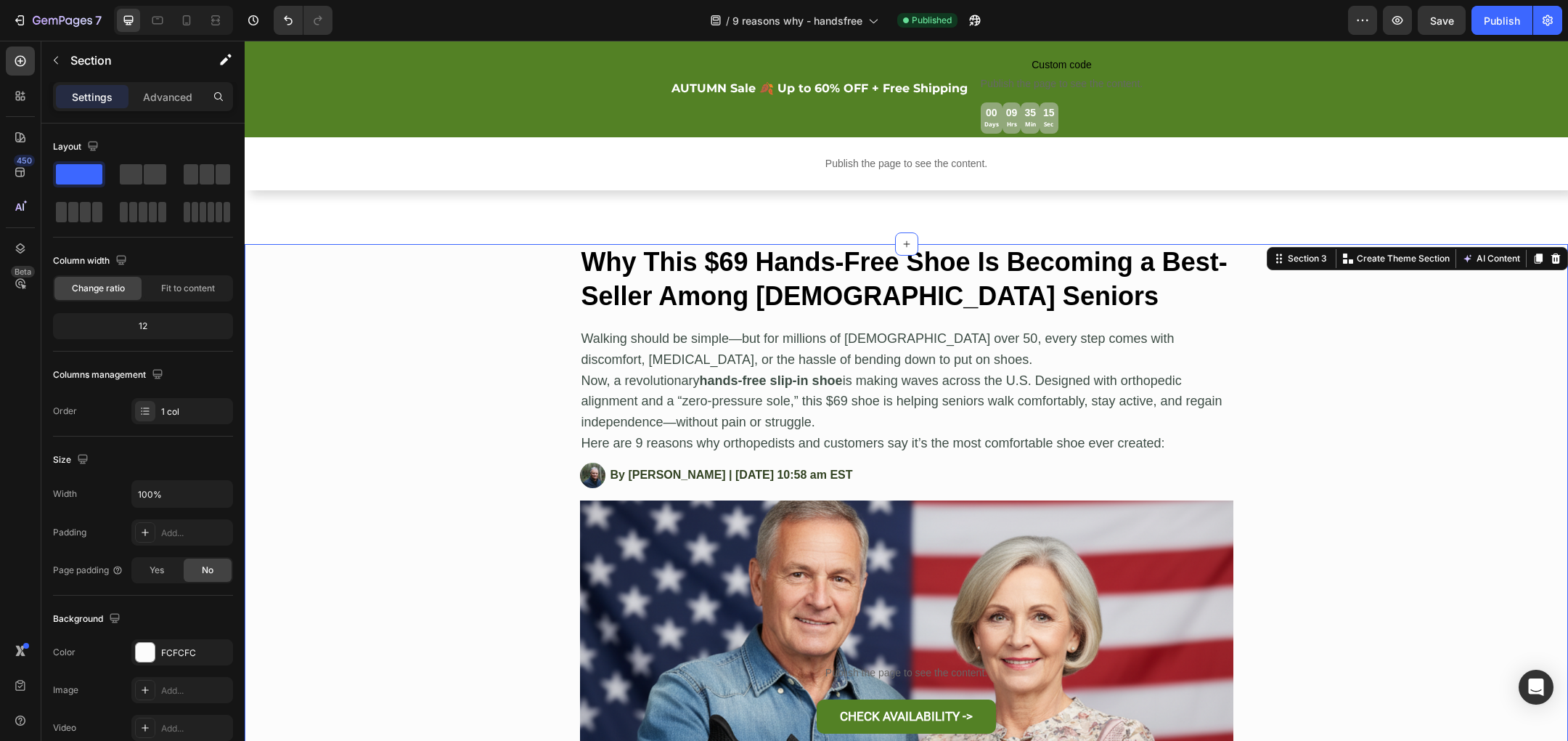
scroll to position [476, 0]
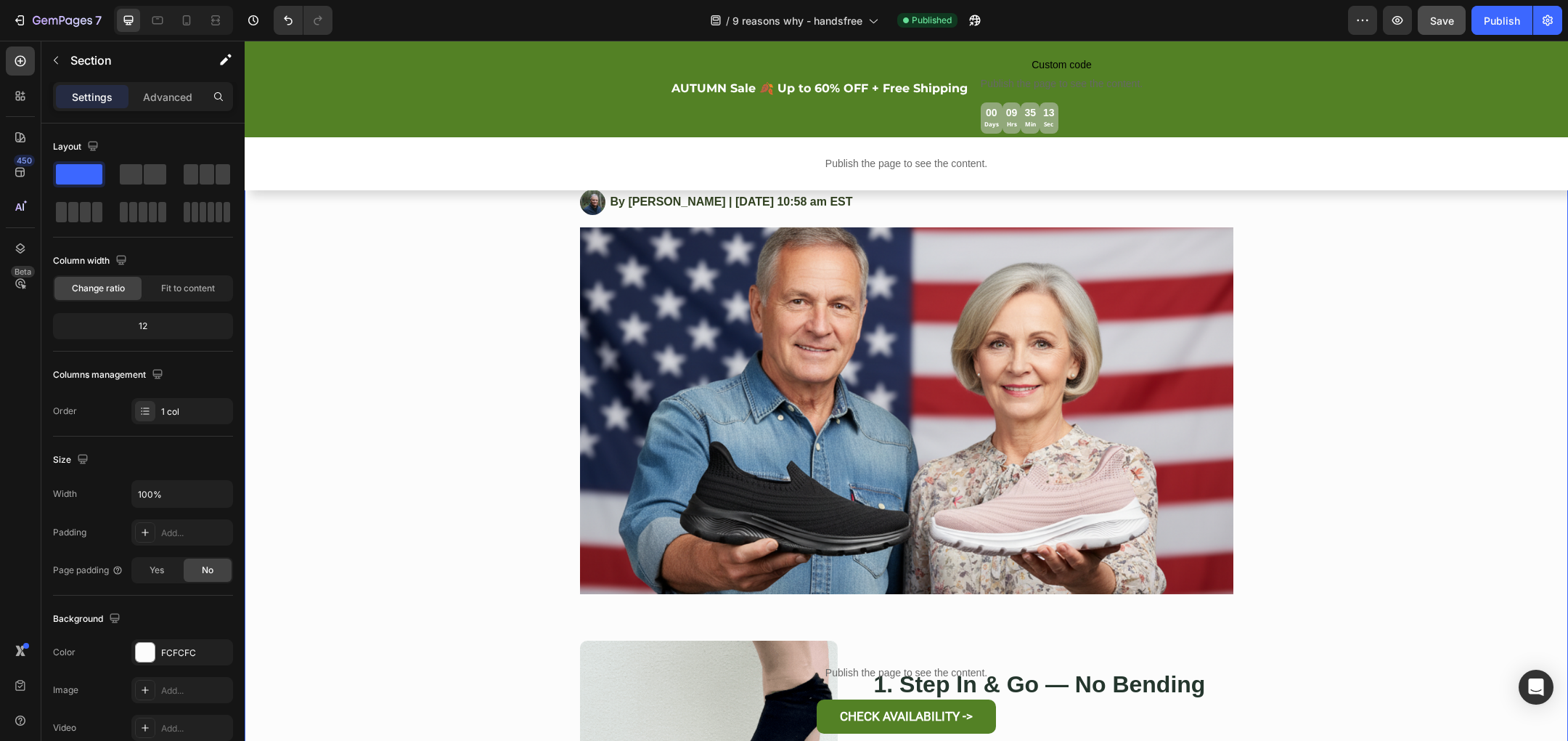
click at [1446, 30] on button "Save" at bounding box center [1442, 20] width 48 height 29
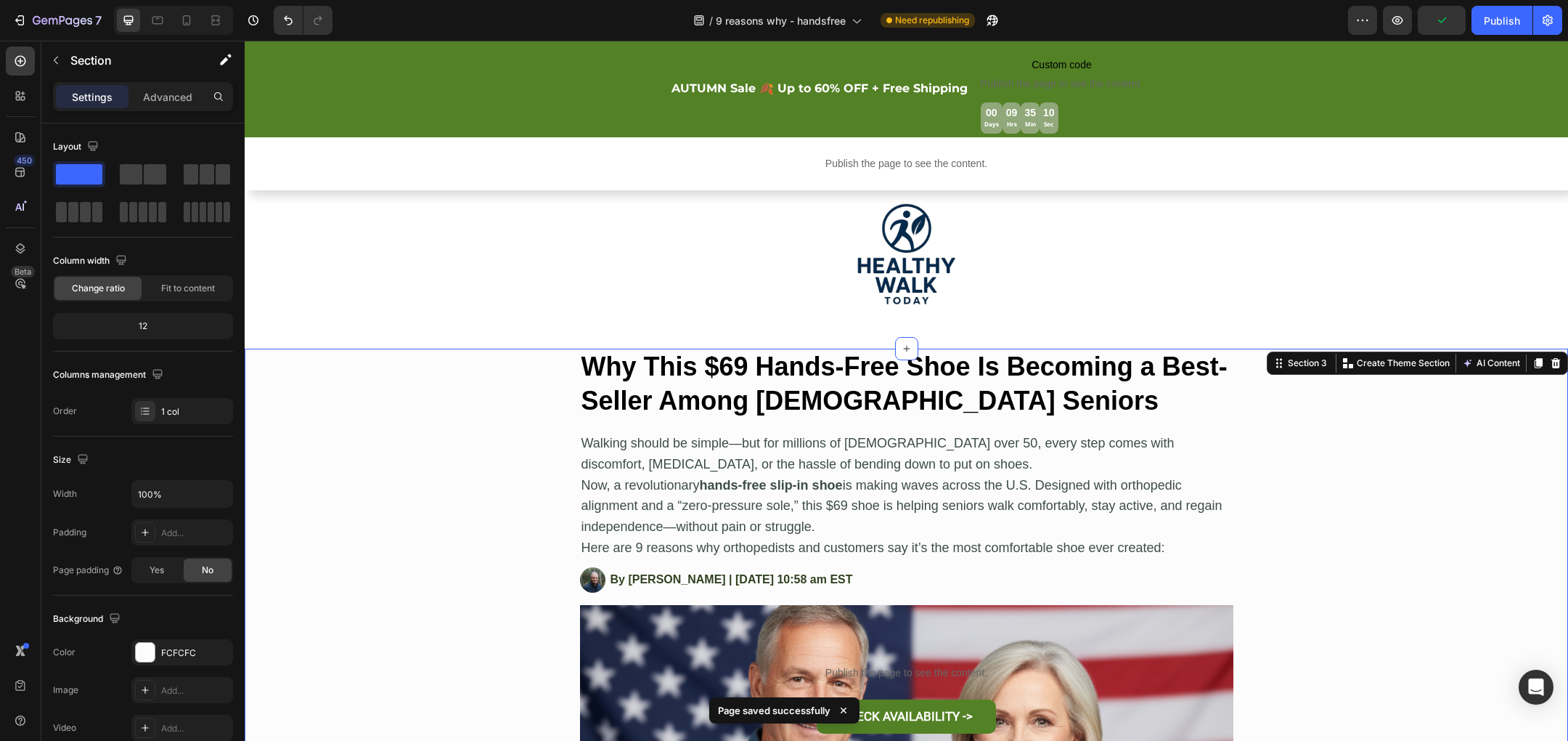
scroll to position [0, 0]
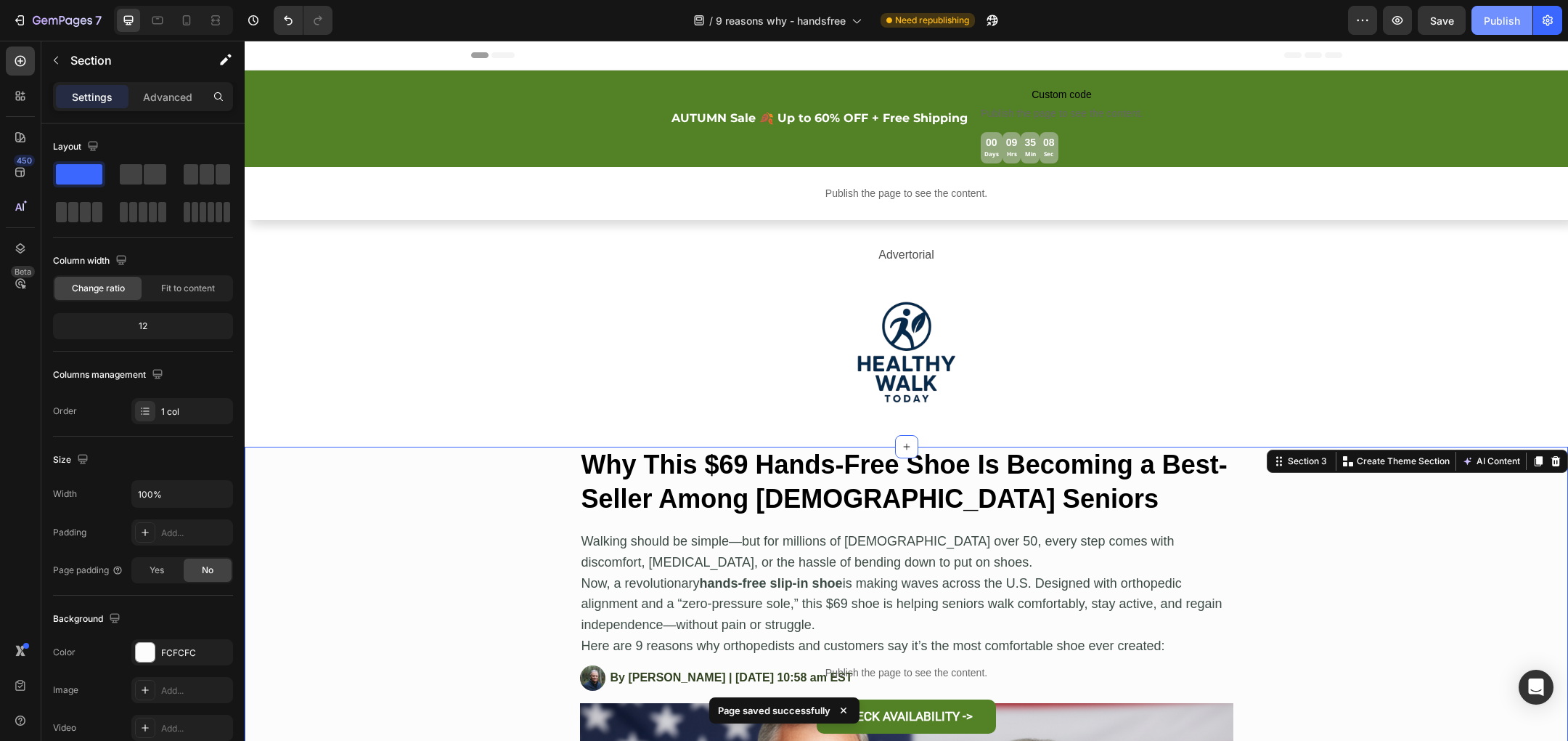
click at [1488, 18] on div "Publish" at bounding box center [1502, 20] width 37 height 15
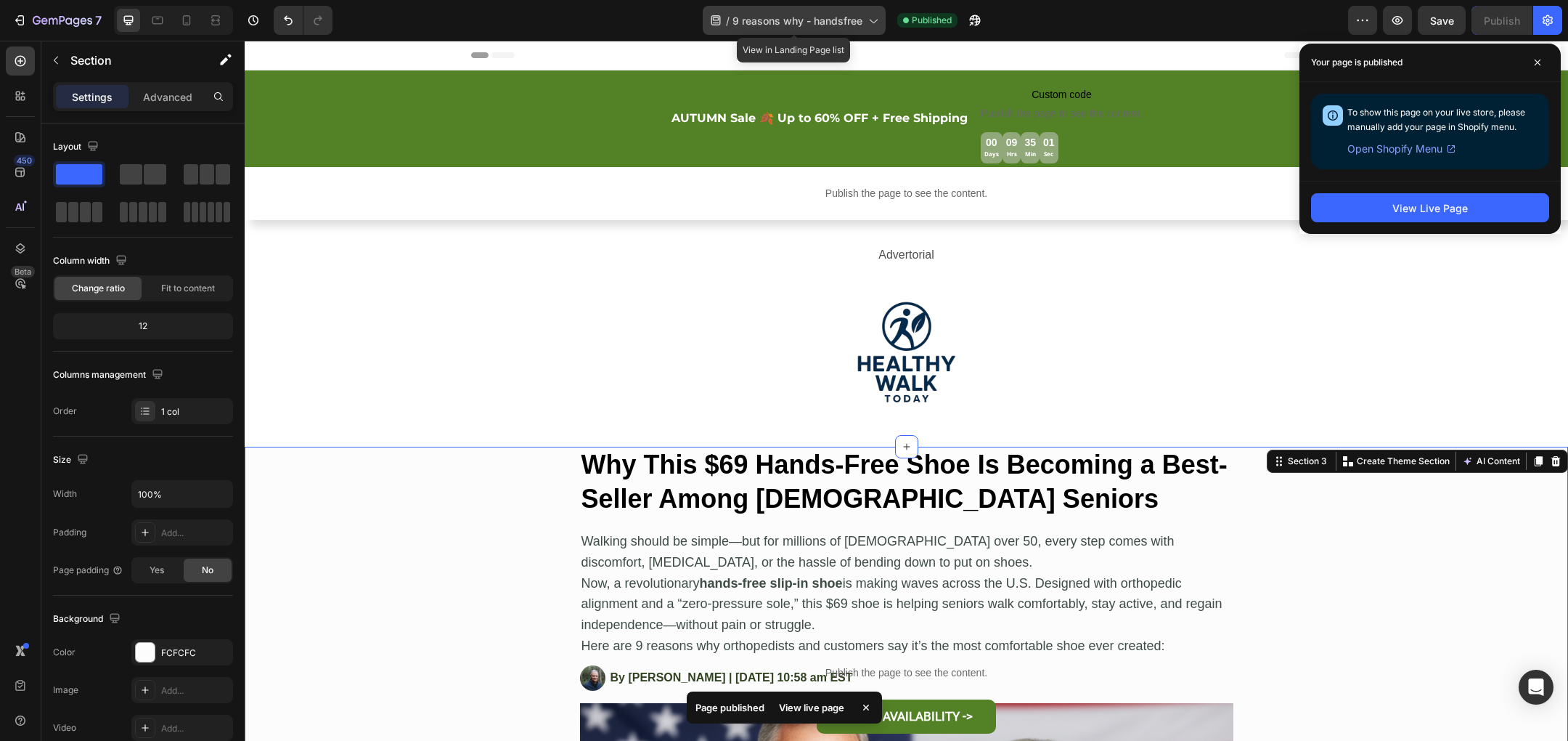
click at [854, 18] on span "9 reasons why - handsfree" at bounding box center [797, 20] width 130 height 15
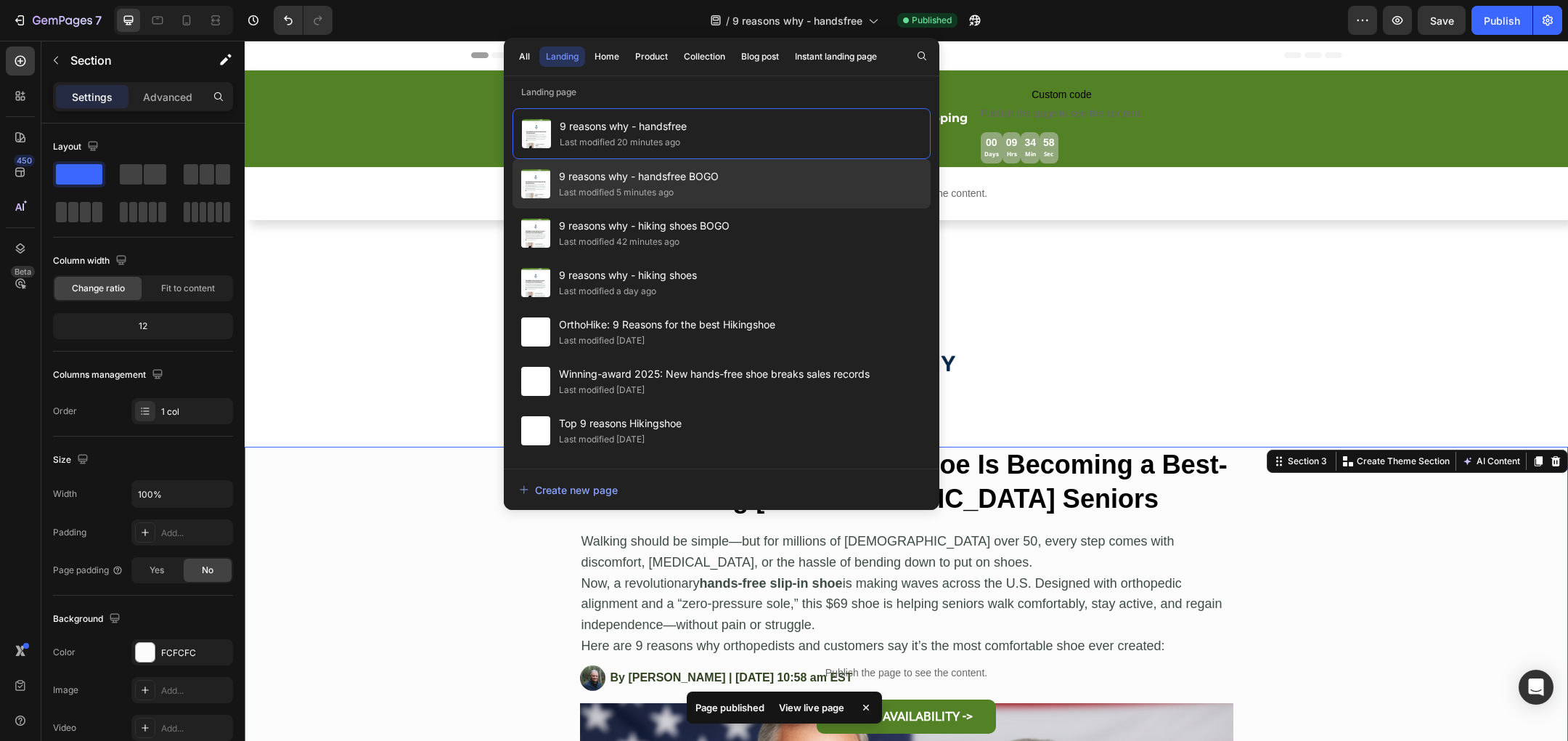
click at [817, 189] on div "9 reasons why - handsfree BOGO Last modified 5 minutes ago" at bounding box center [722, 183] width 418 height 50
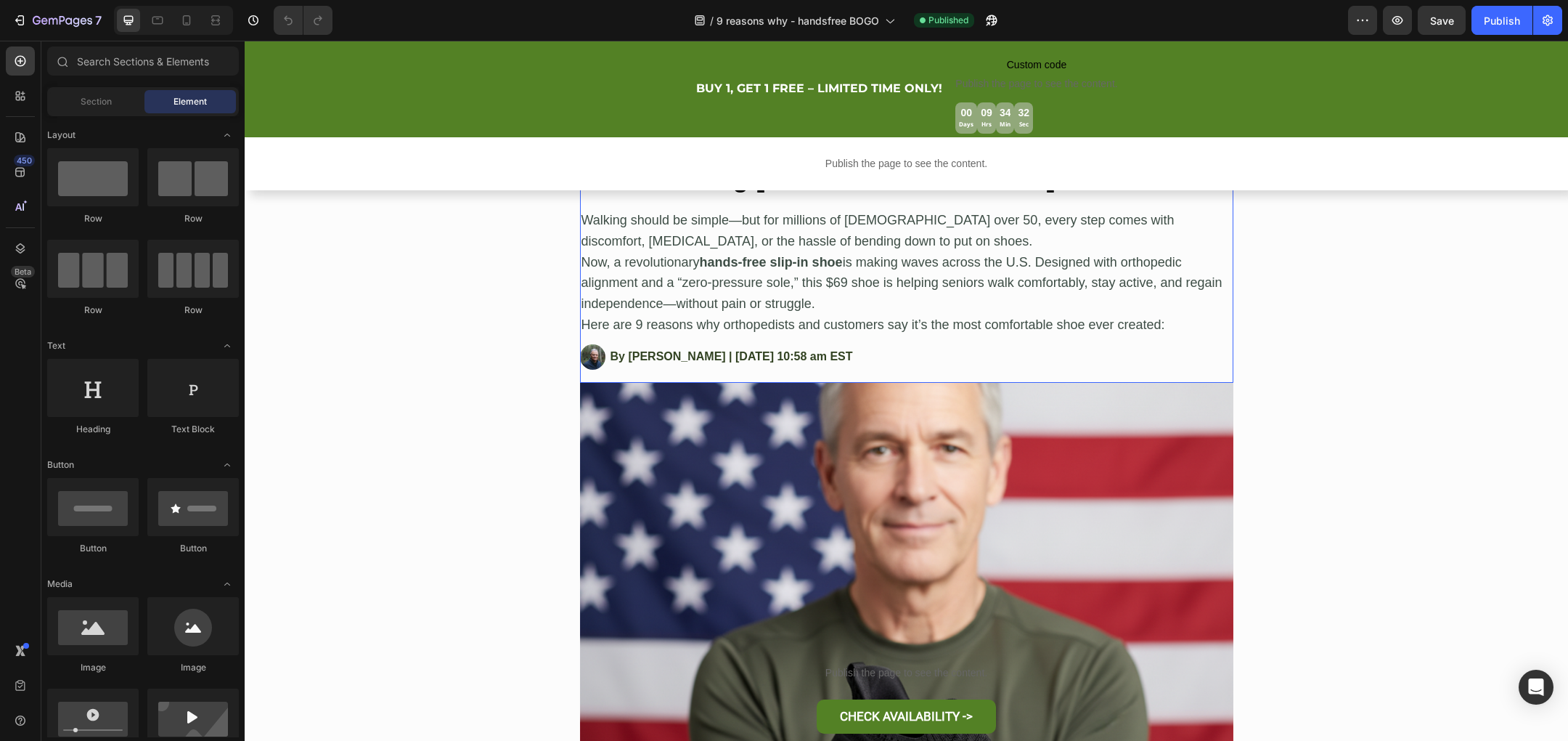
click at [756, 473] on img at bounding box center [906, 628] width 654 height 490
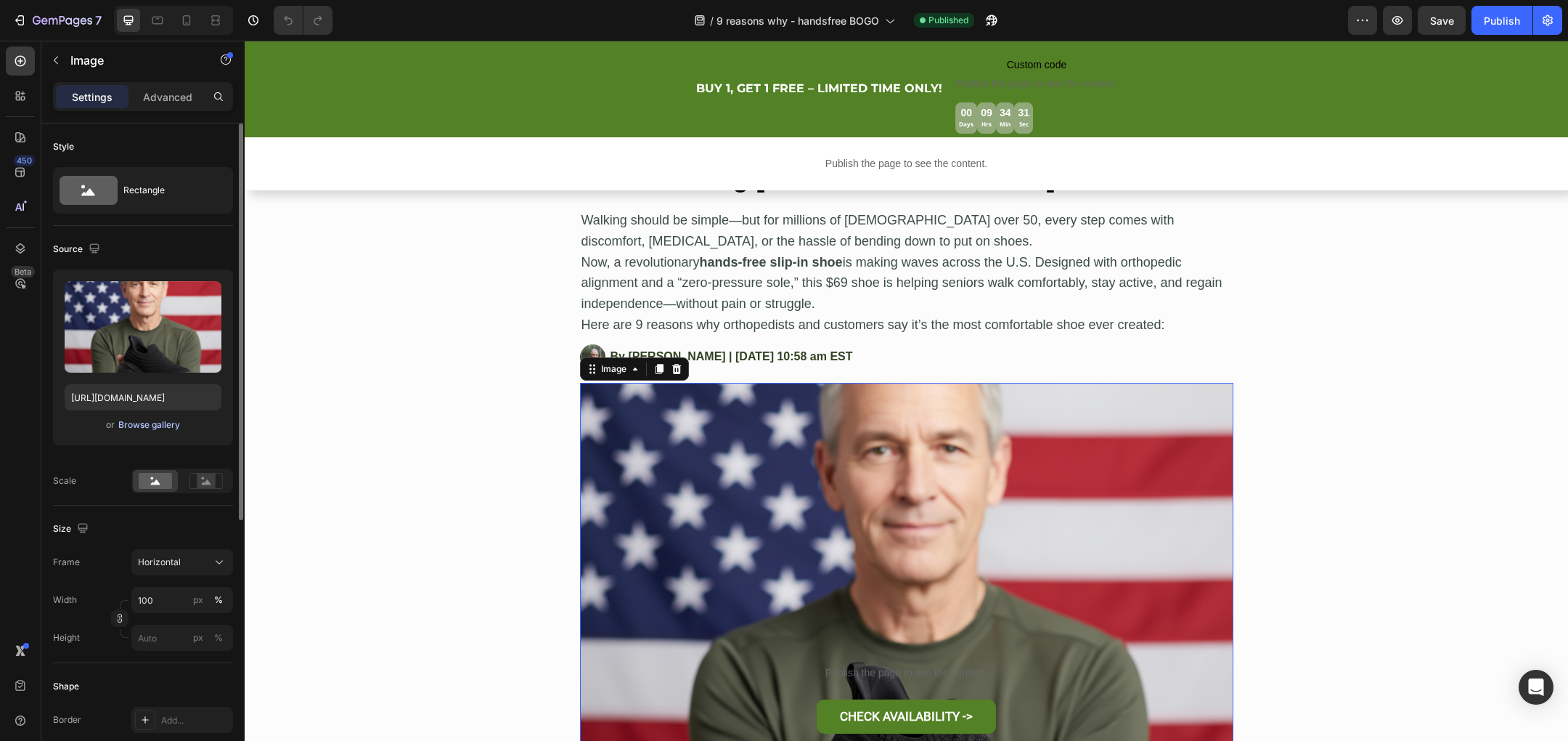
click at [163, 418] on div "Browse gallery" at bounding box center [149, 425] width 62 height 13
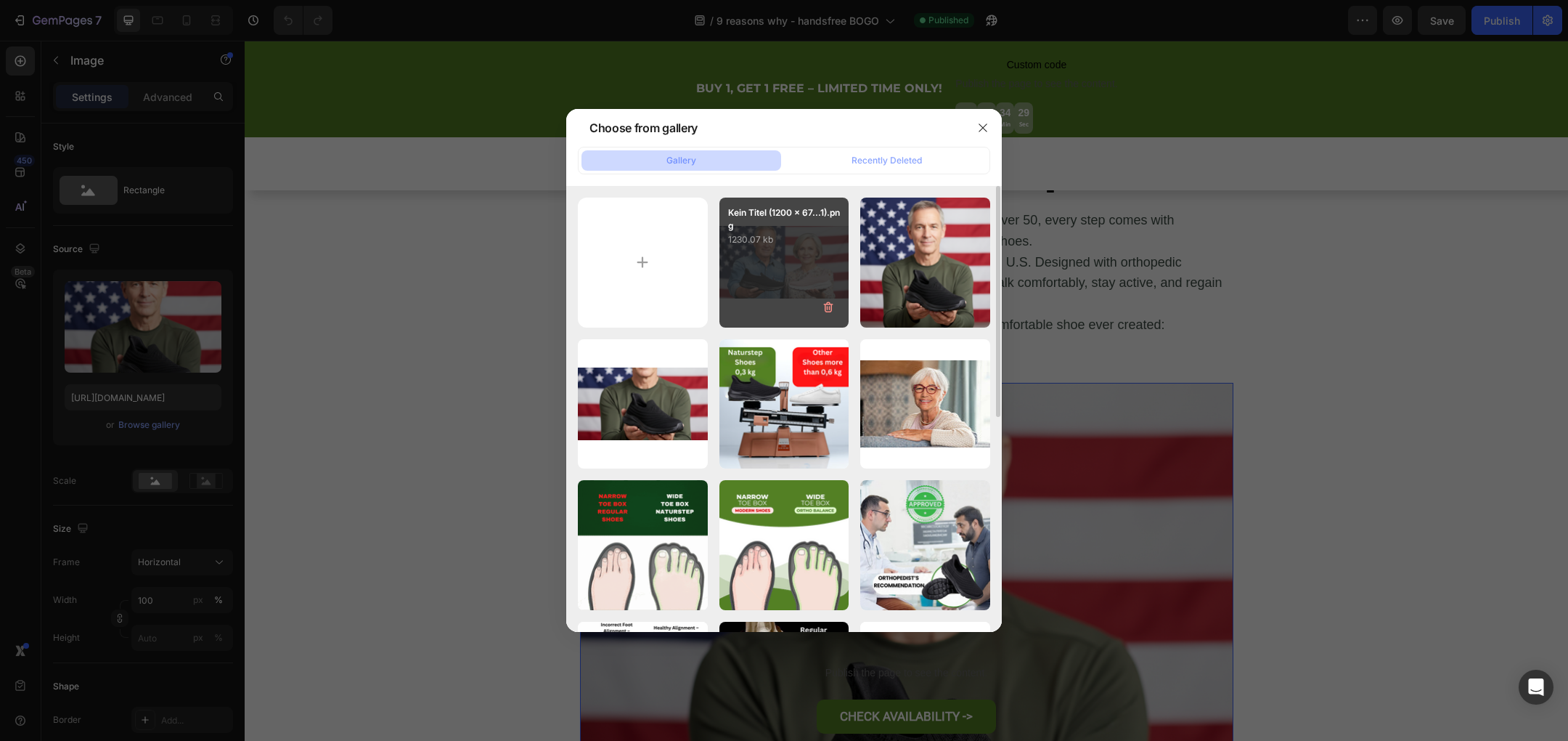
click at [789, 268] on div "Kein Titel (1200 x 67...1).png 1230.07 kb" at bounding box center [784, 262] width 130 height 130
type input "[URL][DOMAIN_NAME]"
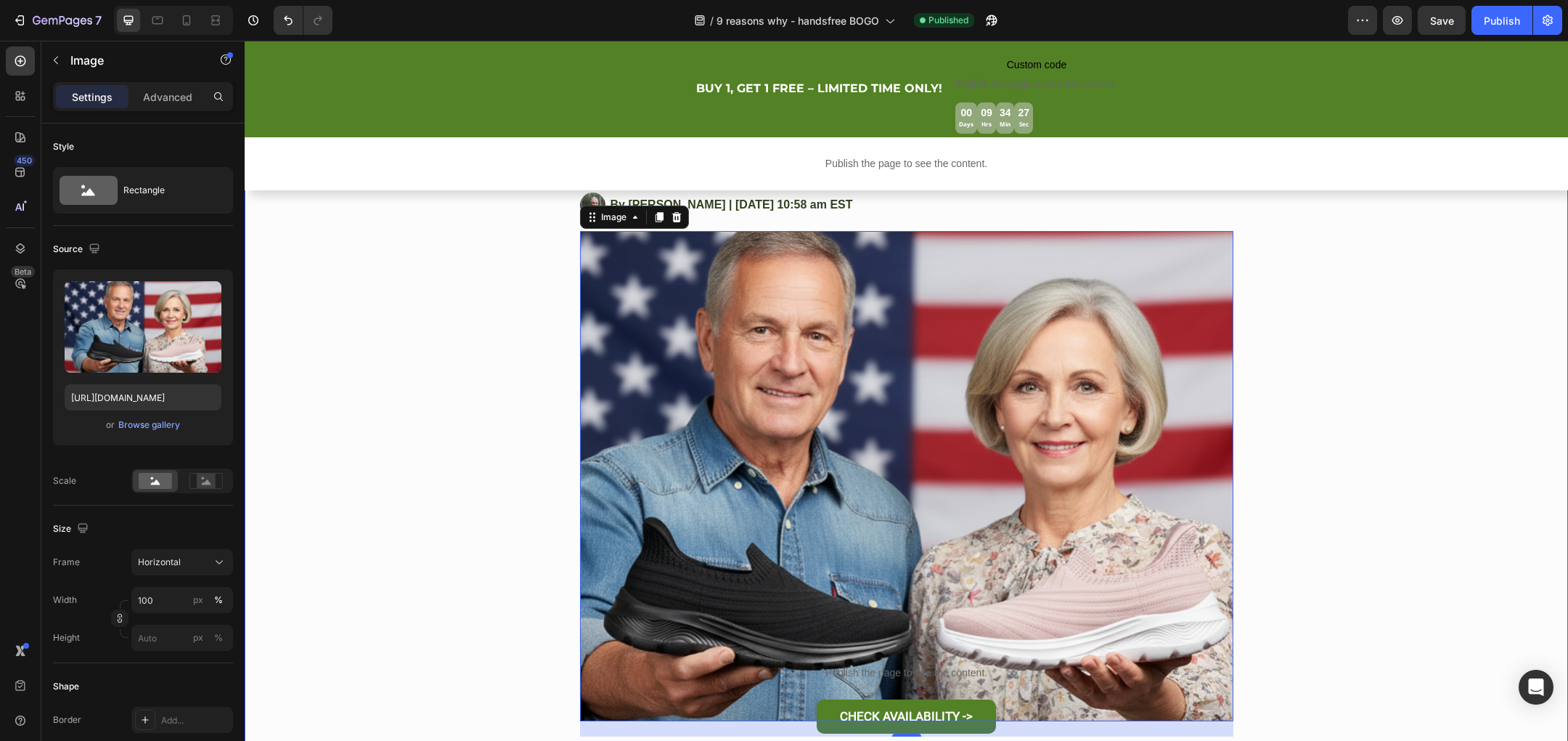
scroll to position [493, 0]
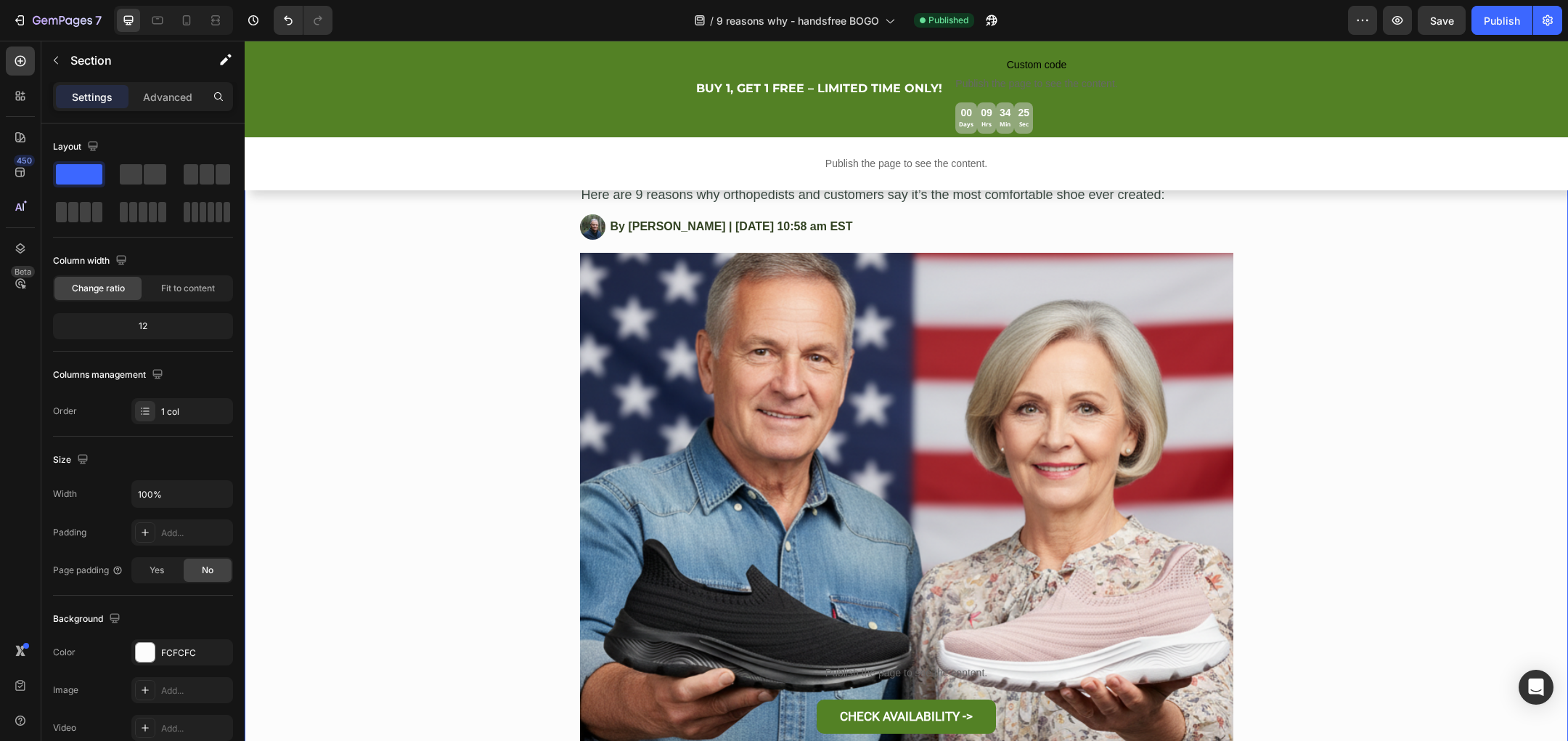
scroll to position [450, 0]
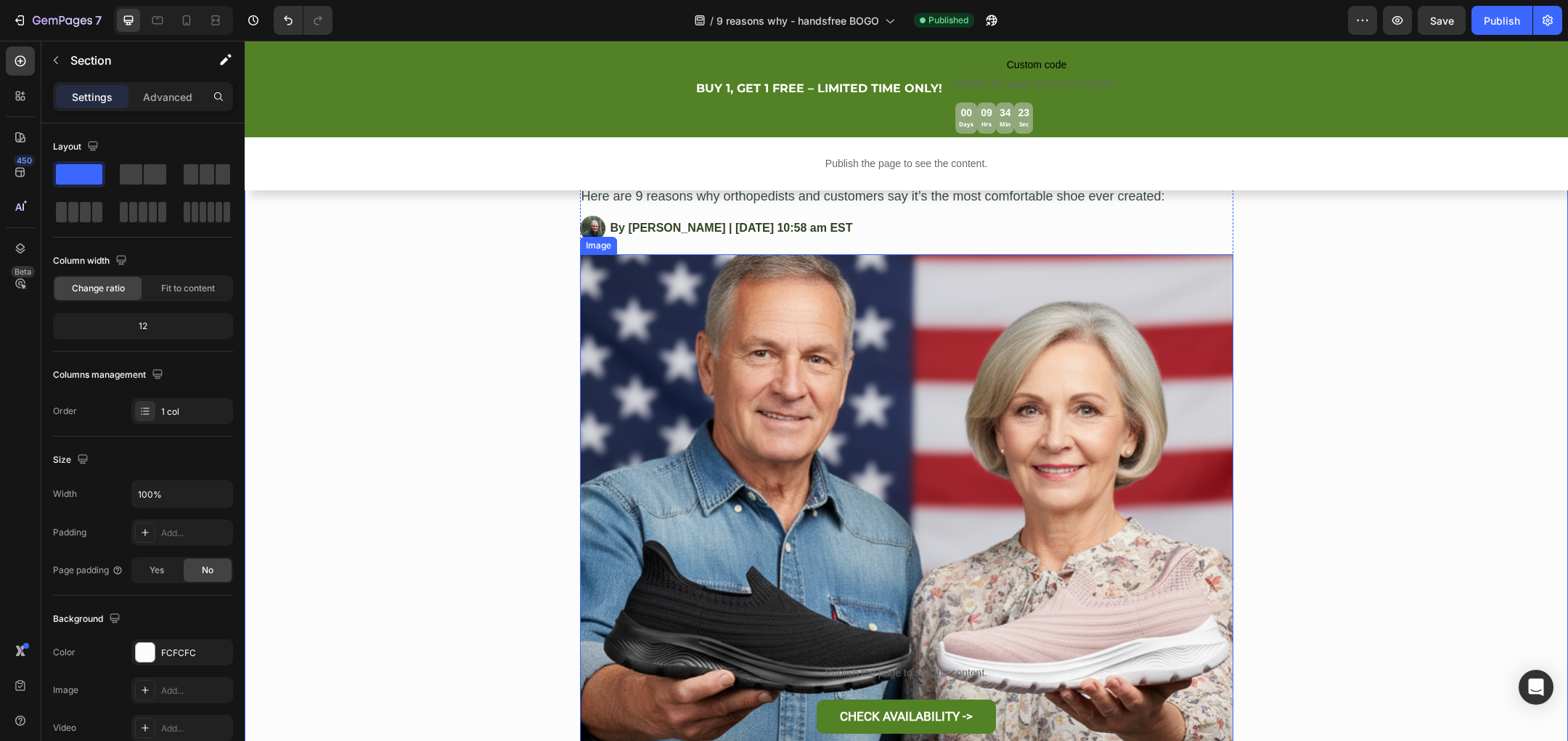
click at [799, 398] on img at bounding box center [906, 500] width 654 height 490
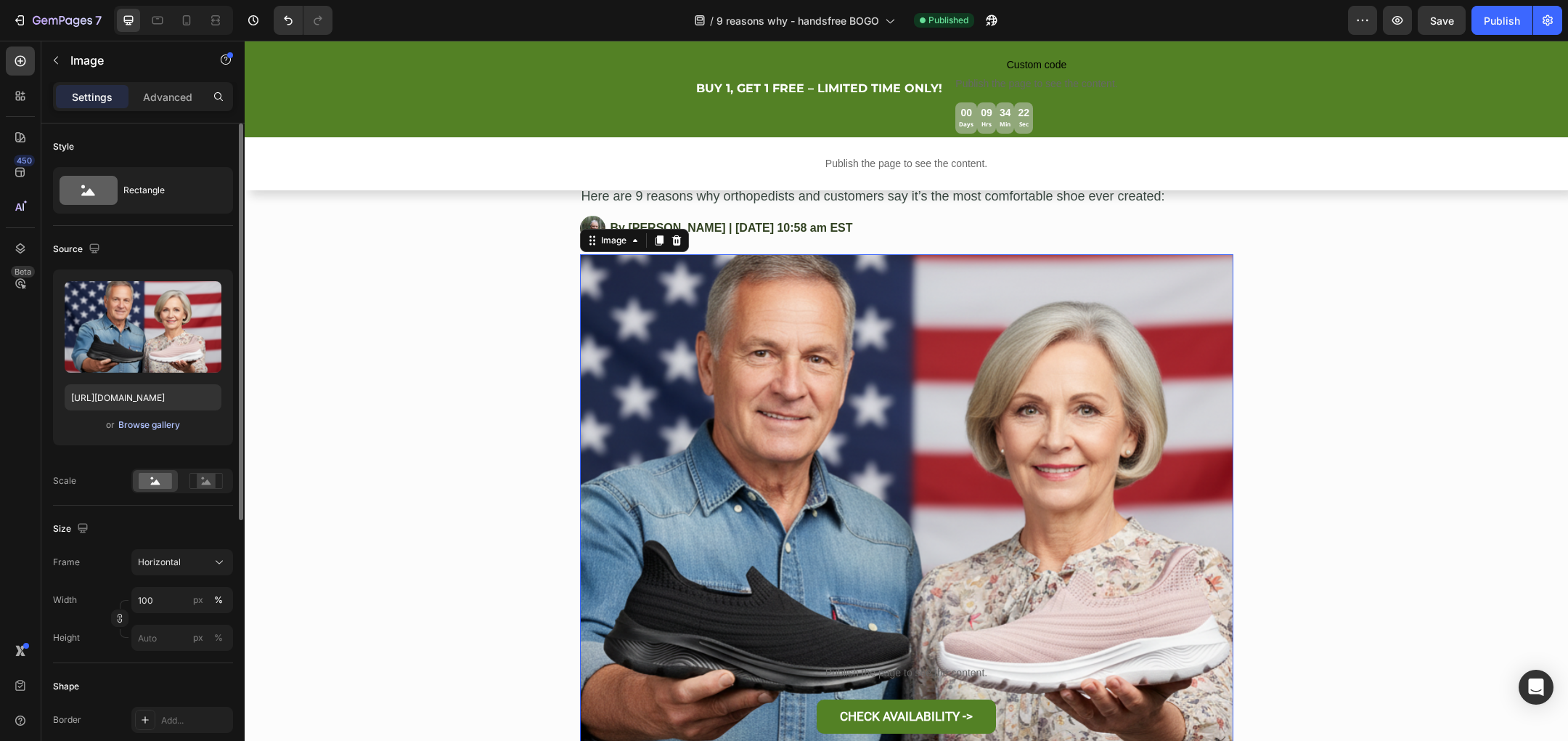
click at [153, 424] on div "Browse gallery" at bounding box center [149, 425] width 62 height 13
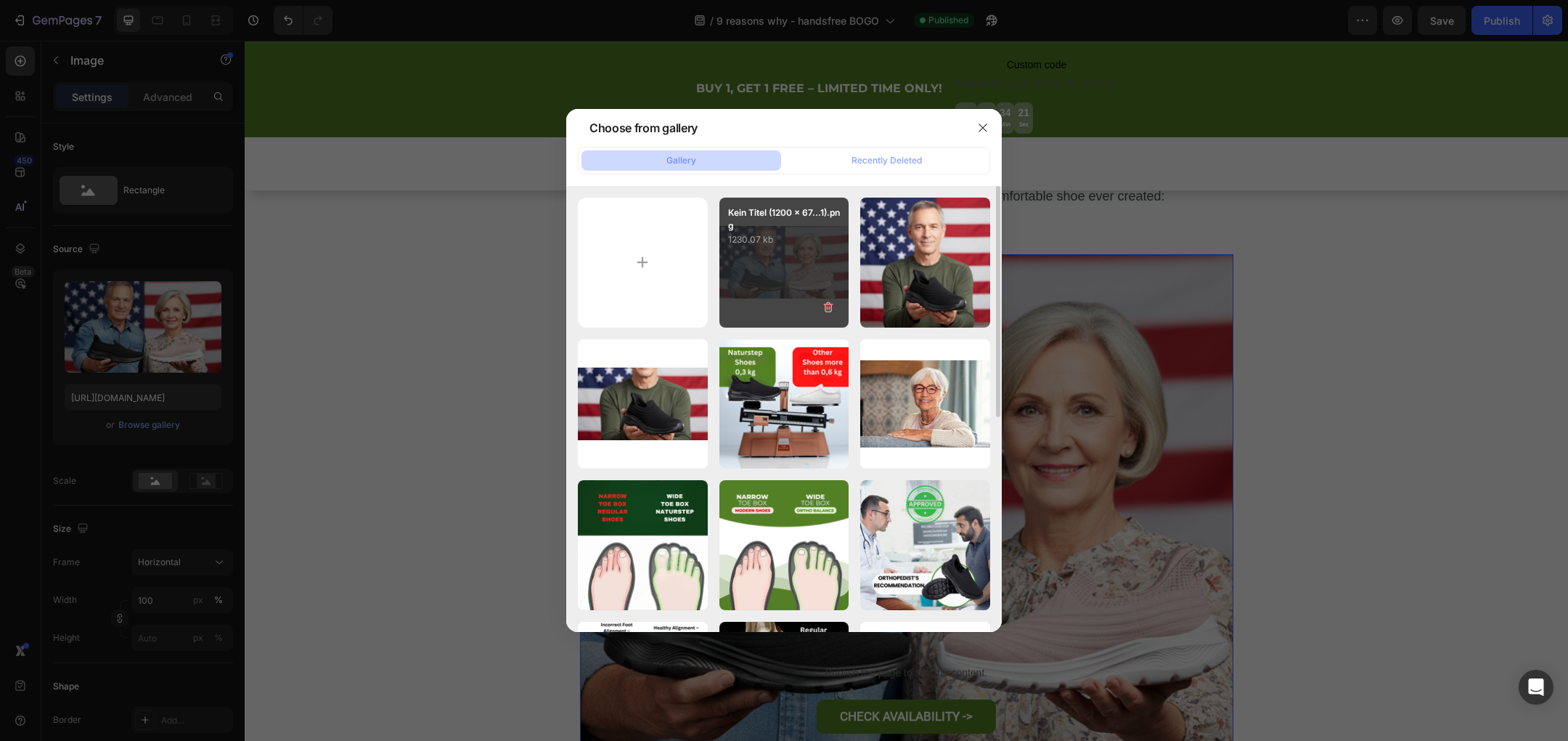
click at [786, 260] on div "Kein Titel (1200 x 67...1).png 1230.07 kb" at bounding box center [784, 262] width 130 height 130
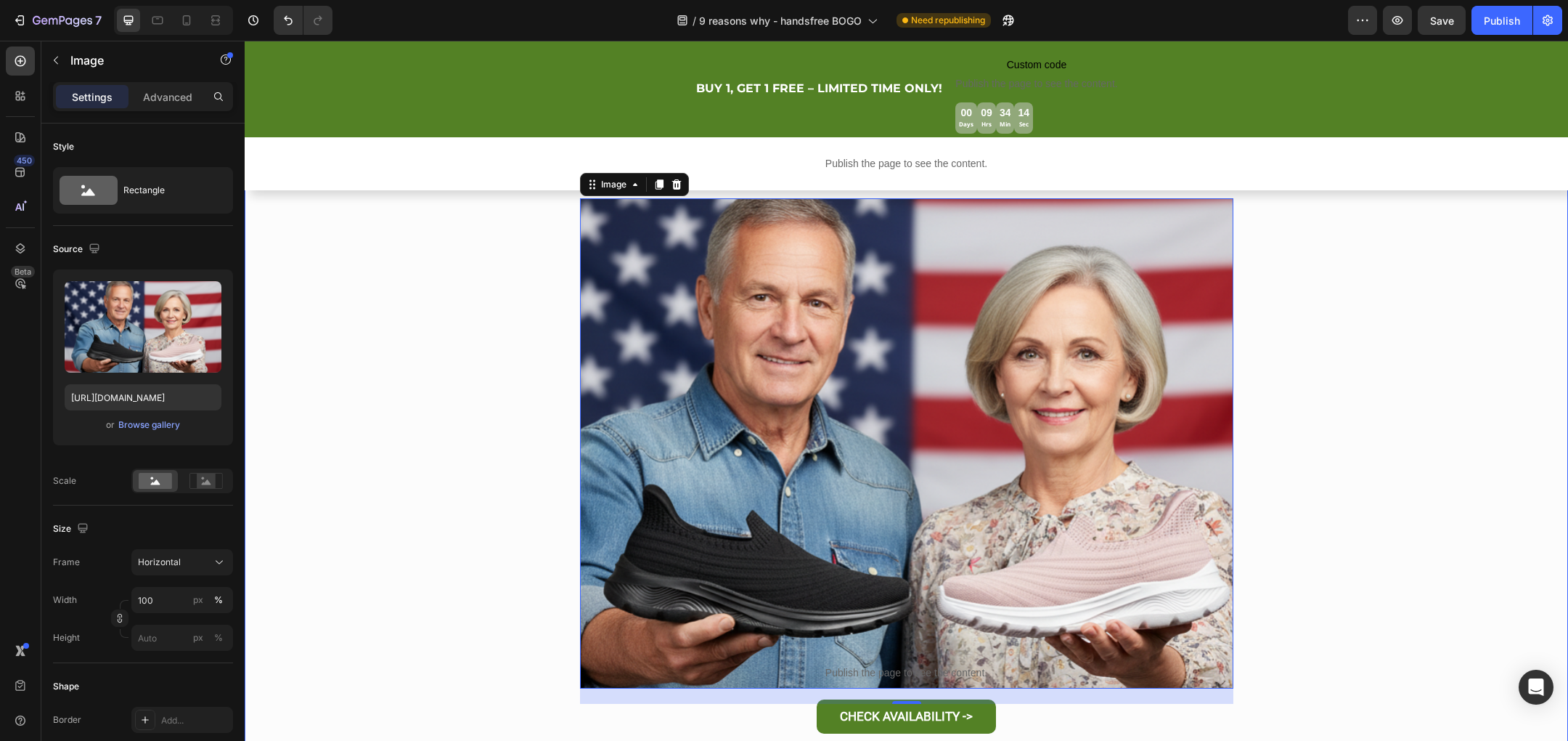
scroll to position [567, 0]
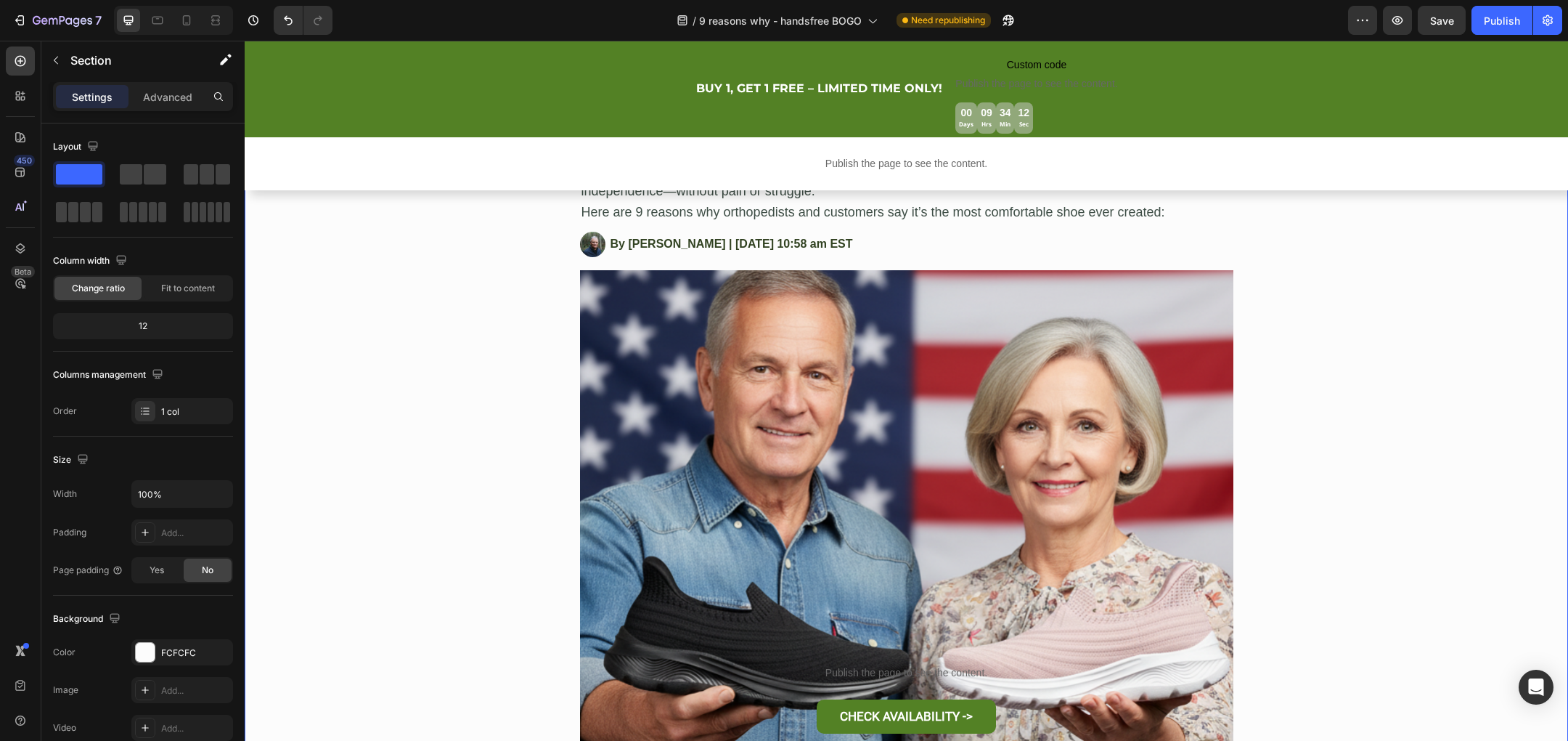
scroll to position [438, 0]
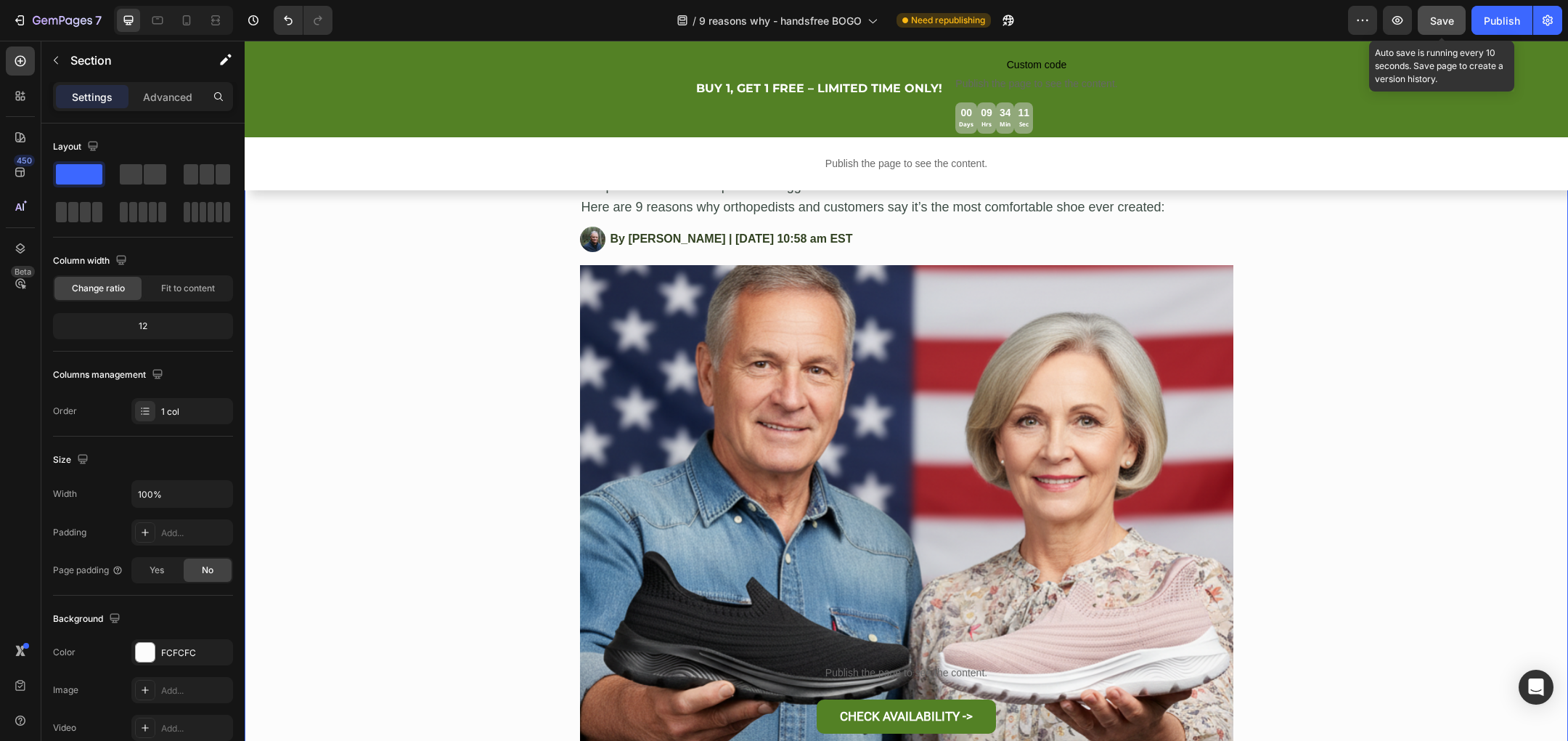
click at [1444, 29] on button "Save" at bounding box center [1442, 20] width 48 height 29
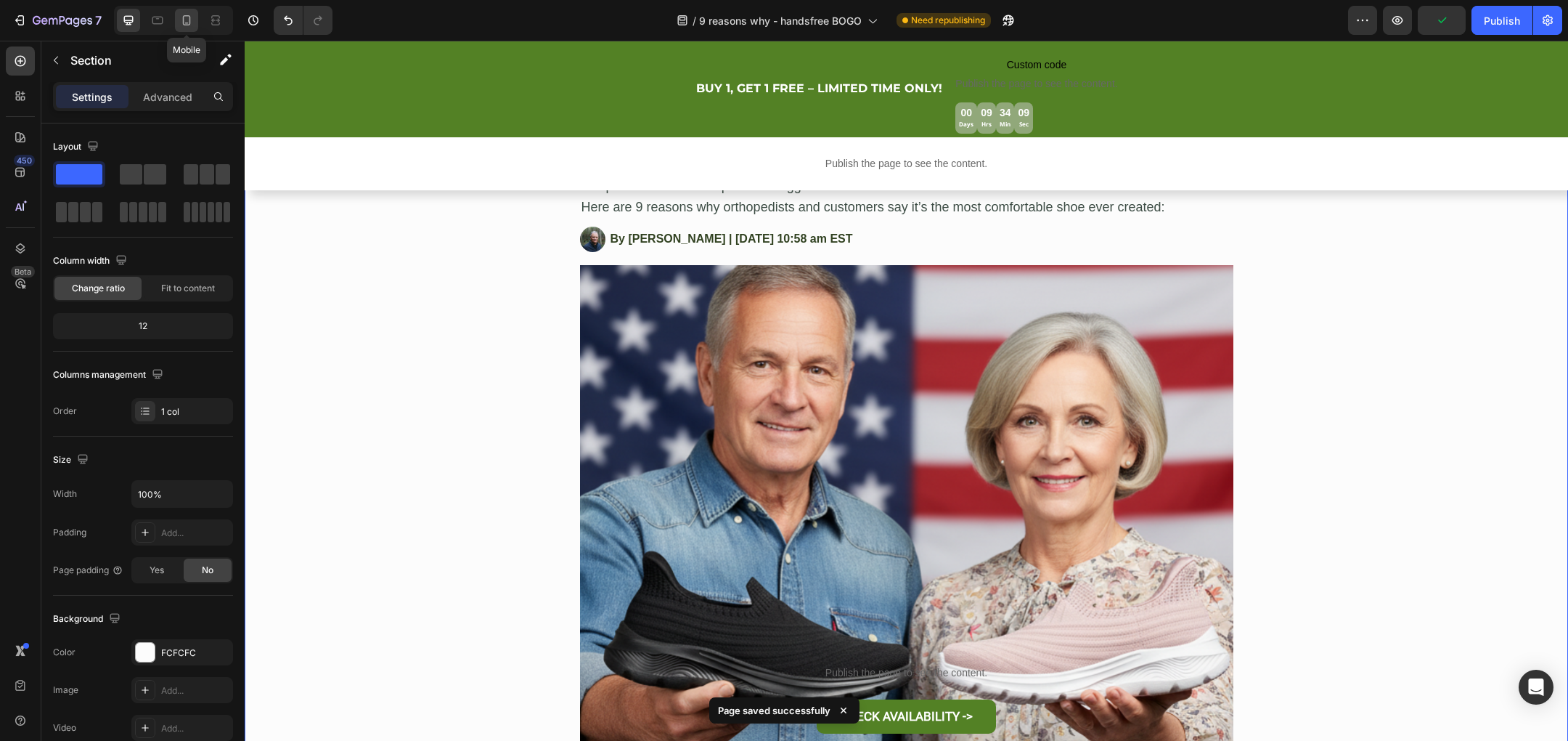
click at [189, 28] on div at bounding box center [187, 20] width 24 height 24
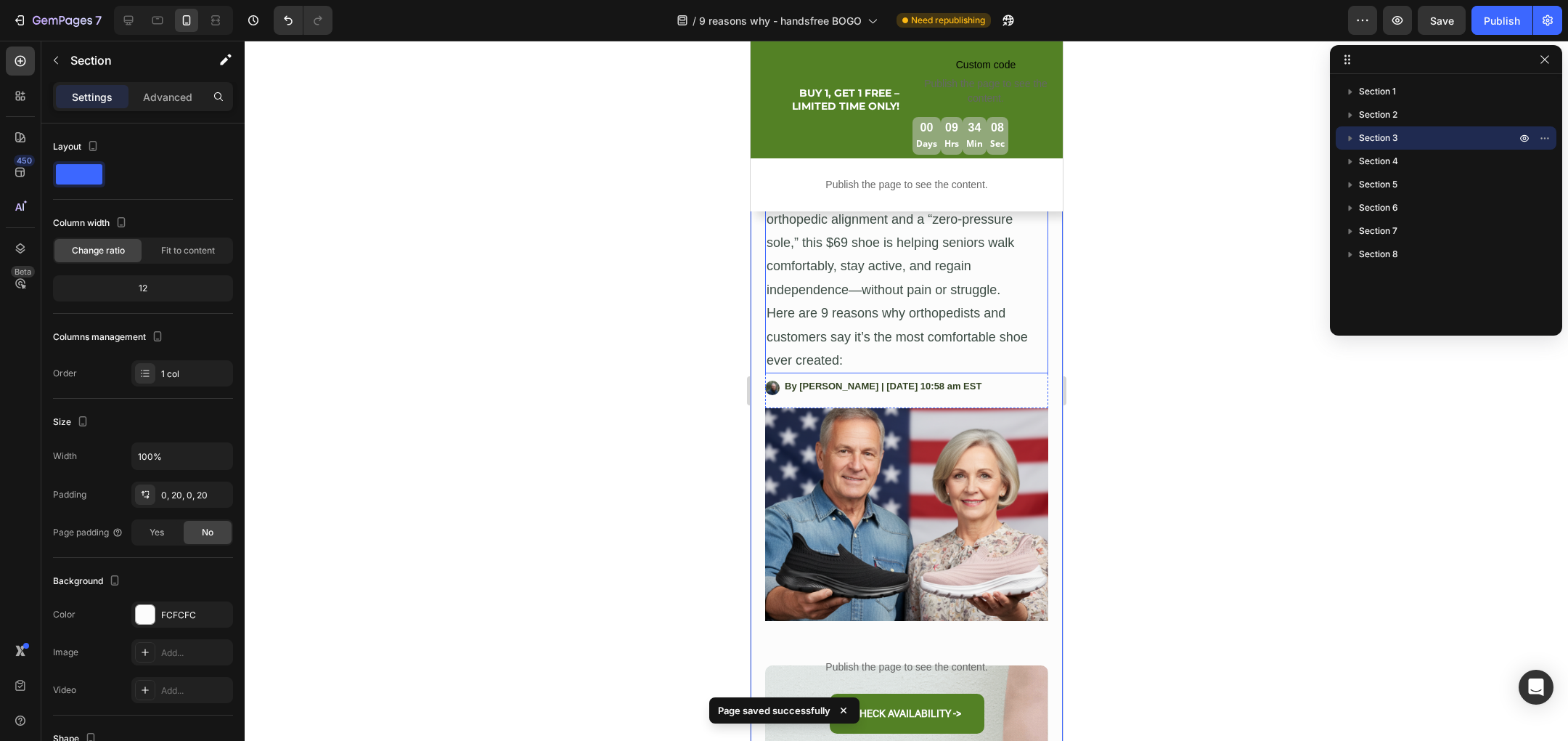
scroll to position [562, 0]
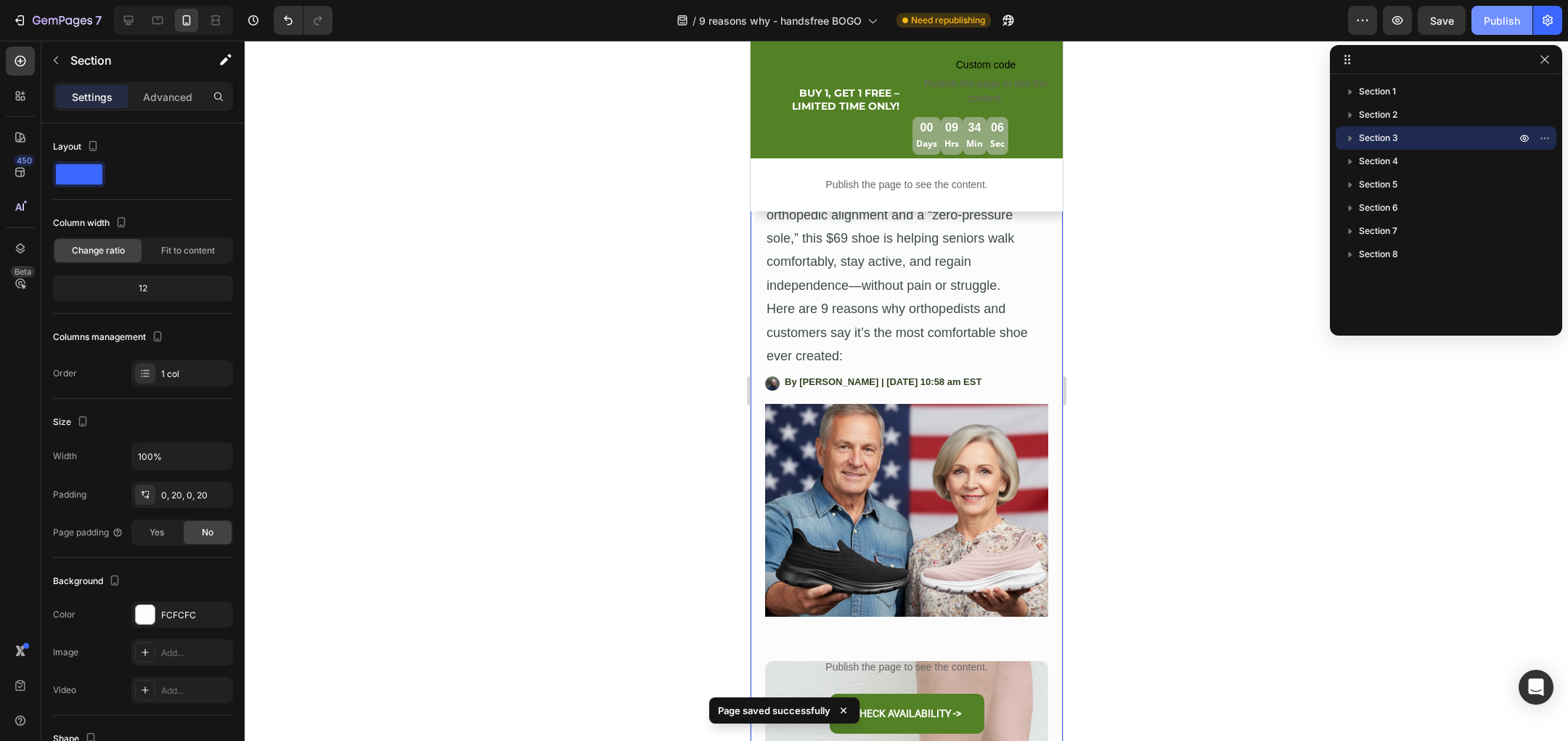
click at [1497, 28] on button "Publish" at bounding box center [1502, 20] width 61 height 29
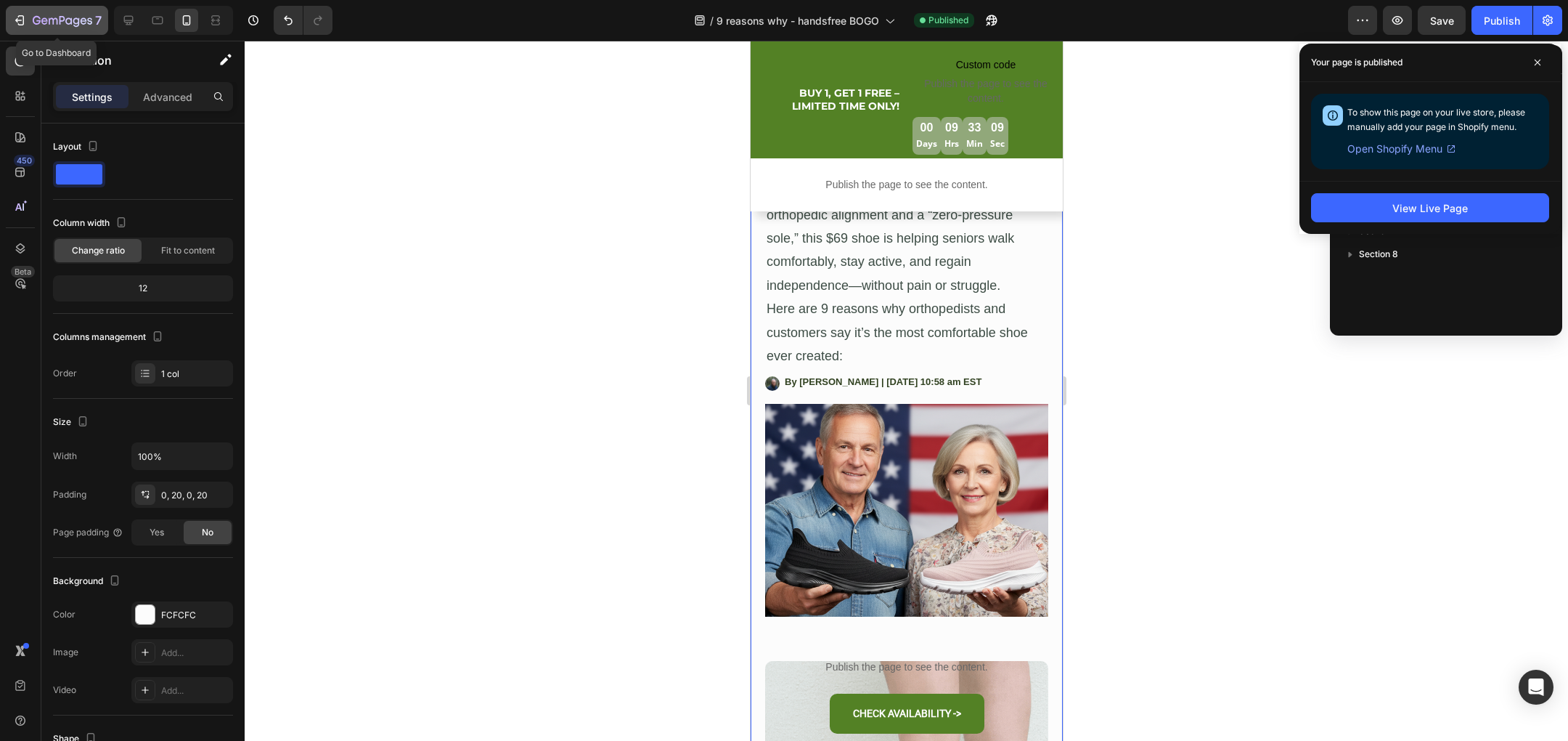
click at [15, 18] on icon "button" at bounding box center [19, 20] width 15 height 15
